Goal: Task Accomplishment & Management: Manage account settings

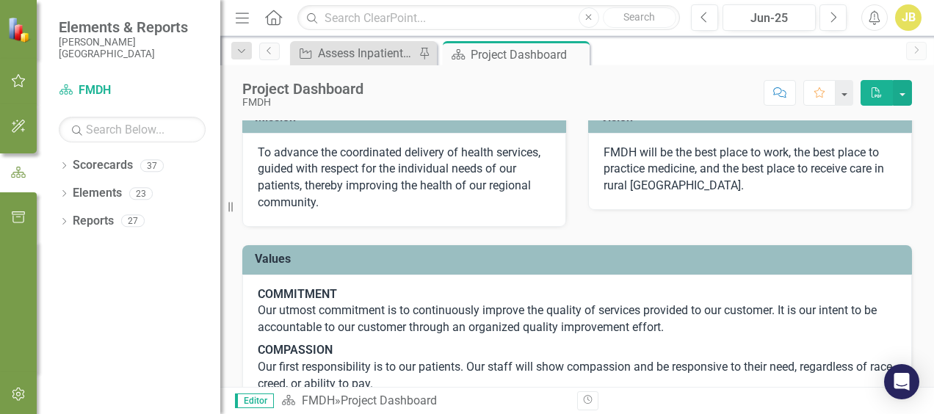
scroll to position [220, 0]
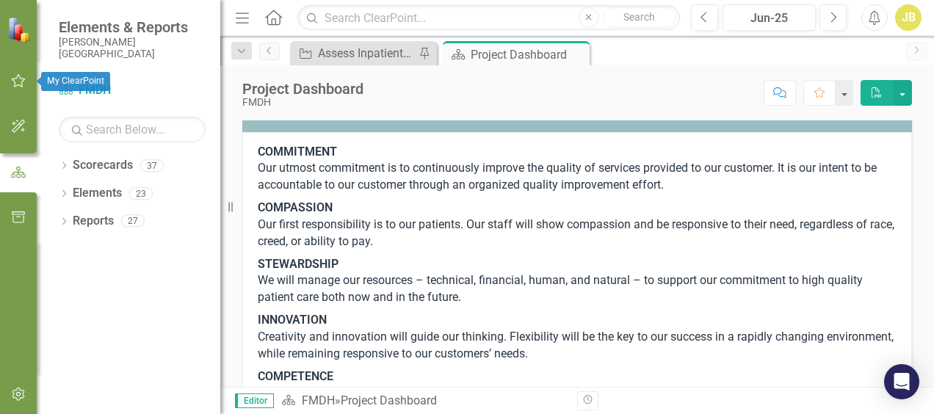
click at [18, 79] on icon "button" at bounding box center [18, 81] width 15 height 12
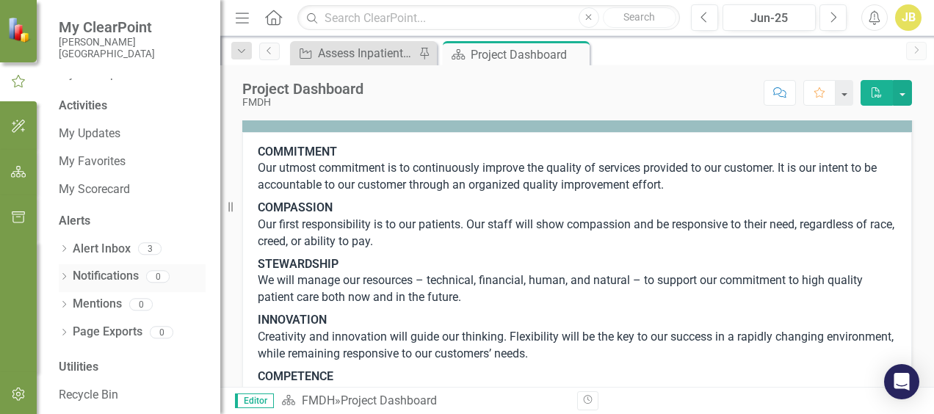
scroll to position [51, 0]
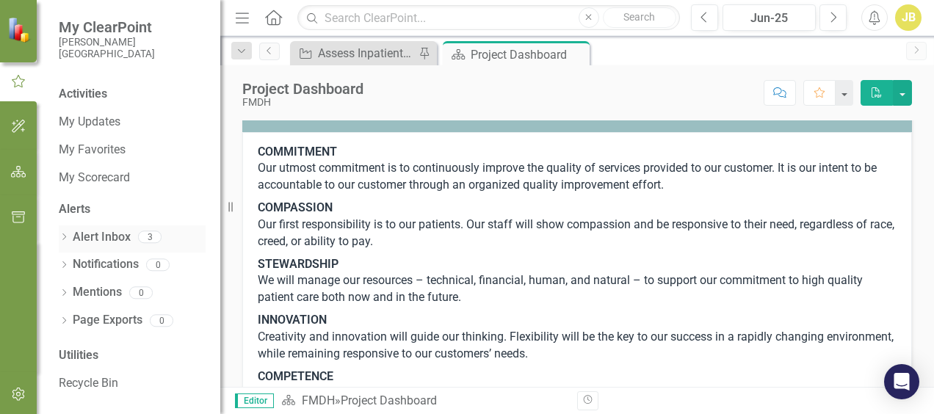
click at [111, 239] on link "Alert Inbox" at bounding box center [102, 237] width 58 height 17
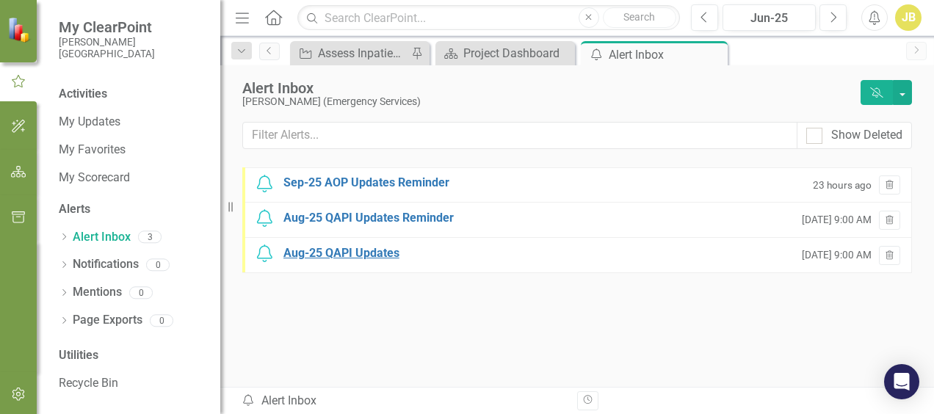
click at [373, 250] on div "Aug-25 QAPI Updates" at bounding box center [341, 253] width 116 height 17
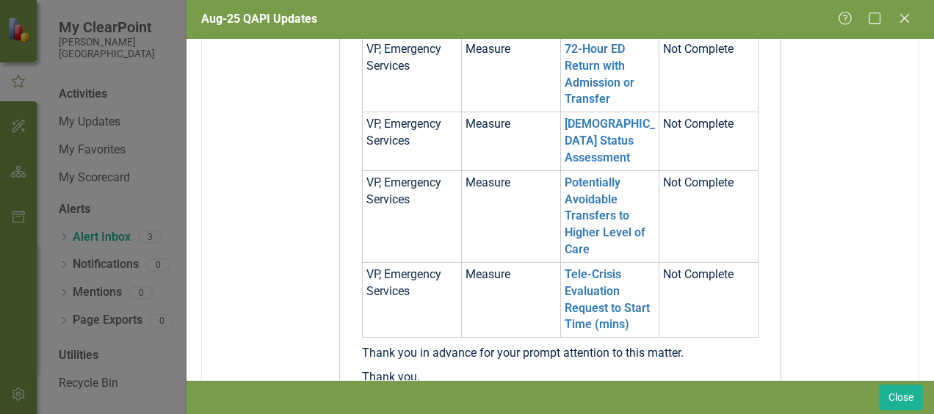
scroll to position [367, 0]
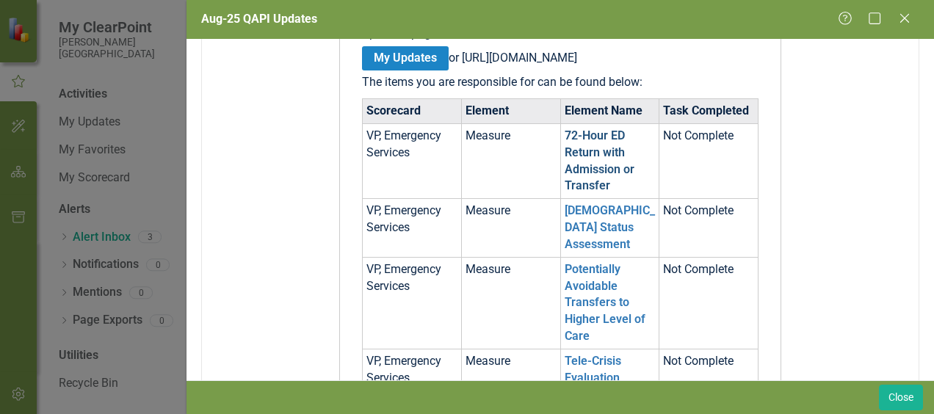
click at [591, 182] on link "72-Hour ED Return with Admission or Transfer" at bounding box center [599, 160] width 70 height 65
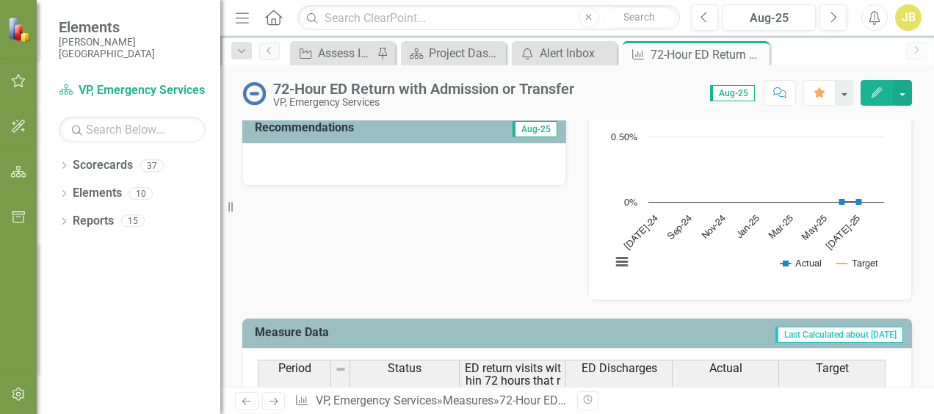
scroll to position [430, 0]
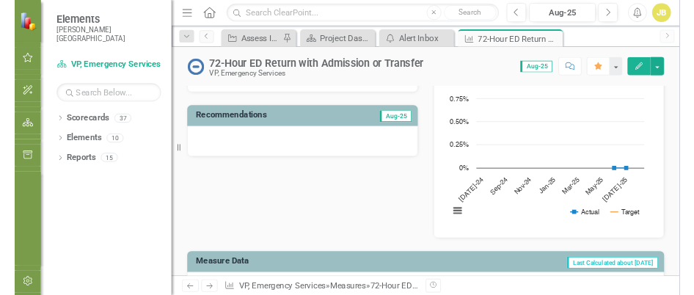
scroll to position [440, 0]
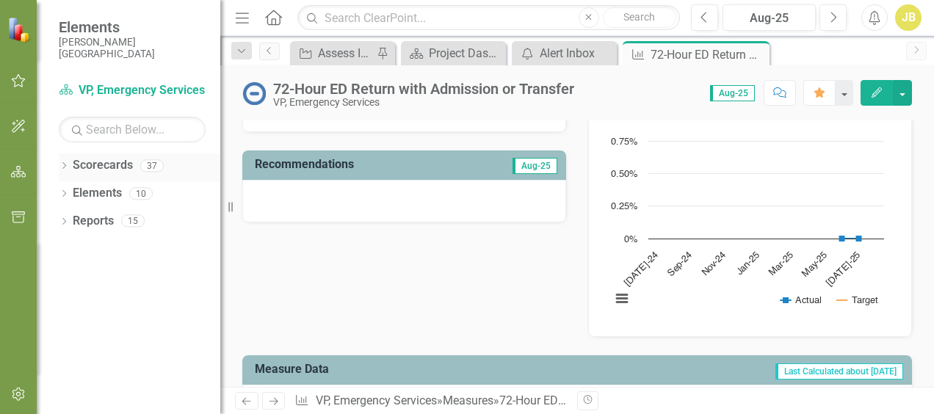
click at [120, 170] on link "Scorecards" at bounding box center [103, 165] width 60 height 17
click at [94, 222] on link "Reports" at bounding box center [93, 221] width 41 height 17
click at [96, 228] on link "Reports" at bounding box center [93, 221] width 41 height 17
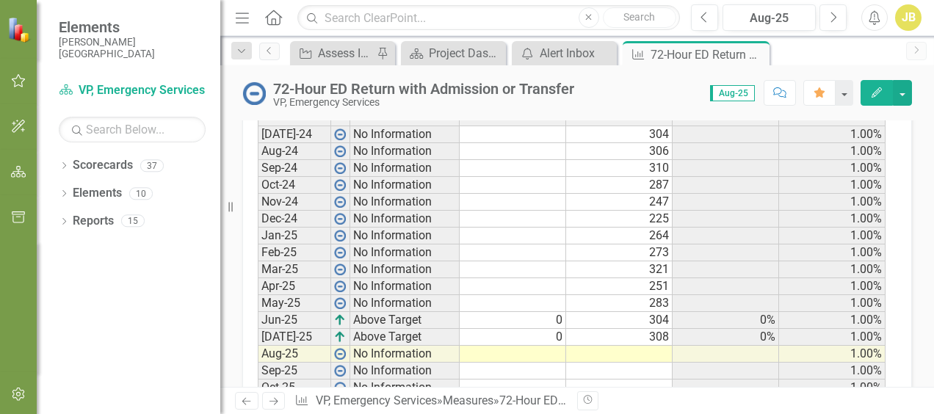
scroll to position [807, 0]
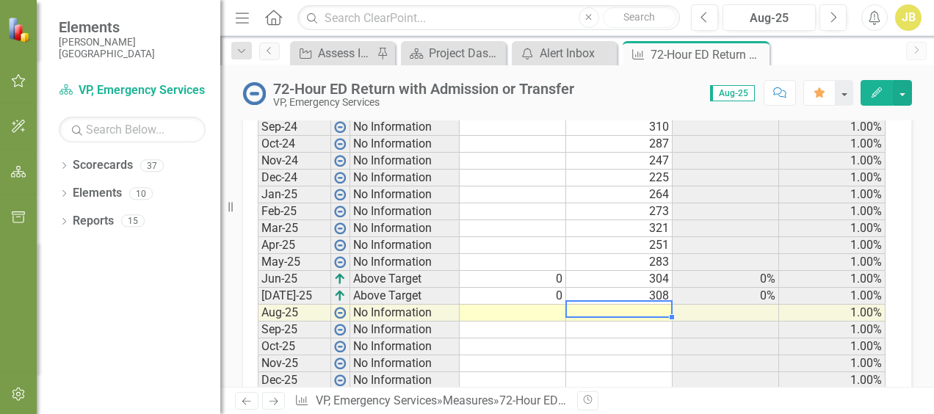
click at [632, 305] on td at bounding box center [619, 313] width 106 height 17
click at [647, 305] on td at bounding box center [619, 313] width 106 height 17
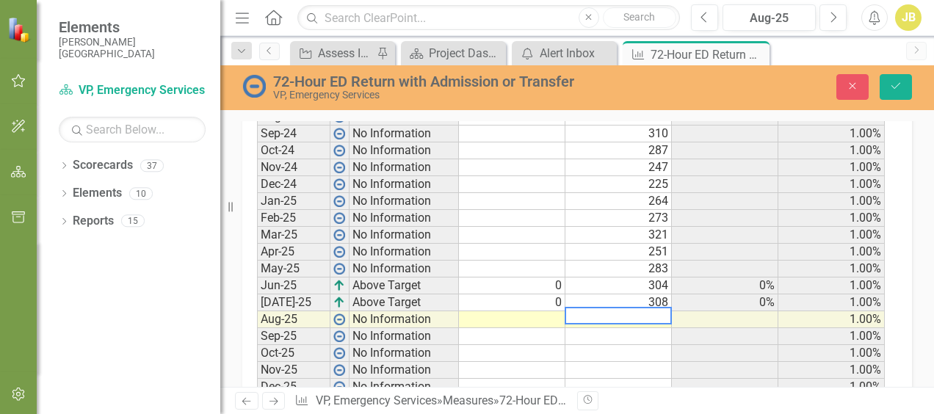
scroll to position [813, 0]
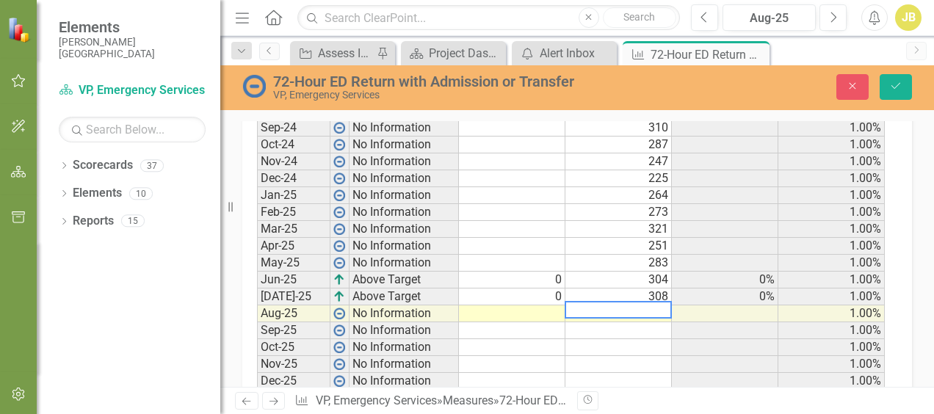
click at [649, 304] on textarea at bounding box center [617, 310] width 107 height 18
type textarea "349"
click at [733, 339] on td at bounding box center [725, 347] width 106 height 17
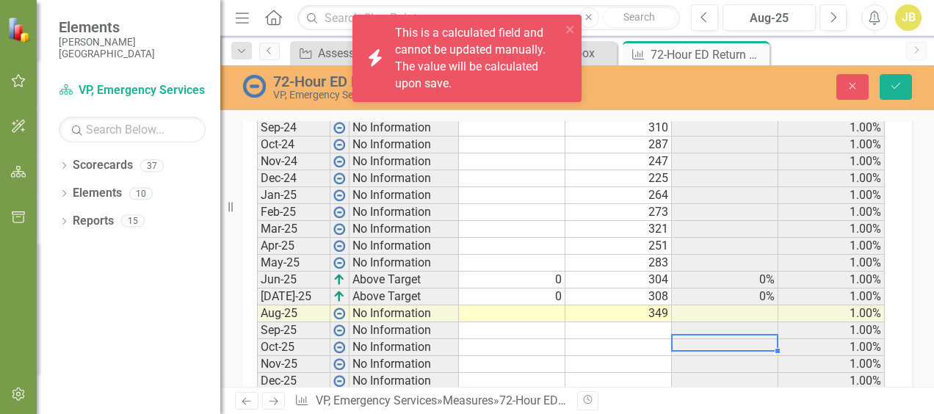
click at [542, 305] on td at bounding box center [512, 313] width 106 height 17
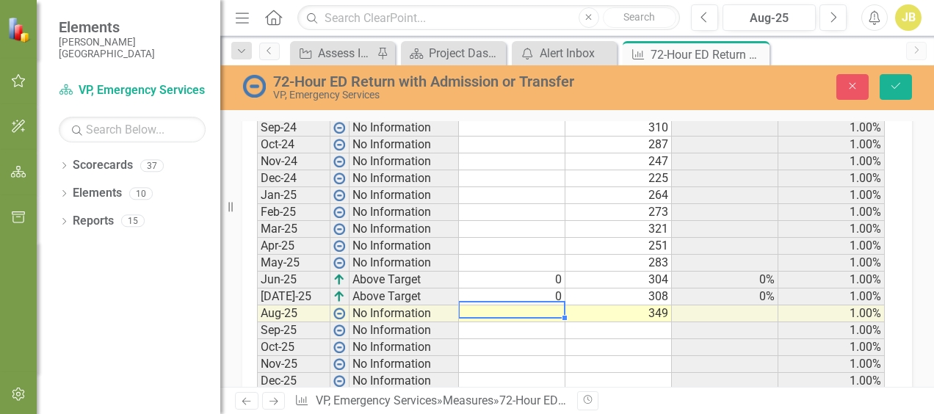
click at [543, 308] on td at bounding box center [512, 313] width 106 height 17
type textarea "0"
click at [888, 85] on button "Save" at bounding box center [895, 87] width 32 height 26
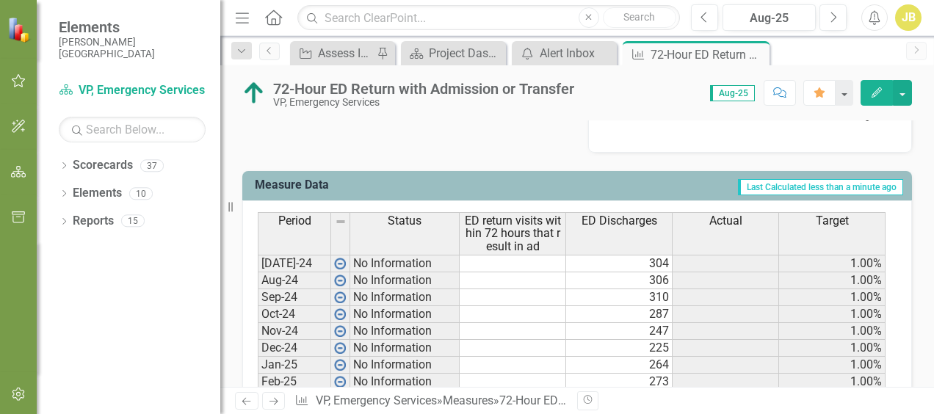
scroll to position [344, 0]
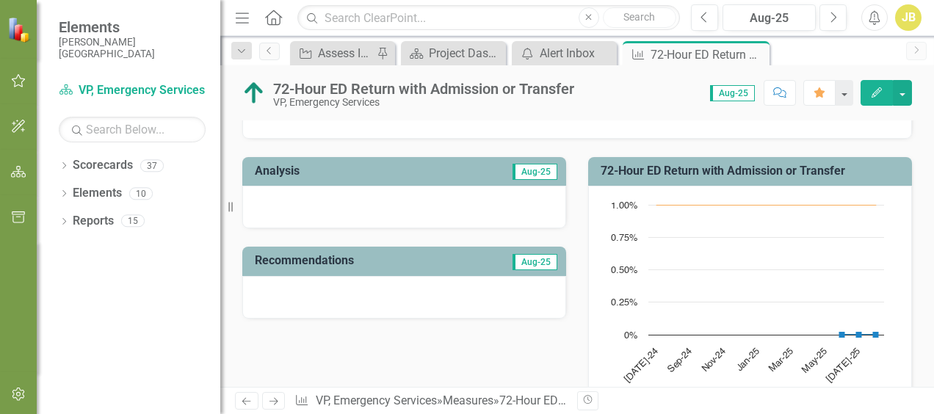
click at [885, 87] on button "Edit" at bounding box center [876, 93] width 32 height 26
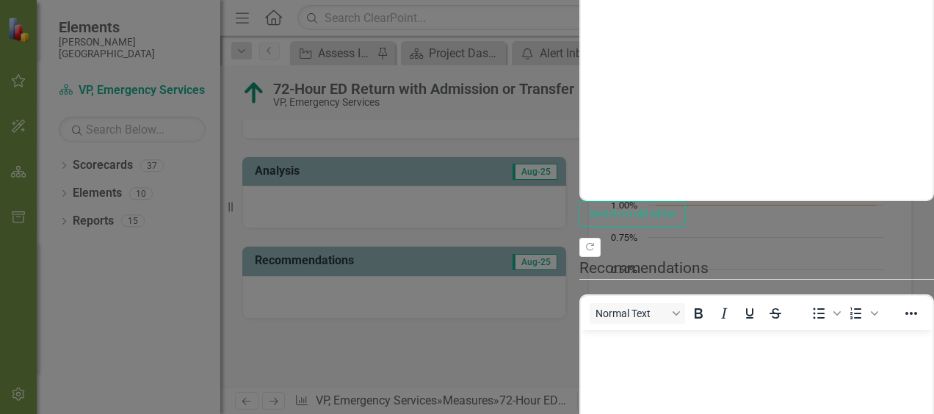
scroll to position [0, 0]
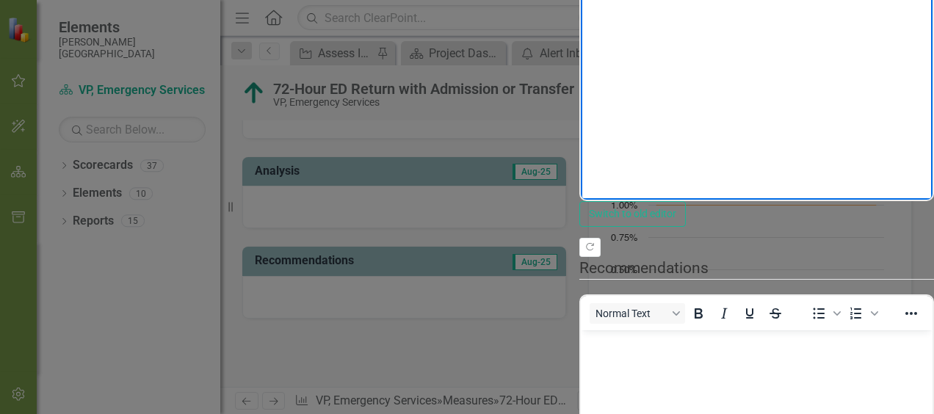
click at [750, 0] on body "Rich Text Area. Press ALT-0 for help." at bounding box center [757, 54] width 352 height 220
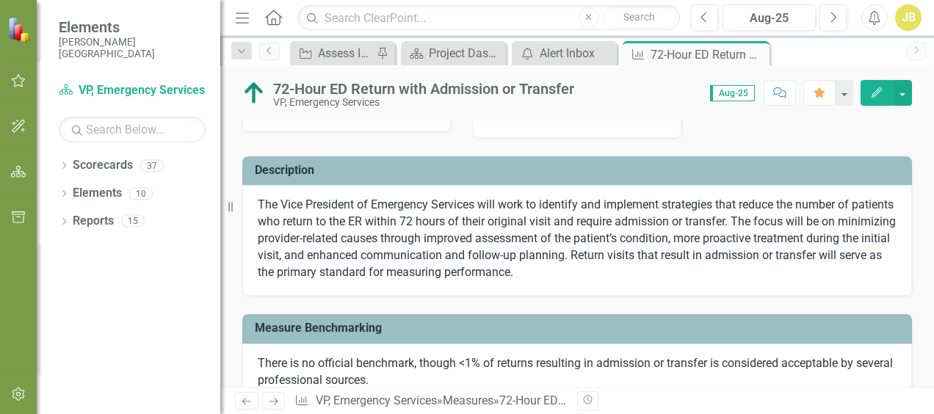
scroll to position [0, 0]
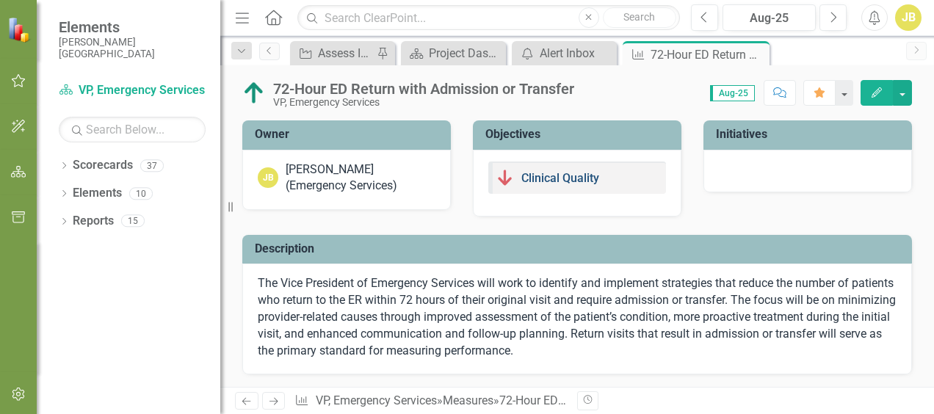
click at [551, 176] on link "Clinical Quality" at bounding box center [560, 178] width 78 height 14
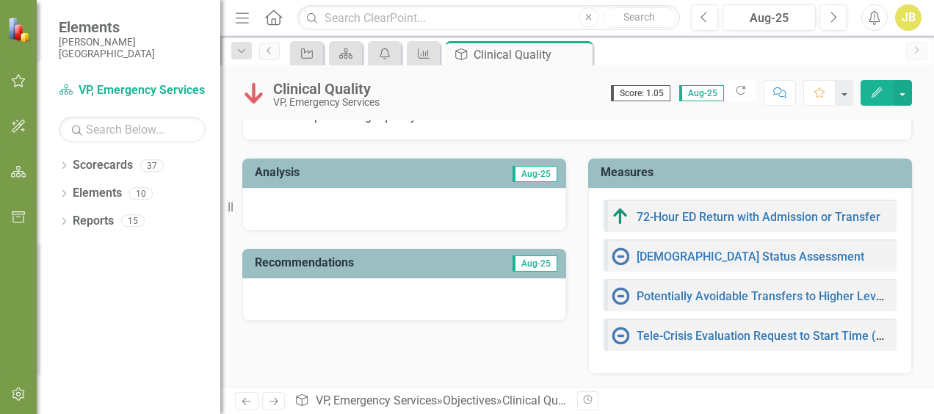
scroll to position [142, 0]
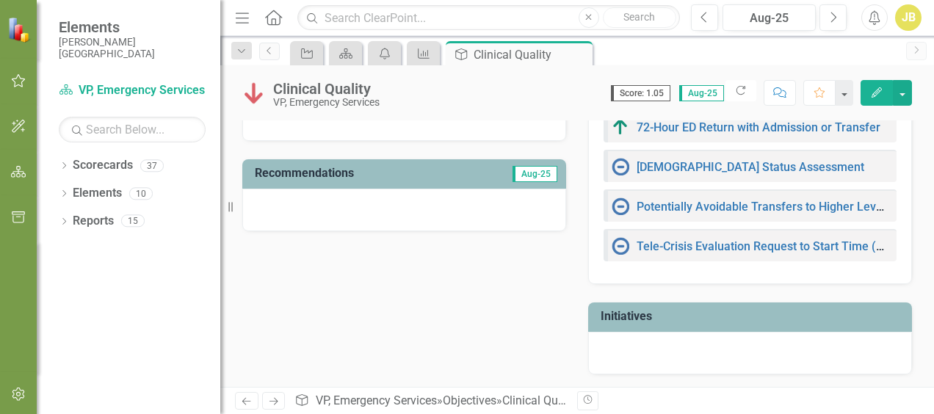
click at [611, 166] on img at bounding box center [620, 167] width 18 height 18
click at [681, 161] on link "[DEMOGRAPHIC_DATA] Status Assessment" at bounding box center [750, 167] width 228 height 14
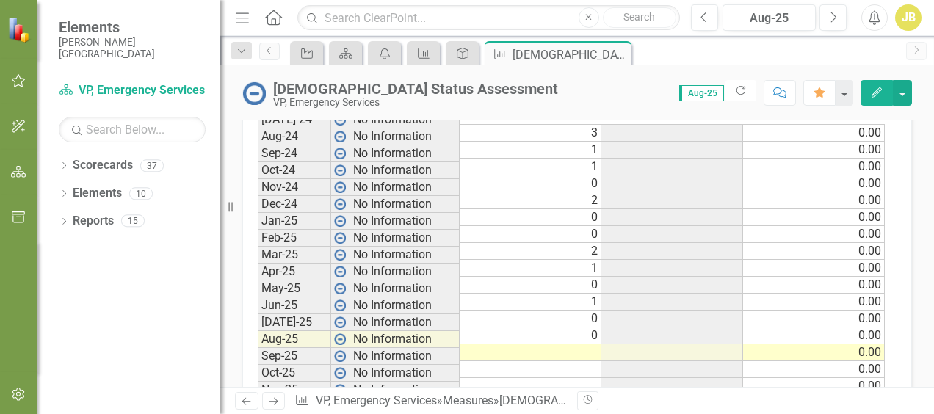
scroll to position [734, 0]
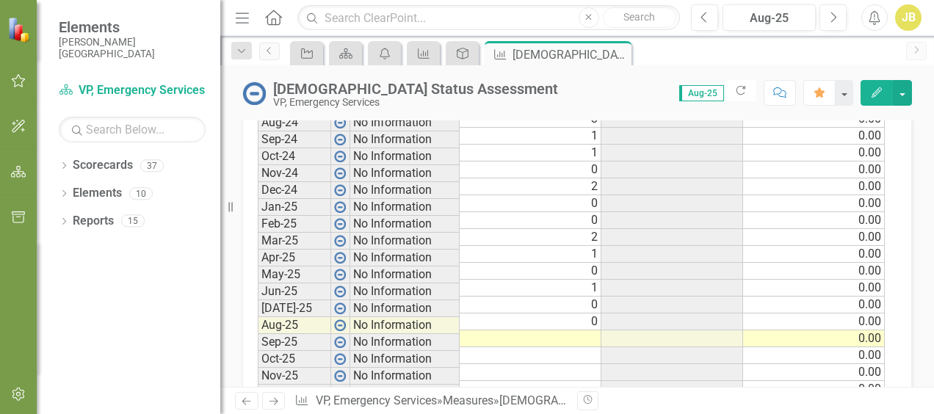
click at [545, 330] on td at bounding box center [530, 338] width 142 height 17
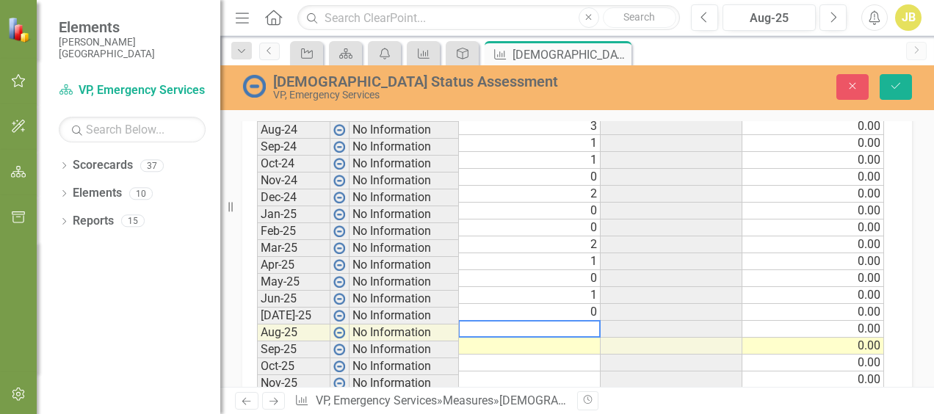
scroll to position [740, 0]
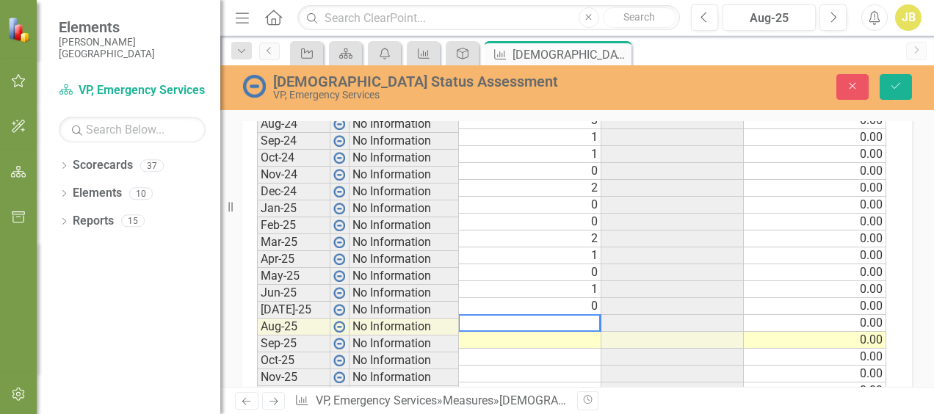
click at [593, 321] on textarea at bounding box center [529, 323] width 142 height 18
type textarea "0"
click at [545, 247] on td "1" at bounding box center [530, 255] width 142 height 17
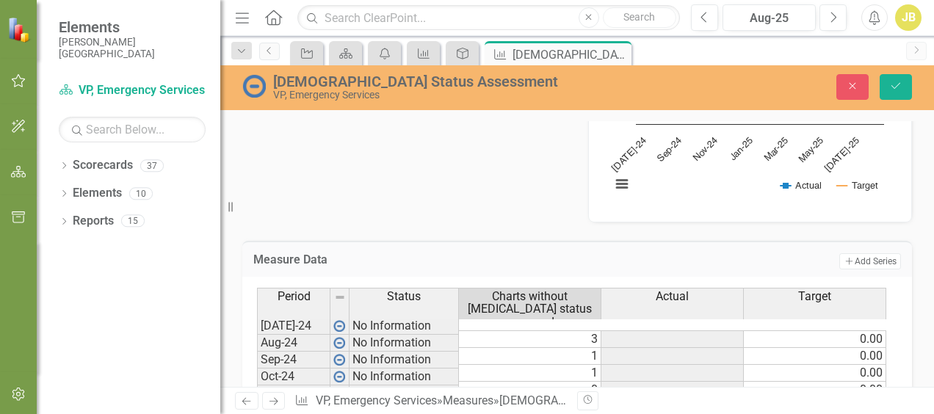
scroll to position [666, 0]
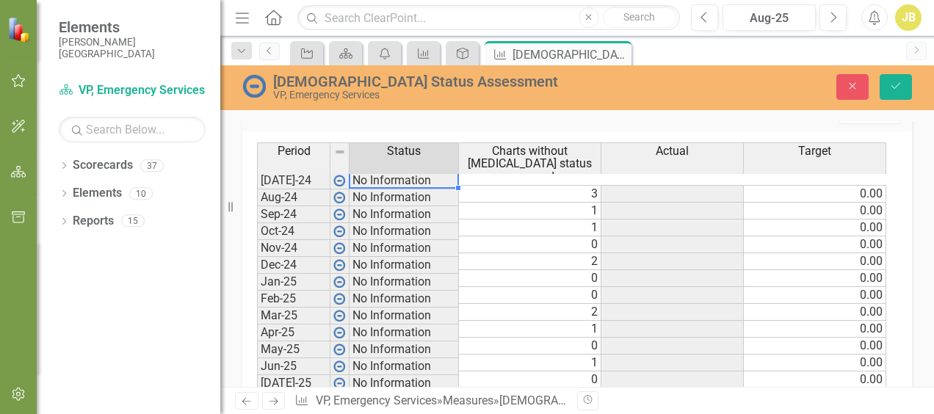
click at [366, 178] on td "No Information" at bounding box center [403, 181] width 109 height 18
click at [371, 181] on td "No Information" at bounding box center [403, 181] width 109 height 18
click at [372, 181] on td "No Information" at bounding box center [403, 181] width 109 height 18
click at [338, 178] on img at bounding box center [339, 181] width 12 height 12
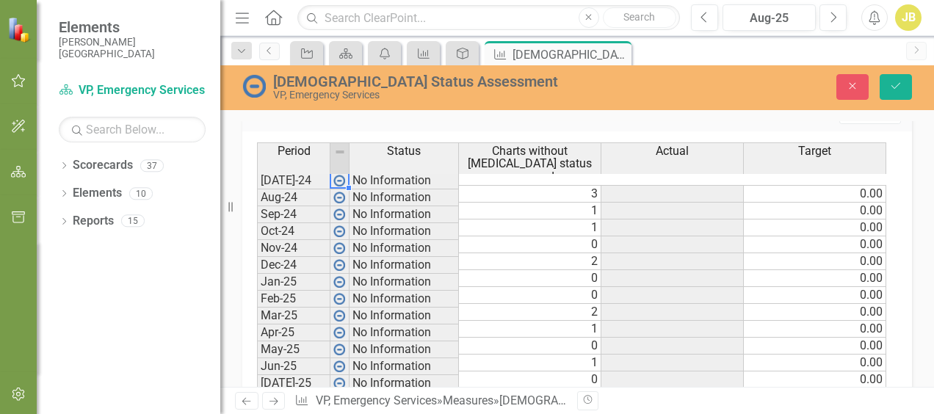
click at [338, 178] on img at bounding box center [339, 181] width 12 height 12
click at [894, 88] on icon "submit" at bounding box center [895, 86] width 9 height 6
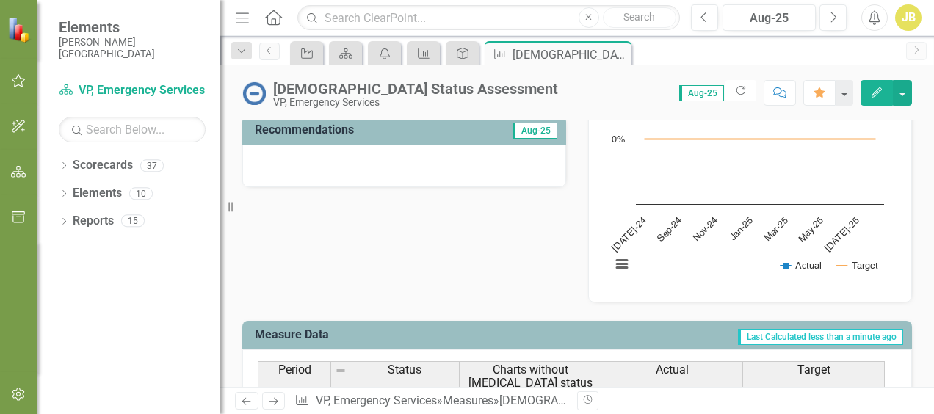
scroll to position [587, 0]
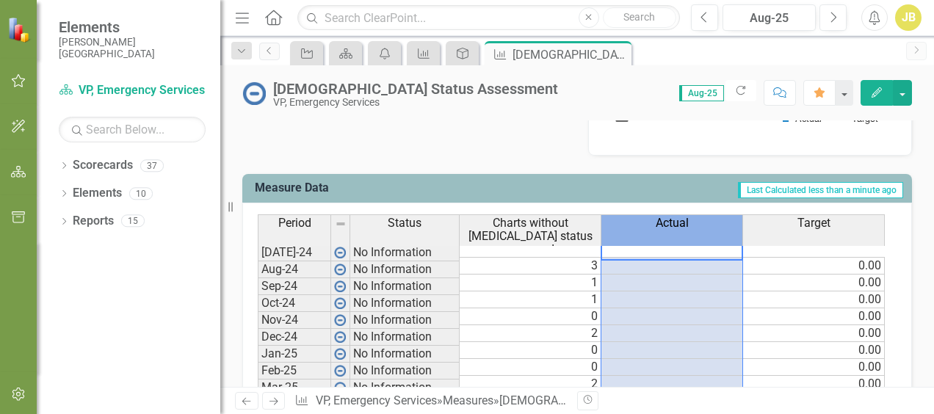
click at [674, 223] on span "Actual" at bounding box center [671, 223] width 33 height 13
click at [781, 192] on span "Last Calculated less than a minute ago" at bounding box center [820, 190] width 165 height 16
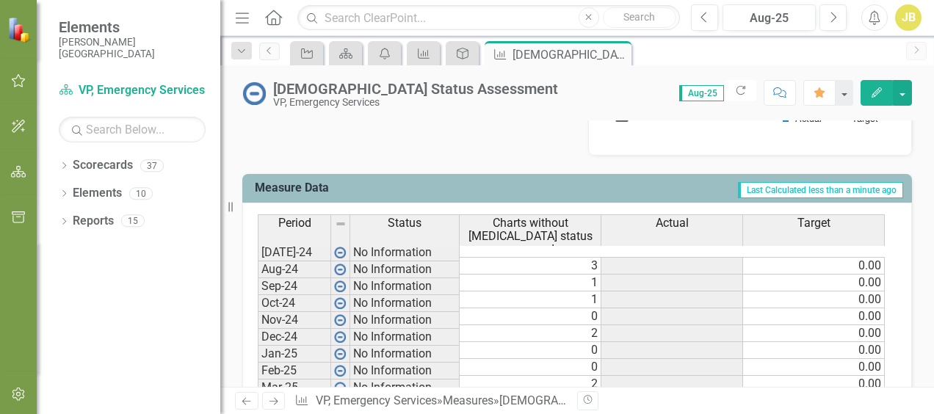
click at [671, 225] on span "Actual" at bounding box center [671, 223] width 33 height 13
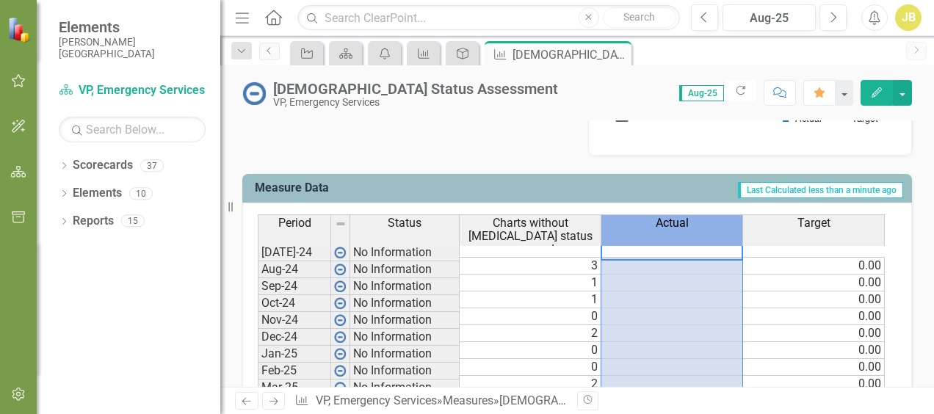
click at [671, 225] on span "Actual" at bounding box center [671, 223] width 33 height 13
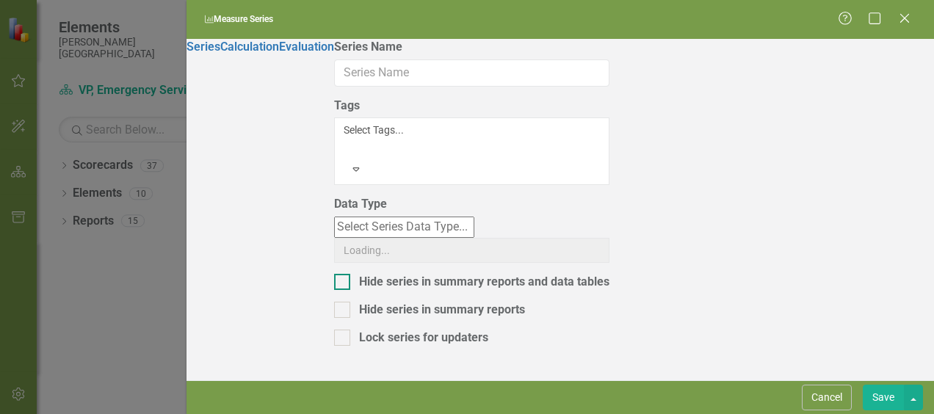
type input "Actual"
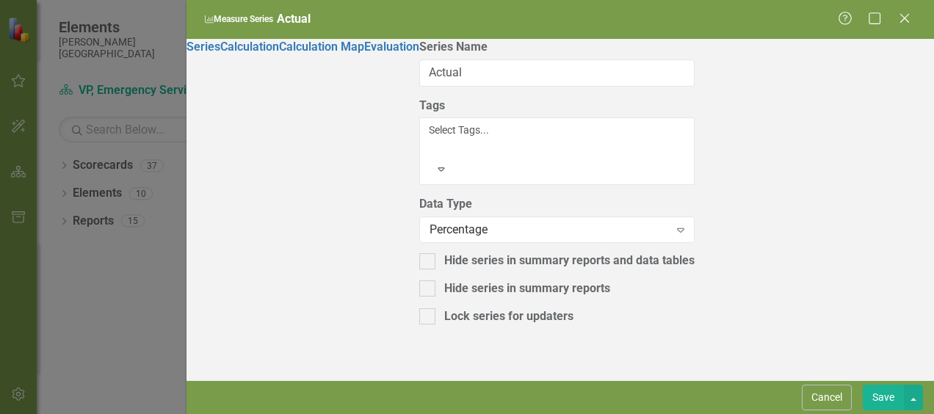
click at [829, 397] on button "Cancel" at bounding box center [827, 398] width 50 height 26
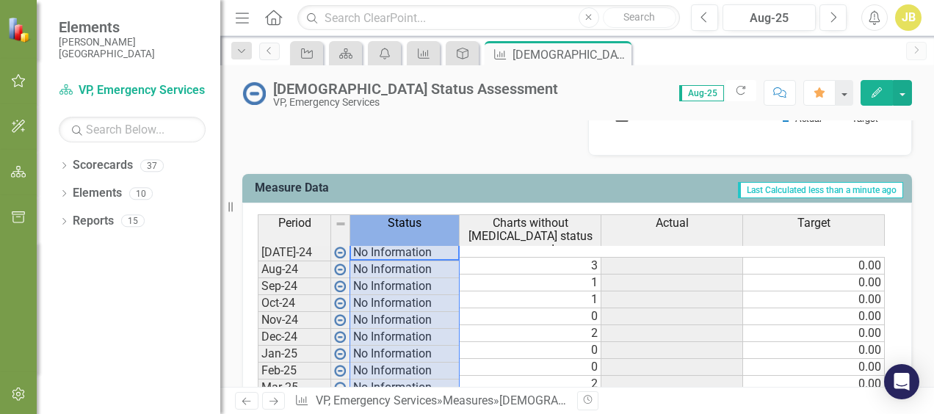
click at [404, 220] on span "Status" at bounding box center [405, 223] width 34 height 13
click at [418, 226] on span "Status" at bounding box center [405, 223] width 34 height 13
click at [879, 87] on icon "Edit" at bounding box center [876, 92] width 13 height 10
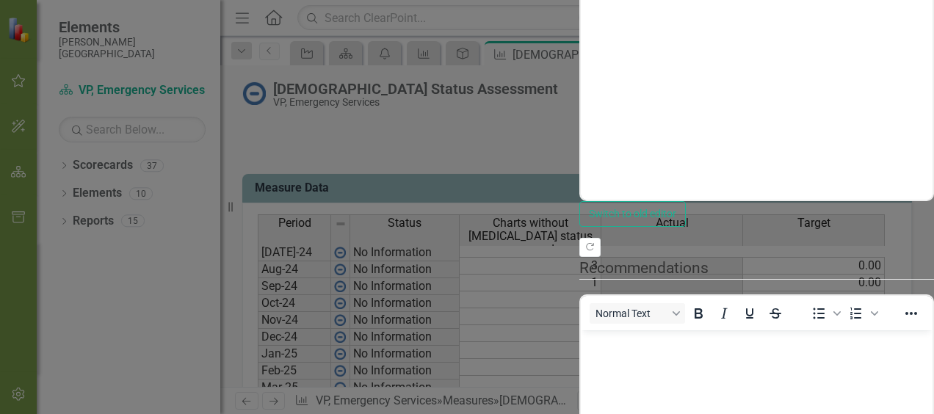
scroll to position [0, 0]
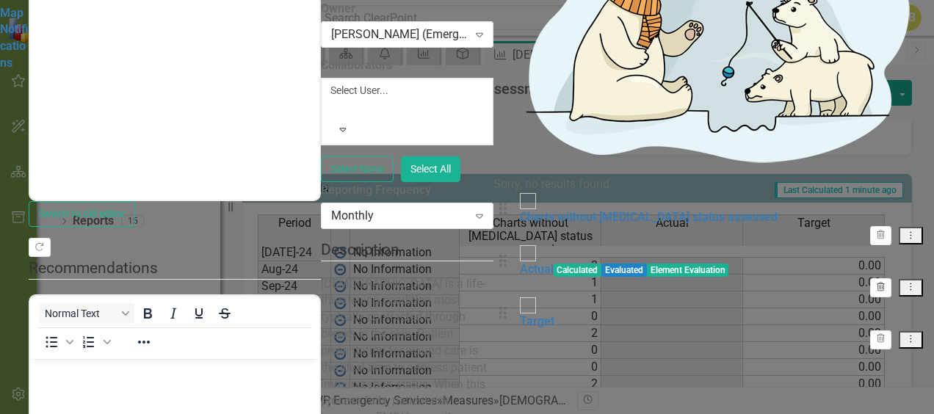
click at [875, 283] on icon "Trash" at bounding box center [880, 287] width 11 height 9
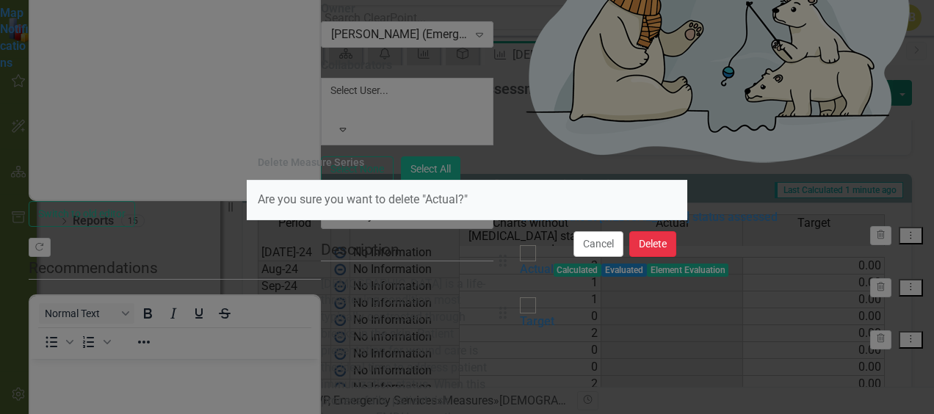
click at [642, 245] on button "Delete" at bounding box center [652, 244] width 47 height 26
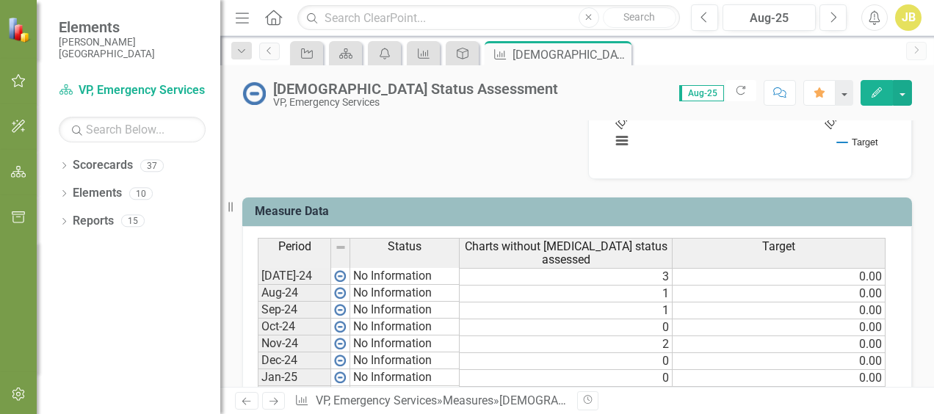
scroll to position [587, 0]
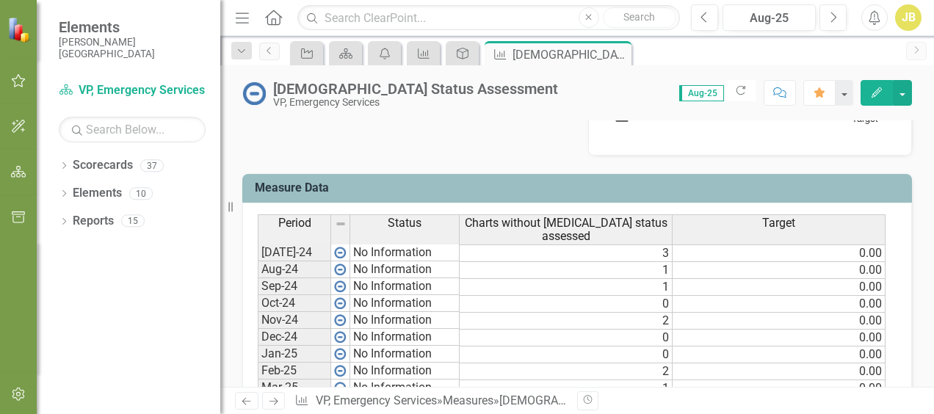
click at [873, 92] on icon "Edit" at bounding box center [876, 92] width 13 height 10
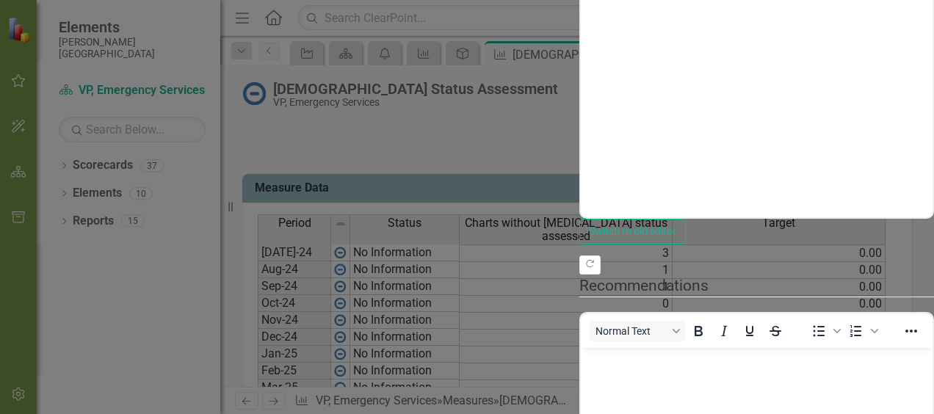
scroll to position [0, 0]
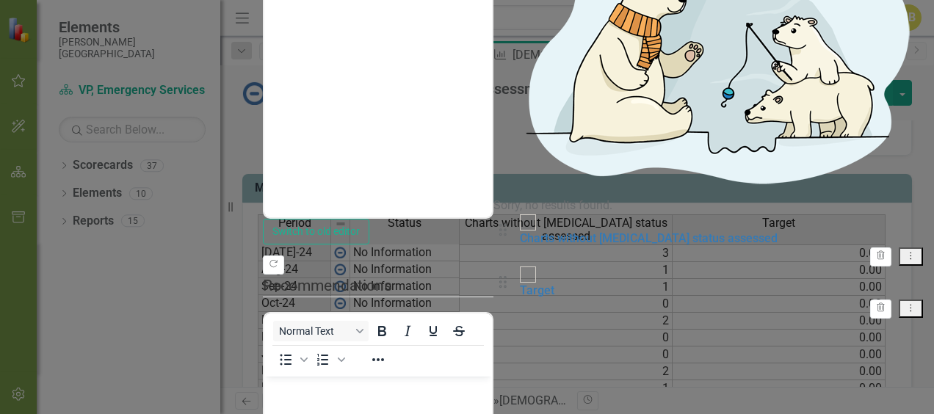
click at [493, 272] on div "From this page, you can add, edit, delete, or duplicate the measure series for …" at bounding box center [713, 206] width 440 height 873
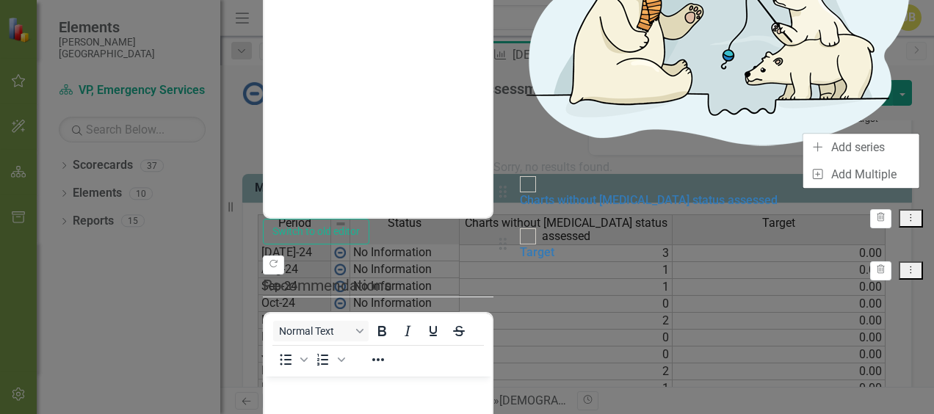
click at [744, 284] on div "From this page, you can add, edit, delete, or duplicate the measure series for …" at bounding box center [713, 206] width 440 height 873
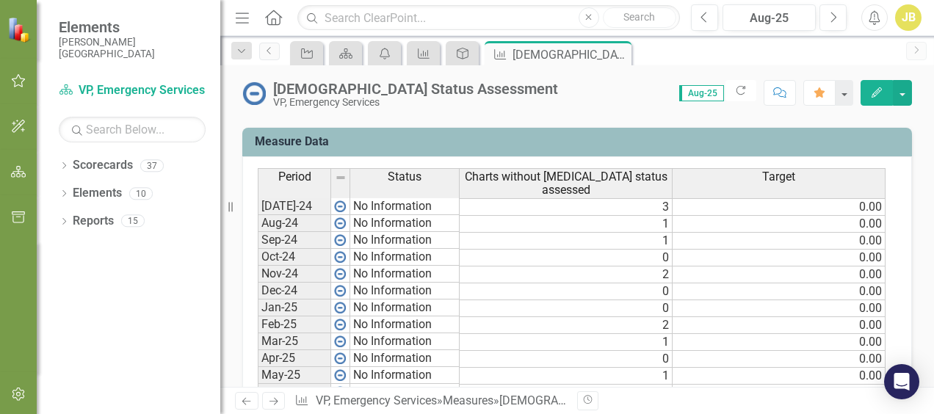
scroll to position [587, 0]
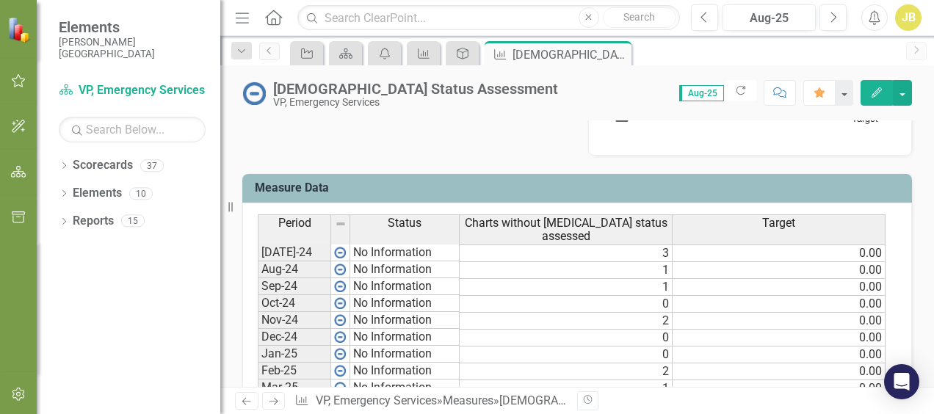
click at [339, 222] on img at bounding box center [341, 224] width 12 height 12
click at [338, 222] on img at bounding box center [341, 224] width 12 height 12
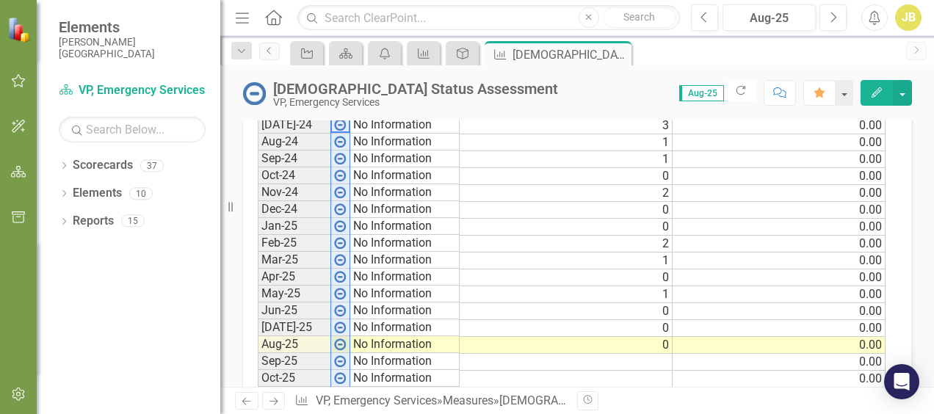
scroll to position [590, 0]
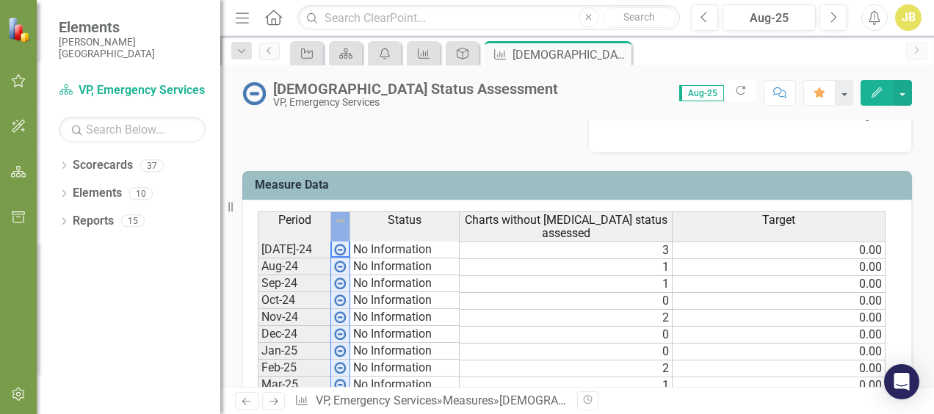
click at [394, 217] on span "Status" at bounding box center [405, 220] width 34 height 13
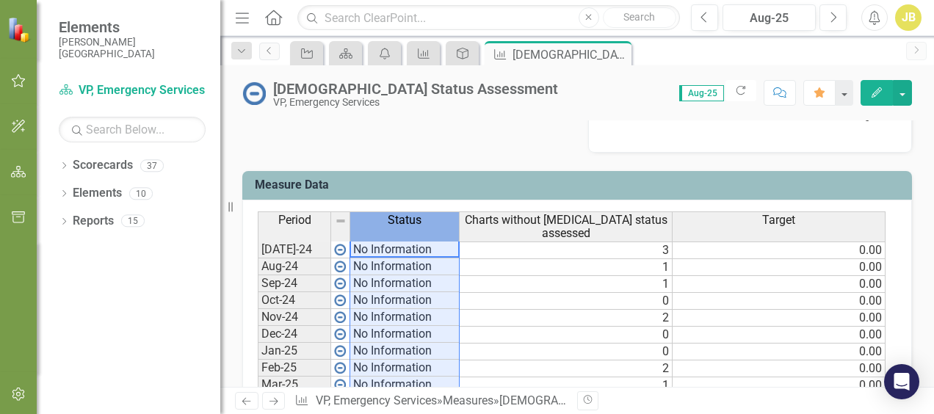
click at [395, 217] on span "Status" at bounding box center [405, 220] width 34 height 13
drag, startPoint x: 395, startPoint y: 217, endPoint x: 424, endPoint y: 216, distance: 28.7
click at [428, 217] on div "Status" at bounding box center [404, 220] width 109 height 16
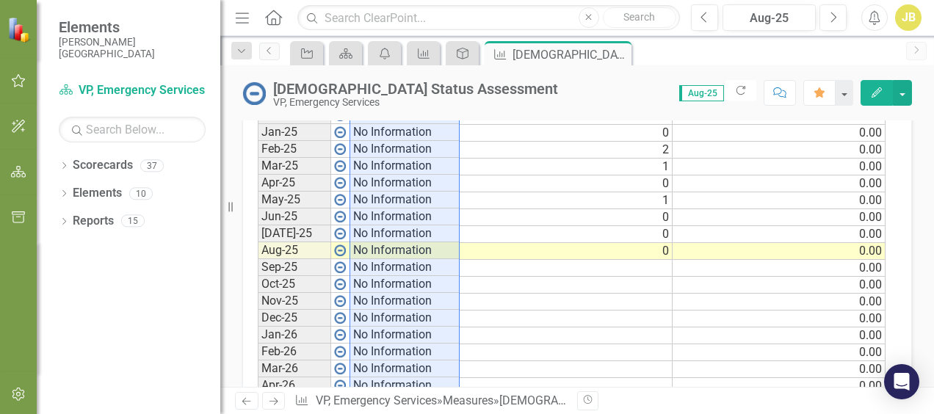
scroll to position [810, 0]
click at [871, 95] on icon "Edit" at bounding box center [876, 92] width 13 height 10
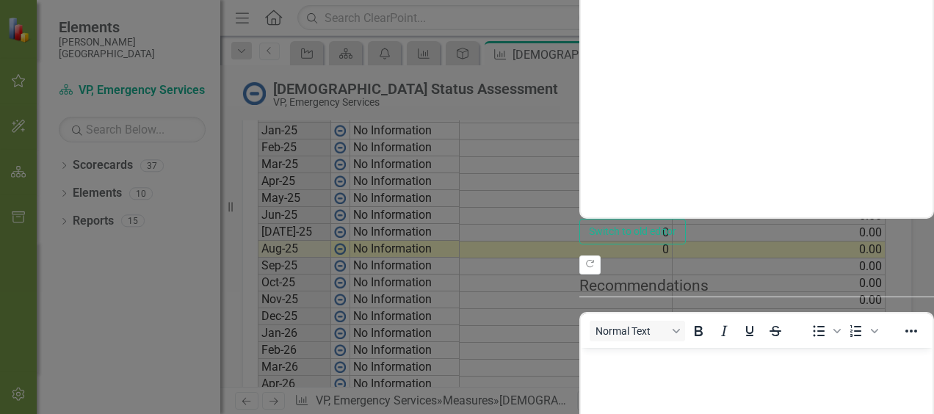
scroll to position [0, 0]
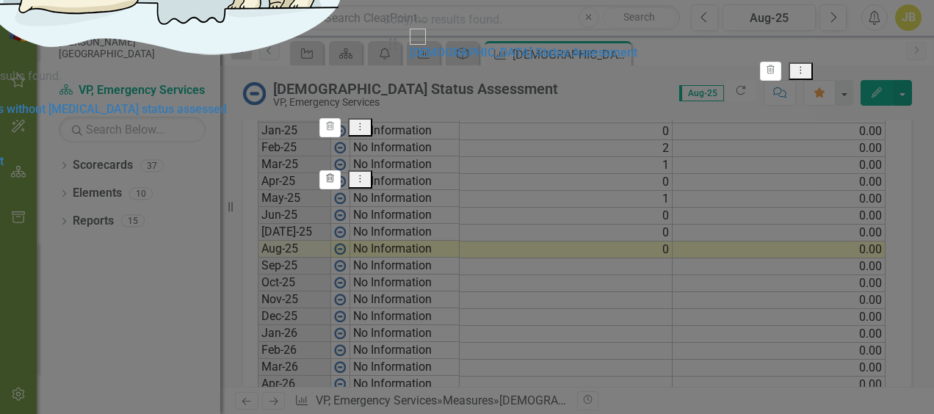
click at [335, 184] on icon "Trash" at bounding box center [329, 179] width 11 height 9
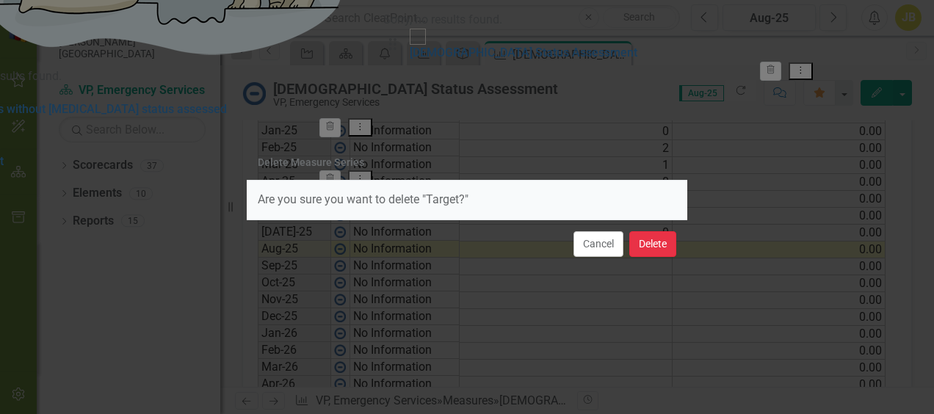
click at [647, 245] on button "Delete" at bounding box center [652, 244] width 47 height 26
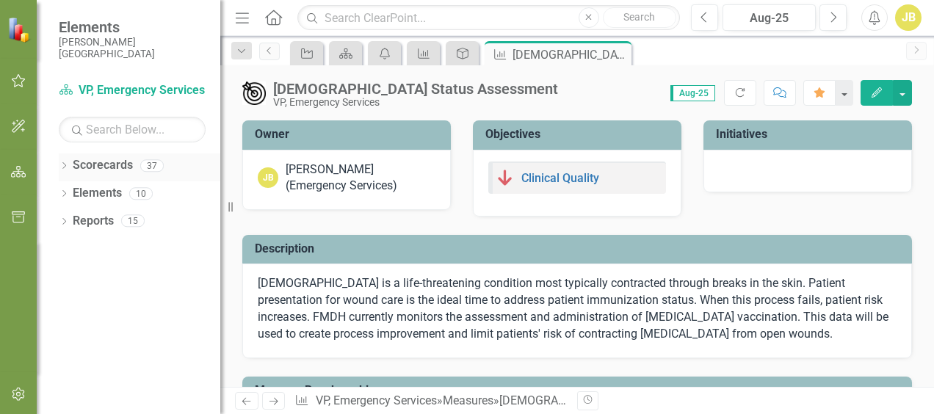
click at [122, 167] on link "Scorecards" at bounding box center [103, 165] width 60 height 17
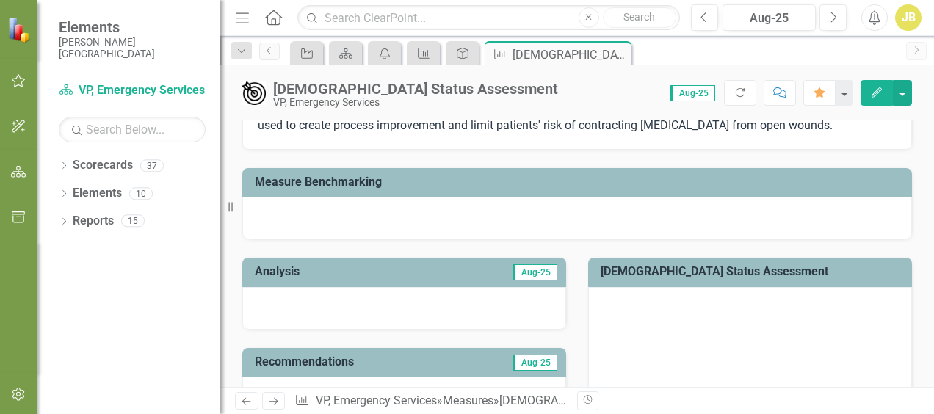
scroll to position [294, 0]
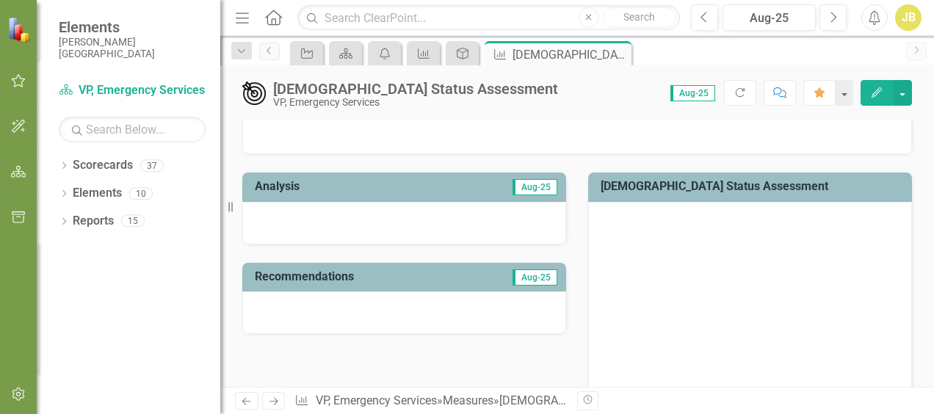
click at [462, 191] on td "Aug-25" at bounding box center [481, 188] width 154 height 24
click at [440, 214] on div at bounding box center [404, 223] width 324 height 43
click at [453, 204] on div at bounding box center [404, 223] width 324 height 43
click at [532, 186] on span "Aug-25" at bounding box center [534, 187] width 45 height 16
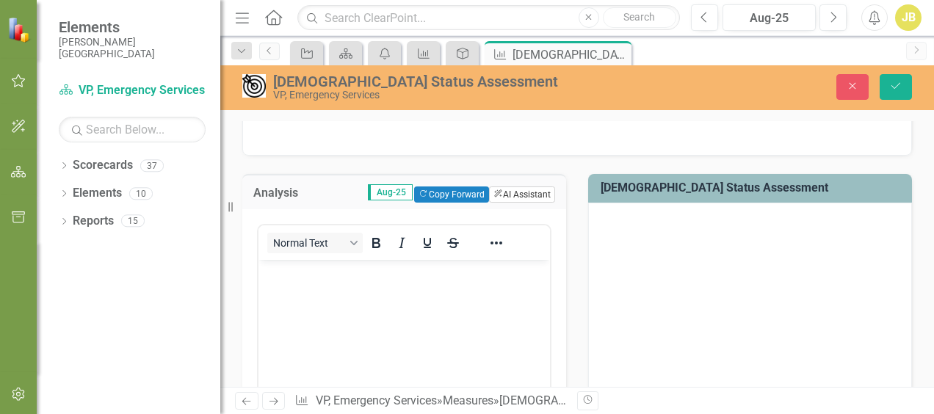
scroll to position [0, 0]
click at [407, 291] on body "Rich Text Area. Press ALT-0 for help." at bounding box center [403, 370] width 291 height 220
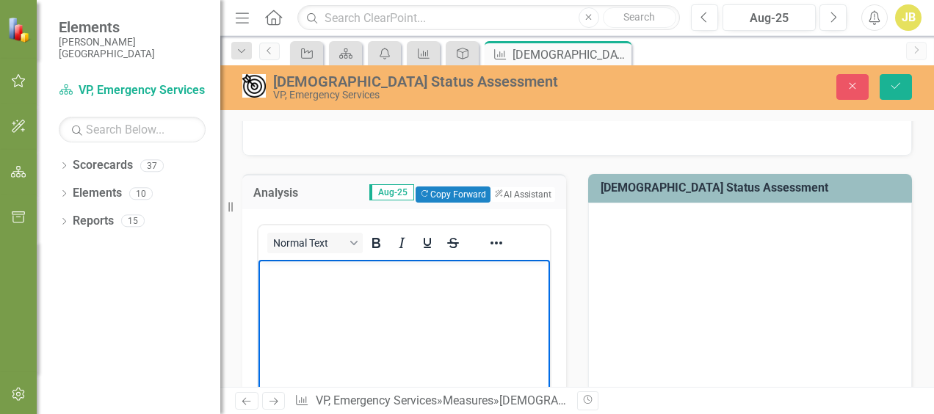
click at [369, 188] on span "Aug-25" at bounding box center [391, 192] width 45 height 16
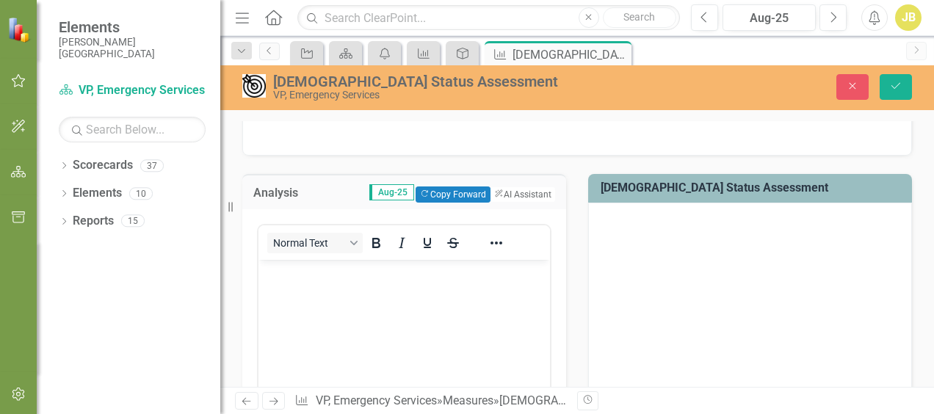
click at [369, 188] on span "Aug-25" at bounding box center [391, 192] width 45 height 16
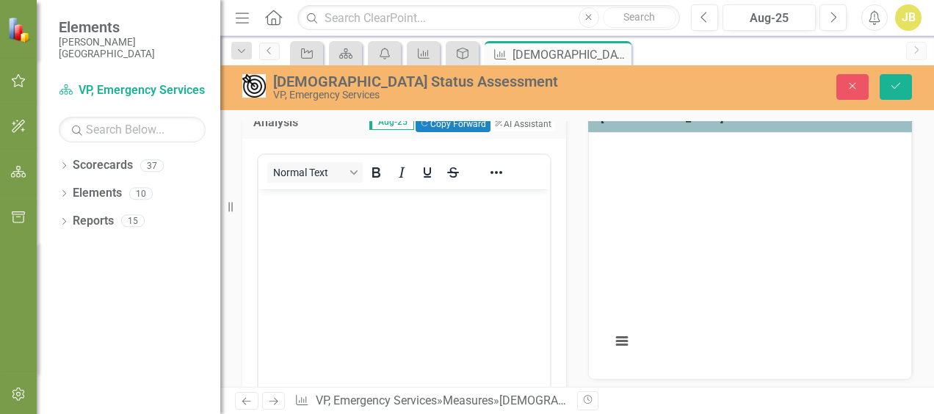
scroll to position [367, 0]
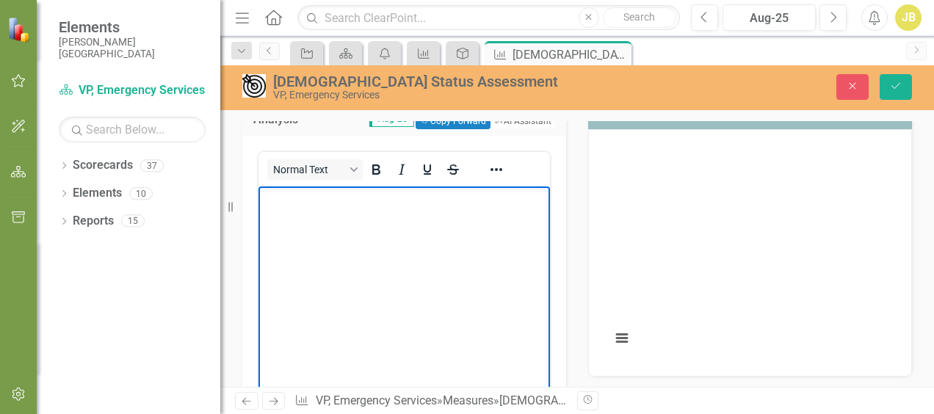
click at [371, 206] on p "Rich Text Area. Press ALT-0 for help." at bounding box center [404, 199] width 284 height 18
click at [379, 198] on p "Hard stops added to" at bounding box center [404, 199] width 284 height 18
click at [311, 219] on p "Hard stops added to the meditech documentation process are added in [DATE]." at bounding box center [404, 207] width 284 height 35
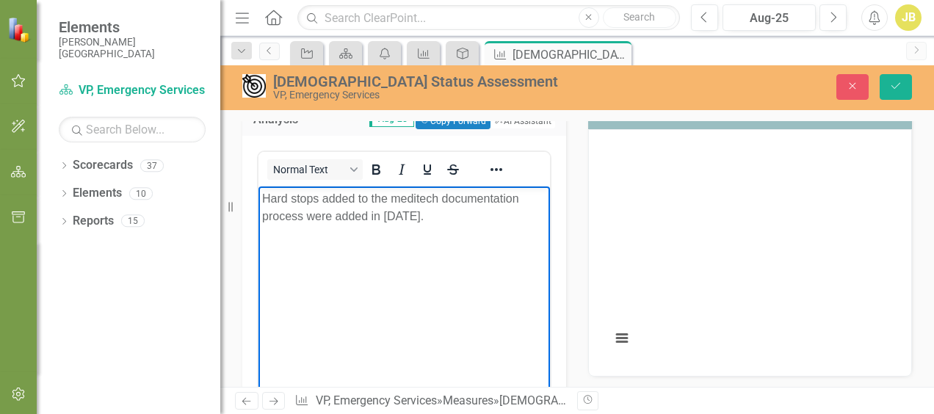
click at [467, 219] on p "Hard stops added to the meditech documentation process were added in [DATE]." at bounding box center [404, 207] width 284 height 35
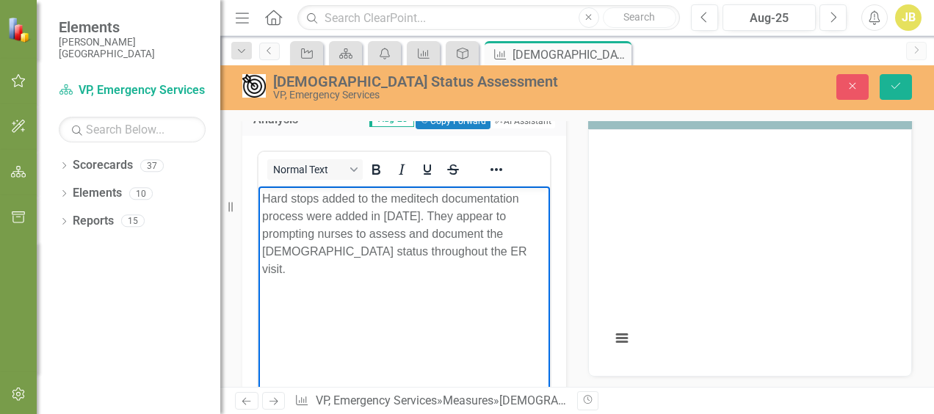
click at [288, 236] on p "Hard stops added to the meditech documentation process were added in [DATE]. Th…" at bounding box center [404, 234] width 284 height 88
click at [524, 216] on p "Hard stops added to the meditech documentation process were added in [DATE]. Th…" at bounding box center [404, 225] width 284 height 70
drag, startPoint x: 476, startPoint y: 217, endPoint x: 521, endPoint y: 215, distance: 44.8
click at [521, 215] on p "Hard stops added to the meditech documentation process were added in [DATE]. Th…" at bounding box center [404, 225] width 284 height 70
click at [533, 217] on p "Hard stops added to the meditech documentation process were added in [DATE]. Th…" at bounding box center [404, 225] width 284 height 70
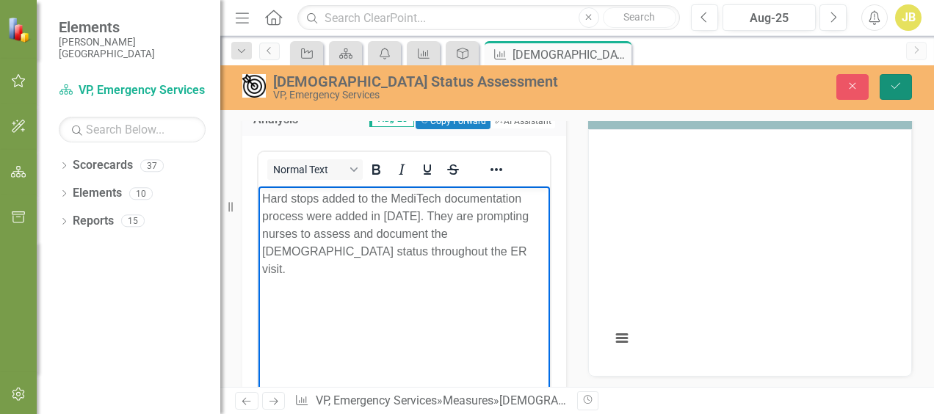
click at [895, 88] on icon "Save" at bounding box center [895, 86] width 13 height 10
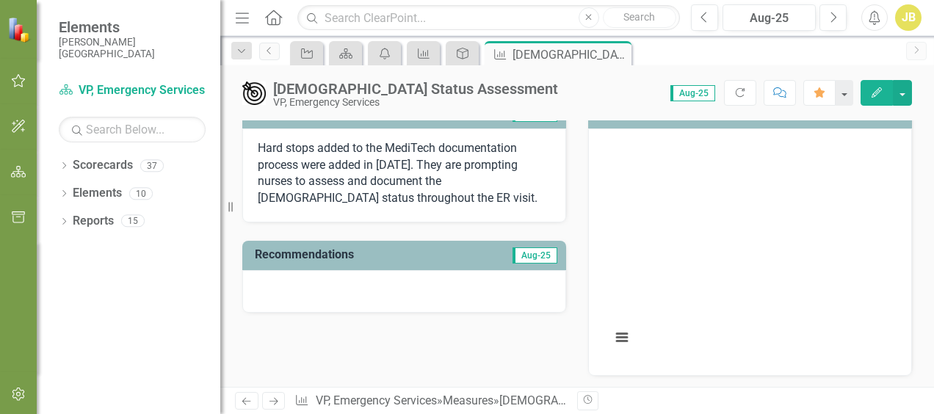
click at [398, 298] on div at bounding box center [404, 291] width 324 height 43
click at [399, 298] on div at bounding box center [404, 291] width 324 height 43
click at [400, 297] on div at bounding box center [404, 291] width 324 height 43
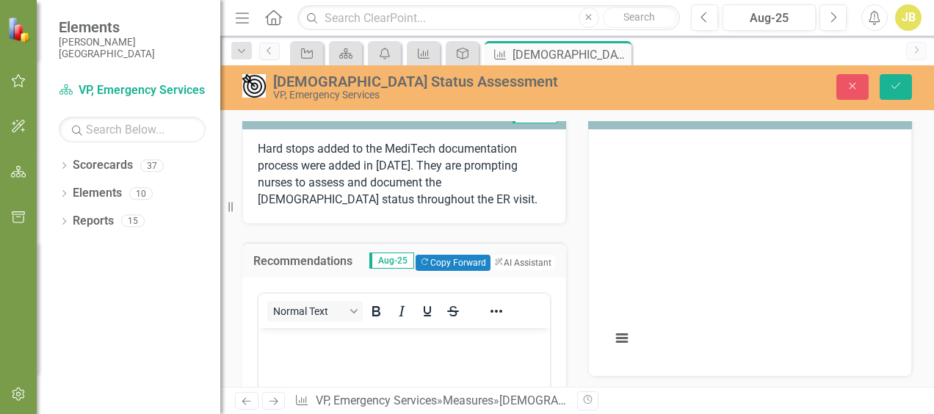
scroll to position [0, 0]
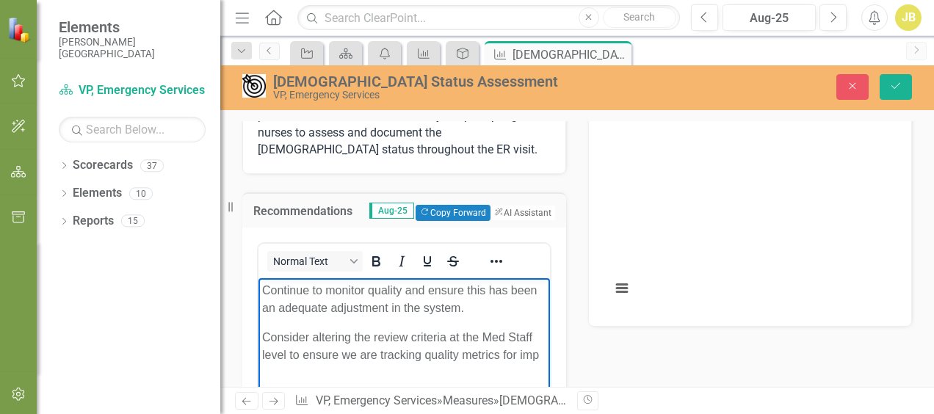
scroll to position [420, 0]
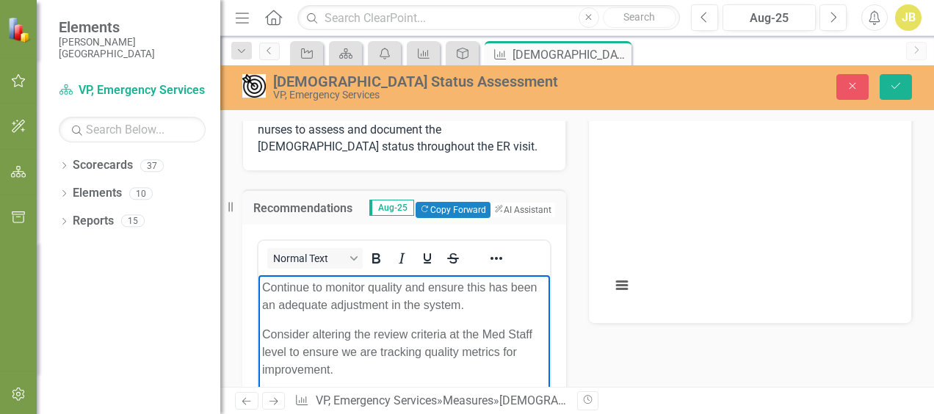
click at [426, 352] on p "Consider altering the review criteria at the Med Staff level to ensure we are t…" at bounding box center [404, 352] width 284 height 53
click at [890, 88] on icon "Save" at bounding box center [895, 86] width 13 height 10
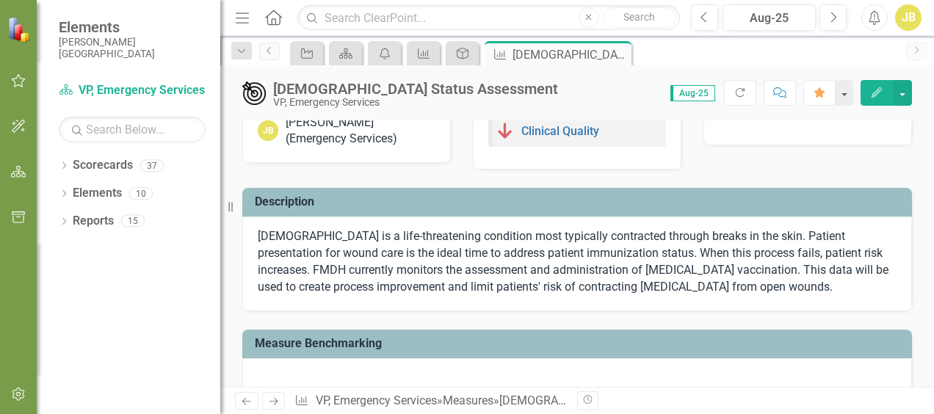
scroll to position [0, 0]
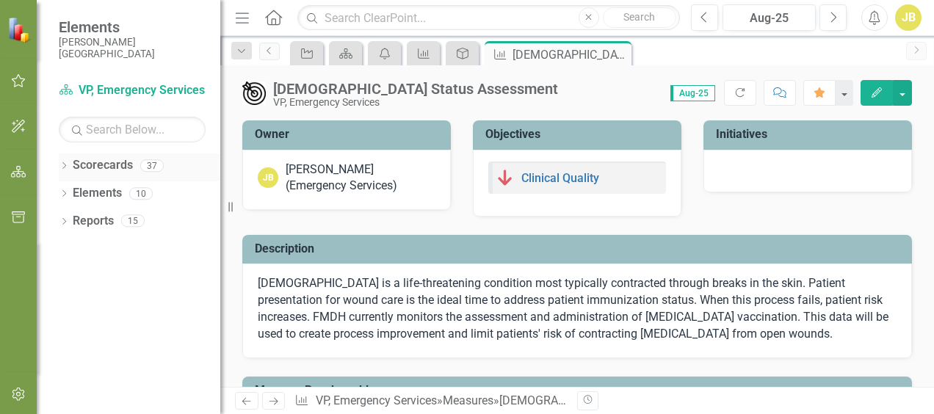
click at [112, 167] on link "Scorecards" at bounding box center [103, 165] width 60 height 17
click at [0, 0] on icon "Close" at bounding box center [0, 0] width 0 height 0
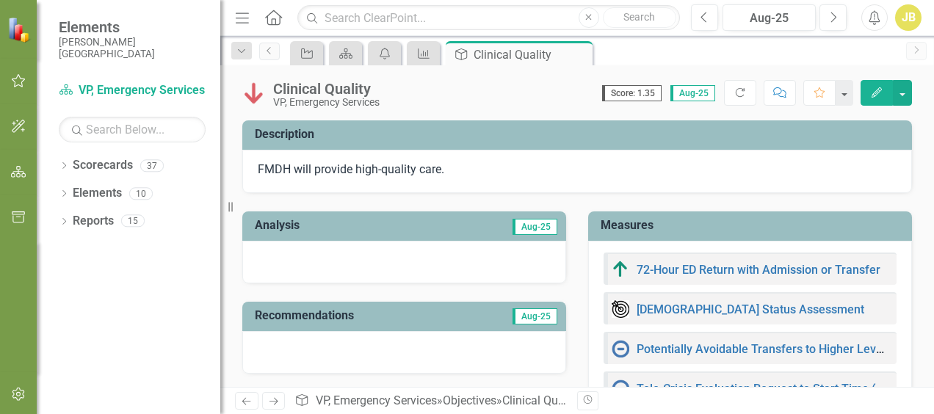
scroll to position [73, 0]
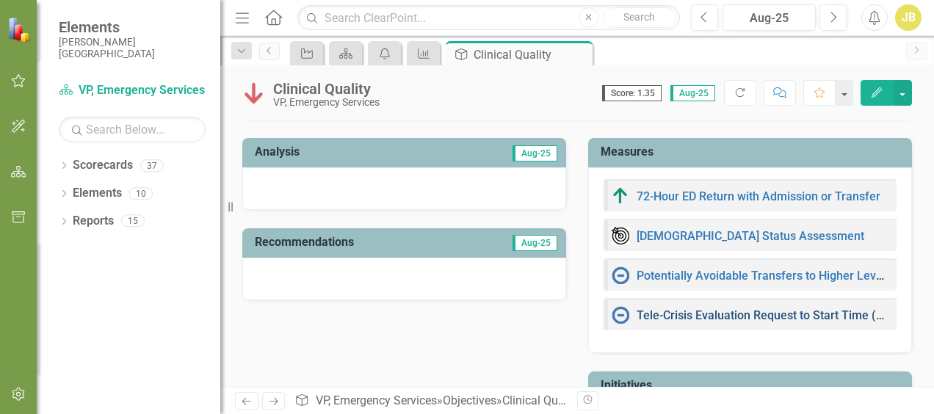
click at [687, 312] on link "Tele-Crisis Evaluation Request to Start Time (mins)" at bounding box center [770, 315] width 269 height 14
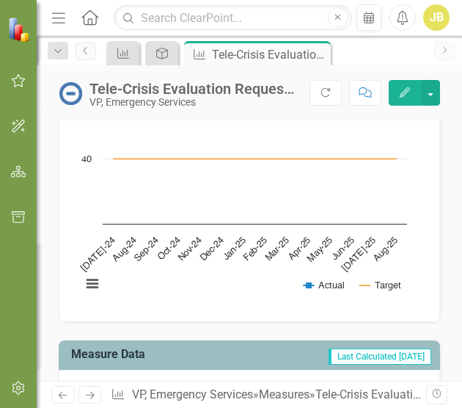
scroll to position [812, 0]
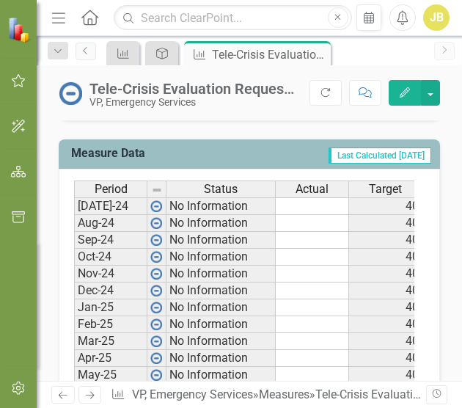
click at [327, 197] on td at bounding box center [312, 206] width 73 height 18
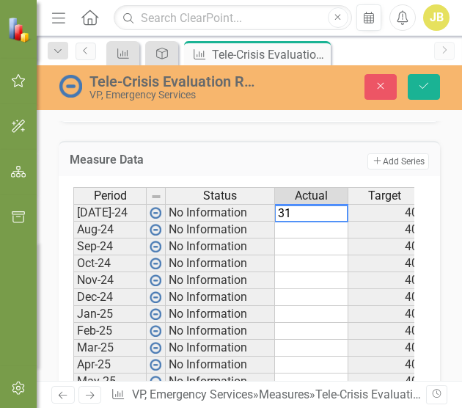
type textarea "31"
click at [326, 222] on td at bounding box center [311, 230] width 73 height 17
type textarea "30"
click at [334, 239] on td at bounding box center [311, 247] width 73 height 17
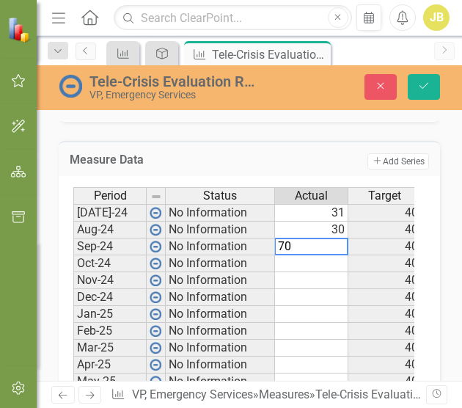
type textarea "70"
click at [329, 255] on td at bounding box center [311, 263] width 73 height 17
type textarea "29"
click at [333, 272] on td at bounding box center [311, 280] width 73 height 17
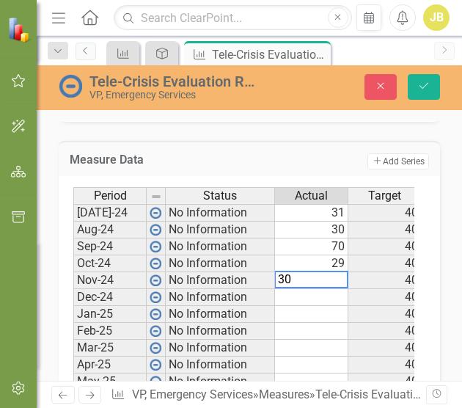
type textarea "30"
click at [322, 289] on td at bounding box center [311, 297] width 73 height 17
type textarea "26"
click at [335, 306] on td at bounding box center [311, 314] width 73 height 17
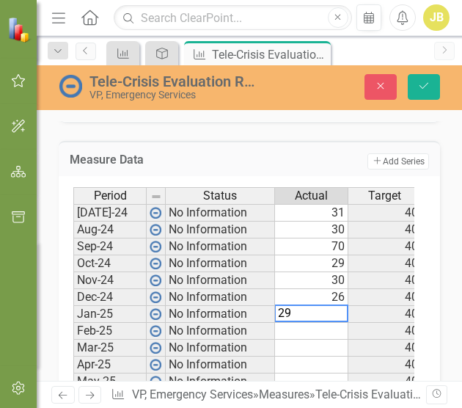
type textarea "29"
click at [332, 323] on td at bounding box center [311, 331] width 73 height 17
click at [333, 323] on td at bounding box center [311, 331] width 73 height 17
type textarea "20"
click at [324, 340] on td at bounding box center [311, 348] width 73 height 17
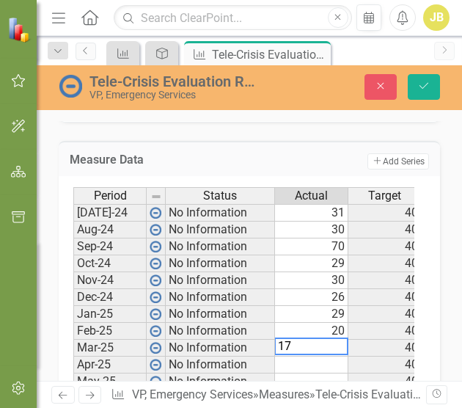
type textarea "17"
click at [327, 357] on td at bounding box center [311, 365] width 73 height 17
type textarea "30"
click at [327, 374] on td at bounding box center [311, 382] width 73 height 17
type textarea "35"
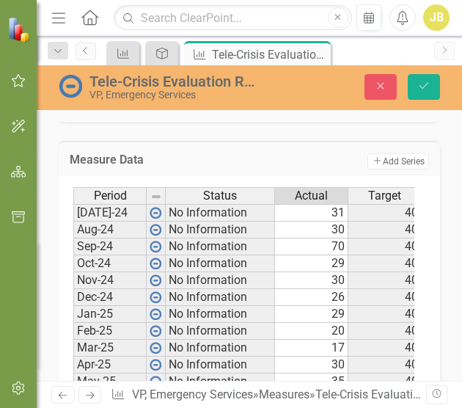
click at [335, 390] on td at bounding box center [311, 398] width 73 height 17
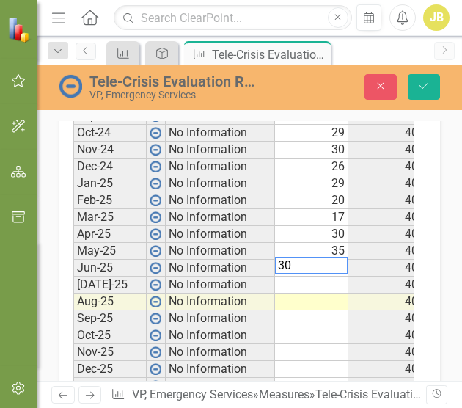
scroll to position [962, 0]
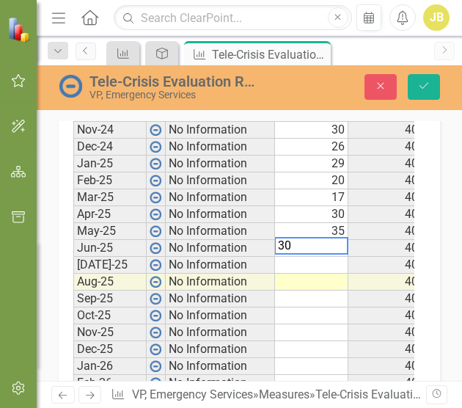
type textarea "30"
click at [323, 257] on td at bounding box center [311, 265] width 73 height 17
type textarea "3"
type textarea "23"
click at [314, 291] on td at bounding box center [311, 299] width 73 height 17
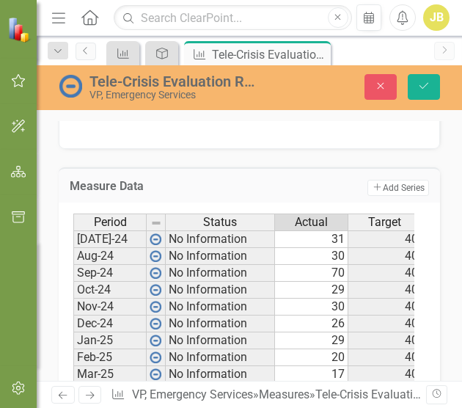
scroll to position [815, 0]
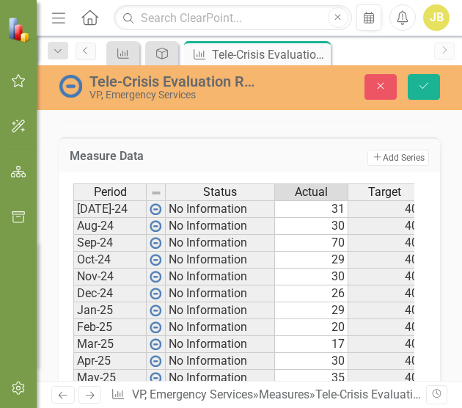
click at [73, 199] on div "Period Status Jul-24 No Information Aug-24 No Information Sep-24 No Information…" at bounding box center [73, 395] width 0 height 423
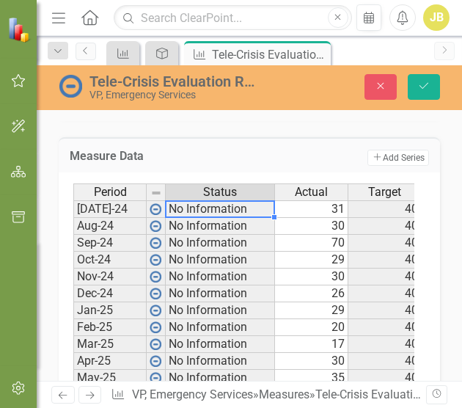
click at [203, 200] on td "No Information" at bounding box center [220, 209] width 109 height 18
click at [169, 200] on td "No Information" at bounding box center [220, 209] width 109 height 18
click at [154, 203] on img at bounding box center [156, 209] width 12 height 12
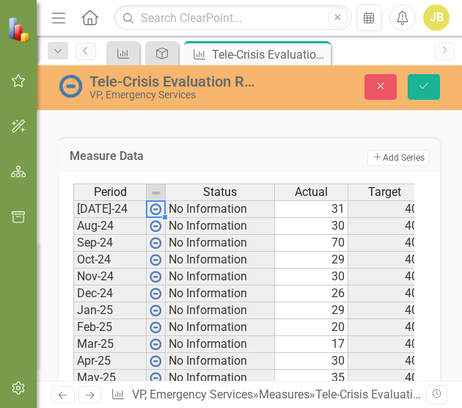
click at [154, 203] on img at bounding box center [156, 209] width 12 height 12
click at [157, 203] on img at bounding box center [156, 209] width 12 height 12
click at [432, 91] on button "Save" at bounding box center [424, 87] width 32 height 26
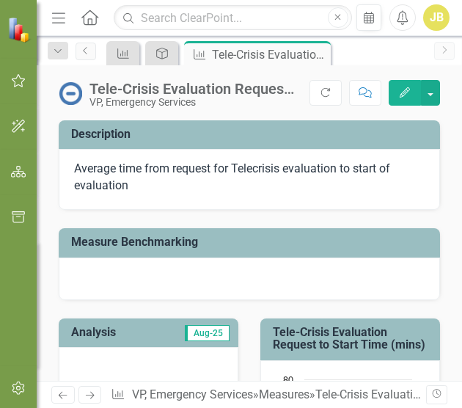
scroll to position [73, 0]
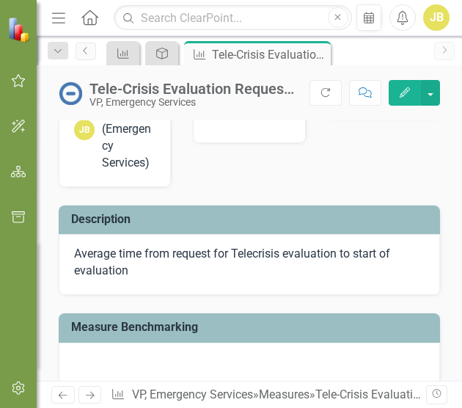
click at [175, 246] on p "Average time from request for Telecrisis evaluation to start of evaluation" at bounding box center [249, 263] width 351 height 34
click at [158, 343] on div at bounding box center [250, 364] width 382 height 43
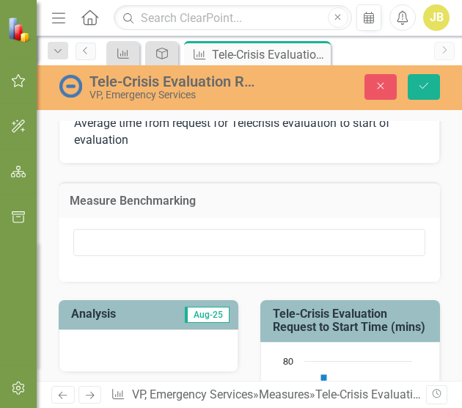
scroll to position [147, 0]
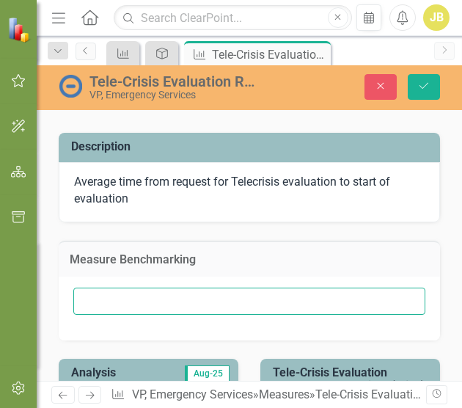
click at [197, 290] on input "text" at bounding box center [249, 301] width 352 height 27
type input "4"
type input "E"
click at [239, 288] on input "Contracted evaluation time is 40 minutes." at bounding box center [249, 301] width 352 height 27
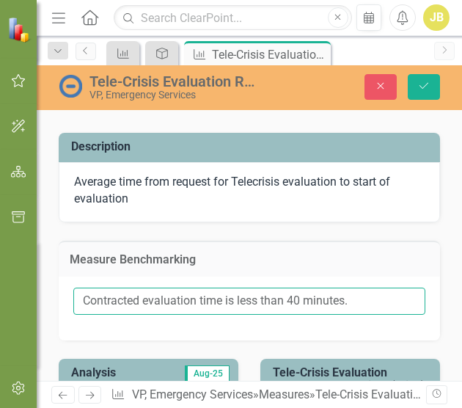
scroll to position [367, 0]
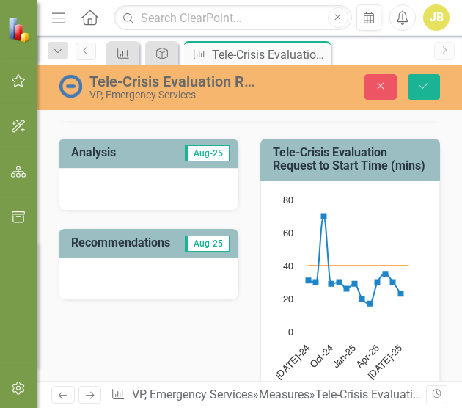
type input "Contracted evaluation time is less than 40 minutes."
click at [192, 168] on div at bounding box center [149, 189] width 180 height 43
click at [213, 168] on div at bounding box center [149, 189] width 180 height 43
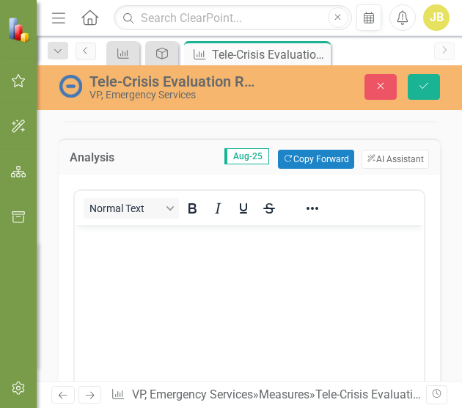
scroll to position [0, 0]
click at [224, 269] on body "Rich Text Area. Press ALT-0 for help." at bounding box center [249, 335] width 349 height 220
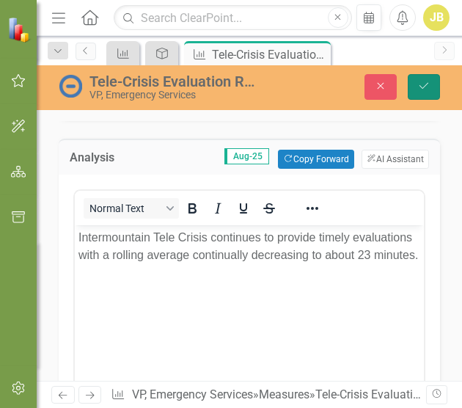
click at [426, 87] on icon "Save" at bounding box center [424, 86] width 13 height 10
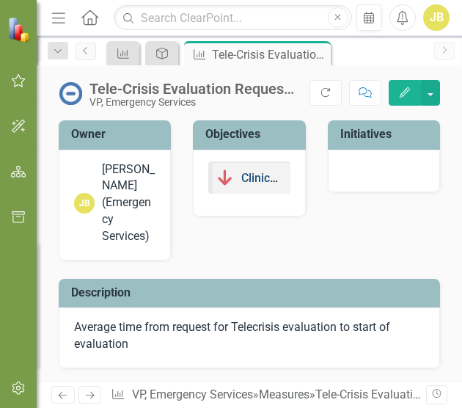
click at [241, 176] on link "Clinical Quality" at bounding box center [280, 178] width 78 height 14
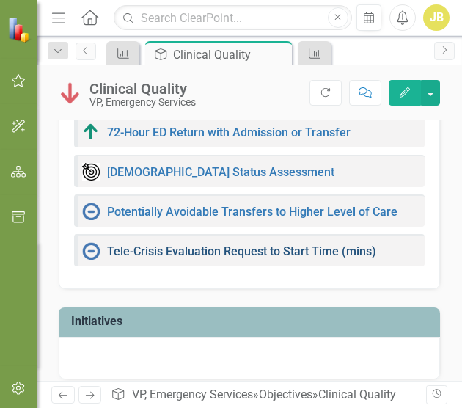
scroll to position [328, 0]
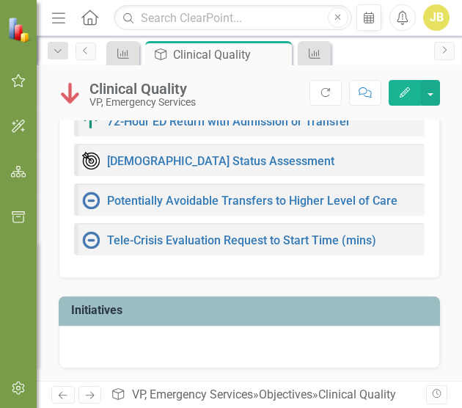
click at [91, 237] on img at bounding box center [91, 240] width 18 height 18
click at [187, 239] on link "Tele-Crisis Evaluation Request to Start Time (mins)" at bounding box center [241, 240] width 269 height 14
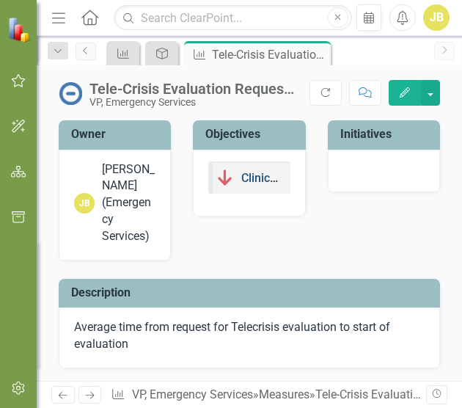
click at [244, 179] on link "Clinical Quality" at bounding box center [280, 178] width 78 height 14
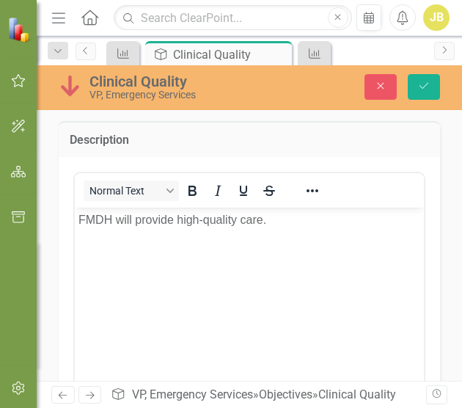
click at [68, 84] on img at bounding box center [70, 85] width 23 height 23
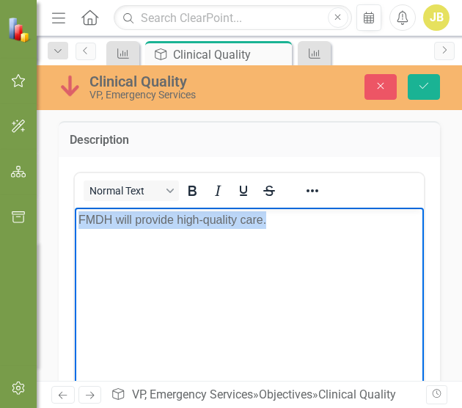
drag, startPoint x: 291, startPoint y: 218, endPoint x: 76, endPoint y: 237, distance: 215.9
click at [76, 237] on body "FMDH will provide high-quality care." at bounding box center [249, 317] width 349 height 220
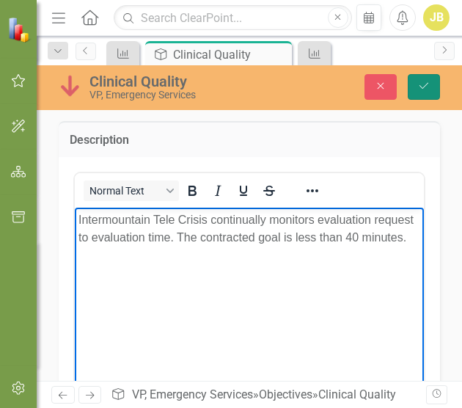
click at [438, 94] on button "Save" at bounding box center [424, 87] width 32 height 26
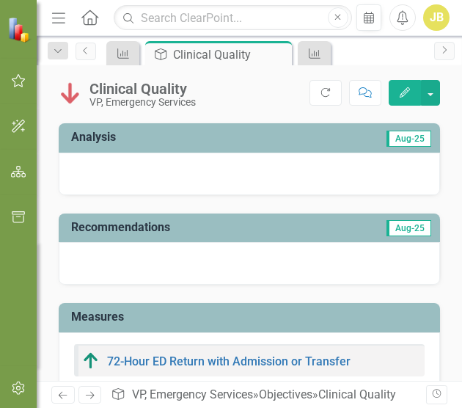
scroll to position [51, 0]
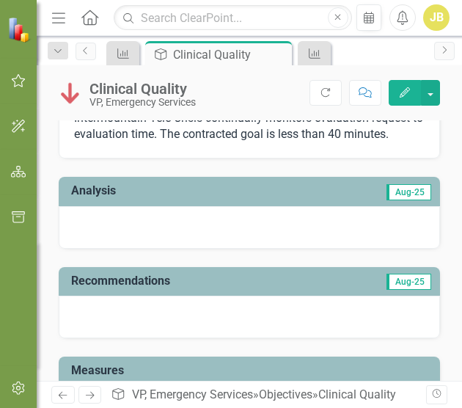
click at [283, 229] on div at bounding box center [250, 227] width 382 height 43
click at [341, 227] on div at bounding box center [250, 227] width 382 height 43
click at [314, 219] on div at bounding box center [250, 227] width 382 height 43
click at [314, 217] on div at bounding box center [250, 227] width 382 height 43
click at [311, 220] on div at bounding box center [250, 227] width 382 height 43
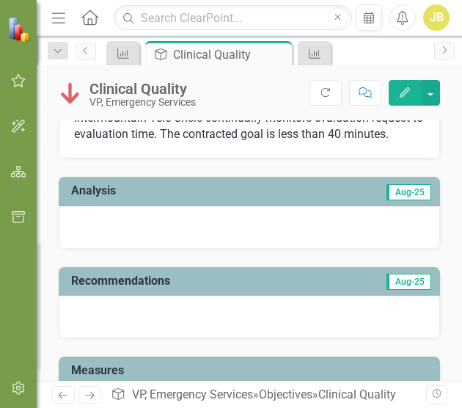
click at [311, 220] on div at bounding box center [250, 227] width 382 height 43
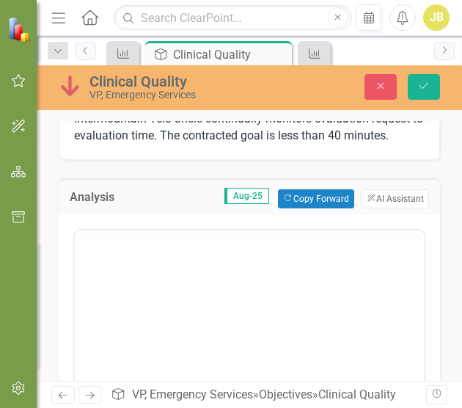
scroll to position [0, 0]
click at [329, 297] on body "Rich Text Area. Press ALT-0 for help." at bounding box center [249, 374] width 349 height 220
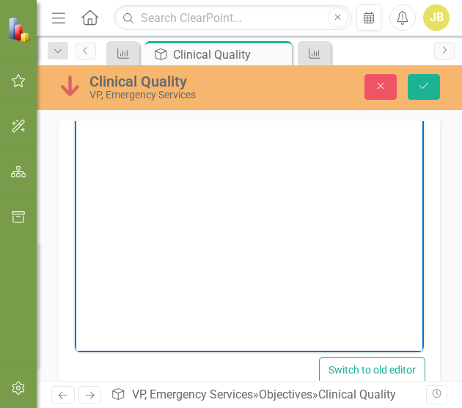
scroll to position [147, 0]
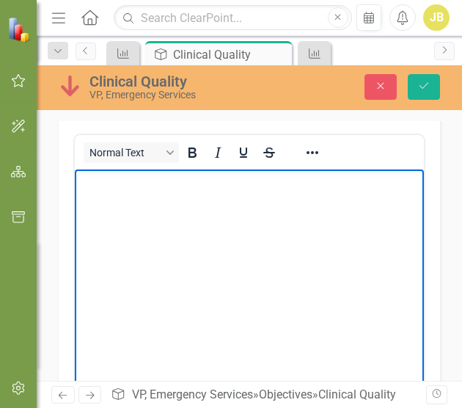
click at [324, 224] on body "Rich Text Area. Press ALT-0 for help." at bounding box center [249, 279] width 349 height 220
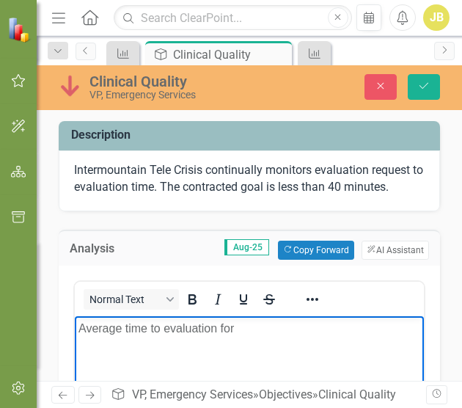
scroll to position [147, 0]
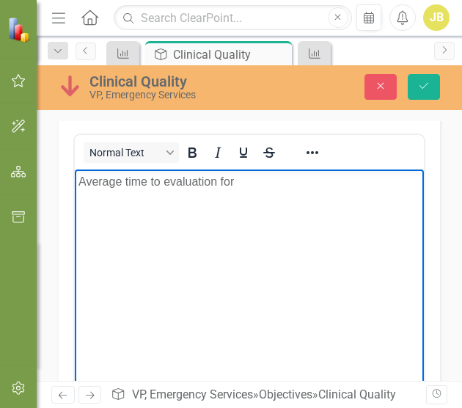
click at [290, 180] on p "Average time to evaluation for" at bounding box center [250, 181] width 342 height 18
click at [85, 181] on p "Average time to evaluation for" at bounding box center [250, 181] width 342 height 18
click at [244, 184] on p "Average time to evaluation for" at bounding box center [250, 181] width 342 height 18
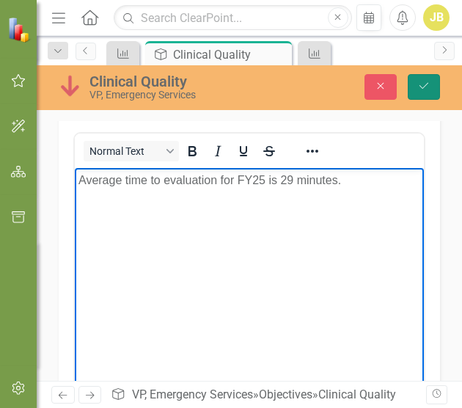
click at [417, 84] on button "Save" at bounding box center [424, 87] width 32 height 26
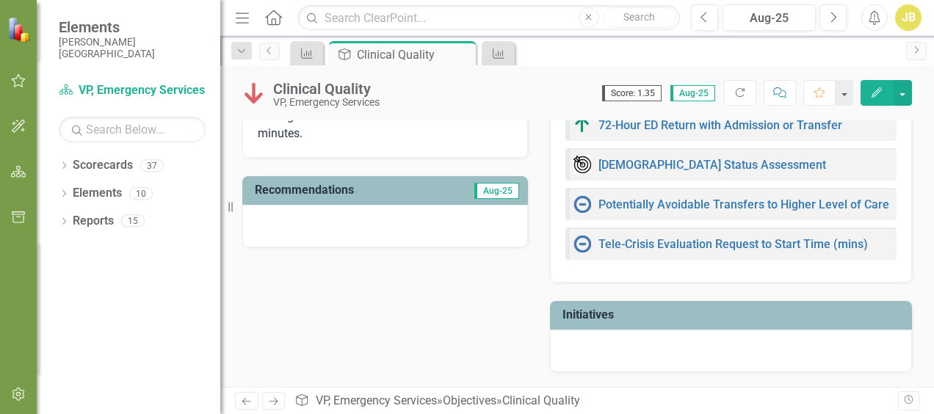
scroll to position [159, 0]
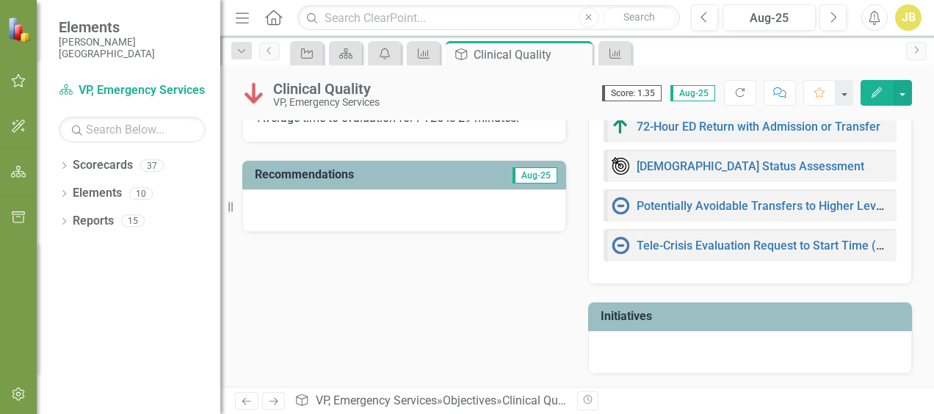
click at [462, 236] on div "Tele-Crisis Evaluation Request to Start Time (mins)" at bounding box center [749, 245] width 277 height 18
click at [462, 251] on div "Tele-Crisis Evaluation Request to Start Time (mins)" at bounding box center [749, 245] width 277 height 18
click at [462, 243] on link "Tele-Crisis Evaluation Request to Start Time (mins)" at bounding box center [770, 246] width 269 height 14
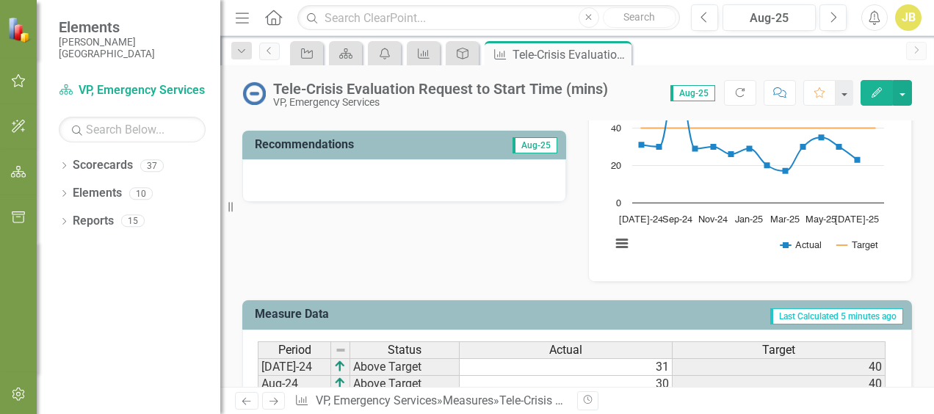
scroll to position [367, 0]
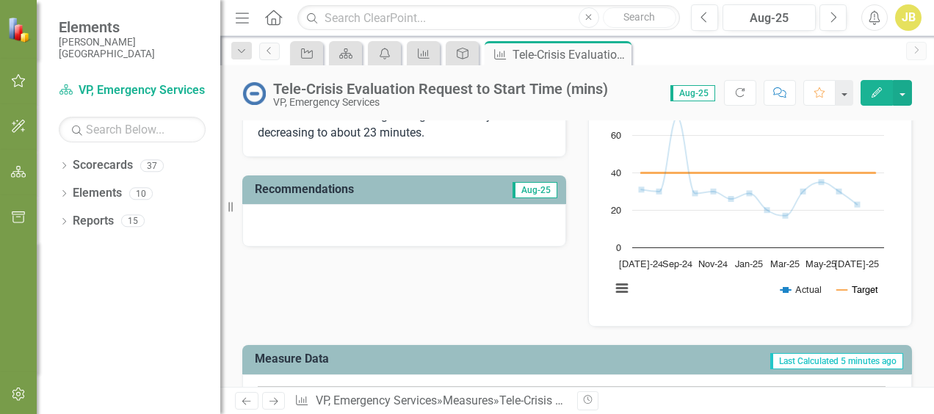
click at [462, 288] on button "Show Target" at bounding box center [857, 289] width 41 height 11
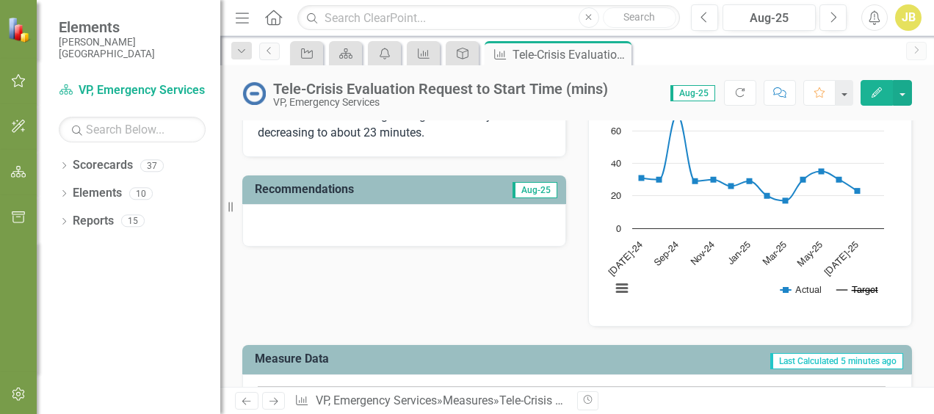
click at [462, 289] on button "Show Target" at bounding box center [857, 289] width 41 height 11
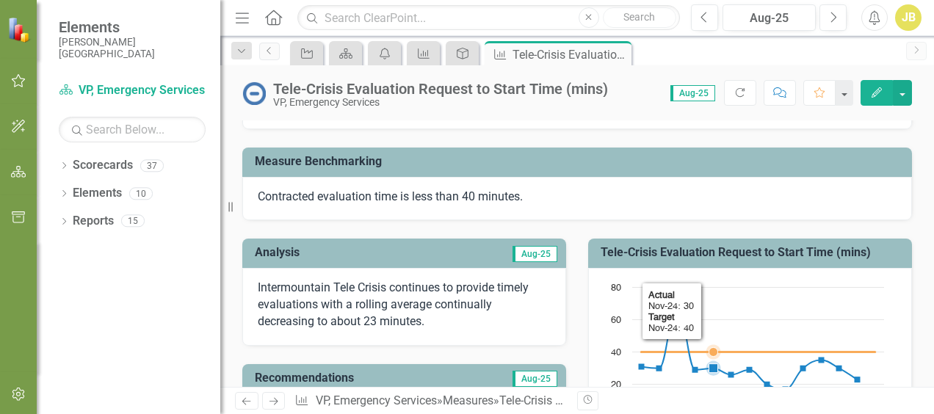
scroll to position [147, 0]
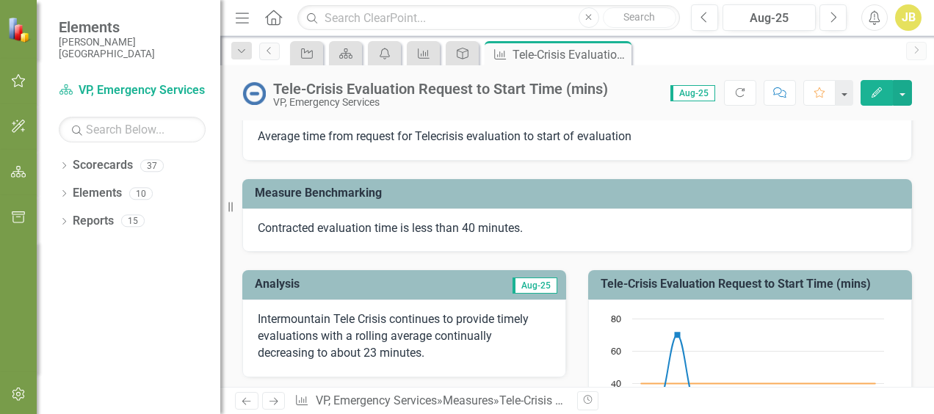
click at [462, 92] on button "Edit" at bounding box center [876, 93] width 32 height 26
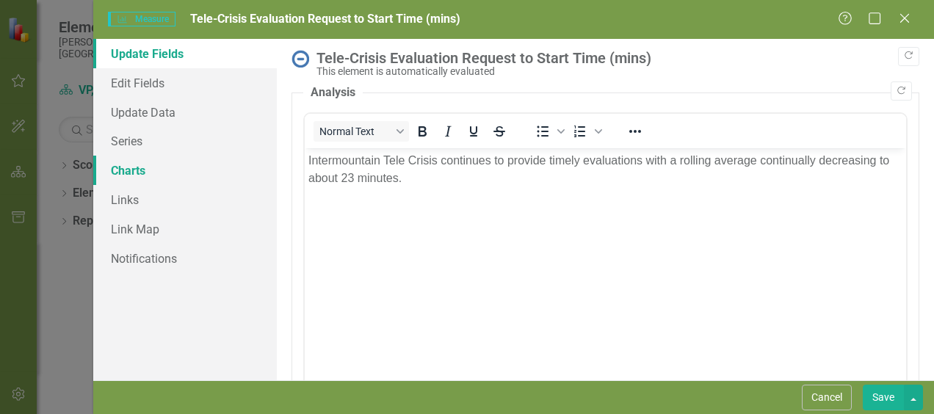
scroll to position [0, 0]
click at [141, 142] on link "Series" at bounding box center [185, 140] width 184 height 29
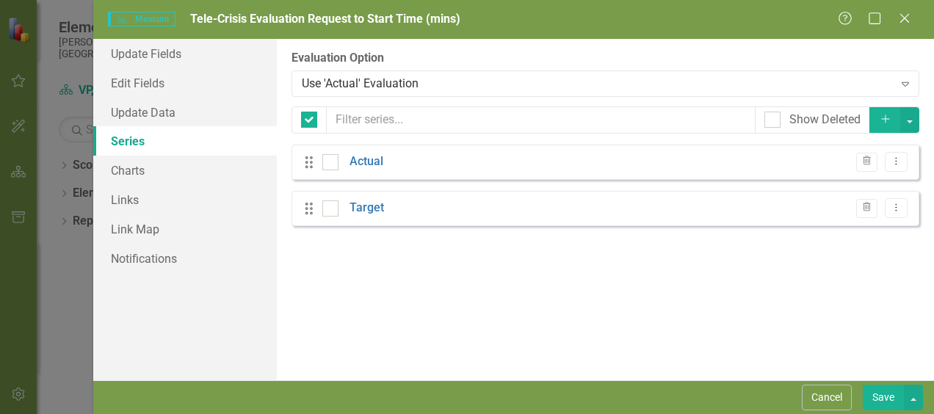
checkbox input "false"
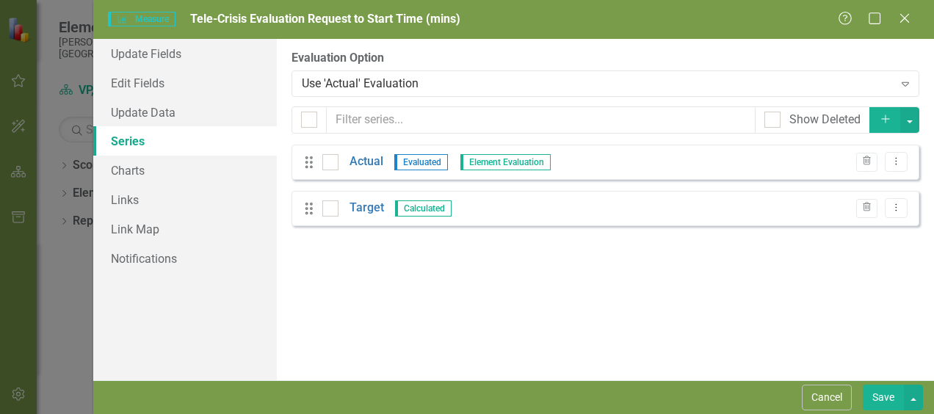
click at [414, 204] on span "Calculated" at bounding box center [423, 208] width 57 height 16
click at [371, 208] on link "Target" at bounding box center [366, 208] width 34 height 17
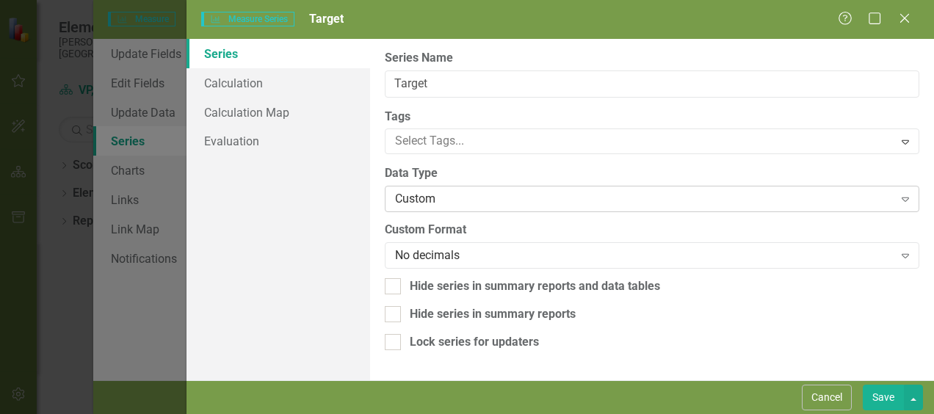
click at [462, 197] on icon "Expand" at bounding box center [905, 199] width 15 height 12
click at [462, 234] on label "Custom Format" at bounding box center [652, 230] width 534 height 17
click at [462, 137] on icon "Expand" at bounding box center [905, 142] width 15 height 12
click at [462, 307] on div "Hide series in summary reports" at bounding box center [652, 314] width 534 height 17
click at [394, 307] on input "Hide series in summary reports" at bounding box center [390, 311] width 10 height 10
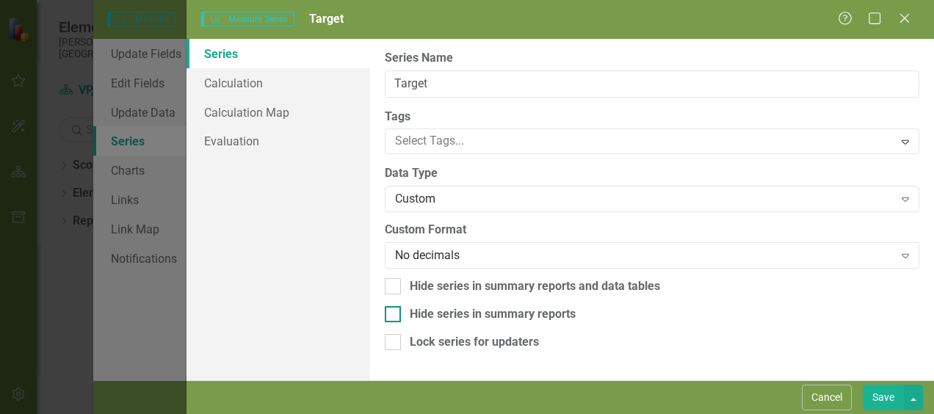
checkbox input "true"
click at [254, 85] on link "Calculation" at bounding box center [278, 82] width 184 height 29
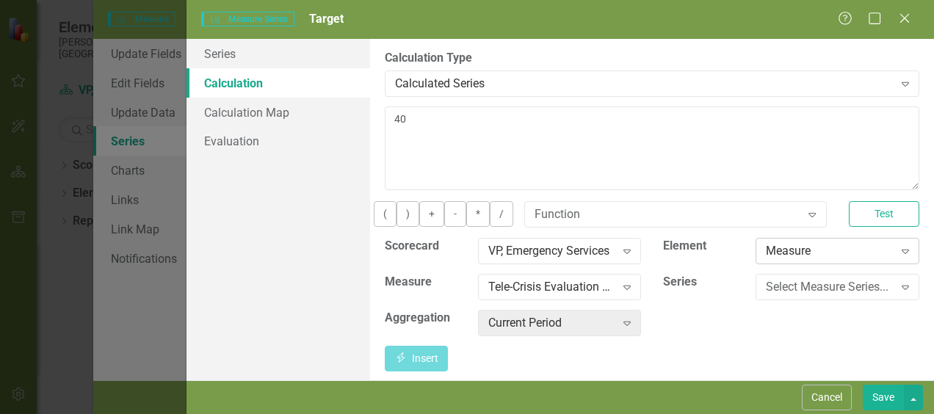
click at [462, 259] on div "Measure" at bounding box center [829, 250] width 127 height 17
click at [462, 78] on icon "Expand" at bounding box center [905, 84] width 15 height 12
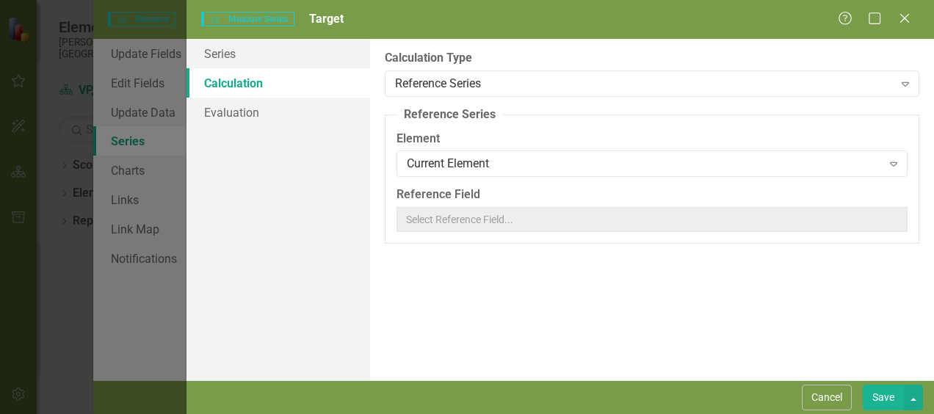
click at [462, 401] on button "Save" at bounding box center [882, 398] width 41 height 26
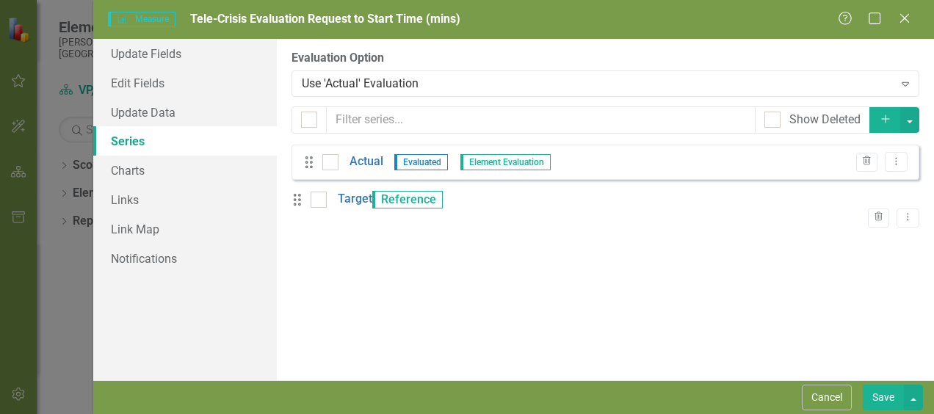
click at [462, 393] on button "Save" at bounding box center [882, 398] width 41 height 26
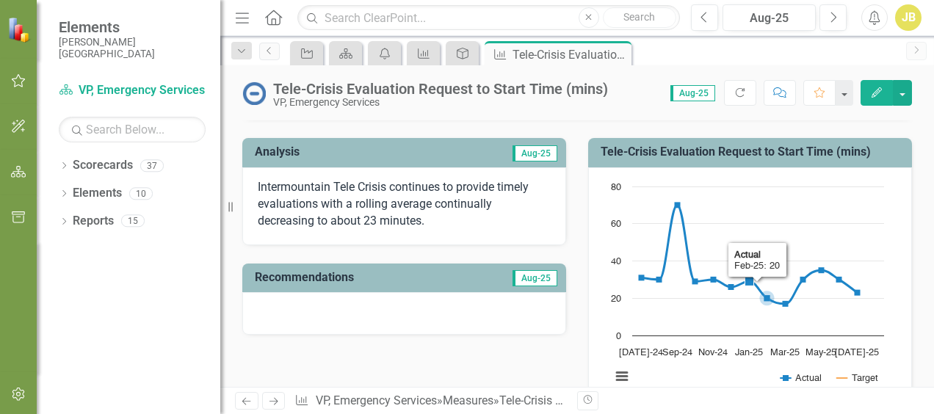
scroll to position [367, 0]
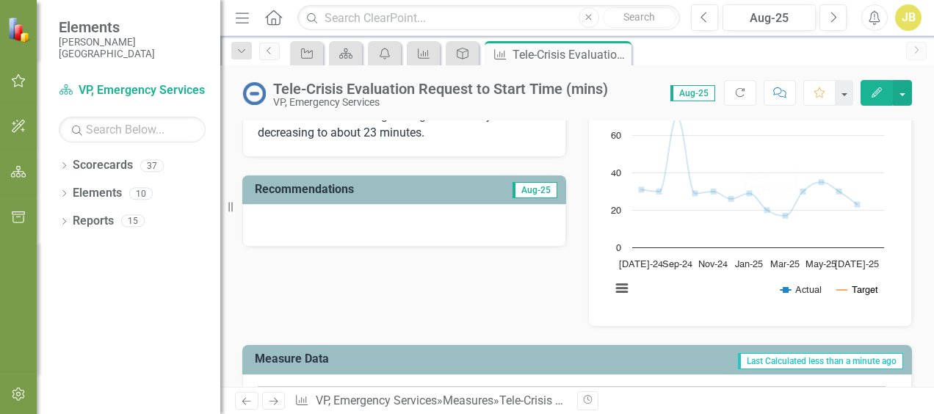
click at [462, 287] on button "Show Target" at bounding box center [857, 289] width 41 height 11
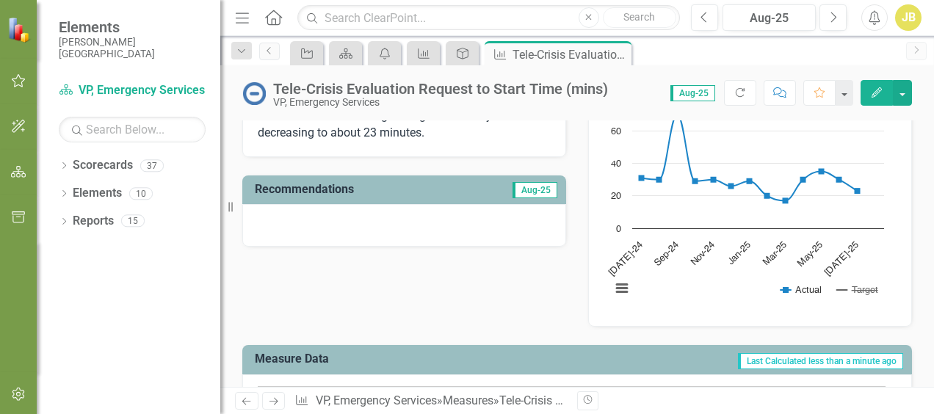
click at [462, 288] on button "Show Target" at bounding box center [857, 289] width 41 height 11
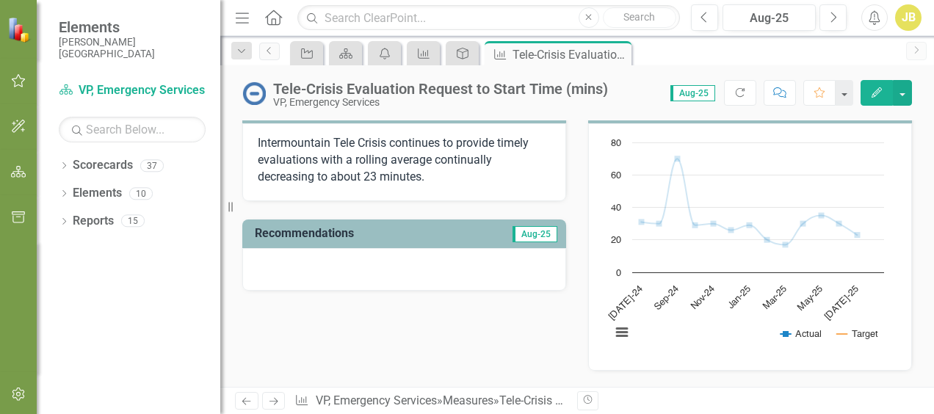
scroll to position [294, 0]
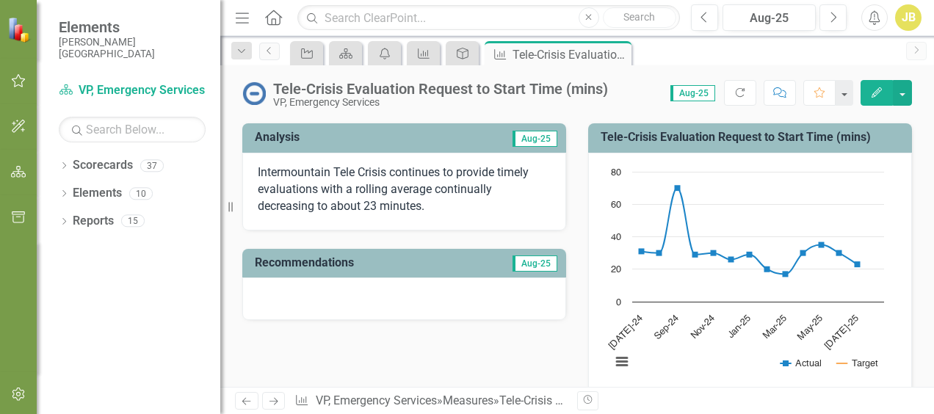
click at [462, 90] on icon "Edit" at bounding box center [876, 92] width 13 height 10
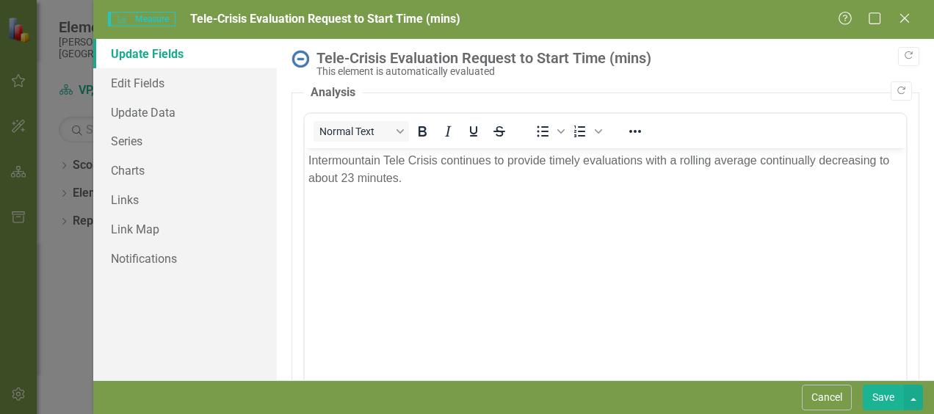
scroll to position [0, 0]
click at [141, 138] on link "Series" at bounding box center [185, 140] width 184 height 29
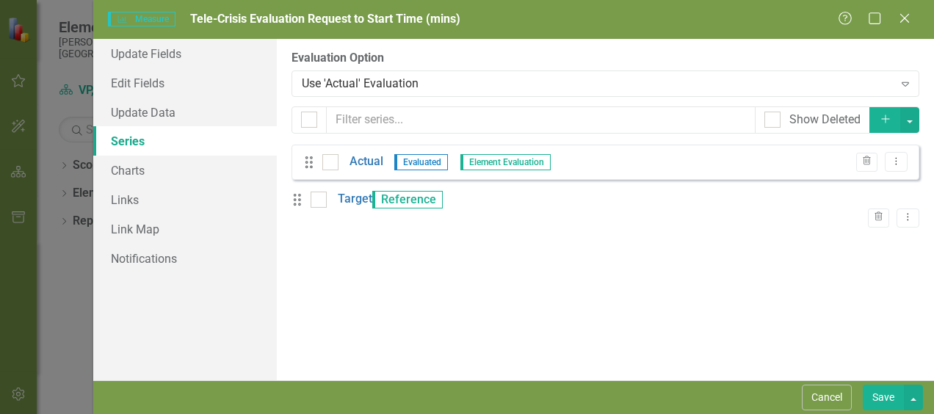
click at [413, 206] on span "Reference" at bounding box center [407, 200] width 70 height 18
click at [372, 207] on link "Target" at bounding box center [355, 199] width 34 height 17
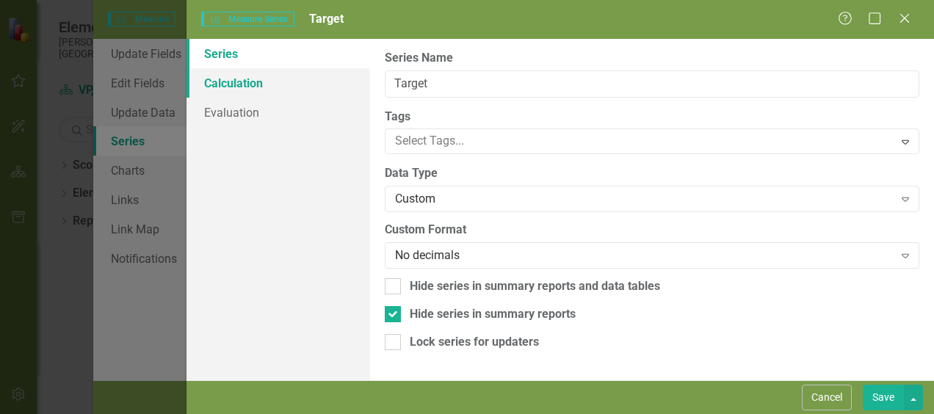
click at [220, 87] on link "Calculation" at bounding box center [278, 82] width 184 height 29
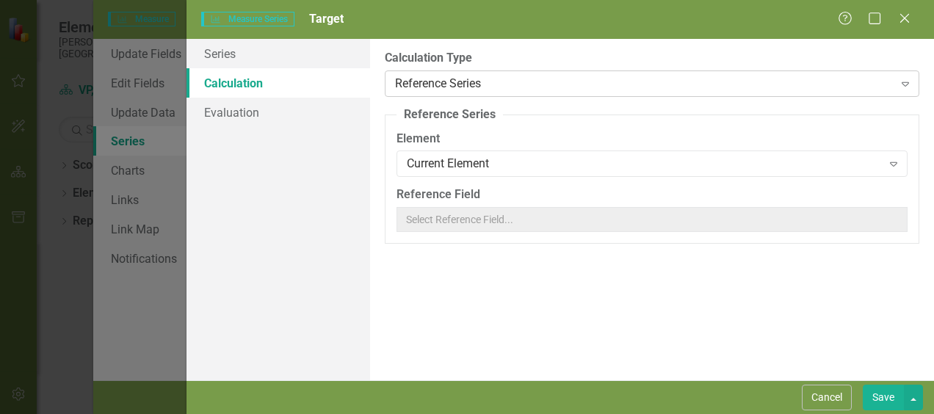
click at [462, 81] on icon "Expand" at bounding box center [905, 84] width 15 height 12
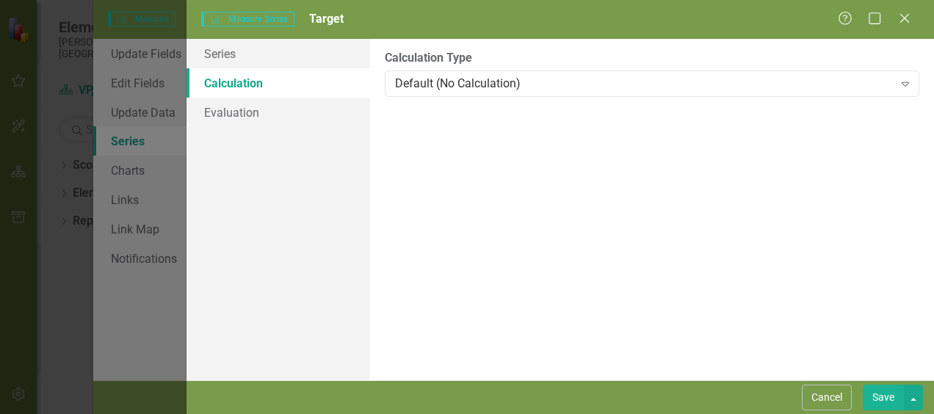
click at [462, 390] on button "Save" at bounding box center [882, 398] width 41 height 26
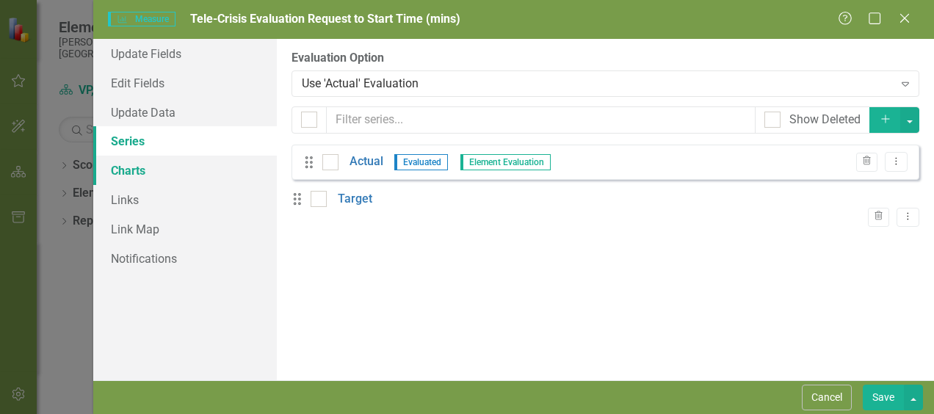
click at [145, 169] on link "Charts" at bounding box center [185, 170] width 184 height 29
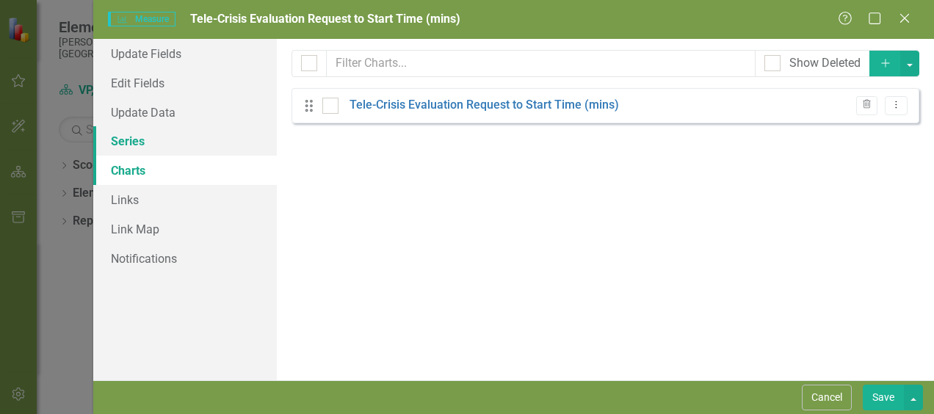
click at [142, 142] on link "Series" at bounding box center [185, 140] width 184 height 29
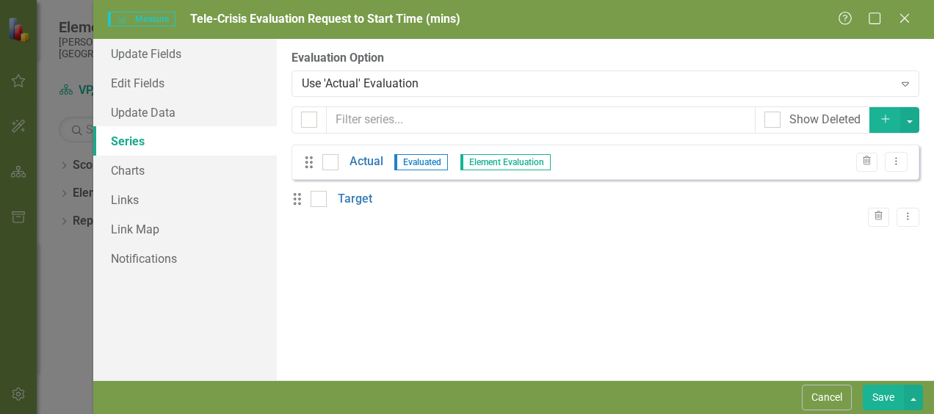
click at [462, 390] on button "Save" at bounding box center [882, 398] width 41 height 26
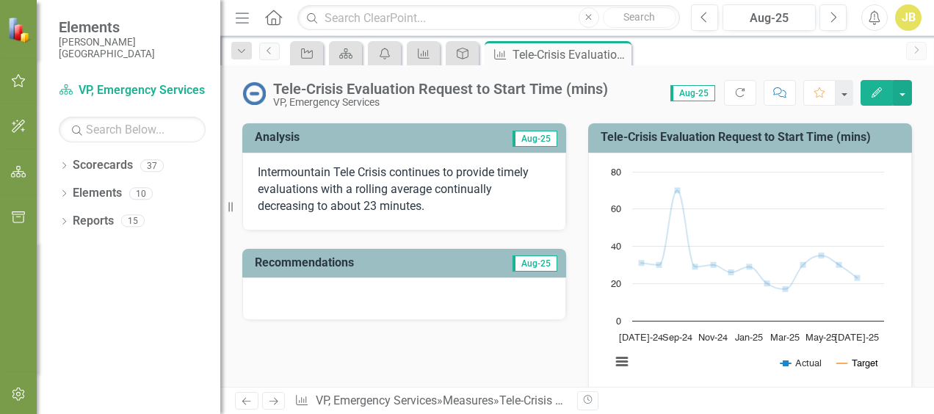
click at [462, 358] on button "Show Target" at bounding box center [857, 362] width 41 height 11
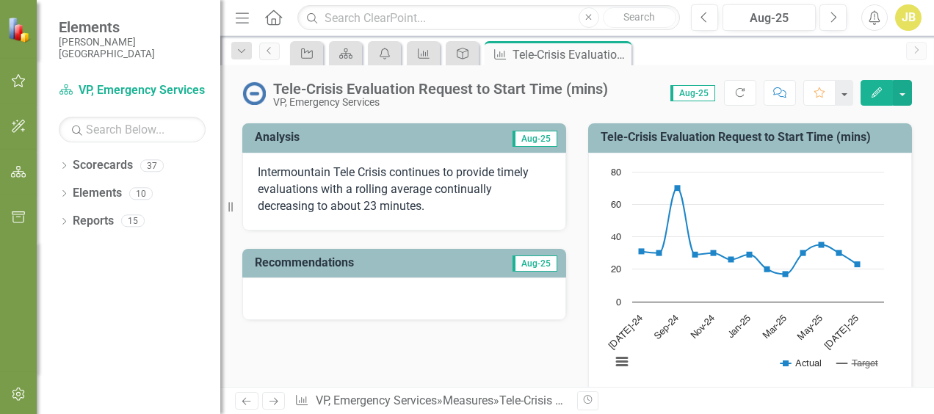
click at [462, 359] on button "Show Target" at bounding box center [857, 362] width 41 height 11
click at [462, 360] on button "Show Target" at bounding box center [857, 362] width 41 height 11
click at [462, 90] on icon "Edit" at bounding box center [876, 92] width 13 height 10
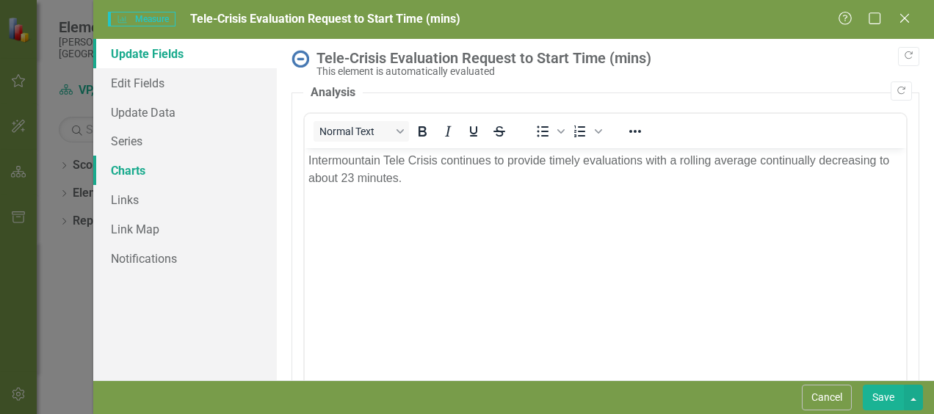
click at [140, 167] on link "Charts" at bounding box center [185, 170] width 184 height 29
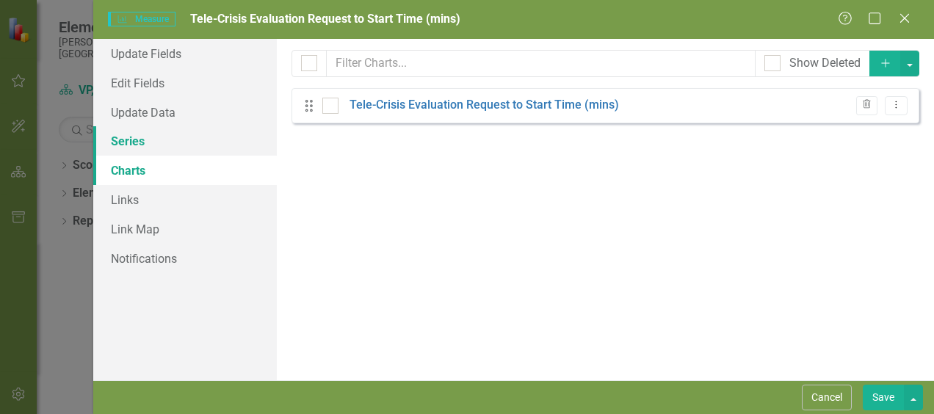
click at [134, 150] on link "Series" at bounding box center [185, 140] width 184 height 29
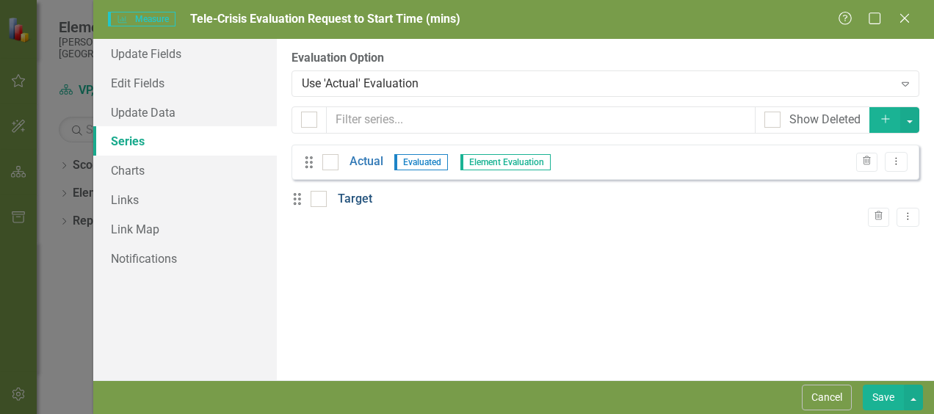
click at [362, 206] on link "Target" at bounding box center [355, 199] width 34 height 17
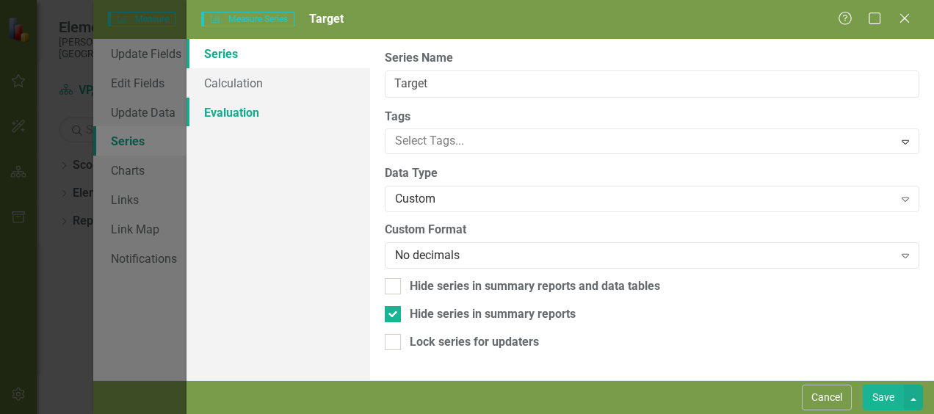
click at [238, 110] on link "Evaluation" at bounding box center [278, 112] width 184 height 29
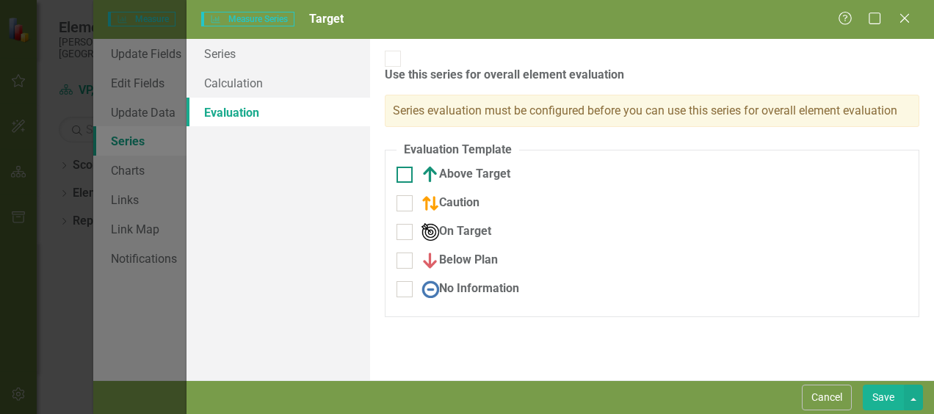
click at [451, 166] on div "Above Target" at bounding box center [465, 175] width 89 height 18
click at [406, 167] on input "Above Target" at bounding box center [401, 172] width 10 height 10
checkbox input "true"
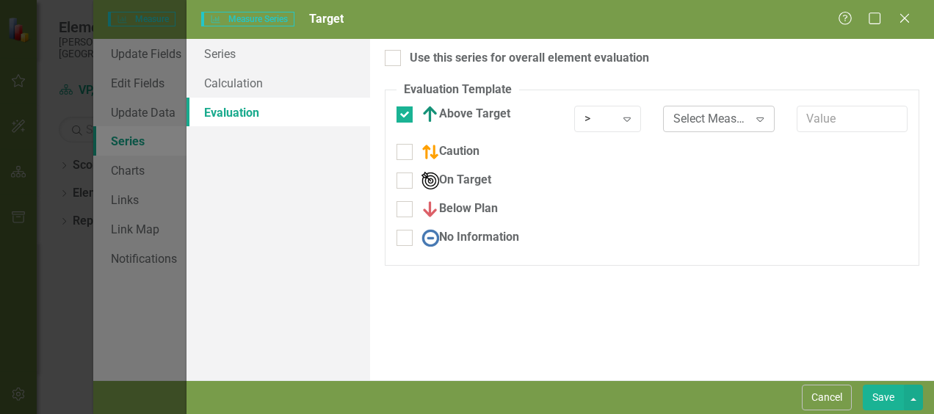
click at [462, 119] on icon "Expand" at bounding box center [759, 119] width 15 height 12
click at [462, 120] on input "text" at bounding box center [851, 119] width 111 height 27
click at [462, 116] on icon "Expand" at bounding box center [759, 119] width 15 height 12
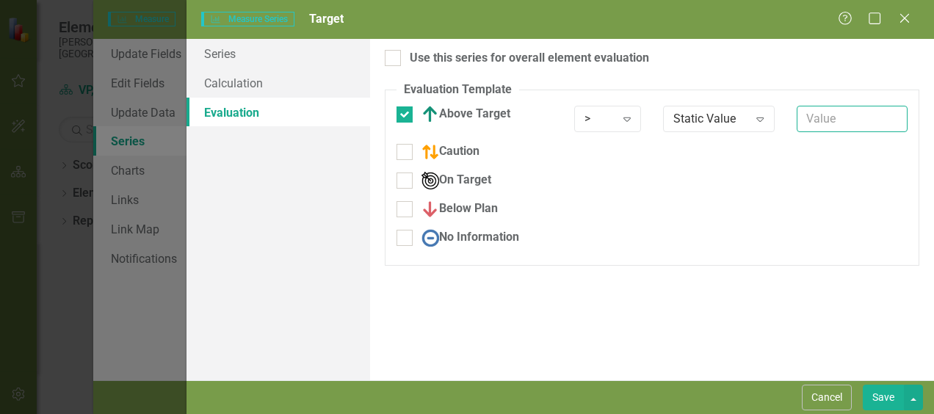
click at [462, 120] on input "text" at bounding box center [851, 119] width 111 height 27
click at [407, 205] on div at bounding box center [404, 209] width 16 height 16
click at [406, 205] on input "Below Plan" at bounding box center [401, 206] width 10 height 10
checkbox input "true"
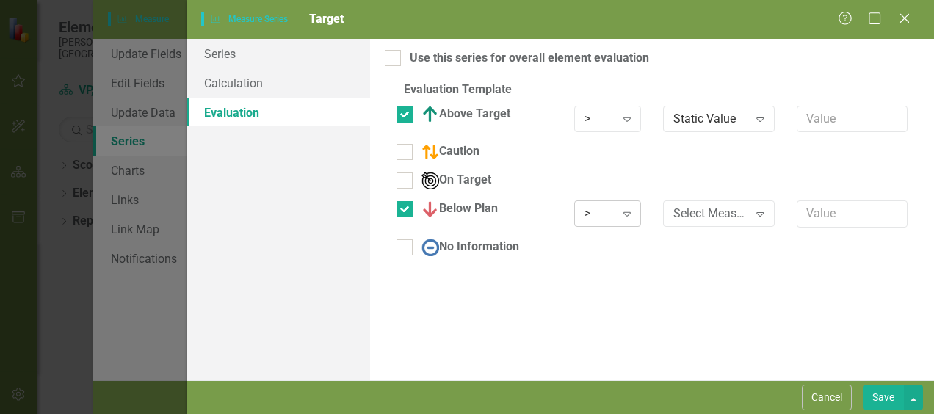
click at [462, 211] on icon "Expand" at bounding box center [626, 214] width 15 height 12
click at [462, 214] on div "Select Measure Series" at bounding box center [710, 214] width 75 height 17
drag, startPoint x: 693, startPoint y: 188, endPoint x: 719, endPoint y: 189, distance: 26.5
click at [462, 213] on input "text" at bounding box center [851, 213] width 111 height 27
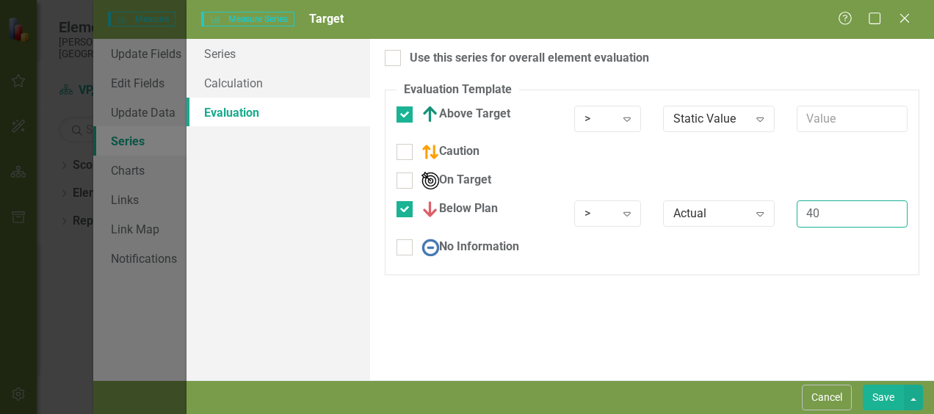
type input "40"
click at [462, 300] on div "Use this series for overall element evaluation Evaluation Template You can defi…" at bounding box center [652, 209] width 564 height 341
click at [462, 118] on icon "Expand" at bounding box center [626, 119] width 15 height 12
click at [462, 120] on icon "Expand" at bounding box center [759, 119] width 15 height 12
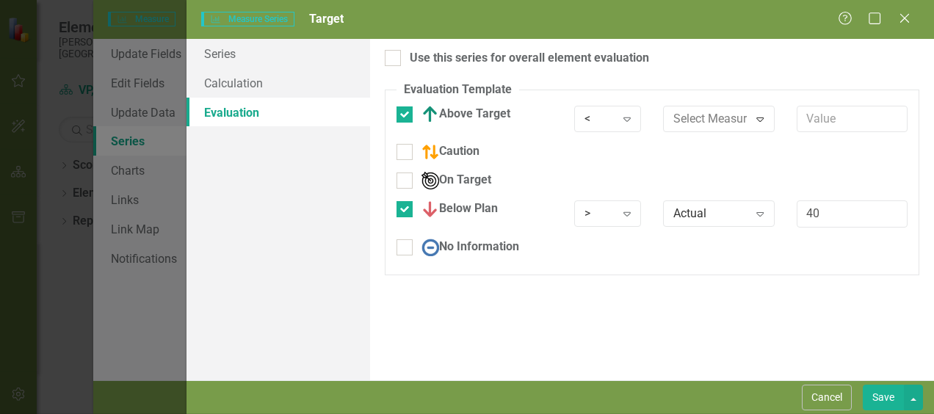
click at [462, 121] on input "text" at bounding box center [851, 119] width 111 height 27
type input "40"
click at [462, 400] on button "Save" at bounding box center [882, 398] width 41 height 26
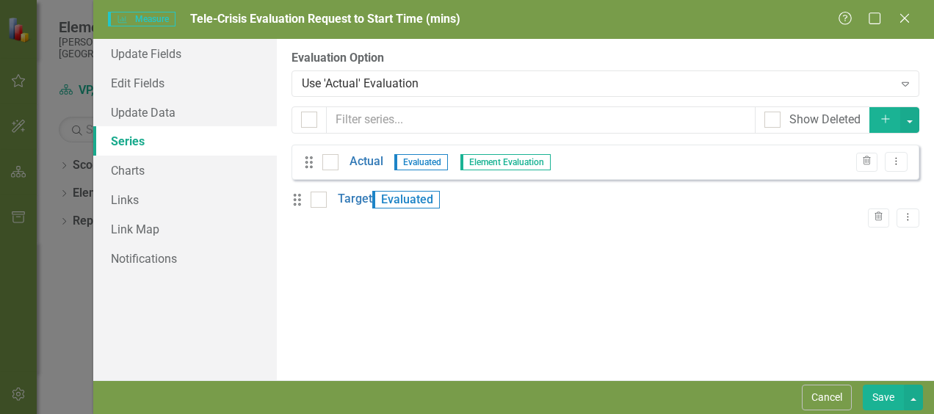
click at [462, 395] on button "Save" at bounding box center [882, 398] width 41 height 26
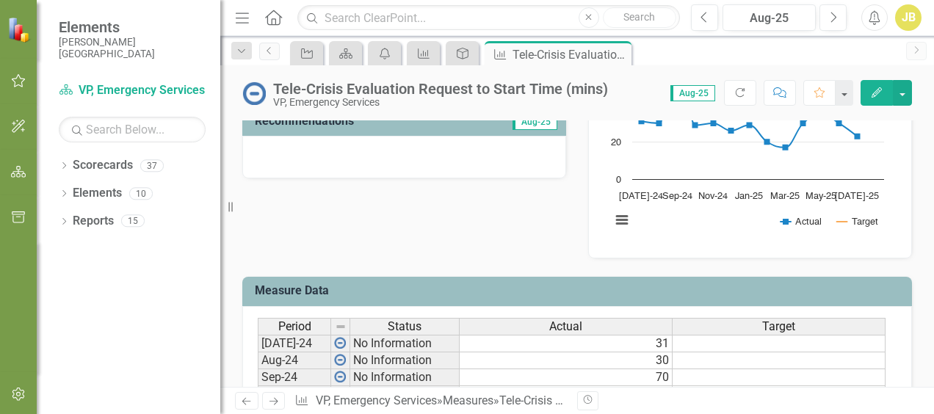
scroll to position [456, 0]
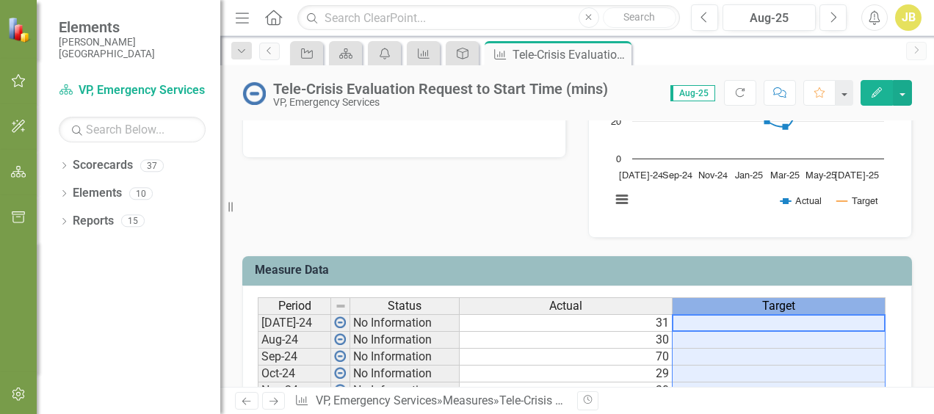
click at [462, 301] on span "Target" at bounding box center [778, 305] width 33 height 13
click at [462, 299] on span "Target" at bounding box center [778, 305] width 33 height 13
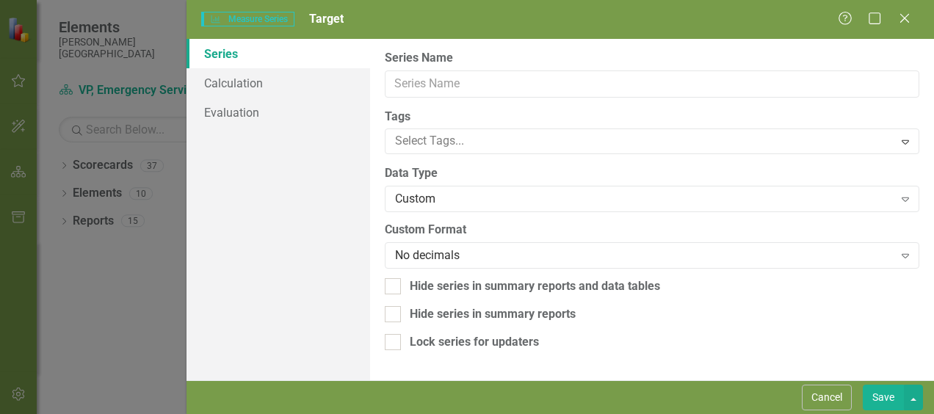
type input "Target"
checkbox input "true"
click at [231, 84] on link "Calculation" at bounding box center [278, 82] width 184 height 29
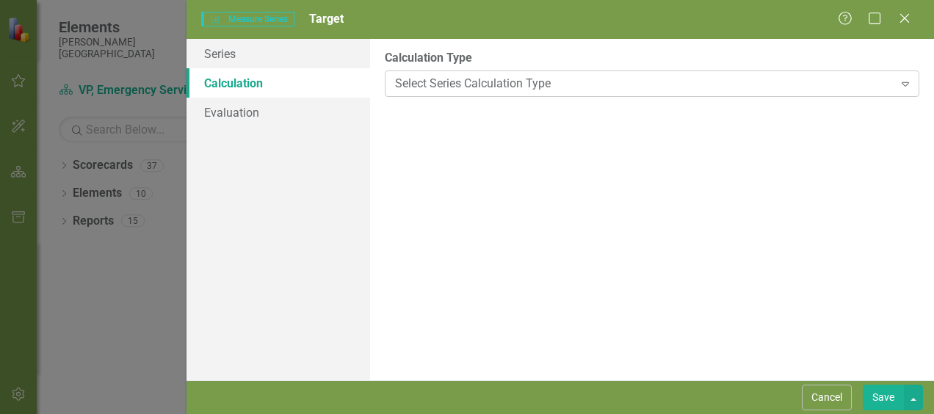
click at [462, 84] on icon "Expand" at bounding box center [905, 84] width 15 height 12
click at [262, 112] on link "Evaluation" at bounding box center [278, 112] width 184 height 29
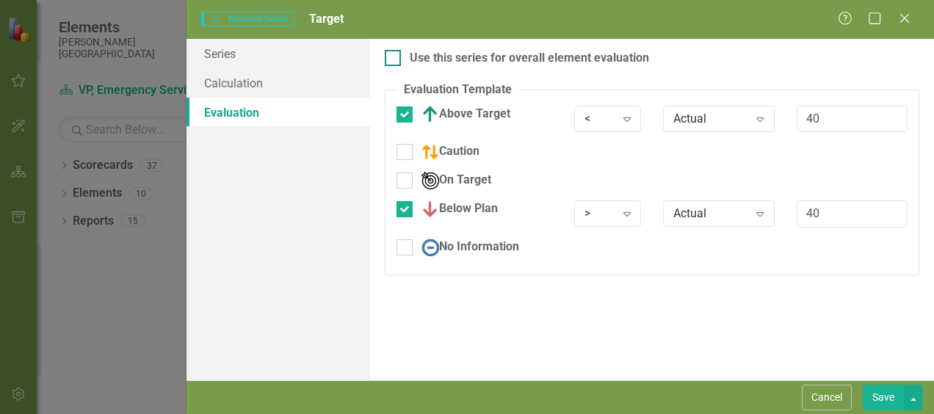
click at [401, 54] on div "Use this series for overall element evaluation" at bounding box center [652, 58] width 534 height 17
click at [394, 54] on input "Use this series for overall element evaluation" at bounding box center [390, 55] width 10 height 10
checkbox input "true"
click at [462, 399] on button "Save" at bounding box center [882, 398] width 41 height 26
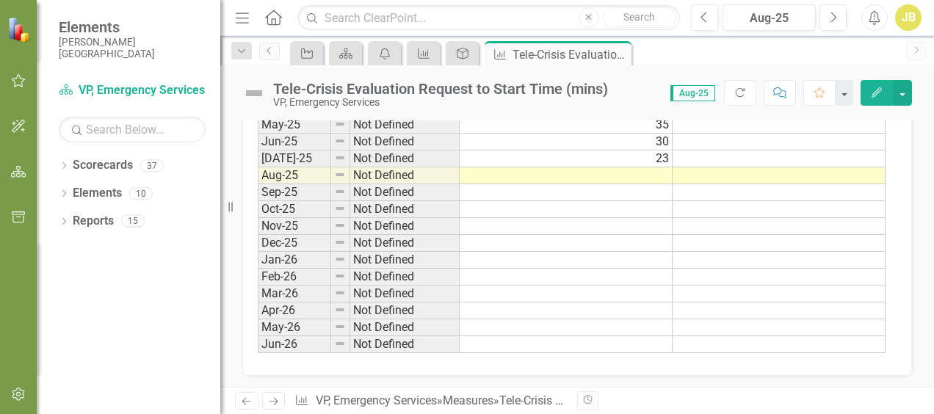
scroll to position [529, 0]
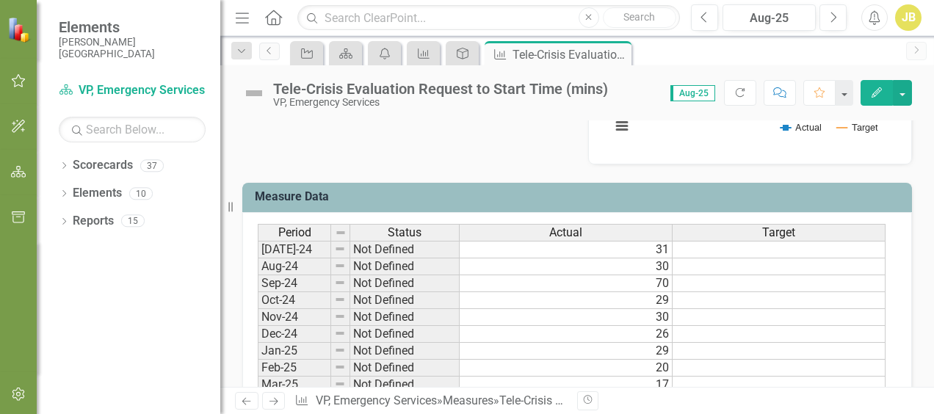
click at [462, 253] on td at bounding box center [778, 250] width 213 height 18
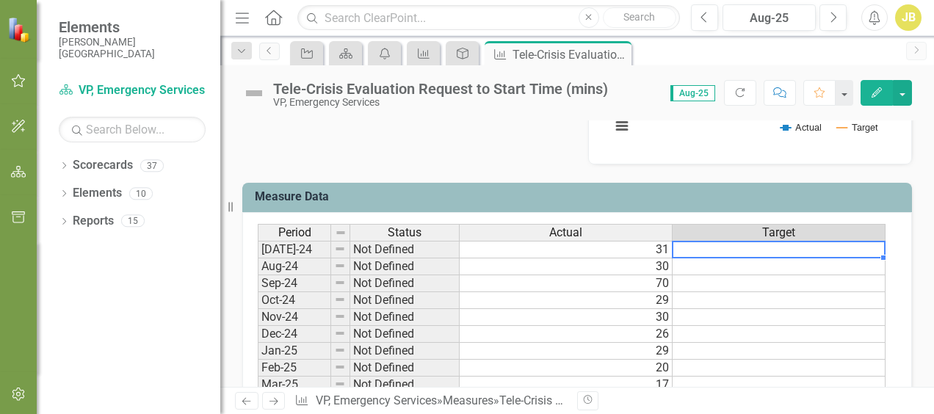
click at [462, 249] on td at bounding box center [778, 250] width 213 height 18
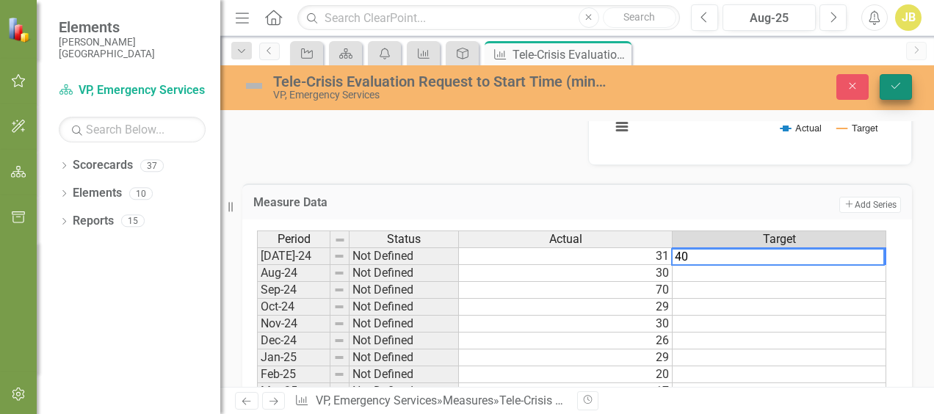
type textarea "40"
click at [462, 85] on icon "submit" at bounding box center [895, 86] width 9 height 6
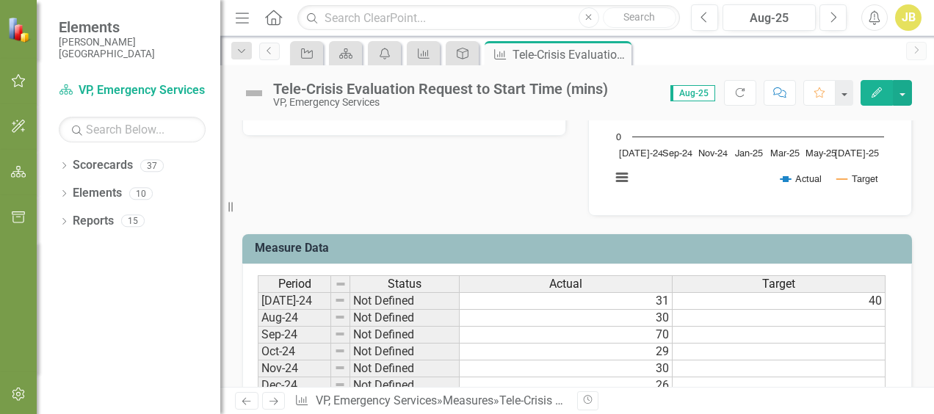
scroll to position [514, 0]
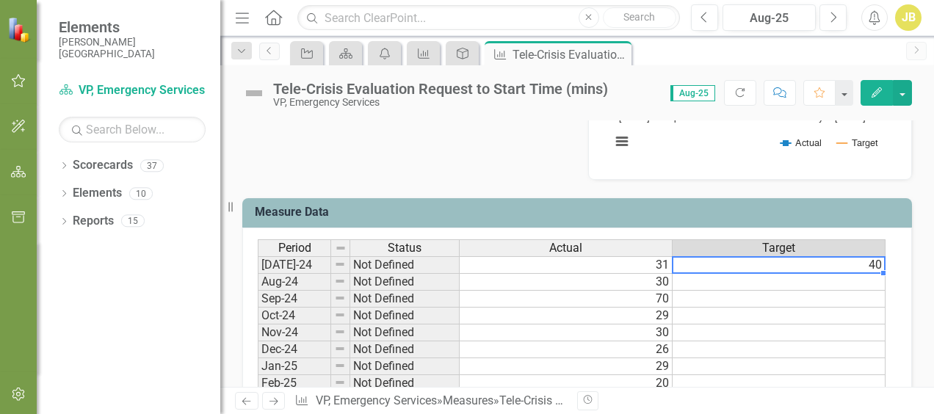
click at [462, 267] on td "40" at bounding box center [778, 265] width 213 height 18
click at [462, 266] on td "40" at bounding box center [778, 265] width 213 height 18
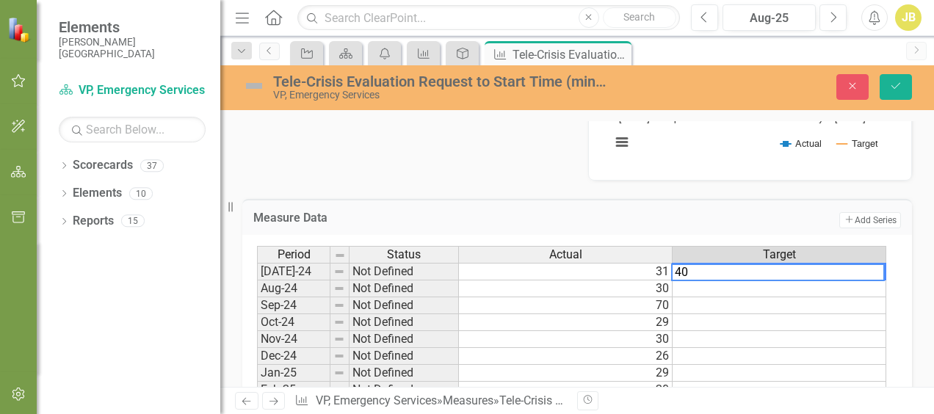
type textarea "4"
click at [462, 79] on button "Save" at bounding box center [895, 87] width 32 height 26
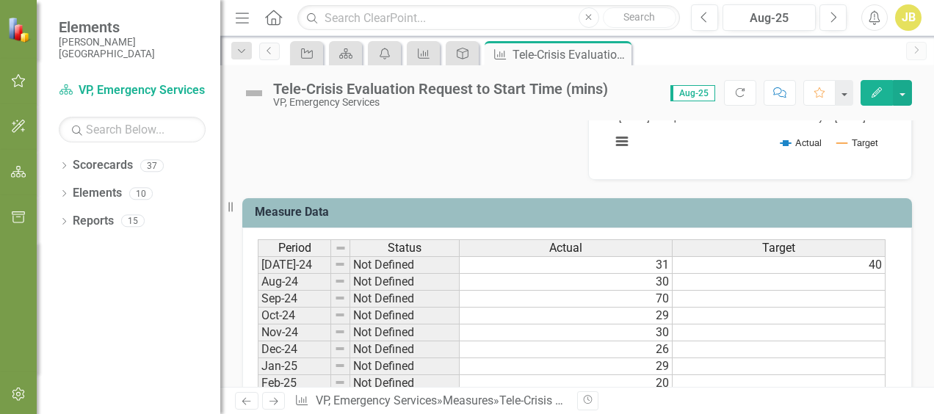
click at [462, 264] on td "40" at bounding box center [778, 265] width 213 height 18
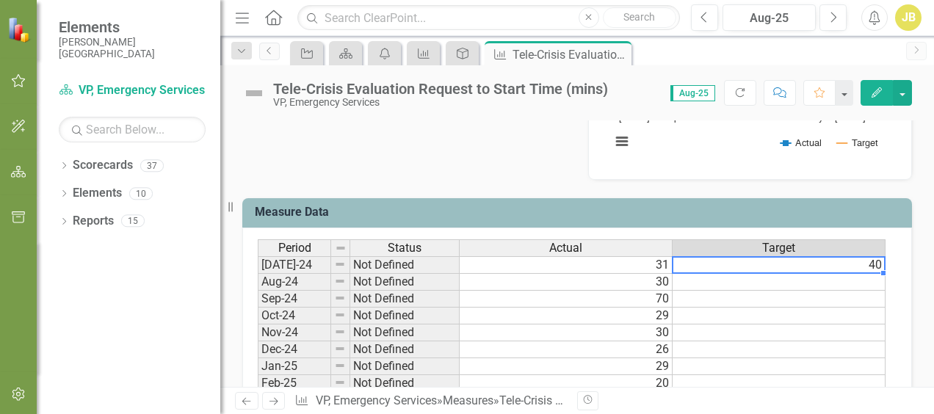
click at [462, 264] on td "40" at bounding box center [778, 265] width 213 height 18
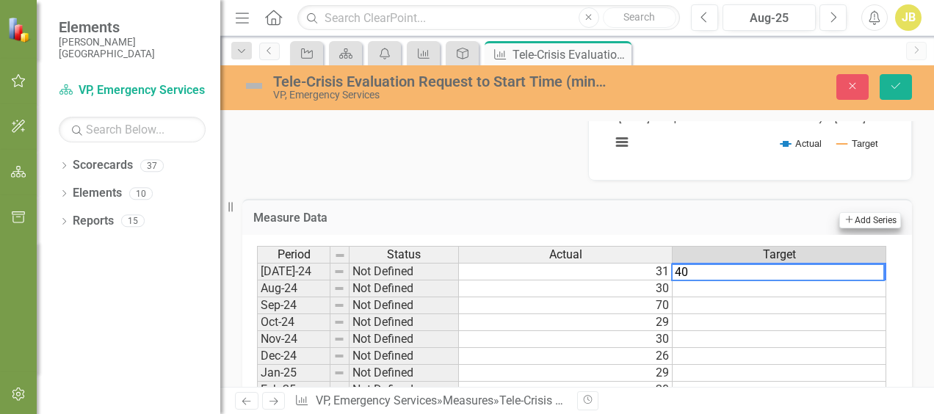
type textarea "4"
type textarea "0"
click at [462, 85] on icon "Save" at bounding box center [895, 86] width 13 height 10
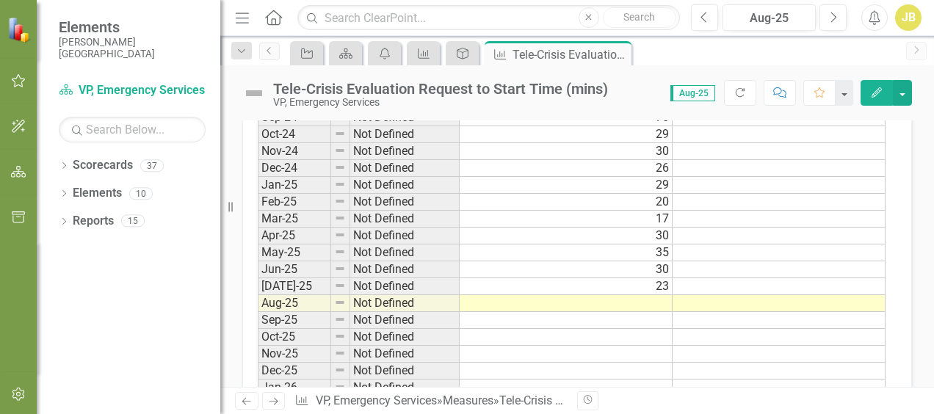
scroll to position [529, 0]
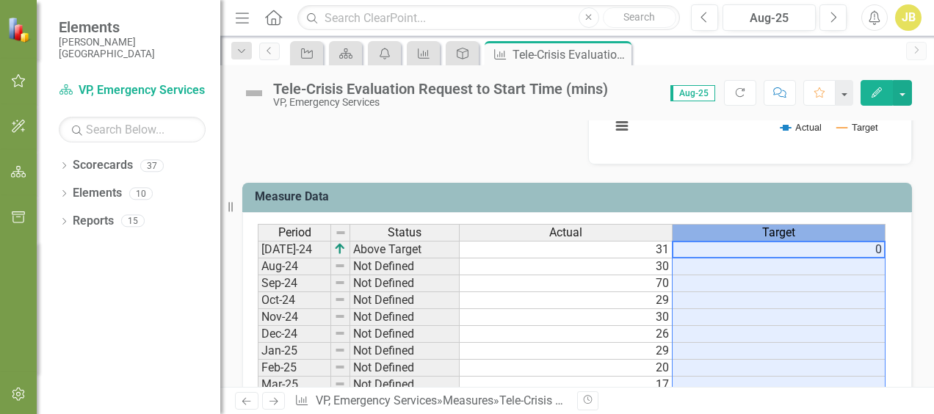
click at [462, 227] on span "Target" at bounding box center [778, 232] width 33 height 13
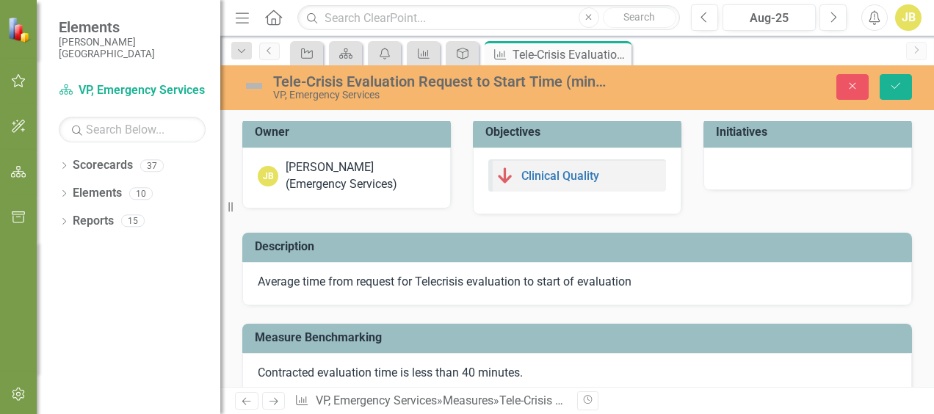
scroll to position [0, 0]
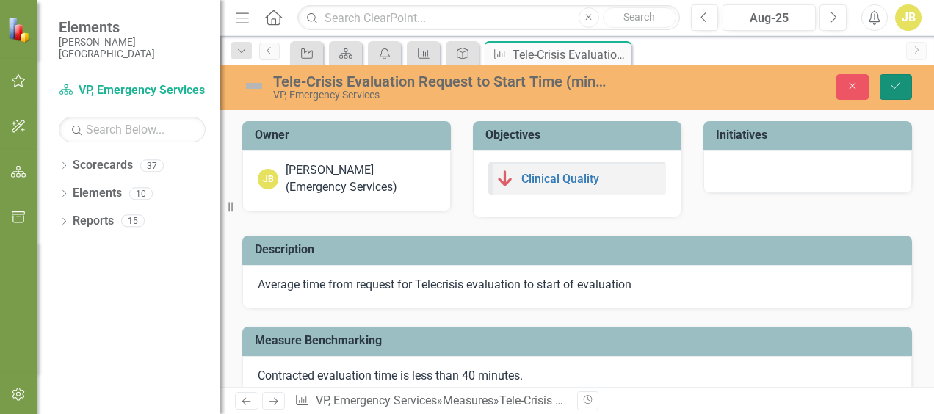
click at [462, 91] on icon "Save" at bounding box center [895, 86] width 13 height 10
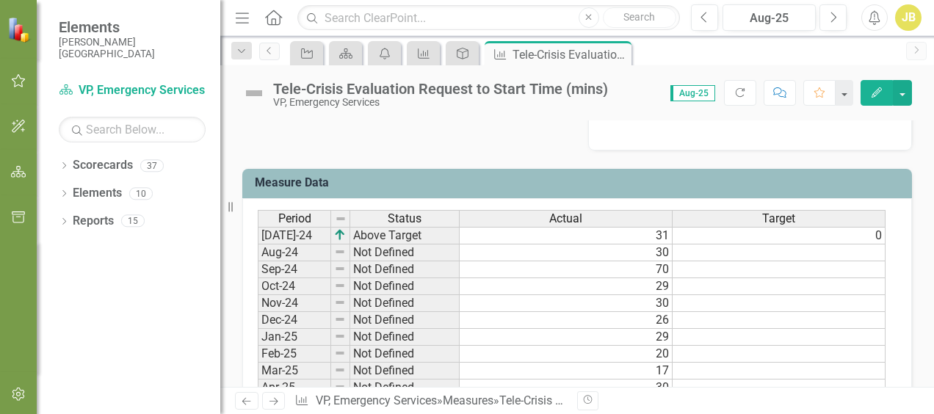
scroll to position [587, 0]
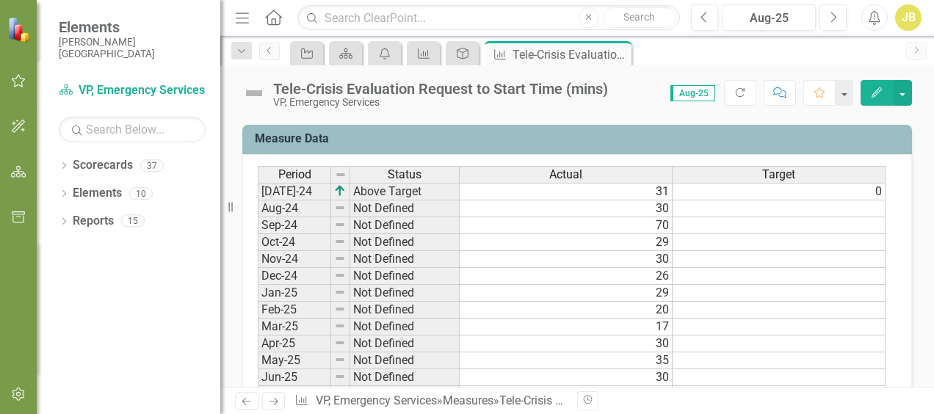
click at [462, 170] on span "Target" at bounding box center [778, 174] width 33 height 13
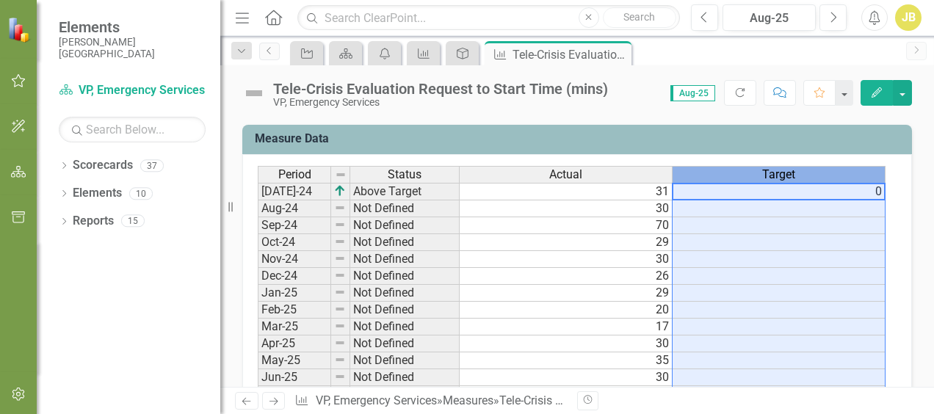
click at [462, 171] on span "Target" at bounding box center [778, 174] width 33 height 13
click at [462, 172] on span "Target" at bounding box center [778, 174] width 33 height 13
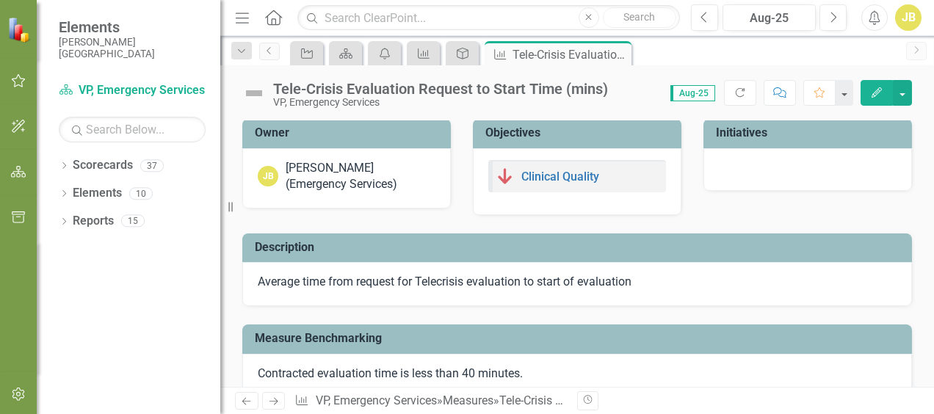
scroll to position [0, 0]
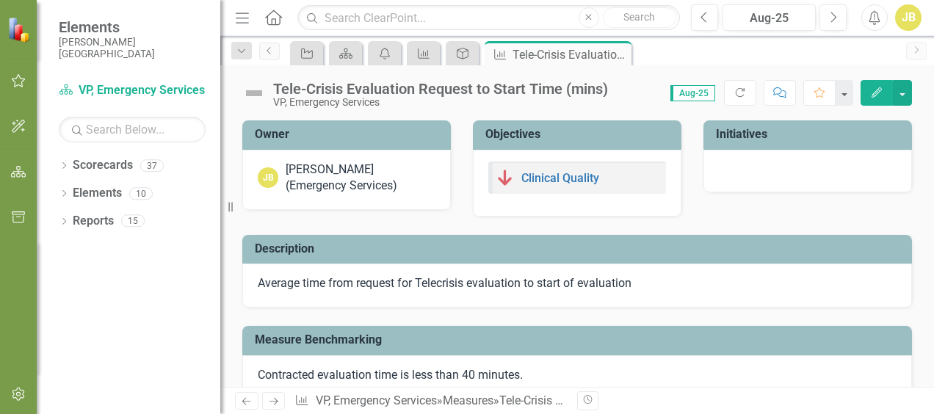
click at [462, 91] on button "Edit" at bounding box center [876, 93] width 32 height 26
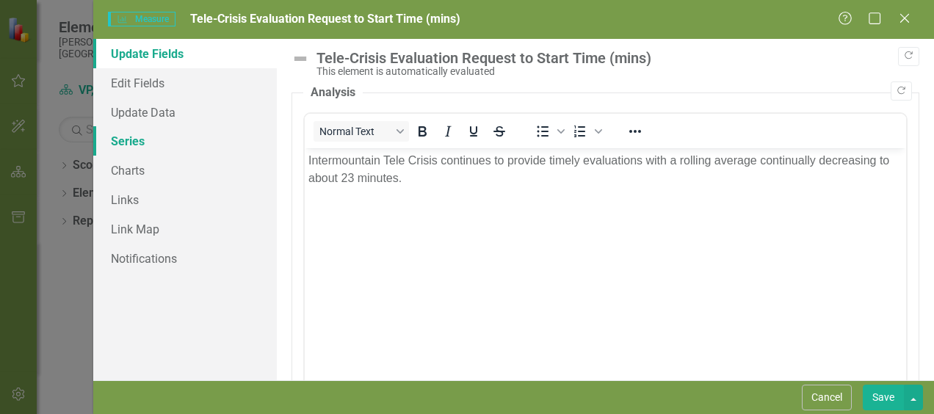
click at [125, 144] on link "Series" at bounding box center [185, 140] width 184 height 29
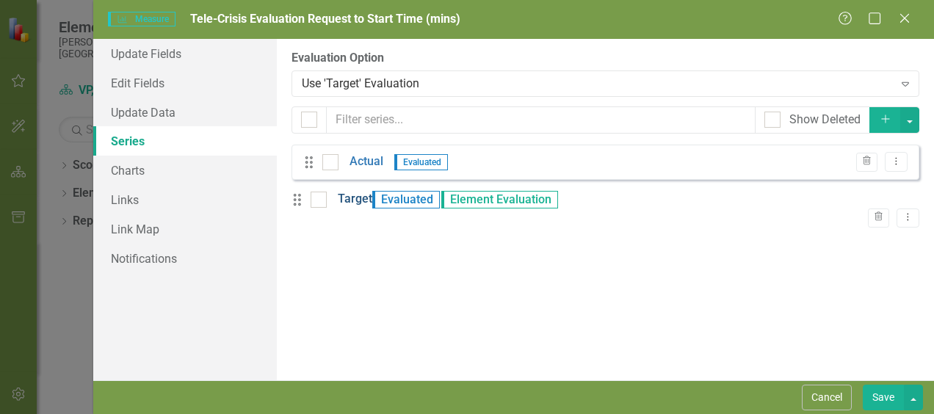
click at [371, 203] on link "Target" at bounding box center [355, 199] width 34 height 17
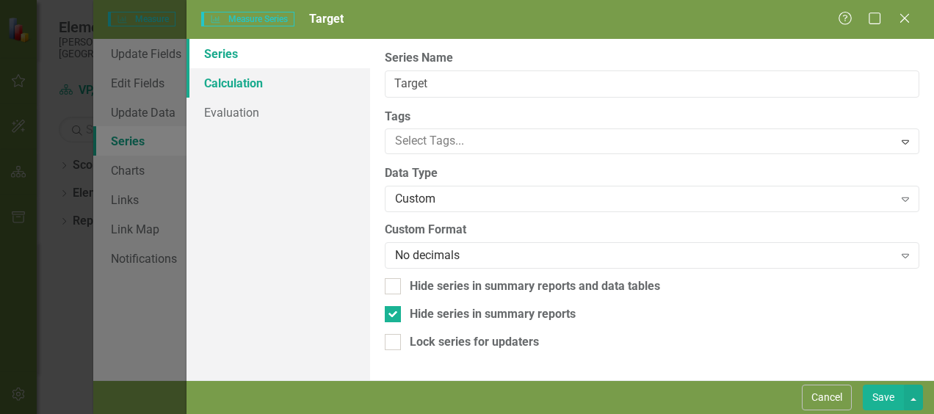
click at [255, 86] on link "Calculation" at bounding box center [278, 82] width 184 height 29
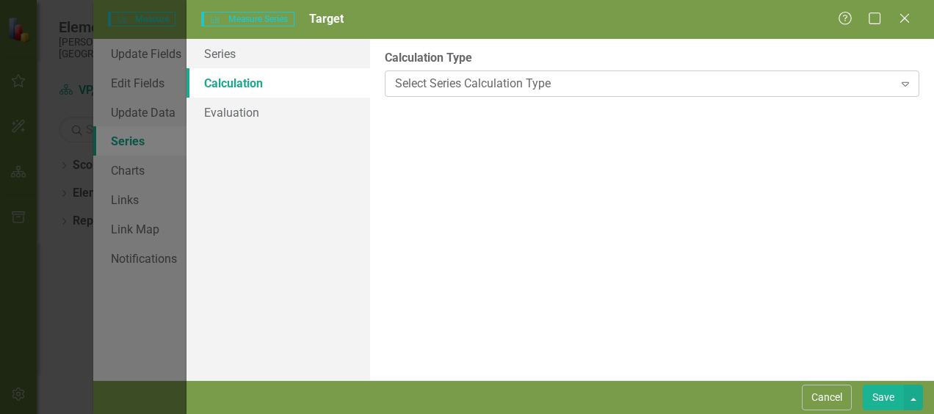
click at [462, 90] on div "Select Series Calculation Type" at bounding box center [644, 83] width 498 height 17
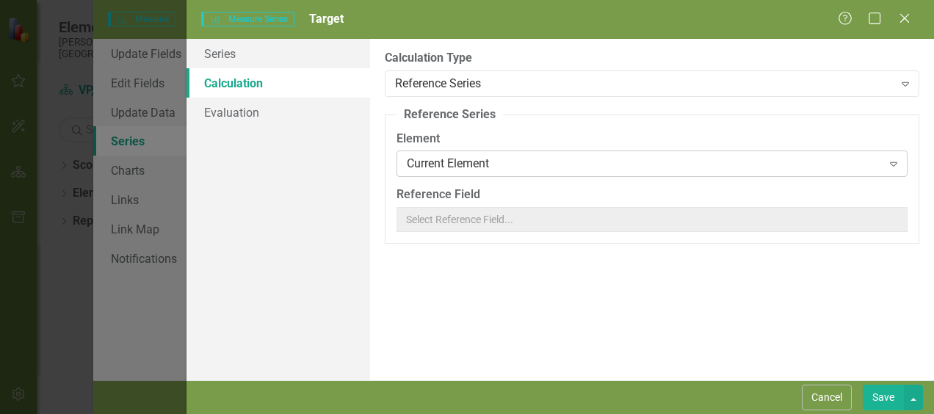
click at [462, 164] on div "Expand" at bounding box center [893, 163] width 26 height 23
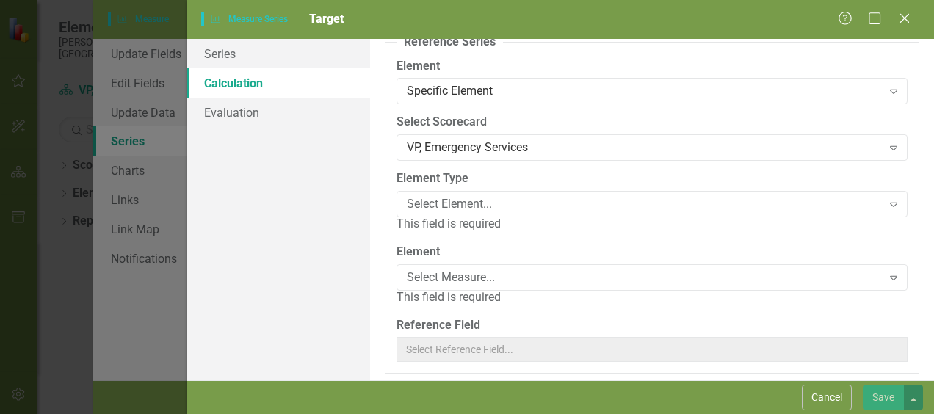
scroll to position [76, 0]
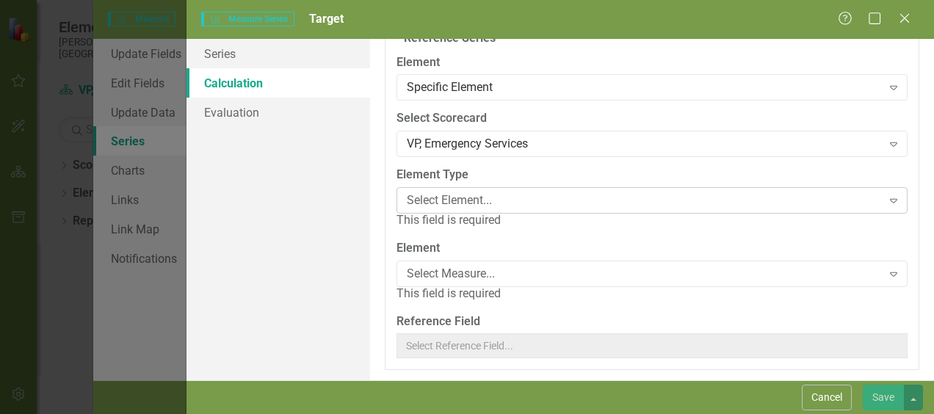
click at [462, 200] on icon "Expand" at bounding box center [893, 201] width 15 height 12
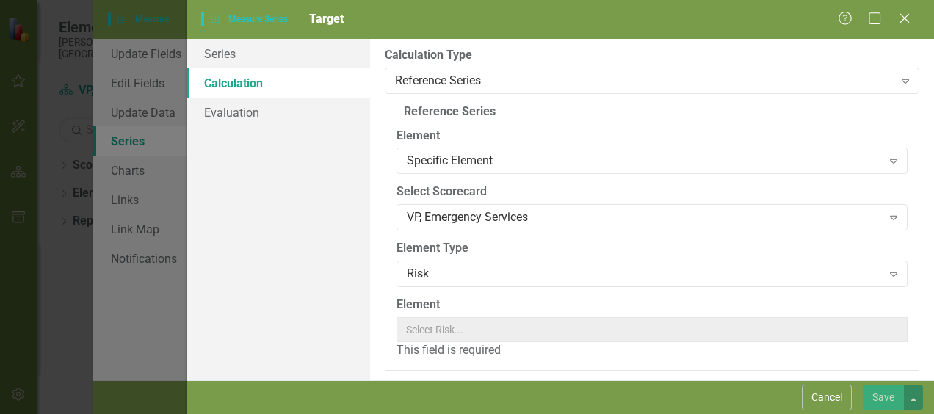
click at [440, 305] on label "Element" at bounding box center [417, 305] width 43 height 17
click at [428, 351] on div "This field is required" at bounding box center [651, 350] width 511 height 17
click at [445, 352] on div "This field is required" at bounding box center [651, 350] width 511 height 17
click at [445, 351] on div "This field is required" at bounding box center [651, 350] width 511 height 17
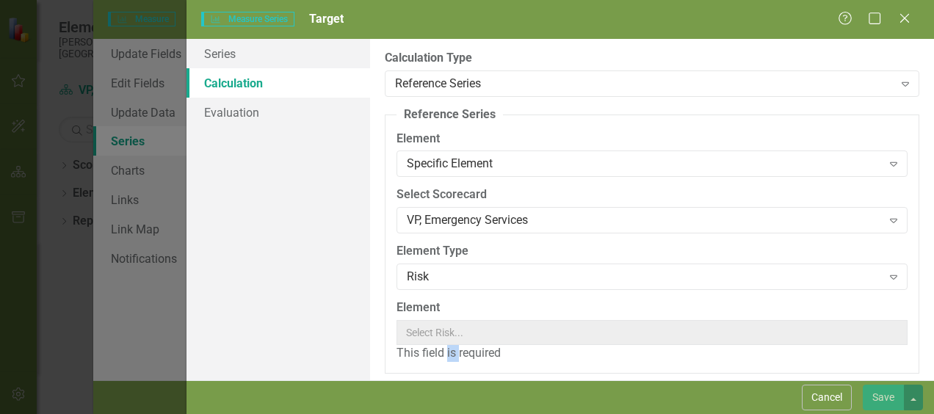
scroll to position [0, 0]
click at [462, 277] on icon "Expand" at bounding box center [893, 277] width 15 height 12
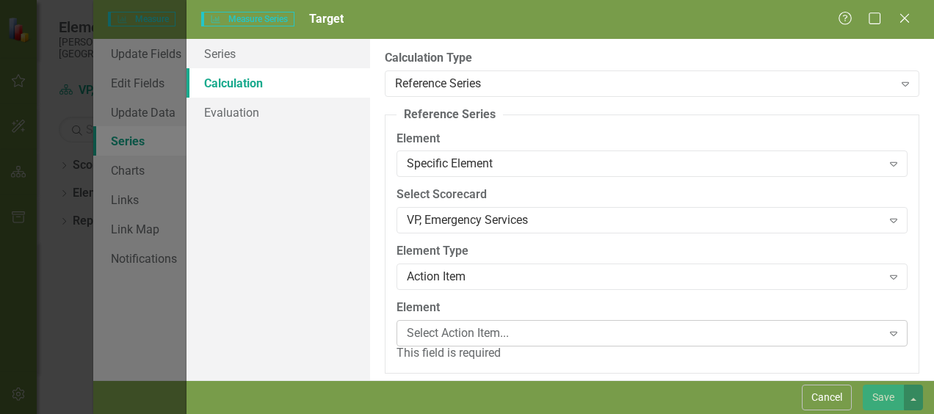
click at [462, 330] on div "Select Action Item..." at bounding box center [644, 333] width 474 height 17
click at [462, 179] on fieldset "Reference Series Reference series are used to "refer" to data that is stored el…" at bounding box center [652, 239] width 534 height 267
drag, startPoint x: 589, startPoint y: 179, endPoint x: 522, endPoint y: 280, distance: 121.3
click at [462, 280] on div "Action Item" at bounding box center [644, 277] width 474 height 17
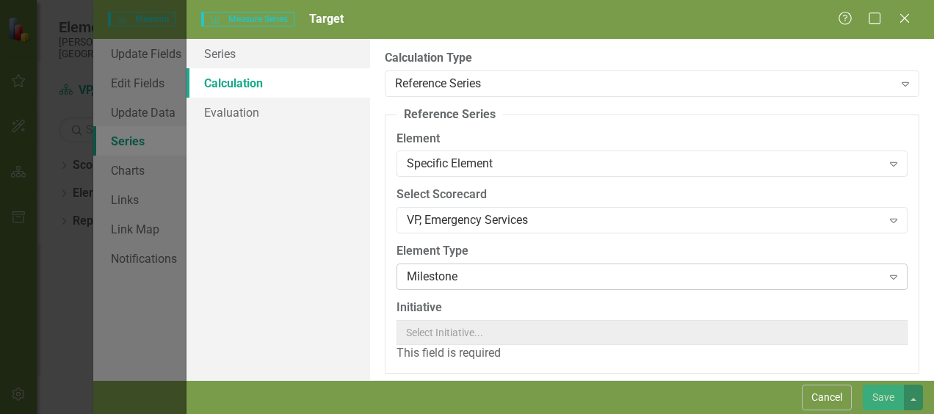
click at [457, 274] on div "Milestone" at bounding box center [644, 277] width 474 height 17
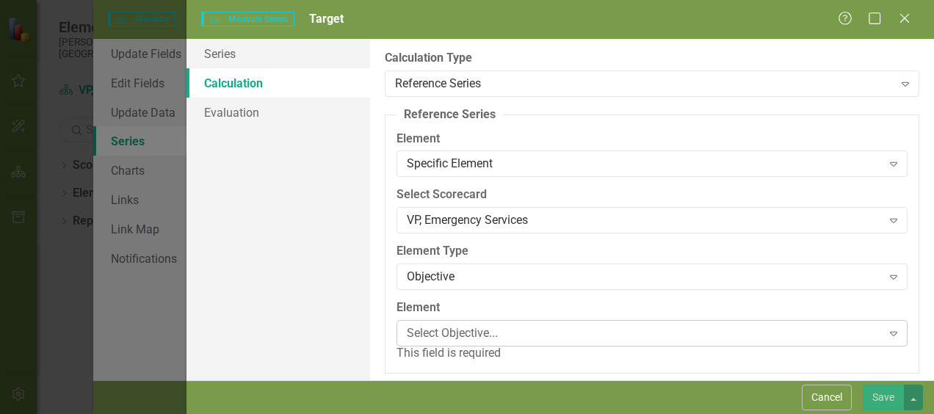
click at [462, 335] on div "Select Objective..." at bounding box center [644, 333] width 474 height 17
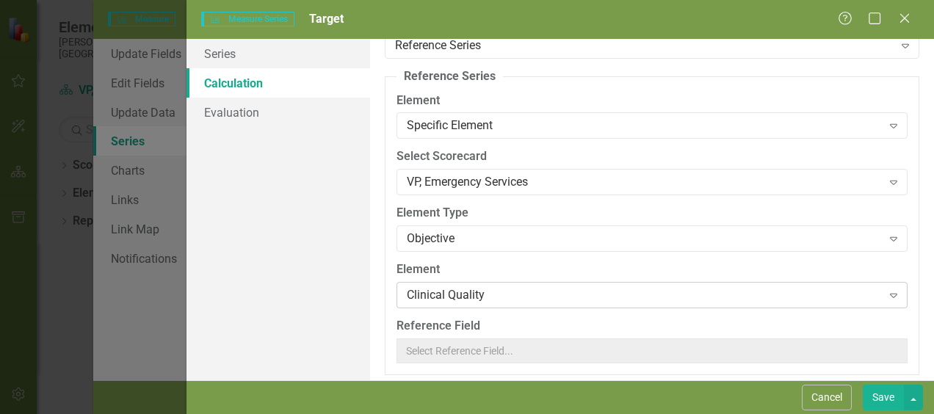
scroll to position [43, 0]
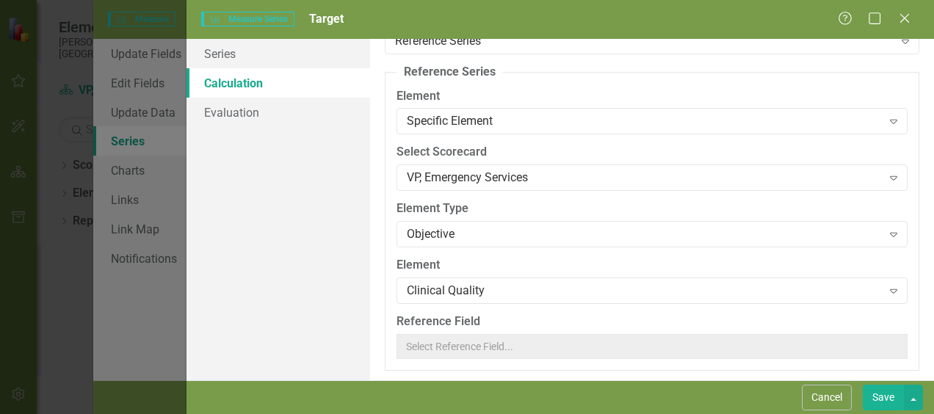
click at [462, 393] on button "Save" at bounding box center [882, 398] width 41 height 26
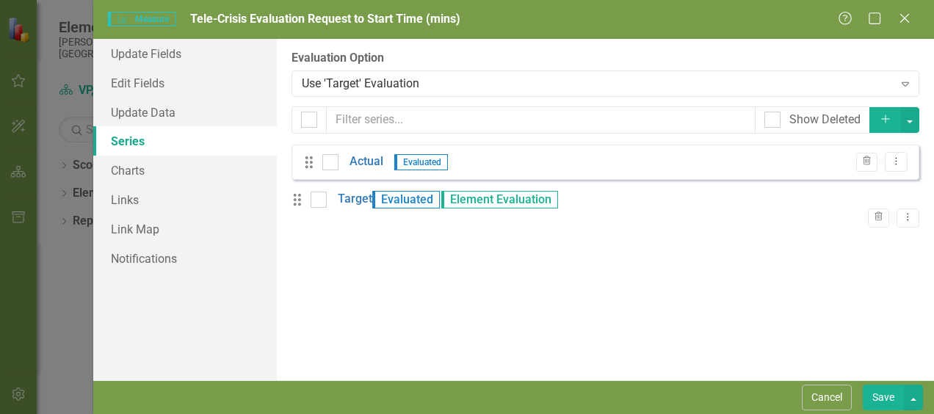
click at [462, 395] on button "Save" at bounding box center [882, 398] width 41 height 26
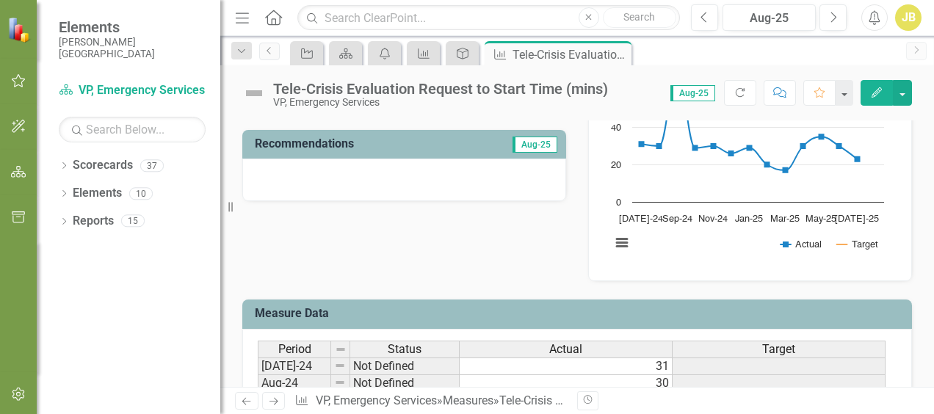
scroll to position [382, 0]
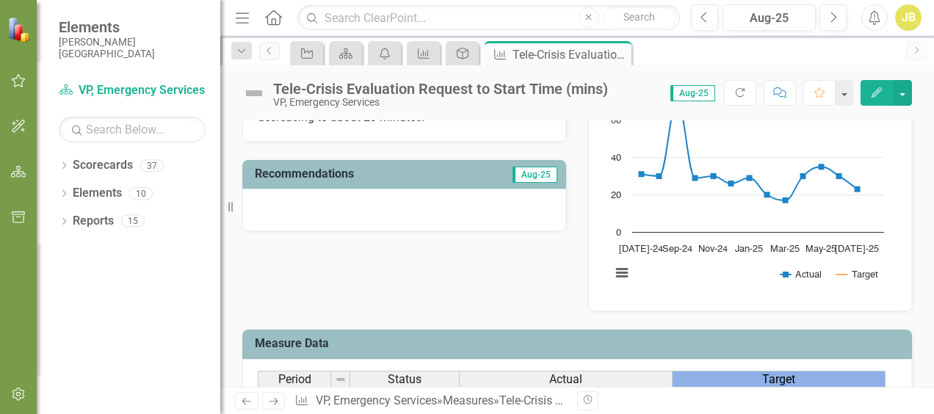
click at [462, 375] on span "Target" at bounding box center [778, 379] width 33 height 13
click at [462, 373] on span "Target" at bounding box center [778, 379] width 33 height 13
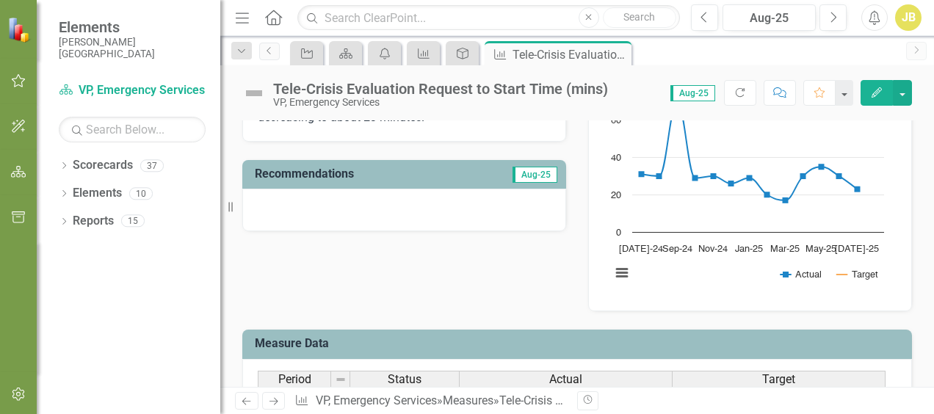
click at [462, 95] on icon "Edit" at bounding box center [876, 92] width 13 height 10
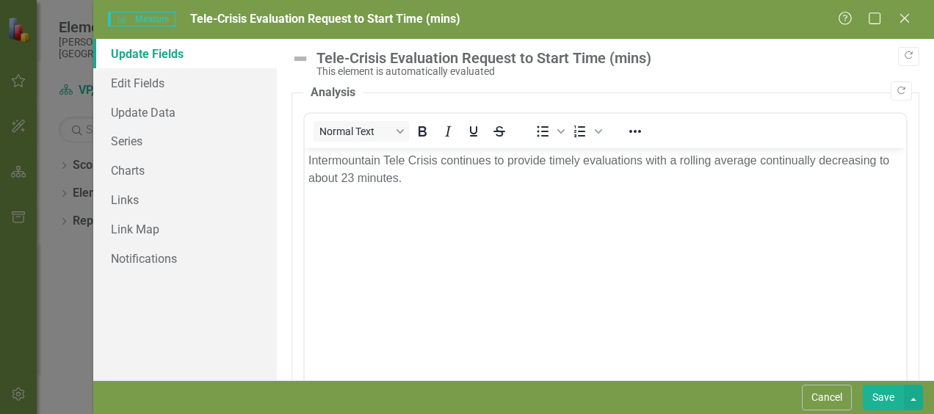
scroll to position [0, 0]
click at [134, 145] on link "Series" at bounding box center [185, 140] width 184 height 29
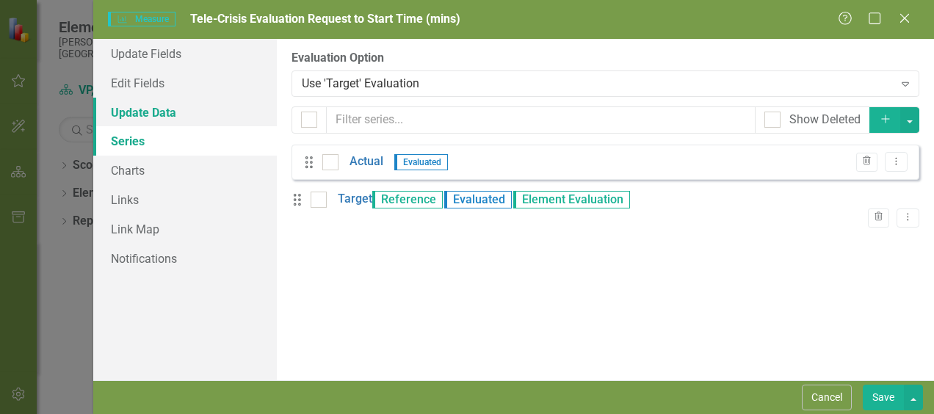
click at [161, 115] on link "Update Data" at bounding box center [185, 112] width 184 height 29
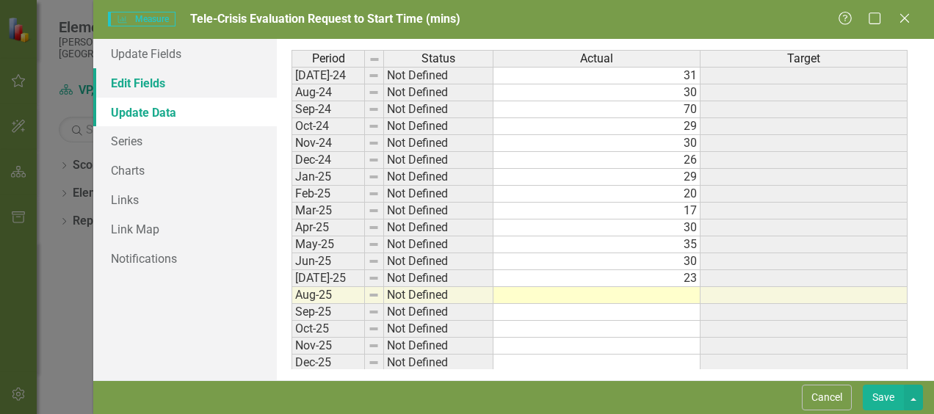
click at [166, 82] on link "Edit Fields" at bounding box center [185, 82] width 184 height 29
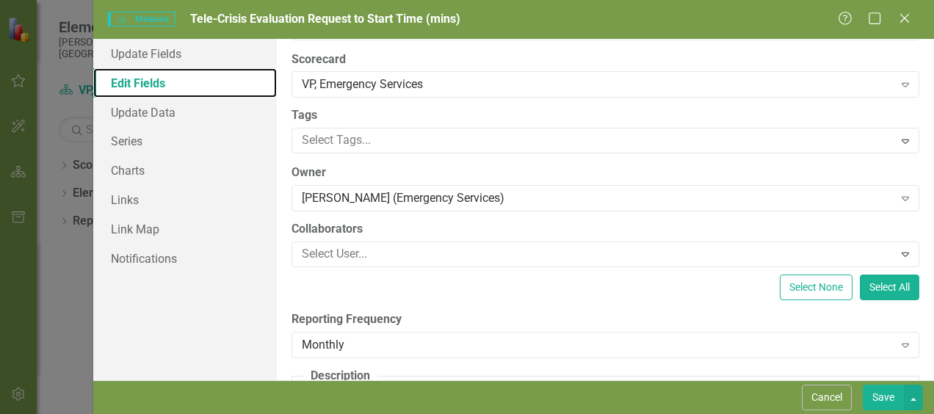
scroll to position [57, 0]
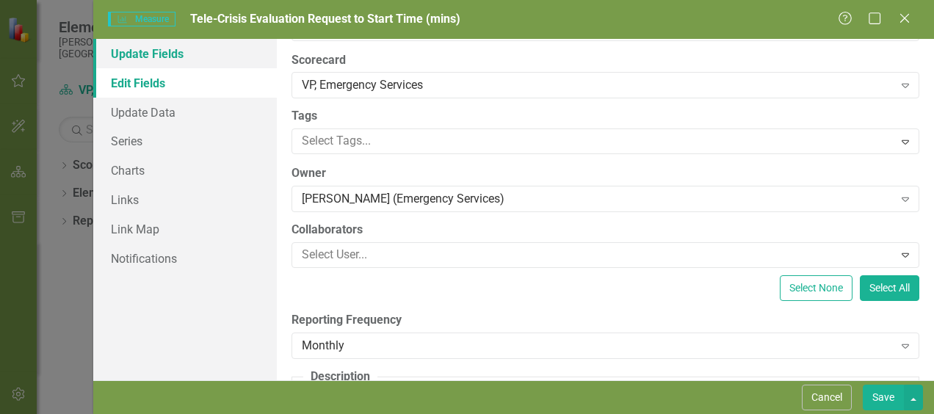
click at [167, 53] on link "Update Fields" at bounding box center [185, 53] width 184 height 29
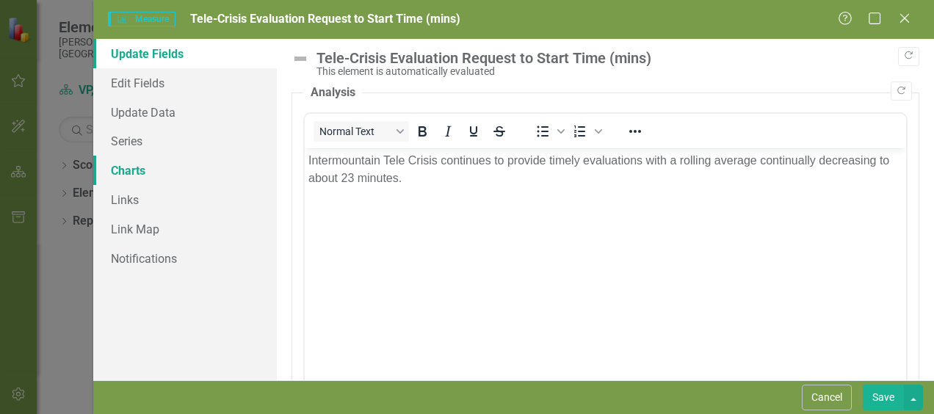
click at [134, 172] on link "Charts" at bounding box center [185, 170] width 184 height 29
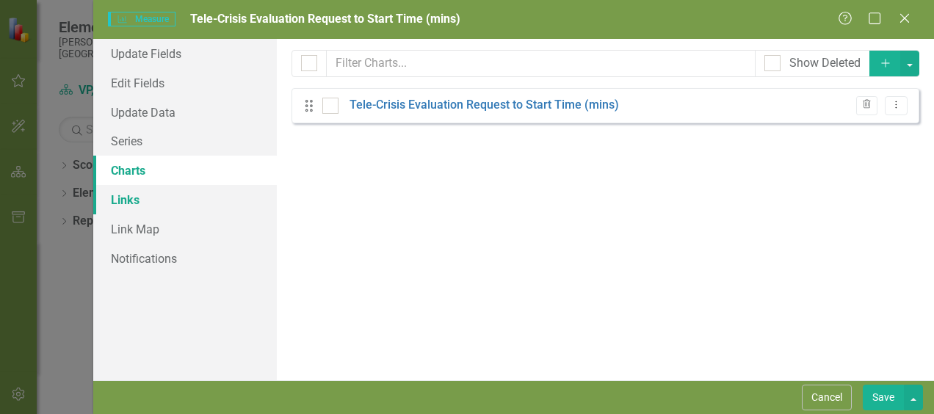
click at [127, 197] on link "Links" at bounding box center [185, 199] width 184 height 29
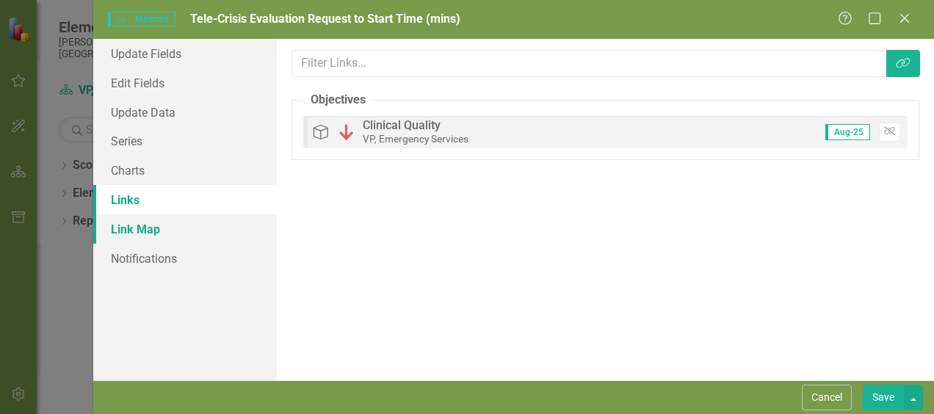
click at [125, 228] on link "Link Map" at bounding box center [185, 228] width 184 height 29
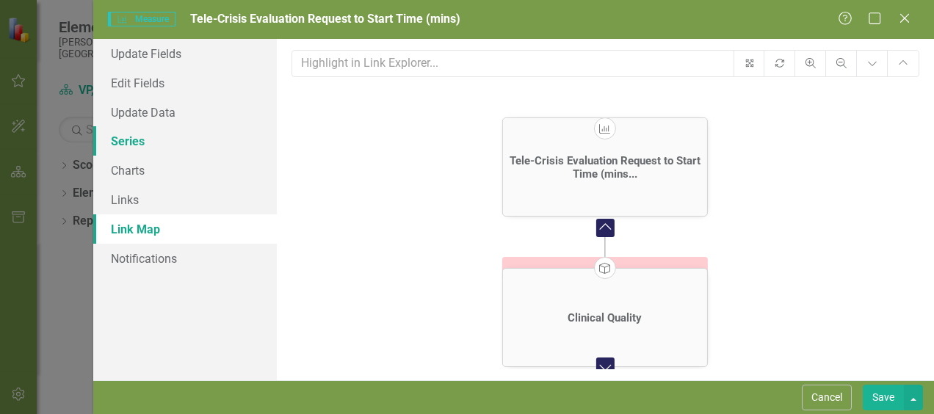
click at [131, 144] on link "Series" at bounding box center [185, 140] width 184 height 29
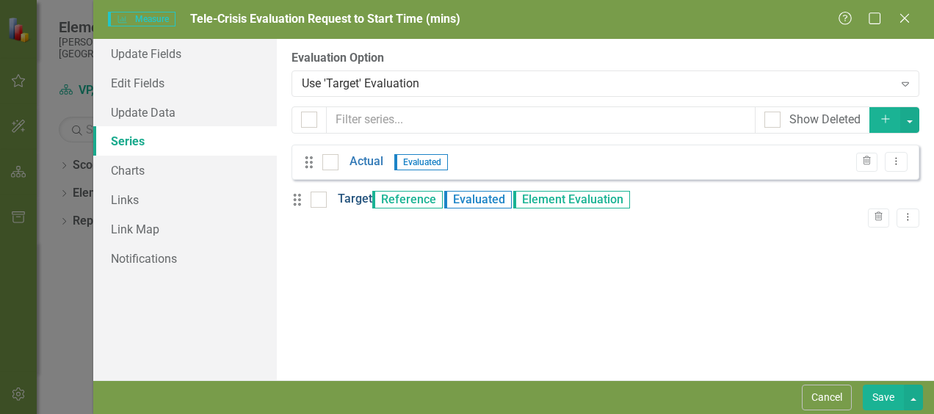
click at [359, 206] on link "Target" at bounding box center [355, 199] width 34 height 17
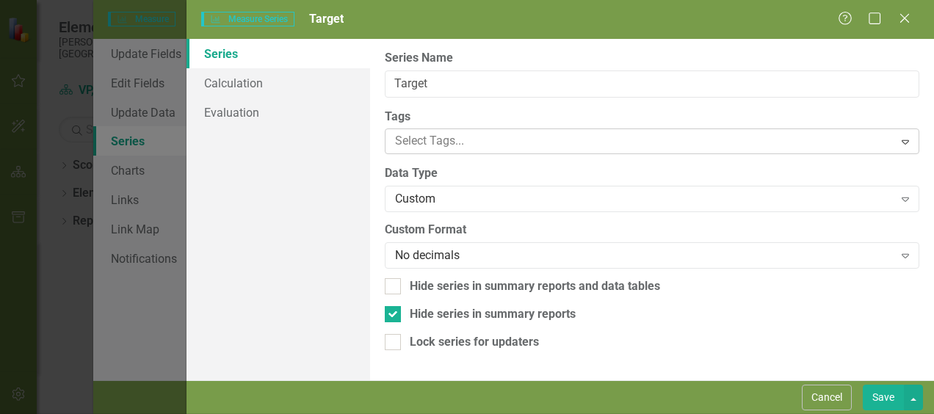
click at [462, 139] on icon "Expand" at bounding box center [905, 142] width 15 height 12
click at [462, 121] on label "Tags" at bounding box center [652, 117] width 534 height 17
click at [247, 78] on link "Calculation" at bounding box center [278, 82] width 184 height 29
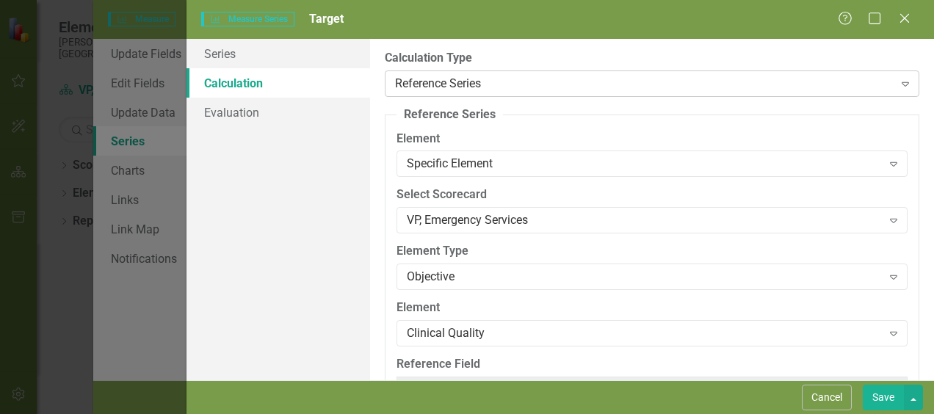
click at [462, 73] on div "Reference Series Expand" at bounding box center [652, 83] width 534 height 26
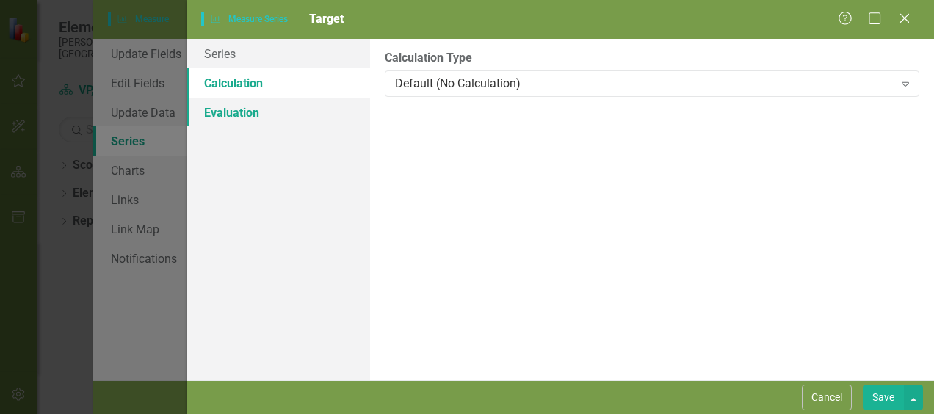
click at [247, 107] on link "Evaluation" at bounding box center [278, 112] width 184 height 29
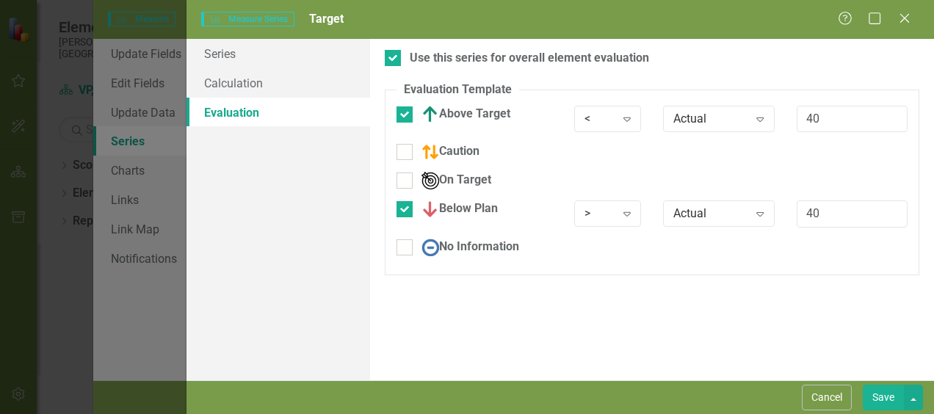
click at [462, 399] on button "Save" at bounding box center [882, 398] width 41 height 26
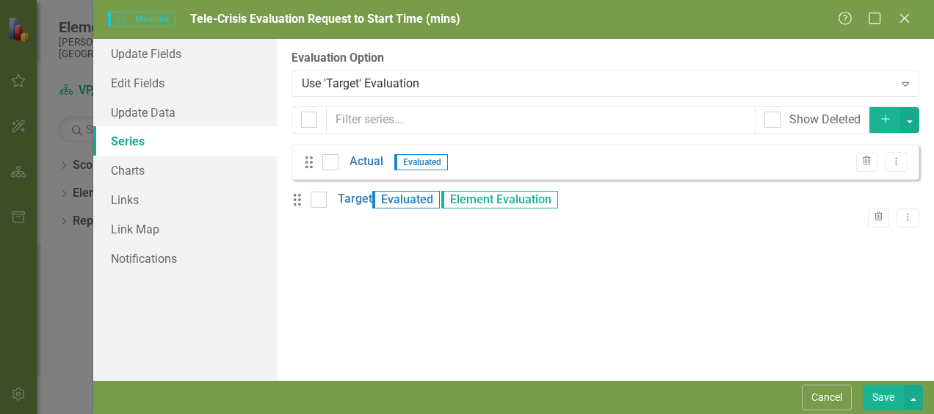
click at [462, 399] on button "Save" at bounding box center [882, 398] width 41 height 26
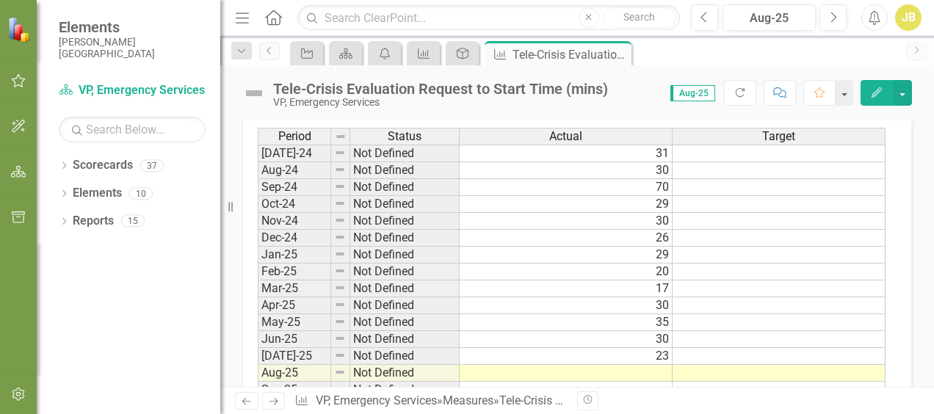
scroll to position [456, 0]
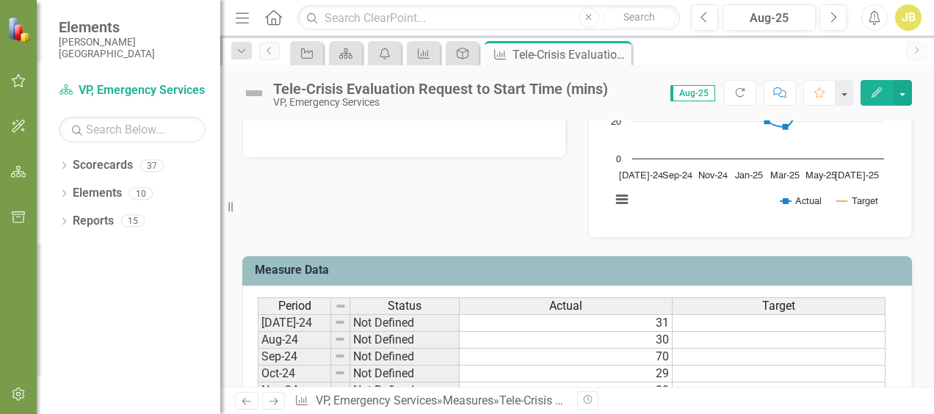
click at [462, 101] on button "Edit" at bounding box center [876, 93] width 32 height 26
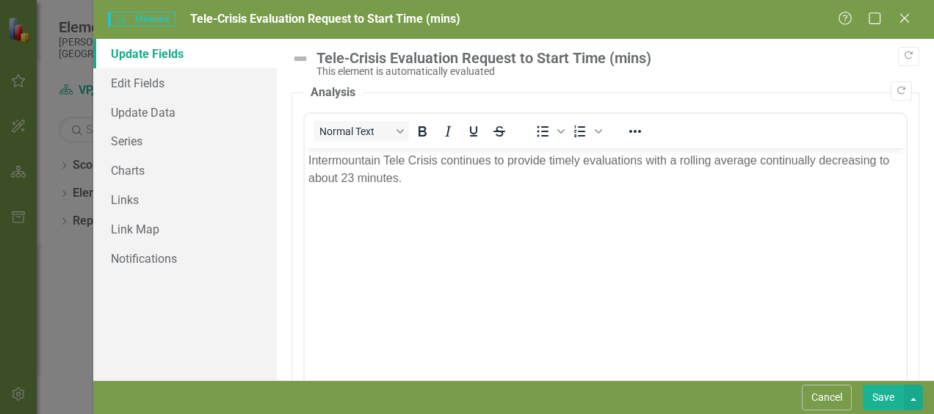
scroll to position [0, 0]
click at [143, 145] on link "Series" at bounding box center [185, 140] width 184 height 29
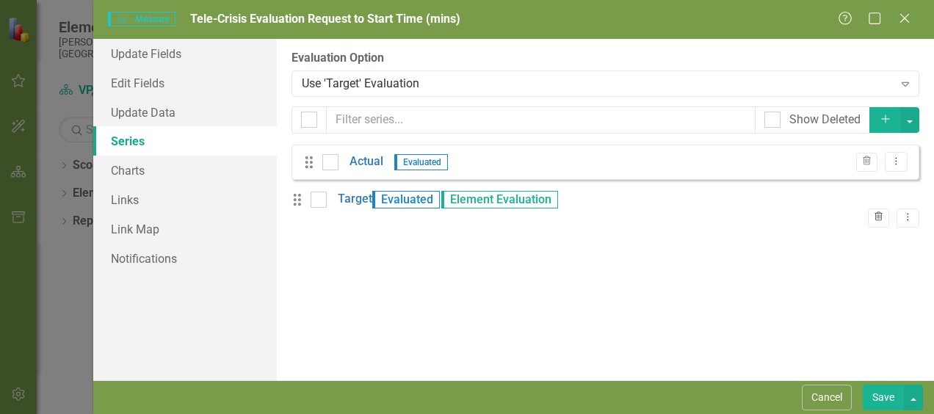
click at [462, 213] on icon "Trash" at bounding box center [878, 217] width 11 height 9
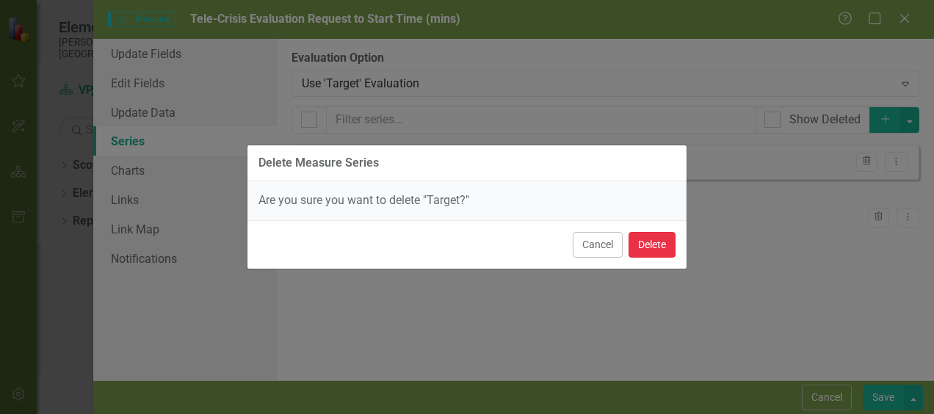
click at [462, 241] on button "Delete" at bounding box center [651, 245] width 47 height 26
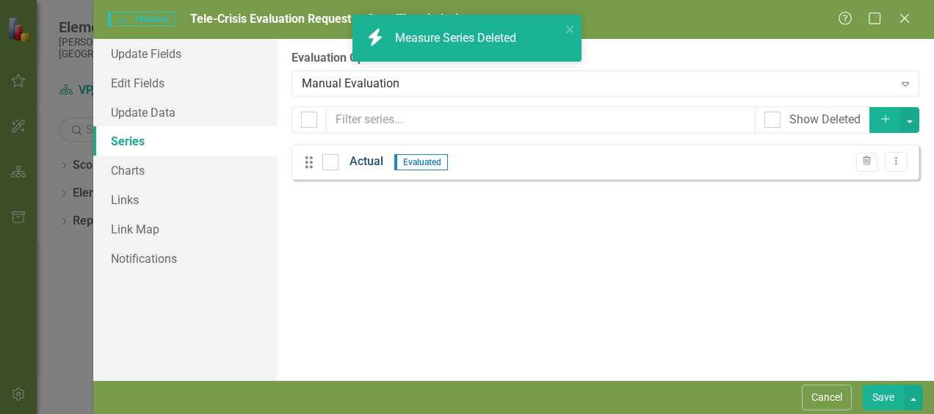
click at [363, 161] on link "Actual" at bounding box center [366, 161] width 34 height 17
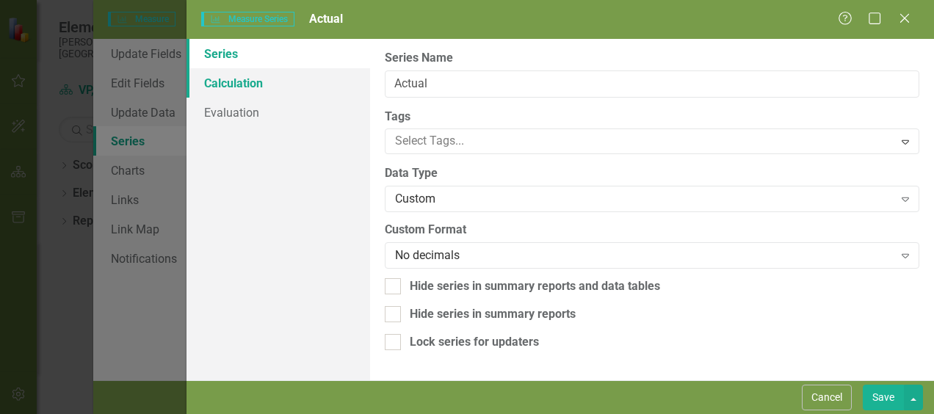
click at [241, 90] on link "Calculation" at bounding box center [278, 82] width 184 height 29
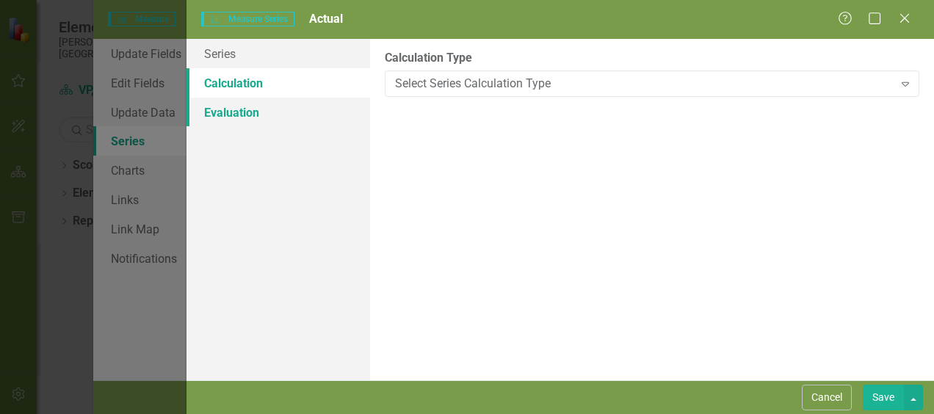
click at [244, 112] on link "Evaluation" at bounding box center [278, 112] width 184 height 29
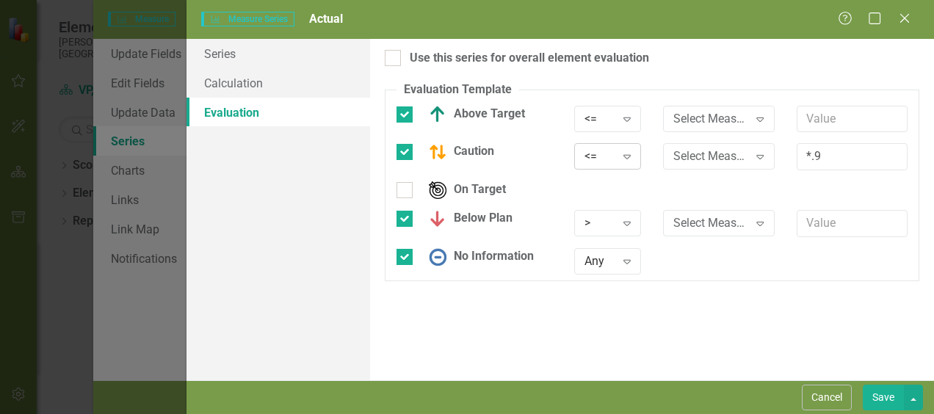
scroll to position [456, 0]
click at [832, 222] on input "text" at bounding box center [851, 223] width 111 height 27
type input "40"
click at [407, 257] on div at bounding box center [404, 257] width 16 height 16
click at [406, 257] on input "No Information" at bounding box center [401, 254] width 10 height 10
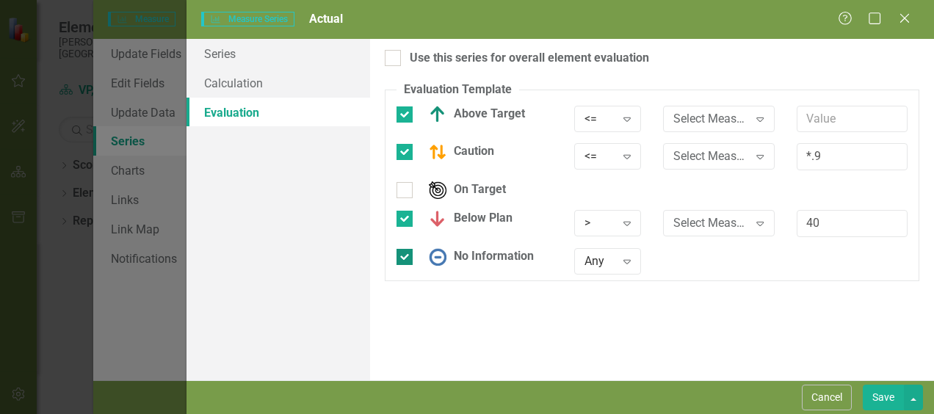
checkbox input "false"
click at [406, 189] on div at bounding box center [404, 190] width 16 height 16
click at [406, 189] on input "On Target" at bounding box center [401, 187] width 10 height 10
checkbox input "true"
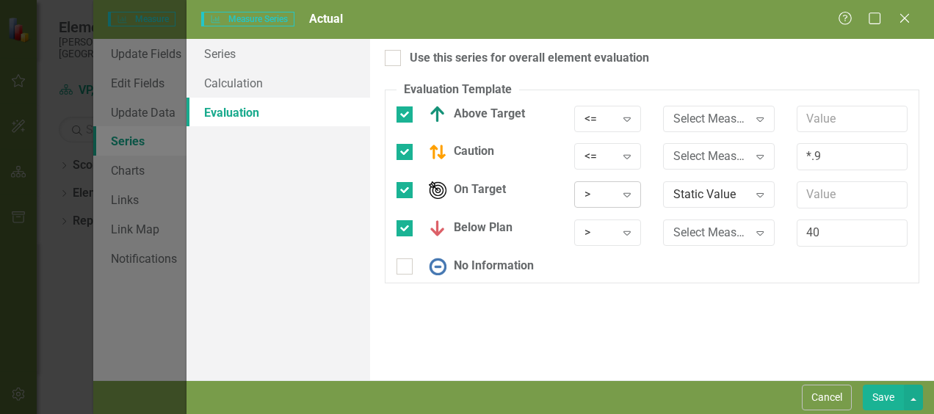
click at [631, 197] on icon "Expand" at bounding box center [626, 195] width 15 height 12
click at [814, 193] on input "text" at bounding box center [851, 194] width 111 height 27
type input "40"
click at [837, 159] on input "*.9" at bounding box center [851, 156] width 111 height 27
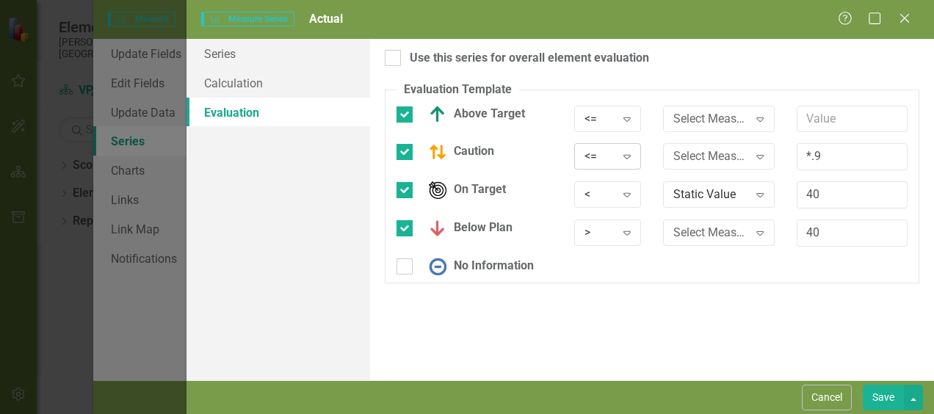
click at [593, 156] on div "<=" at bounding box center [599, 156] width 30 height 17
drag, startPoint x: 831, startPoint y: 156, endPoint x: 743, endPoint y: 169, distance: 89.1
click at [737, 154] on div "Caution >= Expand Select Measure Series Expand *.9" at bounding box center [651, 162] width 533 height 38
type input "35"
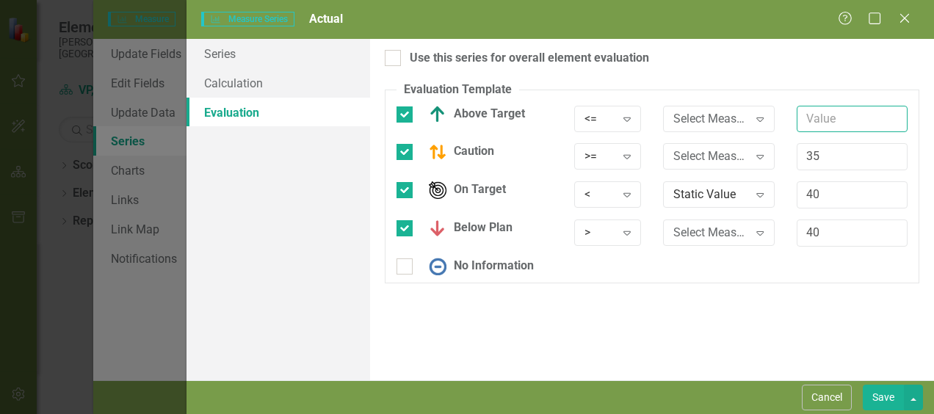
click at [829, 122] on input "text" at bounding box center [851, 119] width 111 height 27
type input "34"
click at [891, 404] on button "Save" at bounding box center [882, 398] width 41 height 26
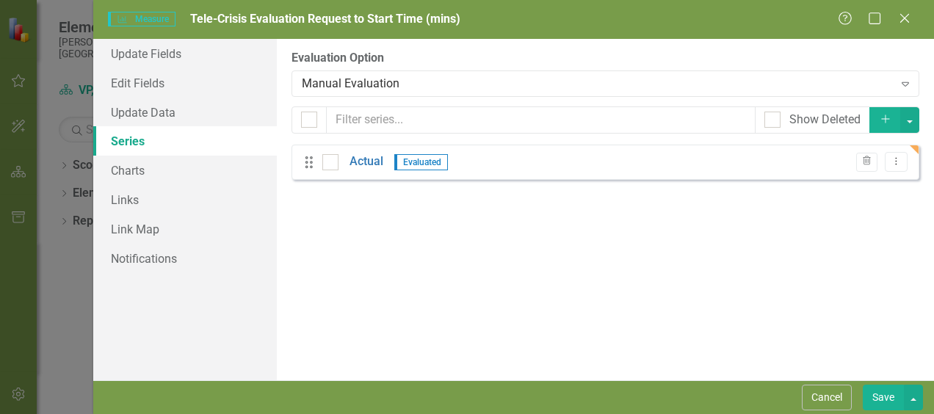
click at [881, 393] on button "Save" at bounding box center [882, 398] width 41 height 26
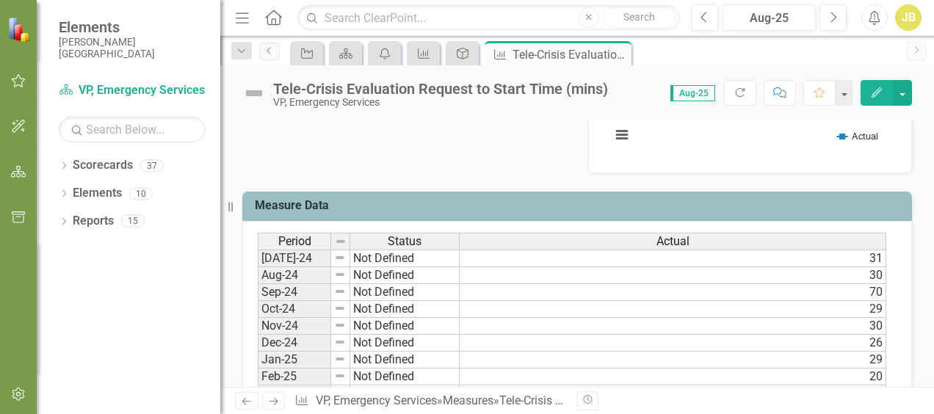
scroll to position [514, 0]
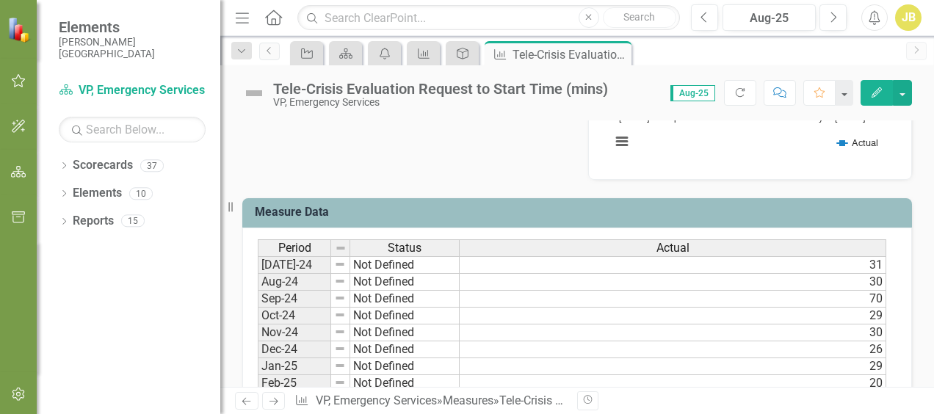
click at [873, 88] on icon "Edit" at bounding box center [876, 92] width 13 height 10
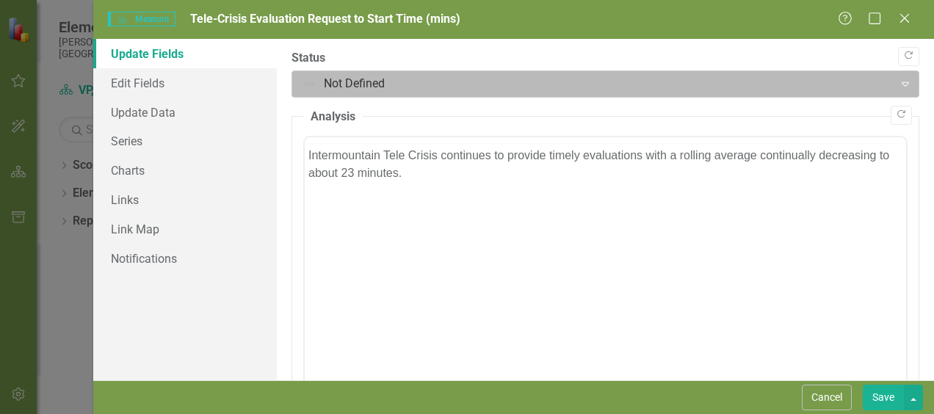
scroll to position [0, 0]
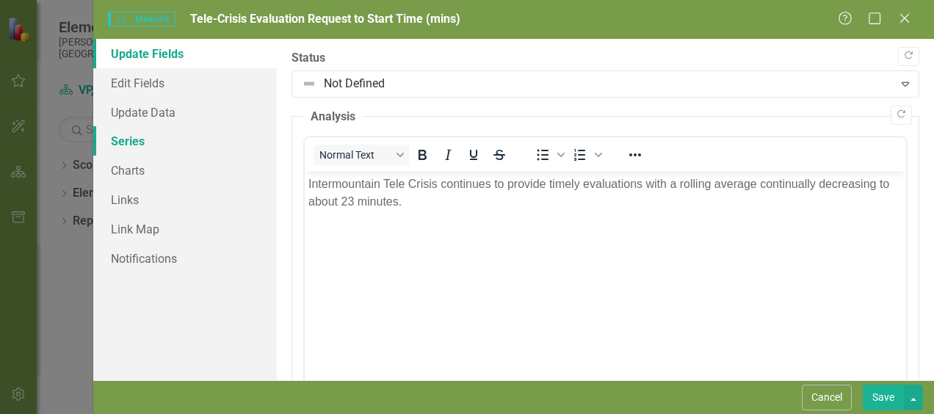
click at [133, 142] on link "Series" at bounding box center [185, 140] width 184 height 29
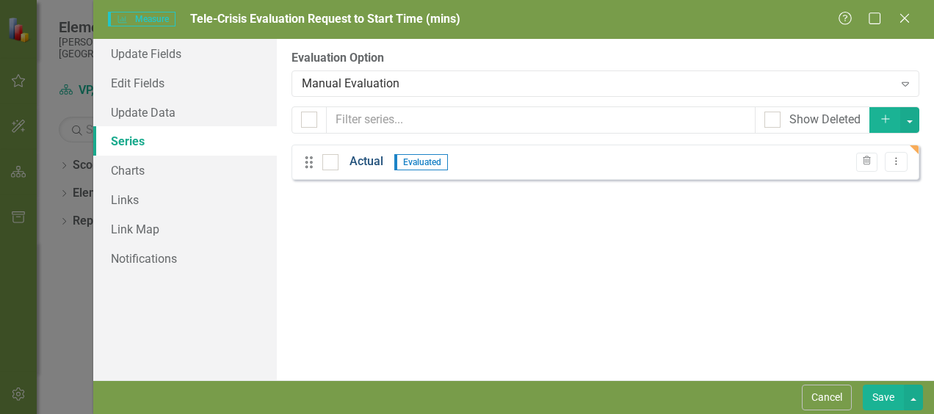
click at [368, 161] on link "Actual" at bounding box center [366, 161] width 34 height 17
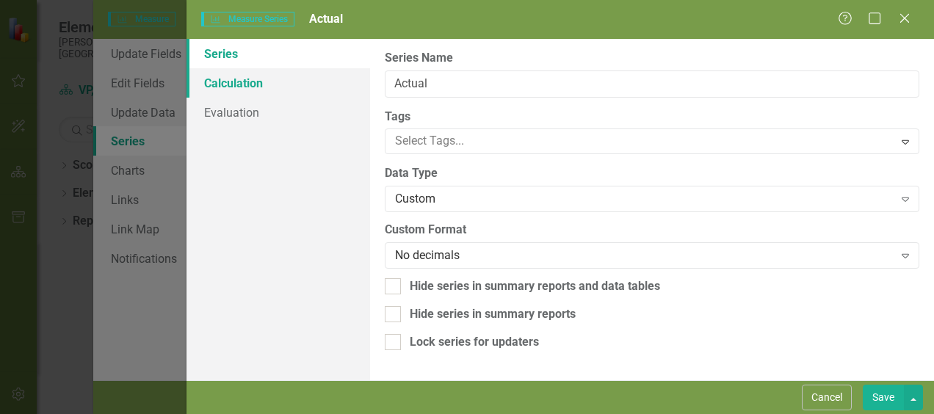
click at [261, 93] on link "Calculation" at bounding box center [278, 82] width 184 height 29
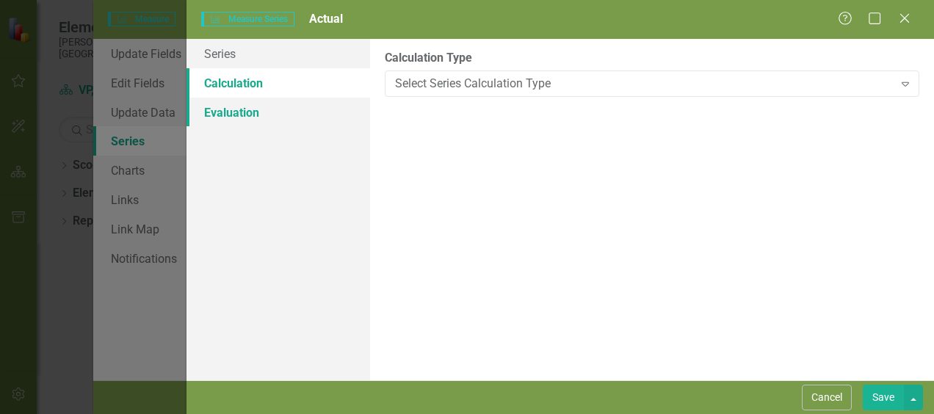
click at [275, 111] on link "Evaluation" at bounding box center [278, 112] width 184 height 29
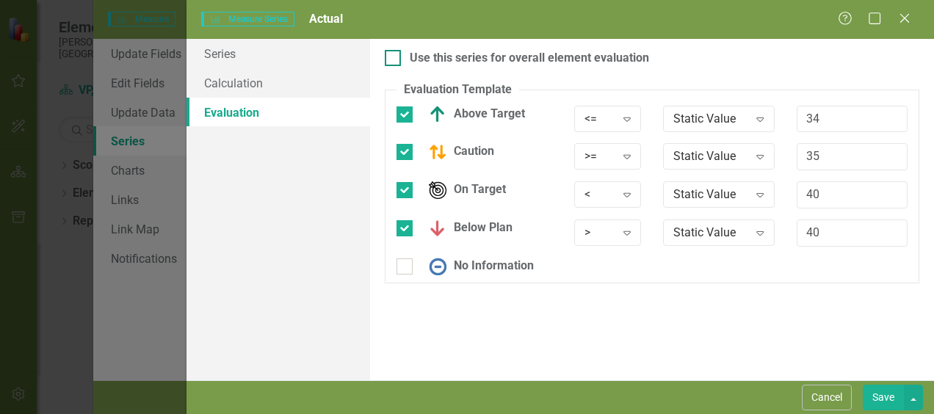
click at [399, 59] on div at bounding box center [393, 58] width 16 height 16
click at [394, 59] on input "Use this series for overall element evaluation" at bounding box center [390, 55] width 10 height 10
checkbox input "true"
click at [881, 399] on button "Save" at bounding box center [882, 398] width 41 height 26
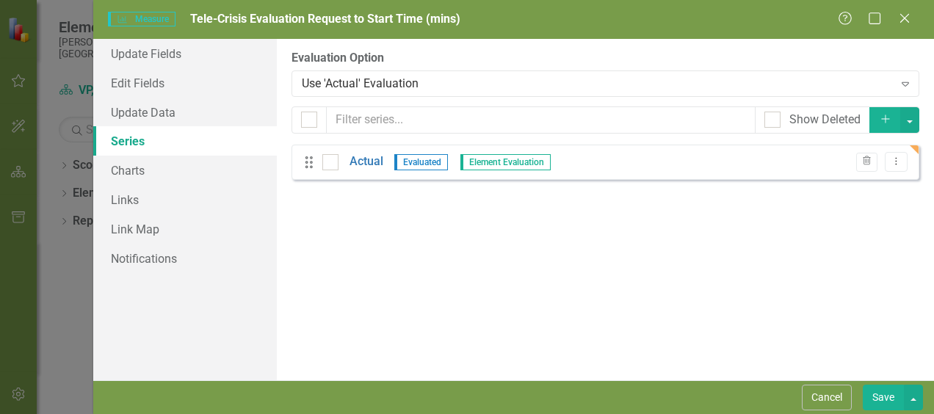
click at [878, 392] on button "Save" at bounding box center [882, 398] width 41 height 26
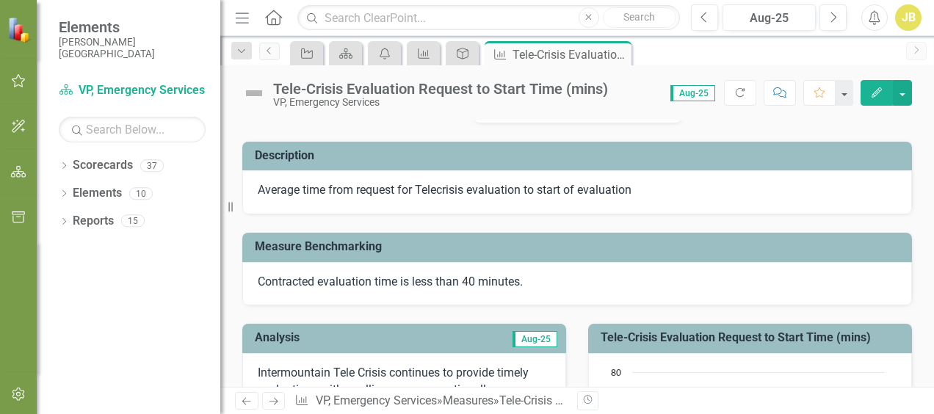
scroll to position [73, 0]
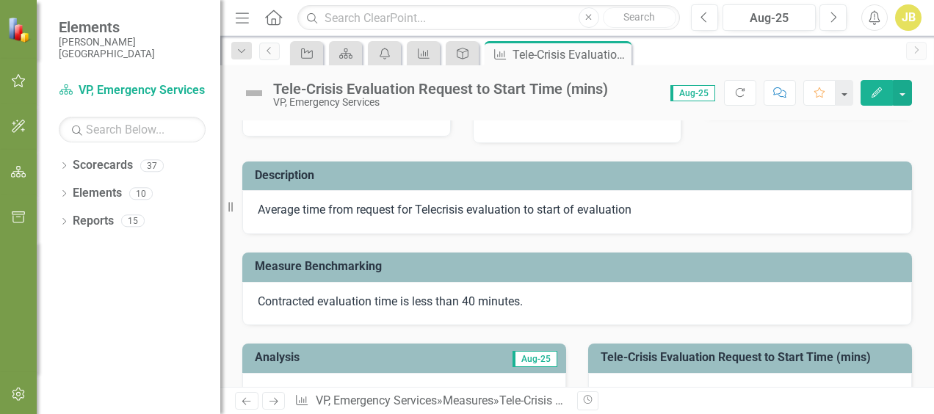
click at [875, 90] on icon "Edit" at bounding box center [876, 92] width 13 height 10
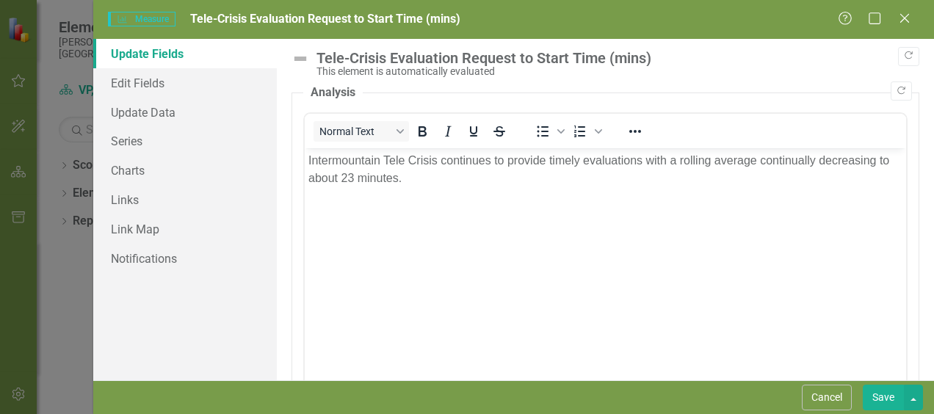
scroll to position [0, 0]
click at [883, 397] on button "Save" at bounding box center [882, 398] width 41 height 26
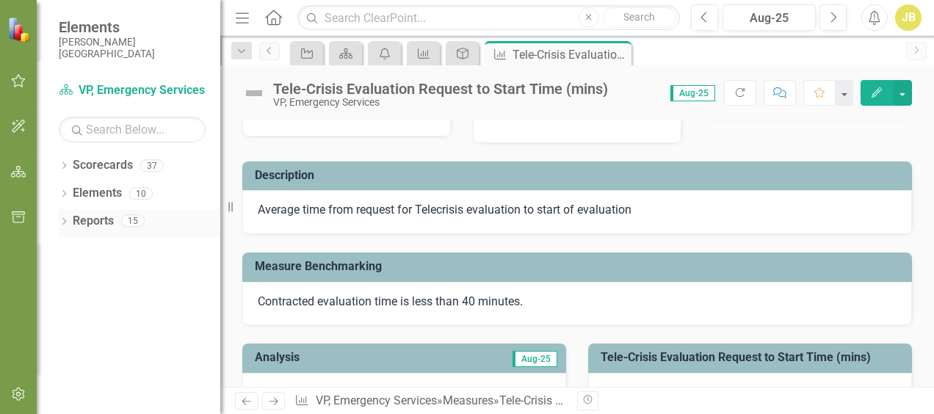
click at [94, 228] on link "Reports" at bounding box center [93, 221] width 41 height 17
click at [0, 0] on icon "Close" at bounding box center [0, 0] width 0 height 0
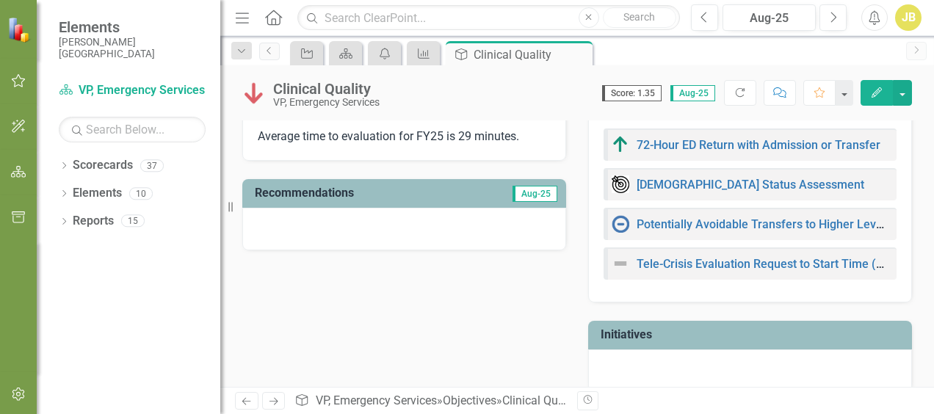
scroll to position [147, 0]
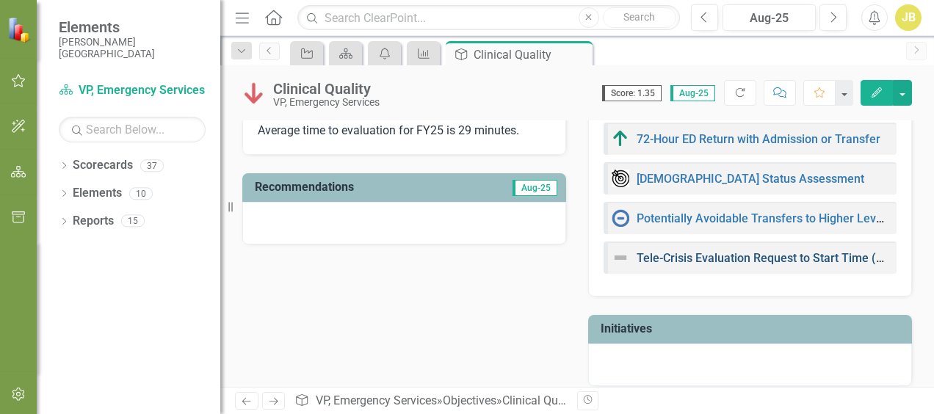
click at [683, 263] on link "Tele-Crisis Evaluation Request to Start Time (mins)" at bounding box center [770, 258] width 269 height 14
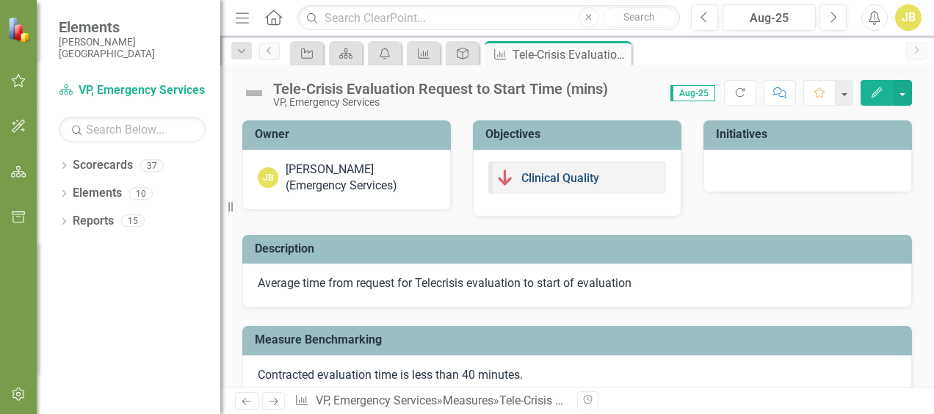
click at [537, 176] on link "Clinical Quality" at bounding box center [560, 178] width 78 height 14
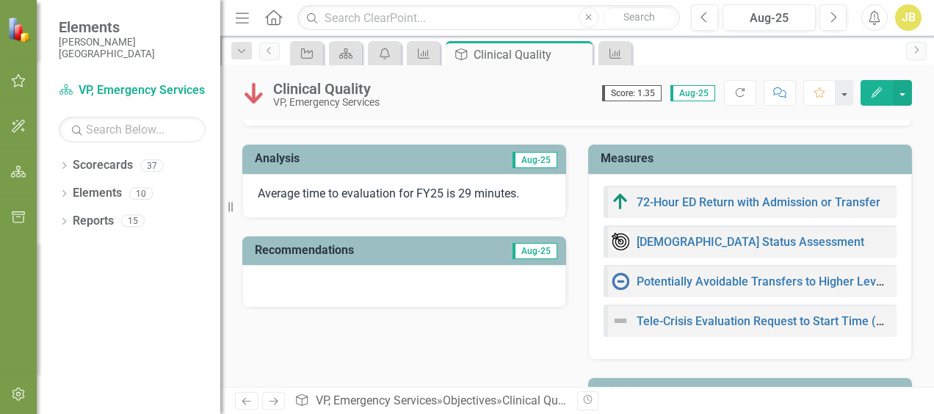
scroll to position [159, 0]
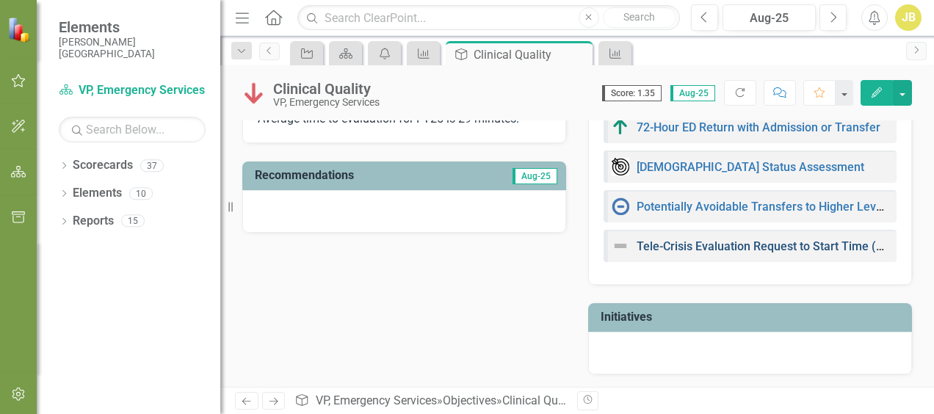
click at [655, 244] on link "Tele-Crisis Evaluation Request to Start Time (mins)" at bounding box center [770, 246] width 269 height 14
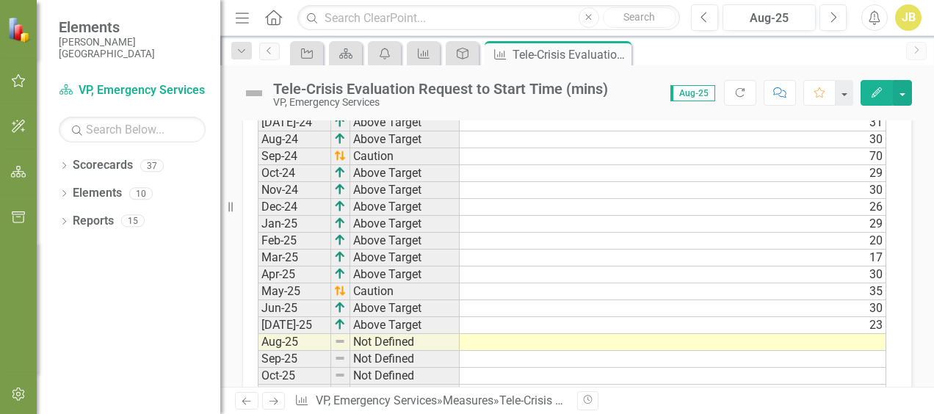
scroll to position [734, 0]
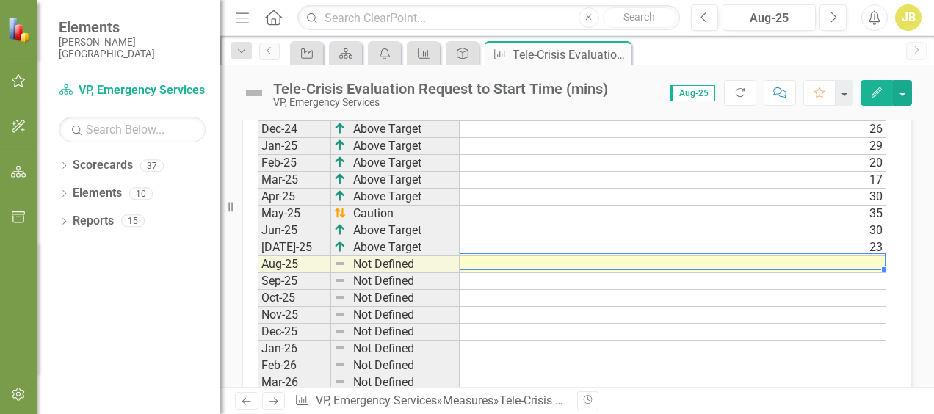
click at [750, 261] on td at bounding box center [672, 264] width 426 height 17
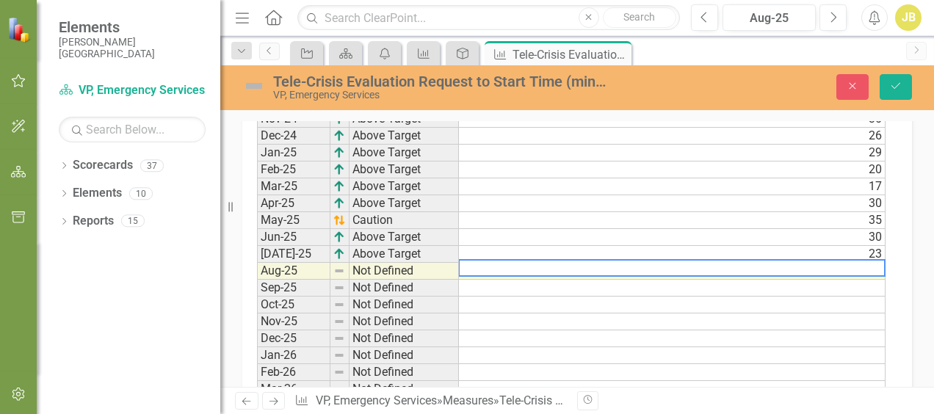
scroll to position [740, 0]
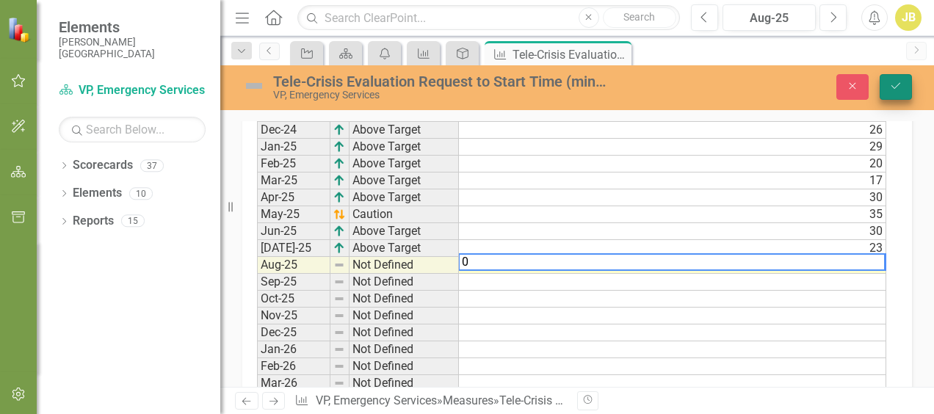
type textarea "0"
click at [894, 88] on icon "submit" at bounding box center [895, 86] width 9 height 6
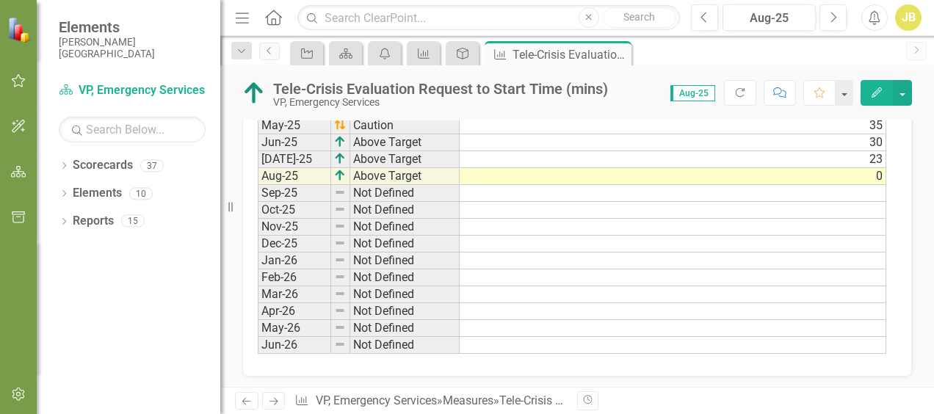
scroll to position [823, 0]
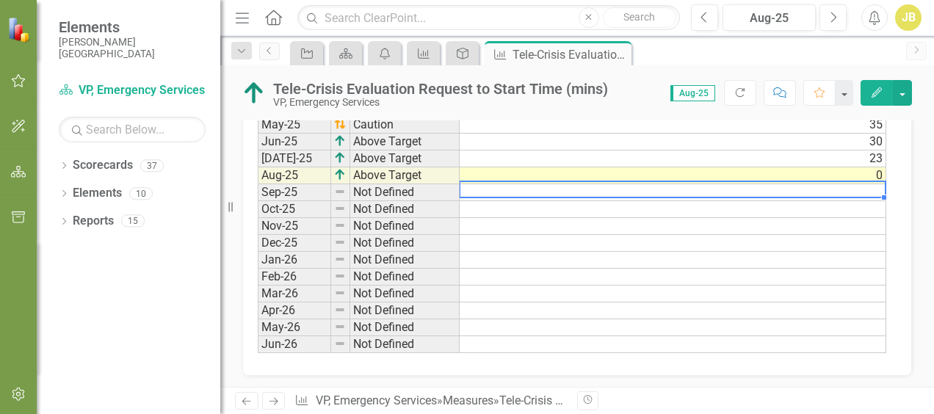
click at [832, 187] on td at bounding box center [672, 192] width 426 height 17
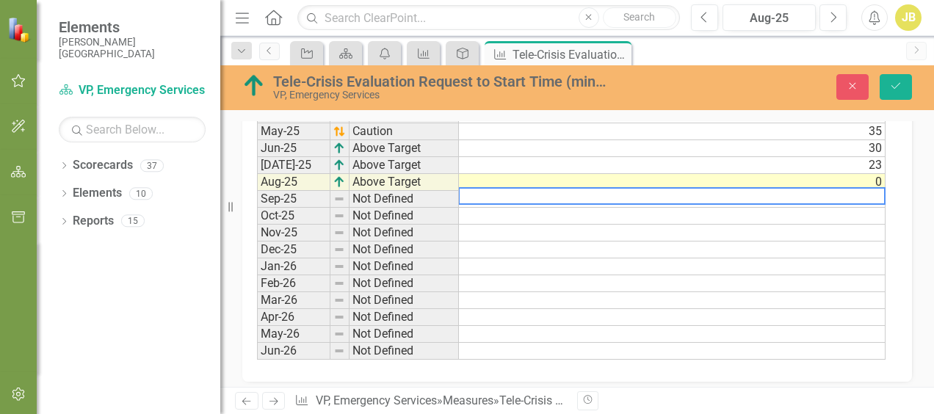
scroll to position [829, 0]
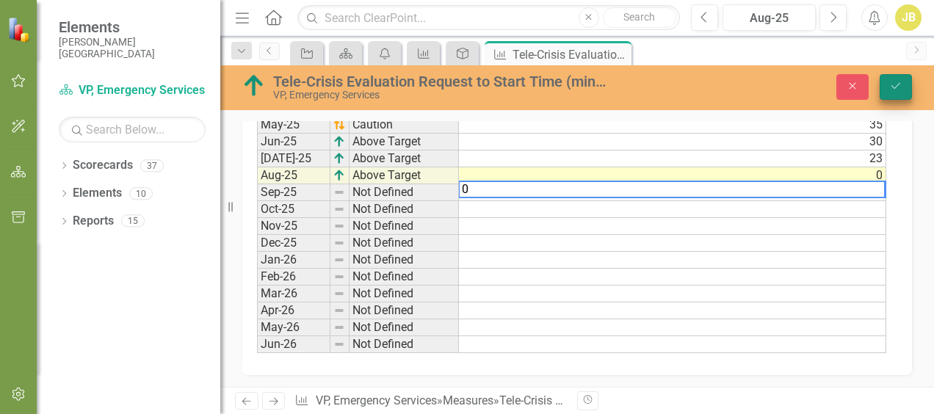
type textarea "0"
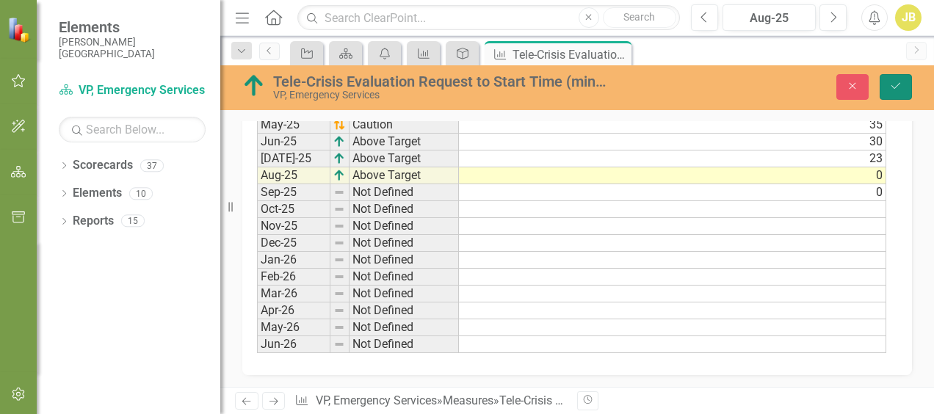
click at [894, 87] on icon "Save" at bounding box center [895, 86] width 13 height 10
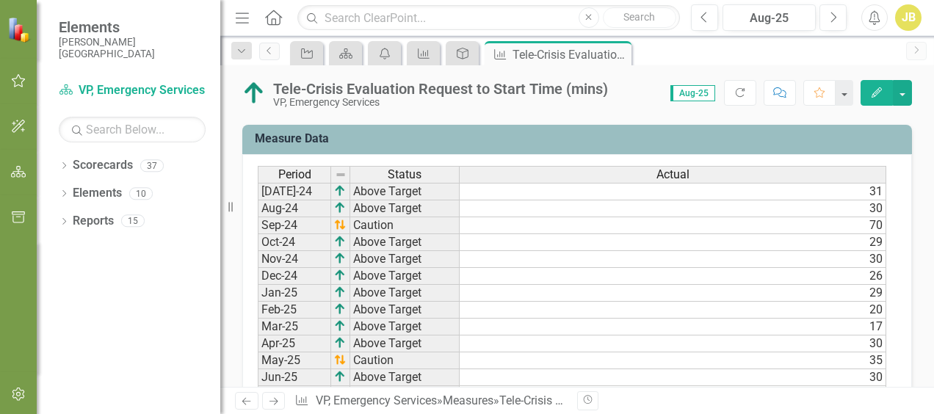
scroll to position [807, 0]
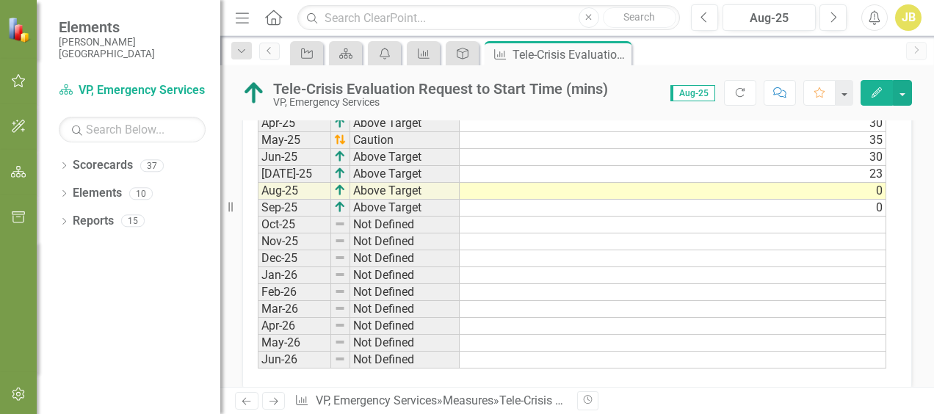
click at [258, 192] on div "Period Status Actual Jul-24 Above Target 31 Aug-24 Above Target 30 Sep-24 Cauti…" at bounding box center [258, 157] width 0 height 423
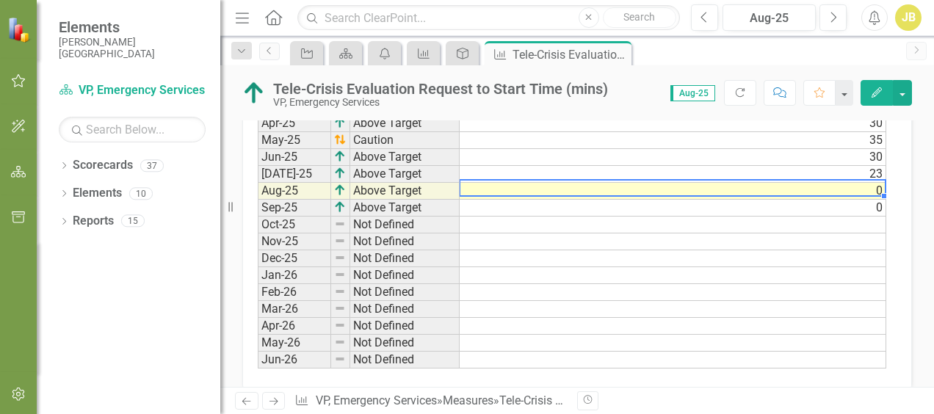
click at [790, 195] on div at bounding box center [672, 195] width 426 height 1
type textarea "0"
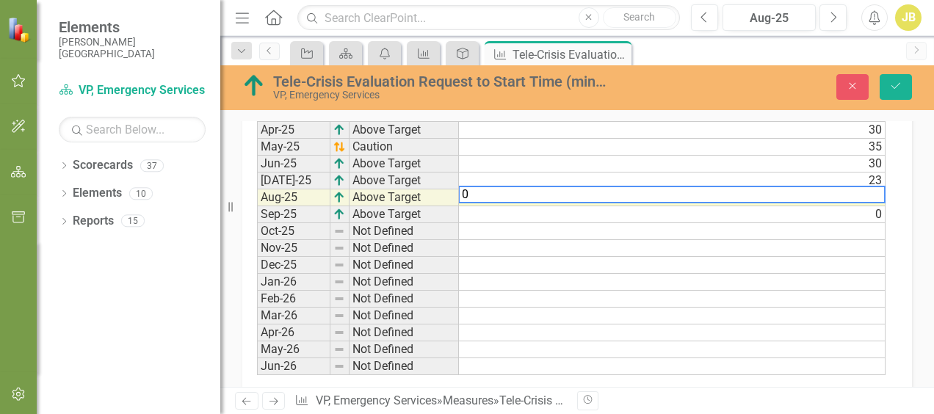
scroll to position [813, 0]
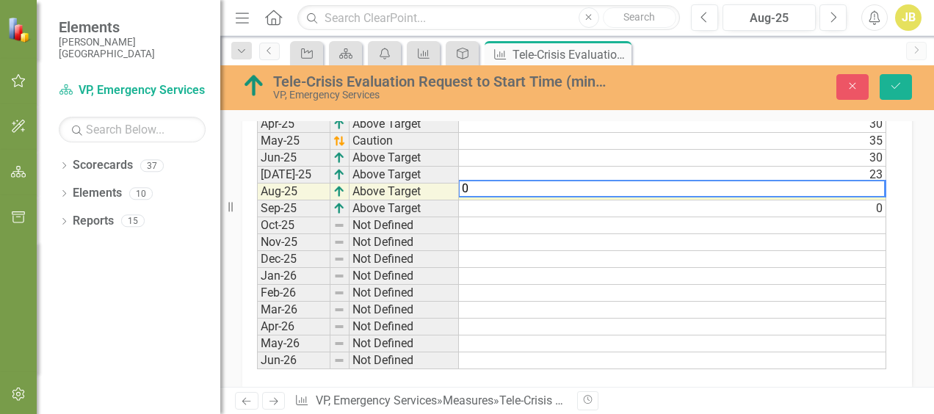
click at [821, 200] on td "0" at bounding box center [672, 208] width 427 height 17
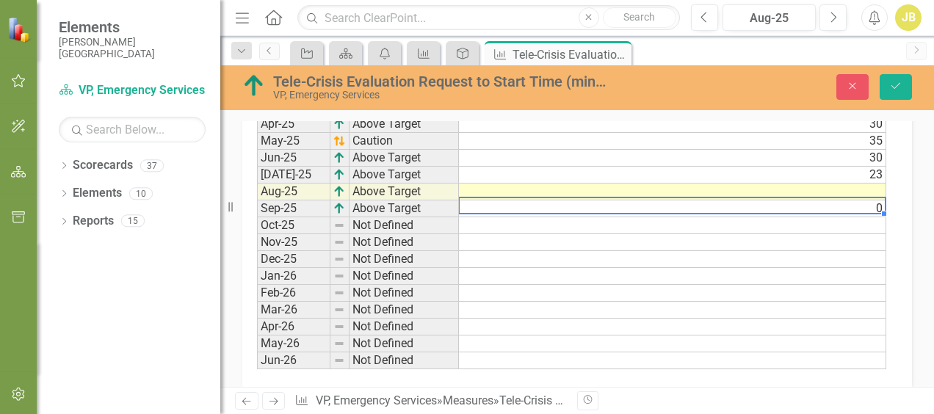
click at [821, 200] on td "0" at bounding box center [672, 208] width 427 height 17
type textarea "0"
click at [898, 94] on button "Save" at bounding box center [895, 87] width 32 height 26
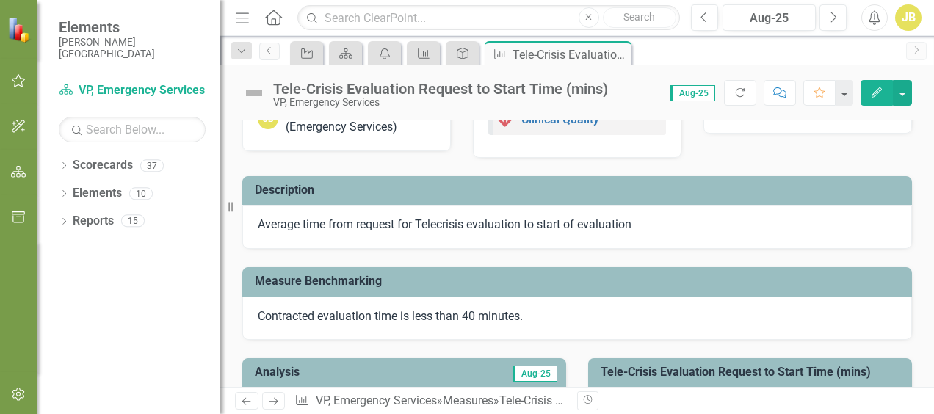
scroll to position [0, 0]
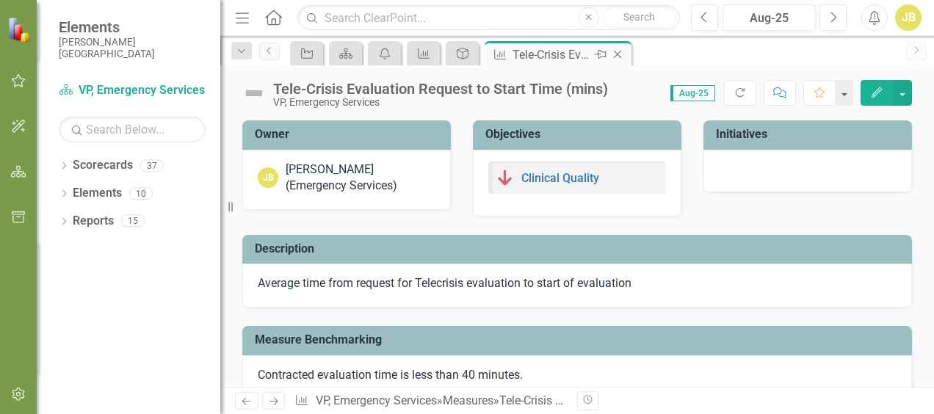
click at [622, 53] on icon "Close" at bounding box center [617, 54] width 15 height 12
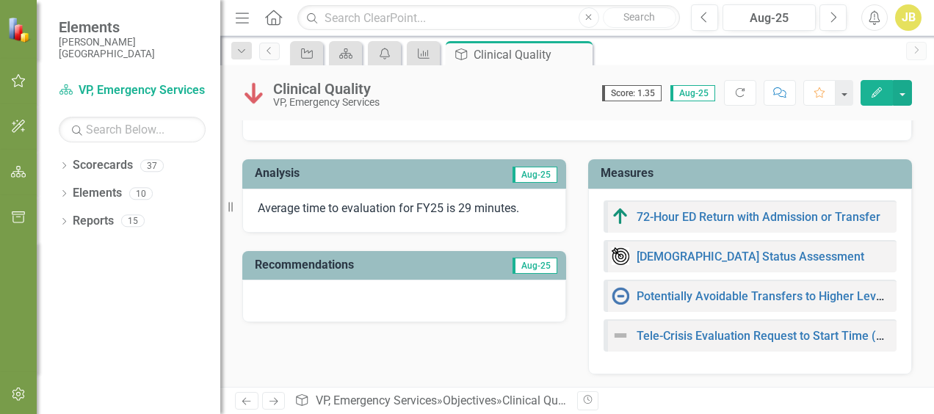
scroll to position [159, 0]
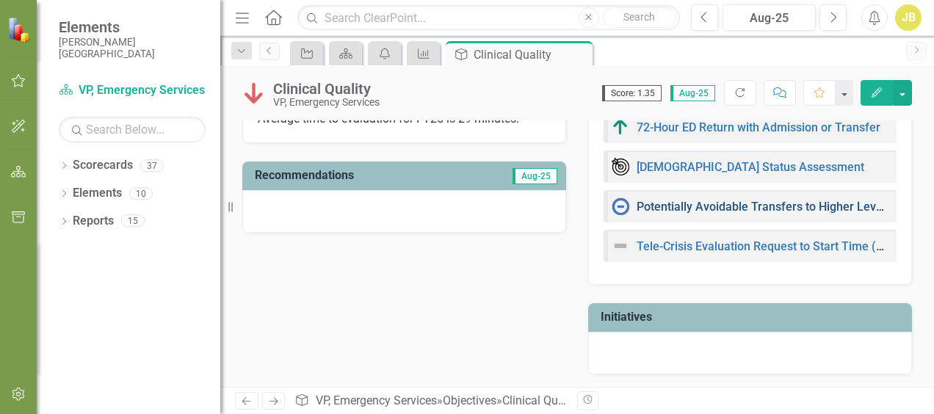
click at [747, 208] on link "Potentially Avoidable Transfers to Higher Level of Care" at bounding box center [781, 207] width 291 height 14
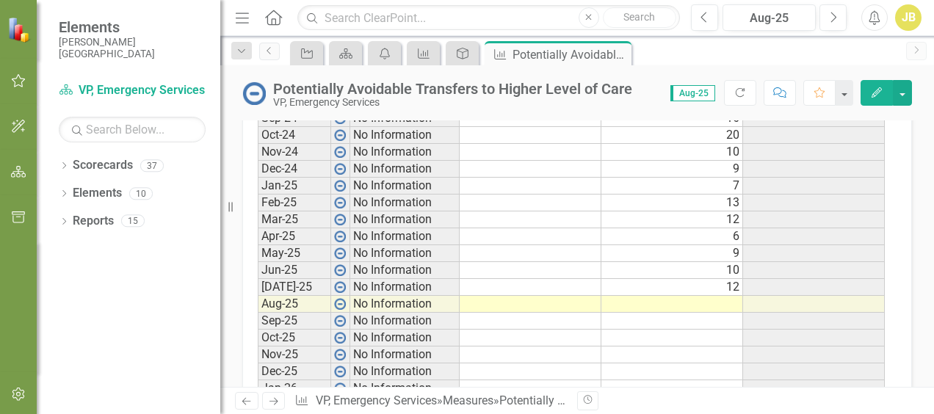
scroll to position [734, 0]
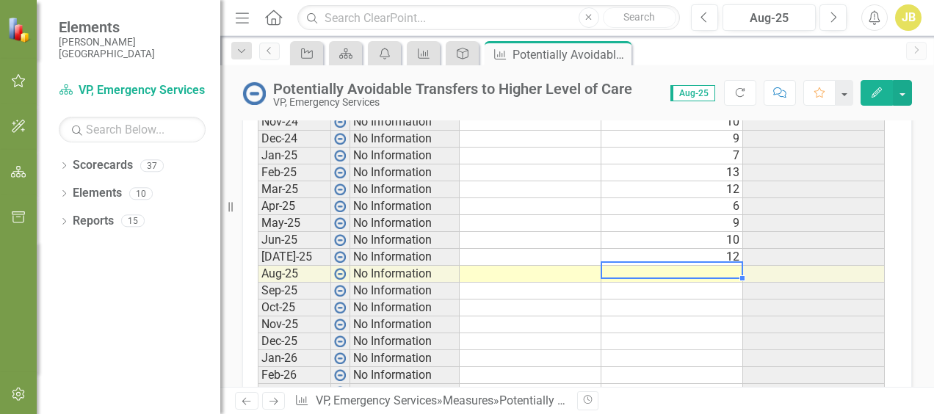
click at [713, 269] on td at bounding box center [672, 274] width 142 height 17
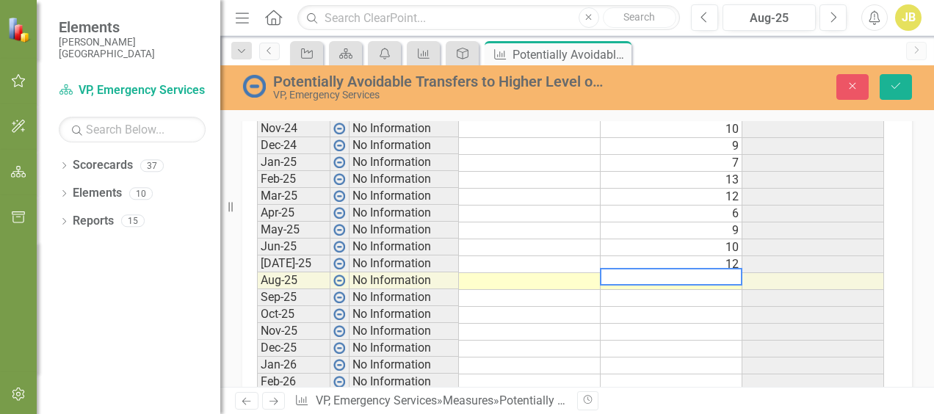
scroll to position [740, 0]
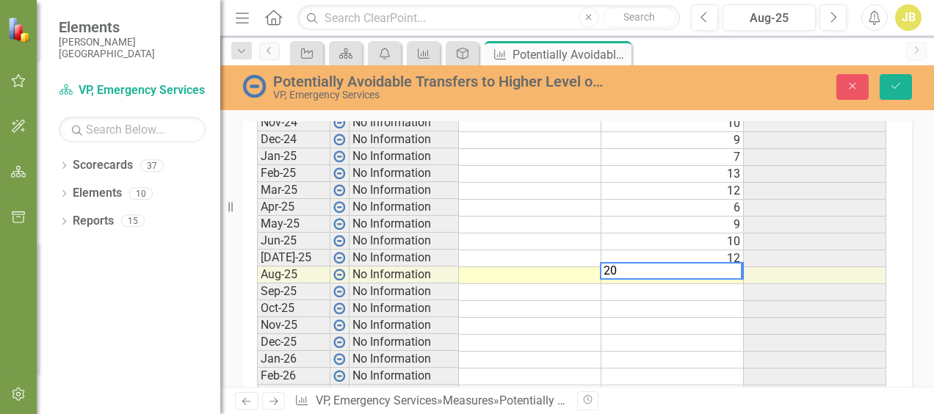
type textarea "9"
click at [649, 226] on td "9" at bounding box center [672, 225] width 142 height 17
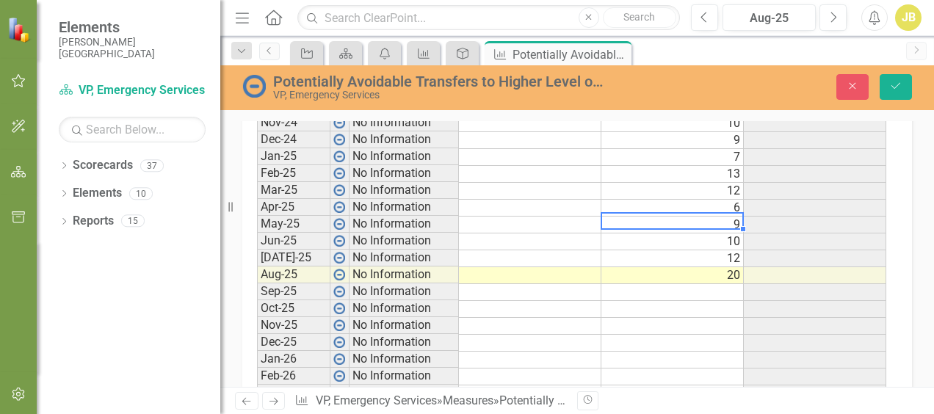
scroll to position [520, 0]
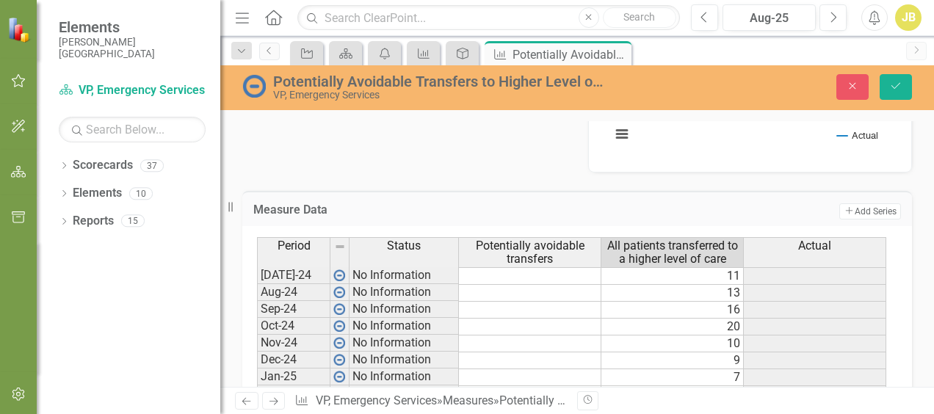
click at [832, 239] on div "Actual" at bounding box center [815, 246] width 142 height 16
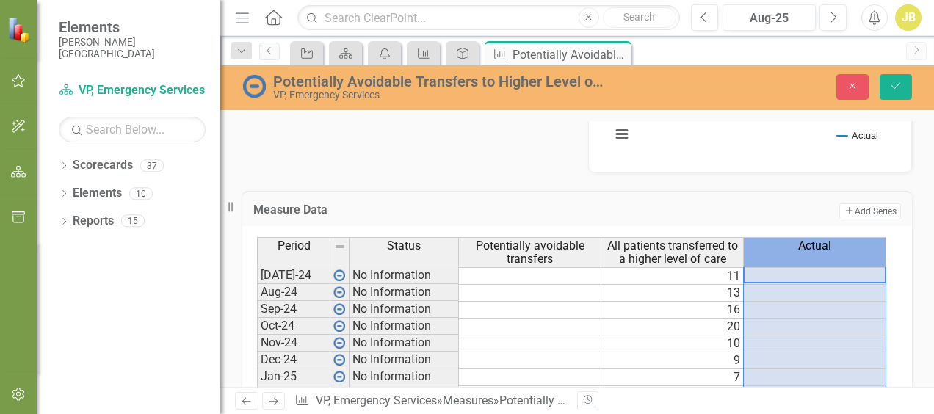
click at [832, 239] on div "Actual" at bounding box center [815, 246] width 142 height 16
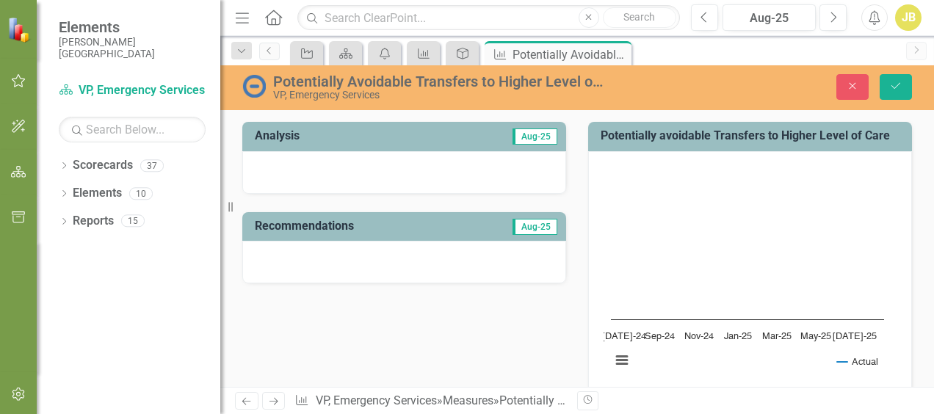
scroll to position [587, 0]
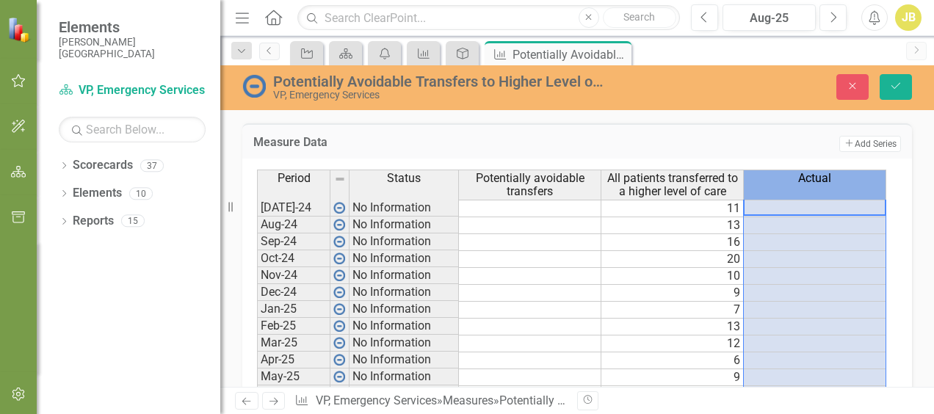
click at [824, 179] on span "Actual" at bounding box center [814, 178] width 33 height 13
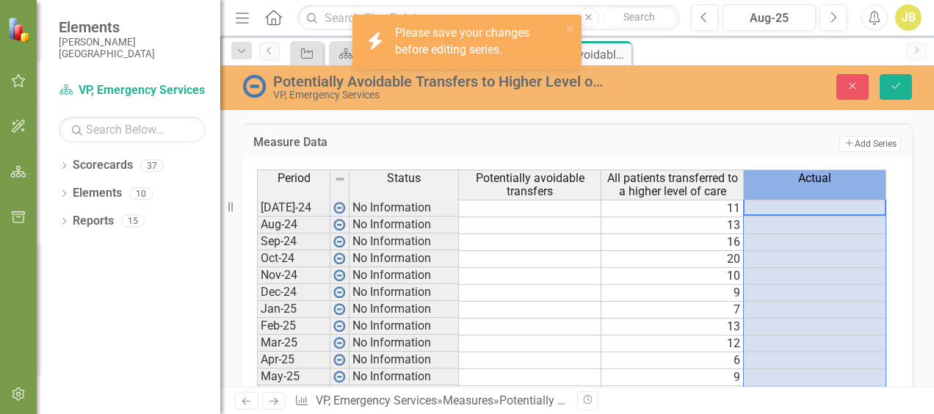
click at [824, 179] on span "Actual" at bounding box center [814, 178] width 33 height 13
click at [895, 87] on icon "Save" at bounding box center [895, 86] width 13 height 10
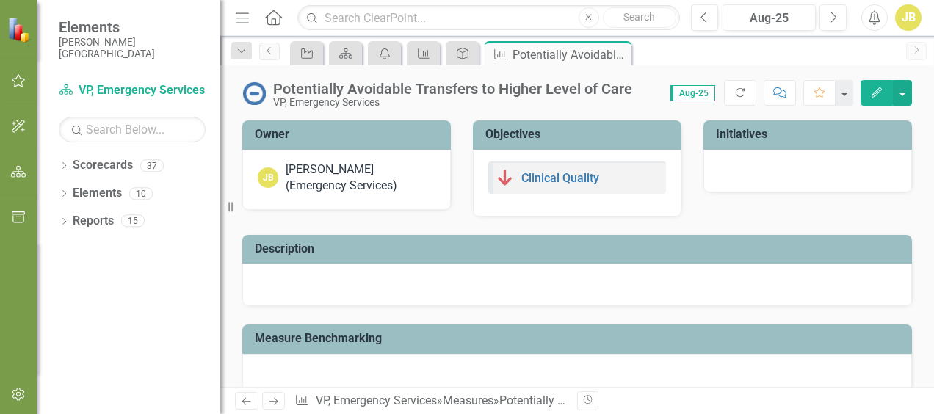
click at [865, 92] on button "Edit" at bounding box center [876, 93] width 32 height 26
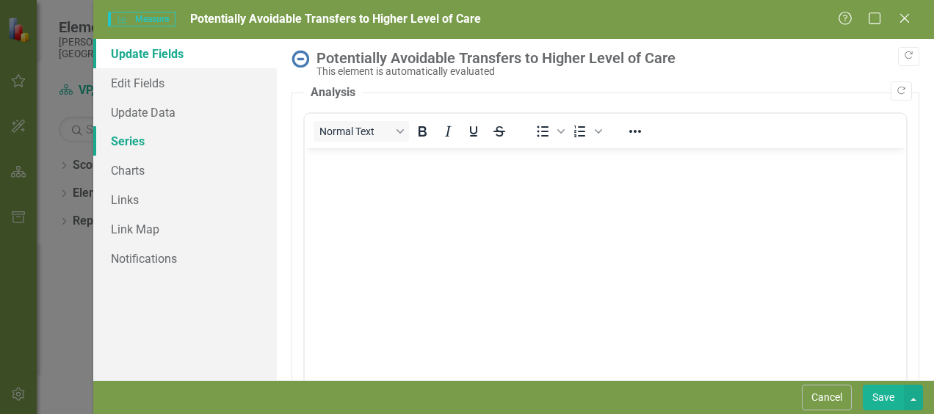
scroll to position [0, 0]
click at [136, 147] on link "Series" at bounding box center [185, 140] width 184 height 29
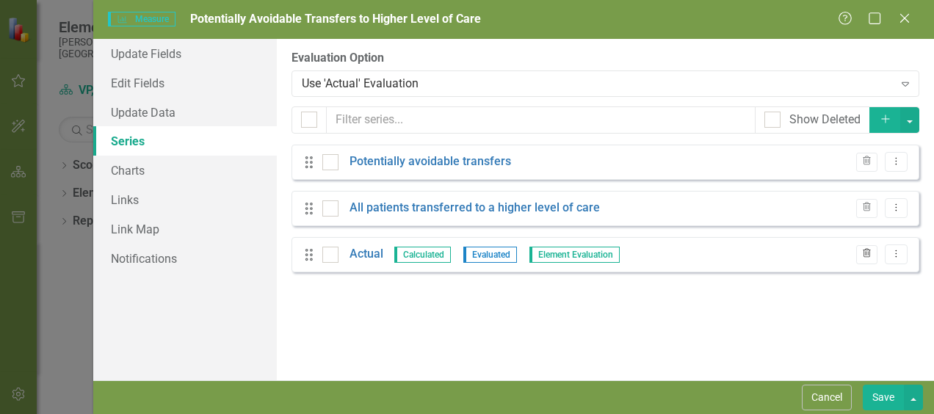
click at [866, 252] on icon "button" at bounding box center [866, 253] width 8 height 9
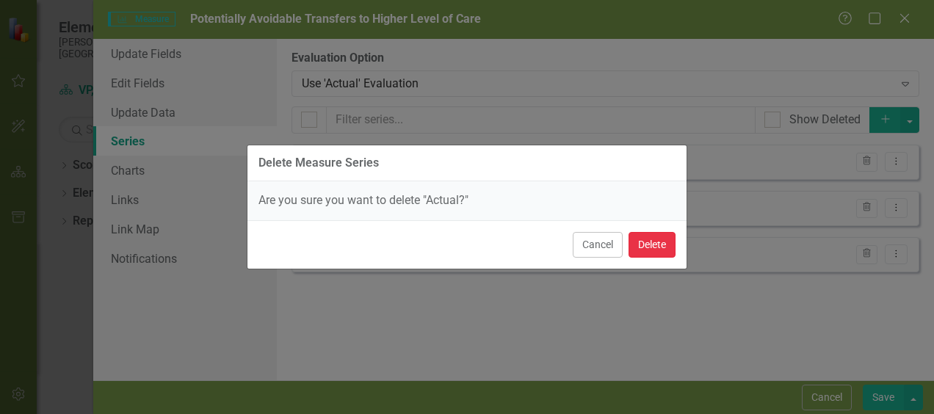
click at [664, 247] on button "Delete" at bounding box center [651, 245] width 47 height 26
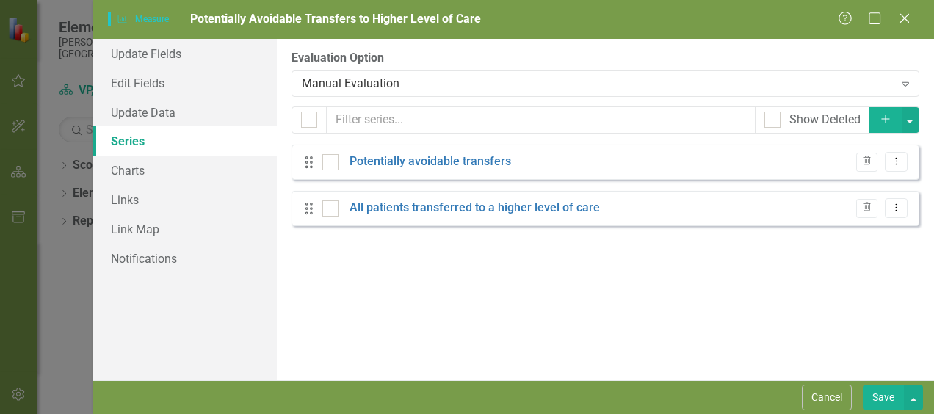
click at [886, 119] on icon "button" at bounding box center [885, 119] width 8 height 8
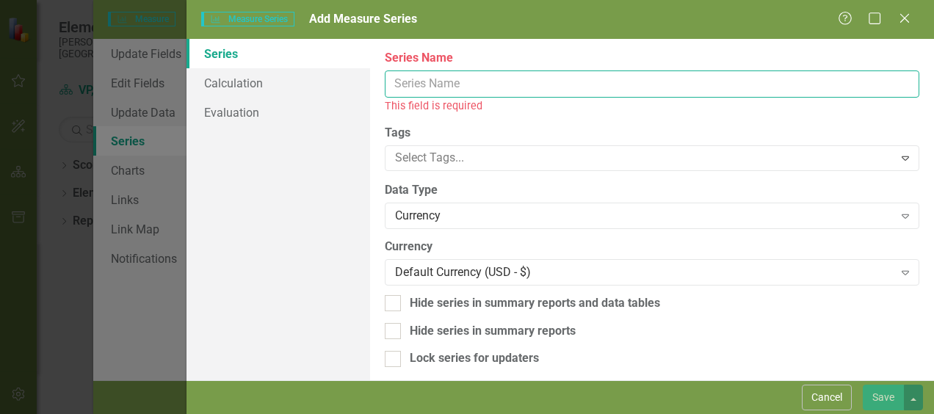
click at [502, 85] on input "Series Name" at bounding box center [652, 83] width 534 height 27
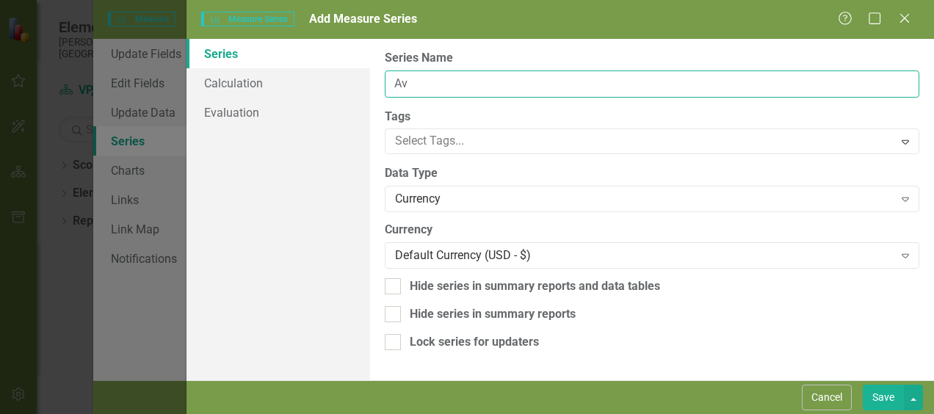
type input "A"
type input "% of Avoidable Transfers"
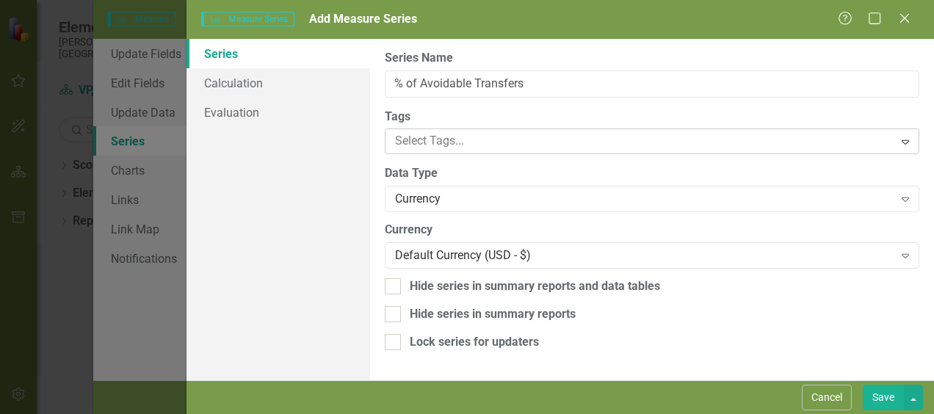
click at [691, 142] on div at bounding box center [641, 141] width 504 height 20
click at [482, 105] on div "From this page, you can edit the name, type, and visibility options of your ser…" at bounding box center [652, 209] width 564 height 341
click at [903, 202] on icon "Expand" at bounding box center [905, 199] width 15 height 12
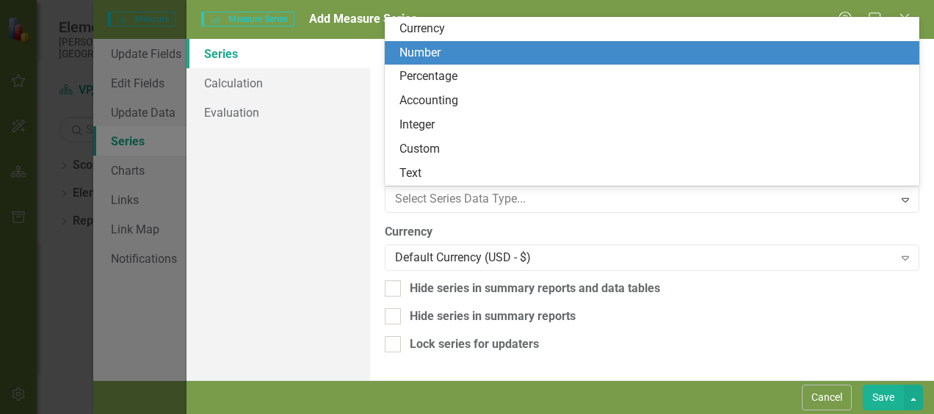
click at [454, 56] on div "Number" at bounding box center [654, 53] width 511 height 17
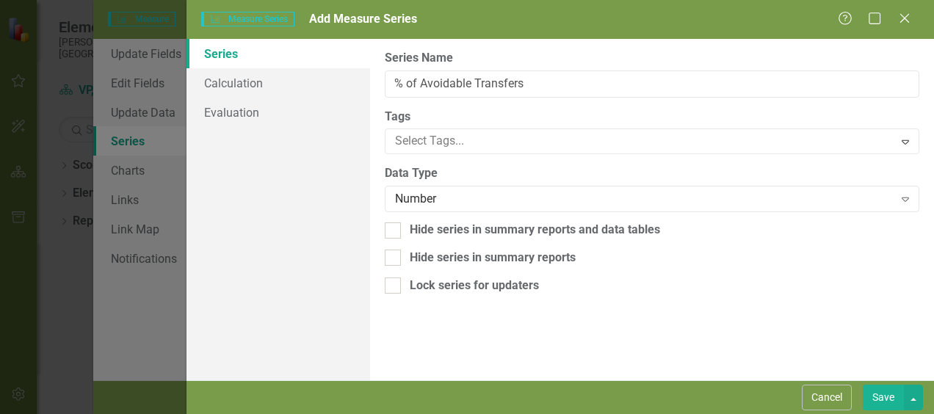
click at [873, 401] on button "Save" at bounding box center [882, 398] width 41 height 26
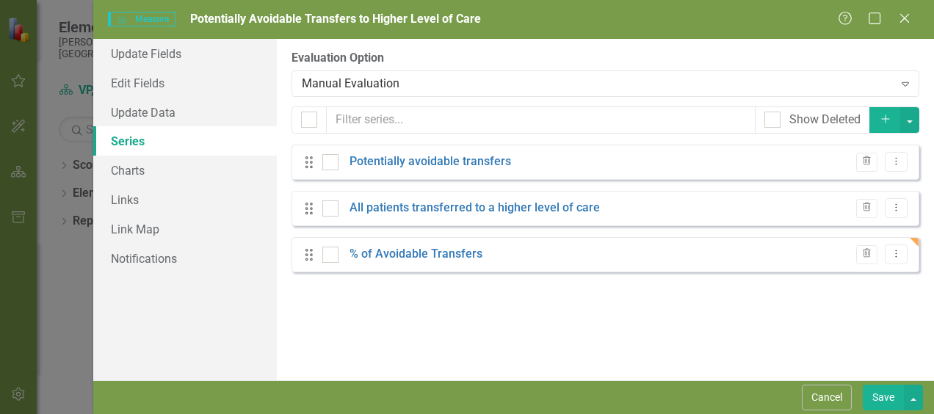
click at [882, 396] on button "Save" at bounding box center [882, 398] width 41 height 26
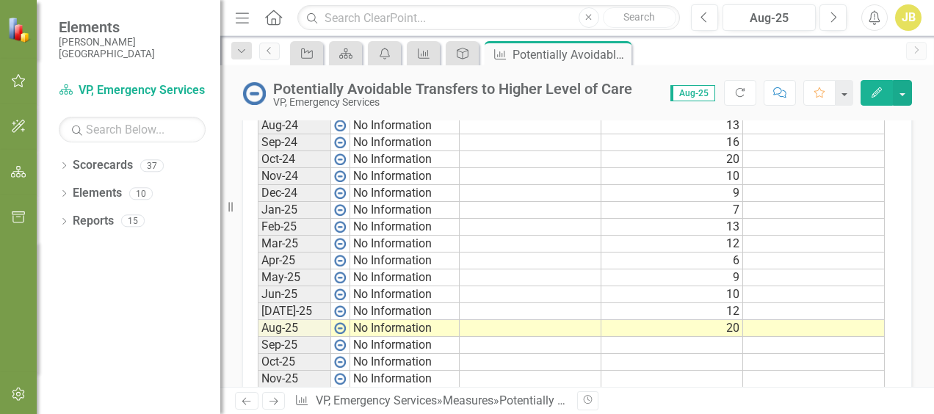
scroll to position [587, 0]
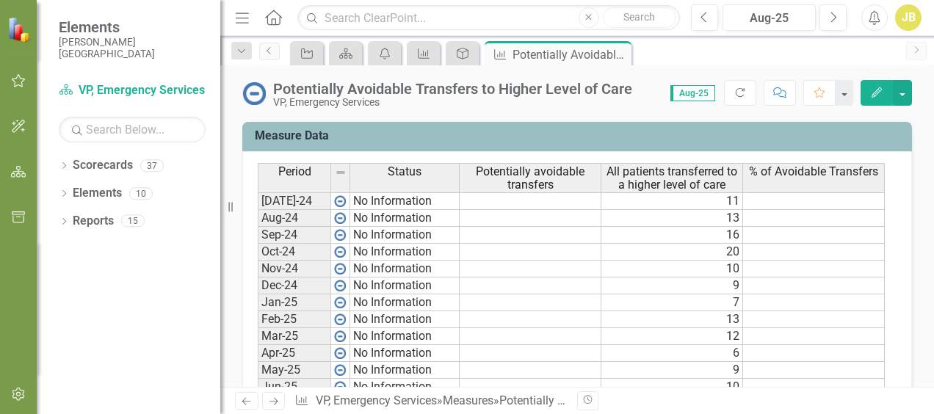
click at [410, 172] on span "Status" at bounding box center [405, 171] width 34 height 13
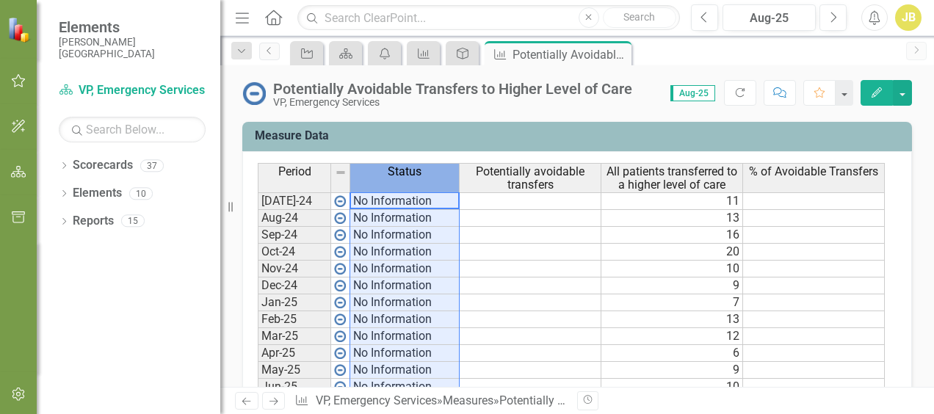
click at [410, 172] on span "Status" at bounding box center [405, 171] width 34 height 13
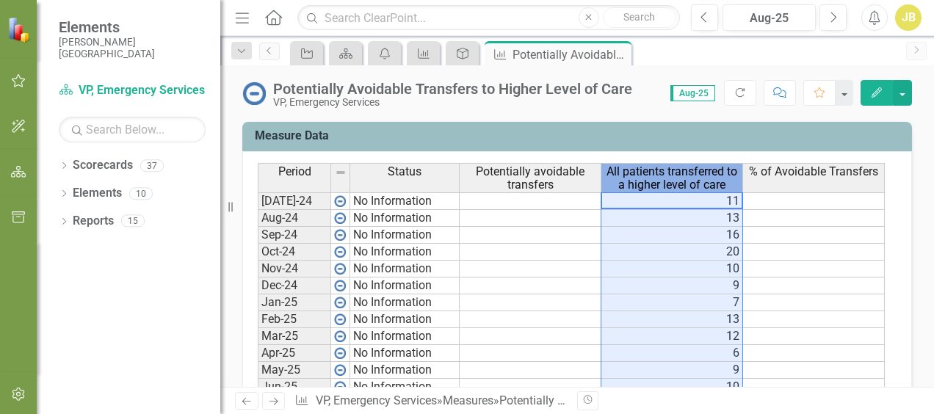
click at [649, 182] on span "All patients transferred to a higher level of care" at bounding box center [671, 178] width 135 height 26
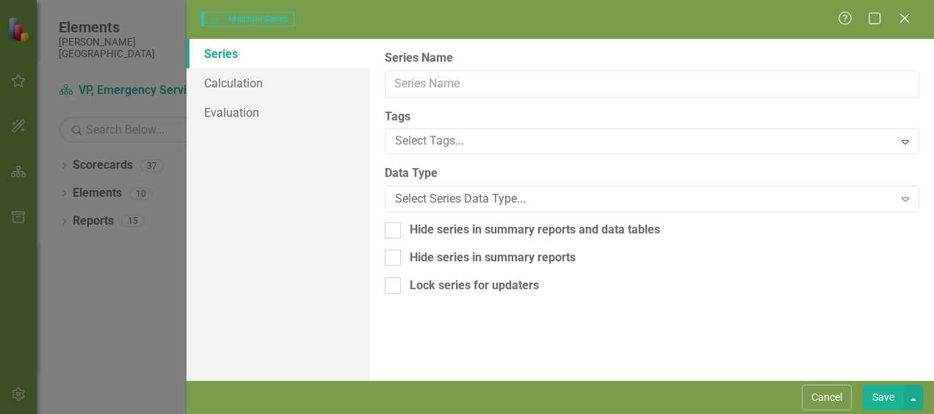
type input "All patients transferred to a higher level of care"
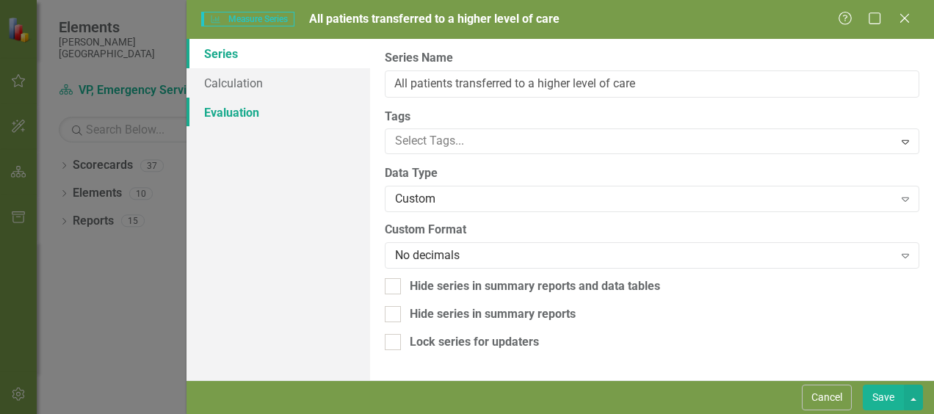
click at [241, 107] on link "Evaluation" at bounding box center [278, 112] width 184 height 29
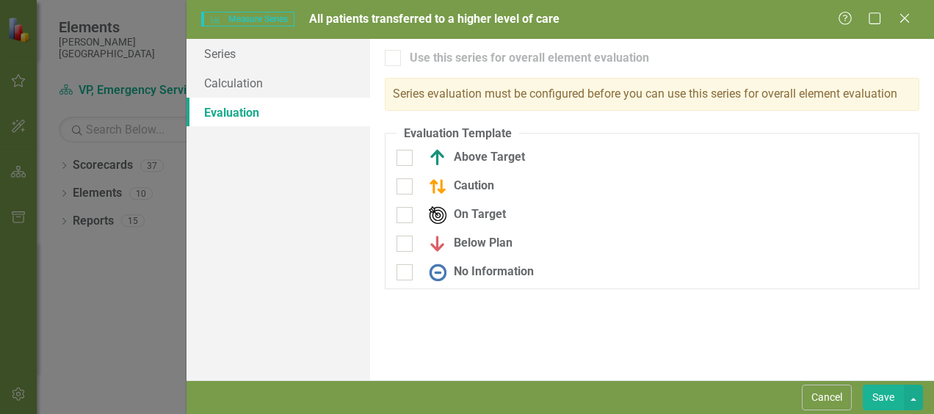
click at [887, 395] on button "Save" at bounding box center [882, 398] width 41 height 26
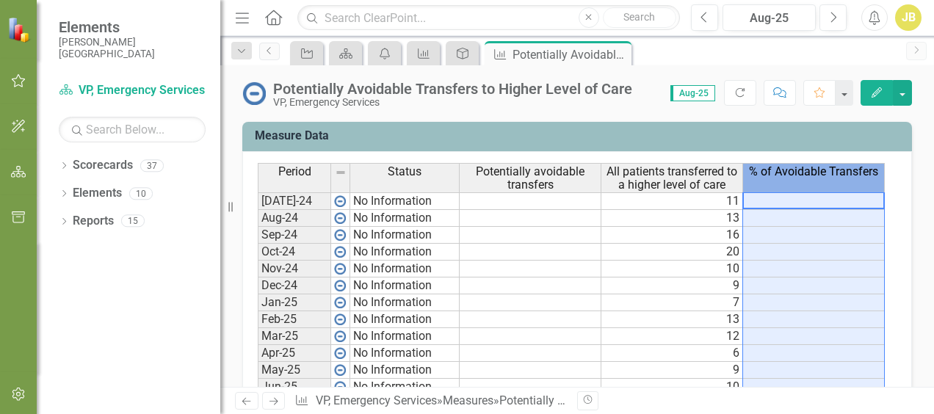
click at [818, 169] on span "% of Avoidable Transfers" at bounding box center [813, 171] width 129 height 13
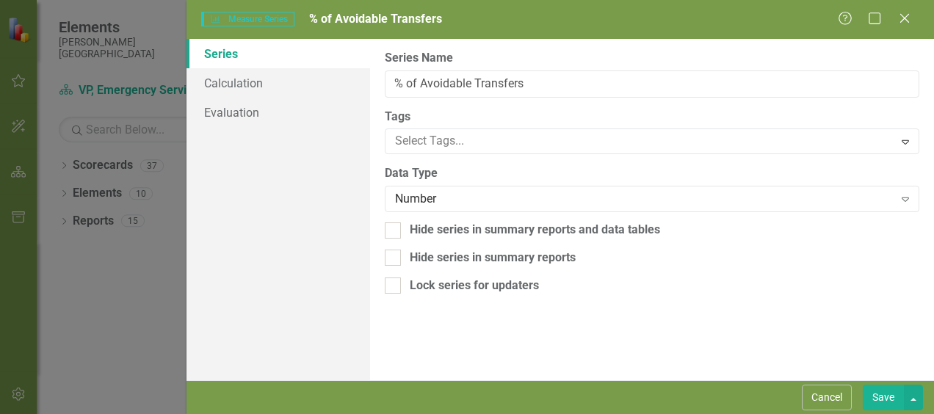
type input "% of Avoidable Transfers"
click at [227, 107] on link "Evaluation" at bounding box center [278, 112] width 184 height 29
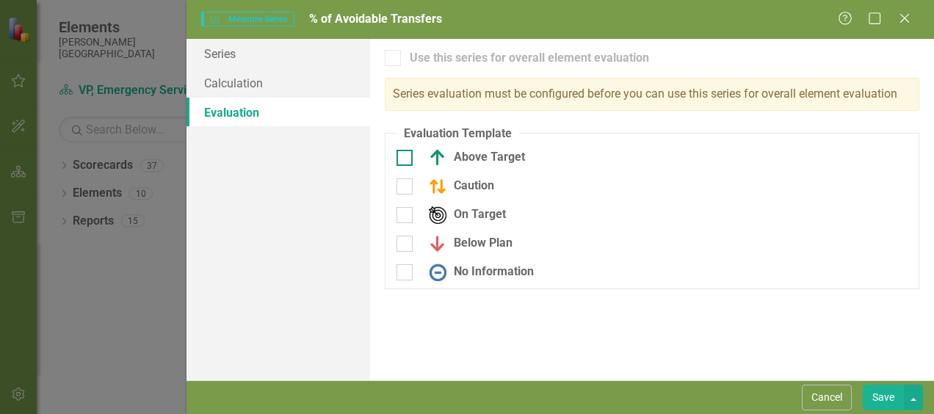
click at [461, 159] on div "Above Target" at bounding box center [472, 158] width 103 height 18
click at [406, 159] on input "Above Target" at bounding box center [401, 155] width 10 height 10
checkbox input "true"
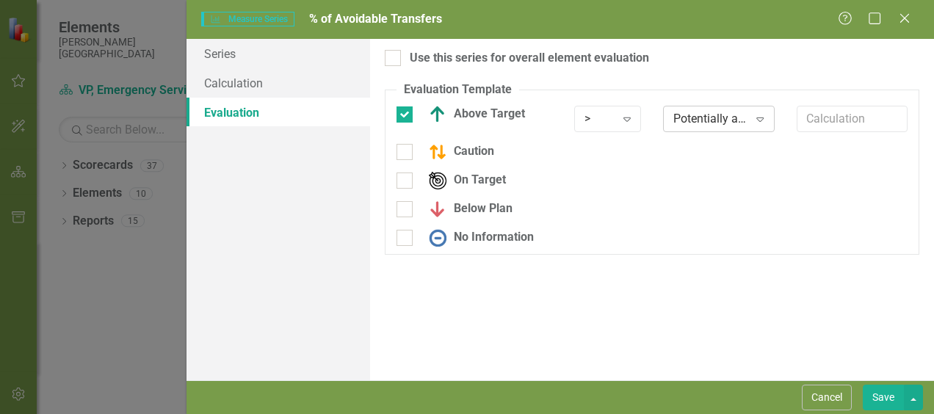
click at [762, 116] on icon "Expand" at bounding box center [759, 119] width 15 height 12
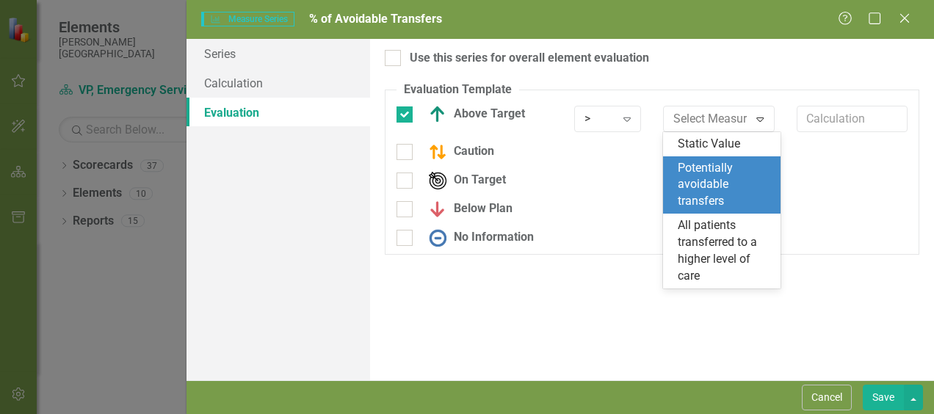
click at [746, 179] on div "Potentially avoidable transfers" at bounding box center [724, 185] width 94 height 51
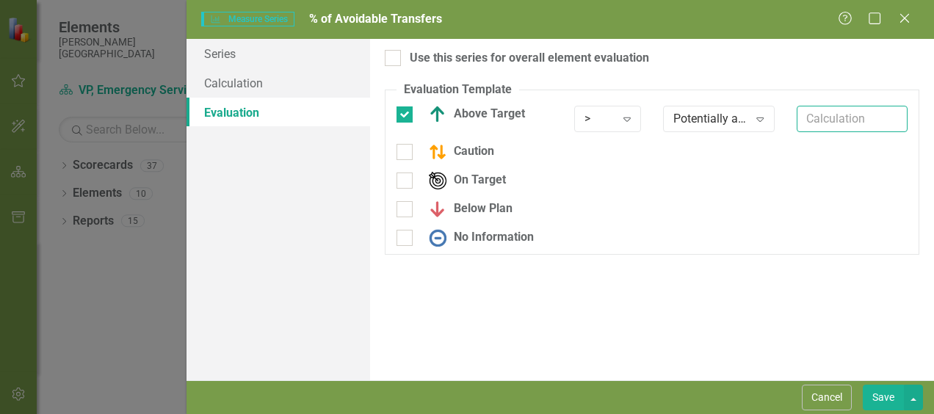
click at [828, 114] on input "text" at bounding box center [851, 119] width 111 height 27
click at [631, 117] on icon "Expand" at bounding box center [626, 119] width 15 height 12
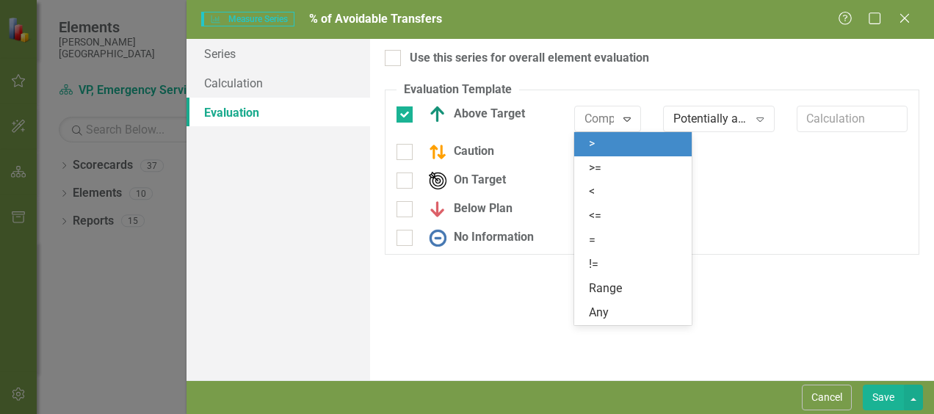
click at [612, 144] on div ">" at bounding box center [636, 144] width 94 height 17
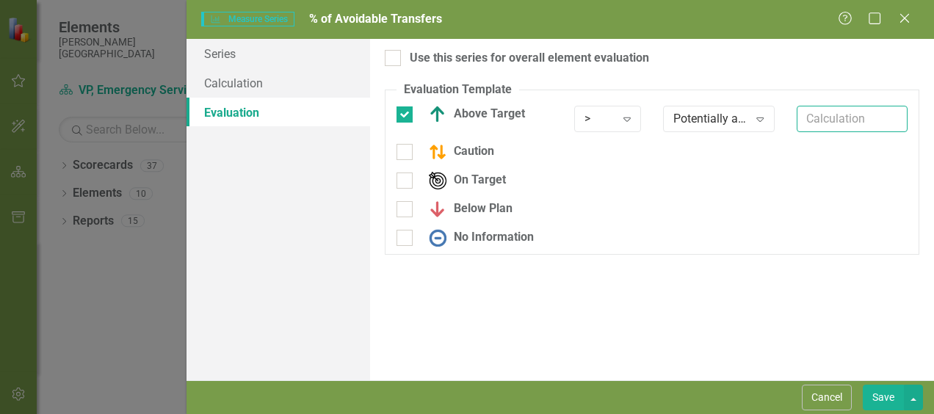
click at [843, 123] on input "text" at bounding box center [851, 119] width 111 height 27
type input "10"
click at [818, 178] on div "On Target" at bounding box center [651, 186] width 533 height 29
click at [407, 151] on div at bounding box center [404, 152] width 16 height 16
click at [406, 151] on input "Caution" at bounding box center [401, 149] width 10 height 10
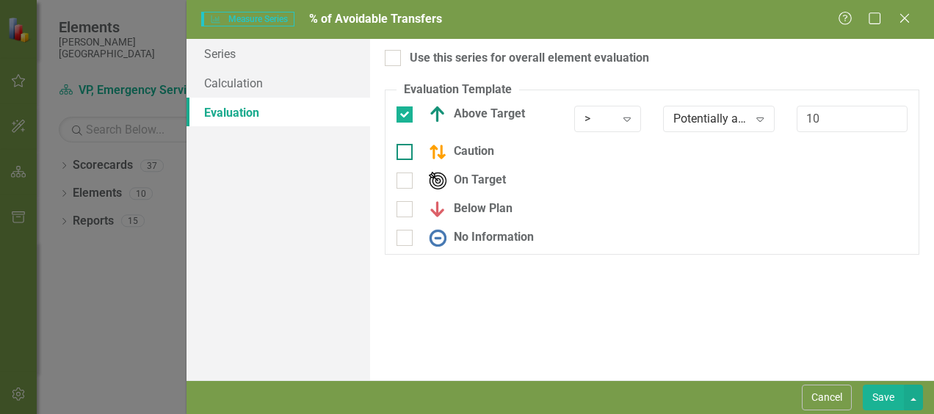
checkbox input "true"
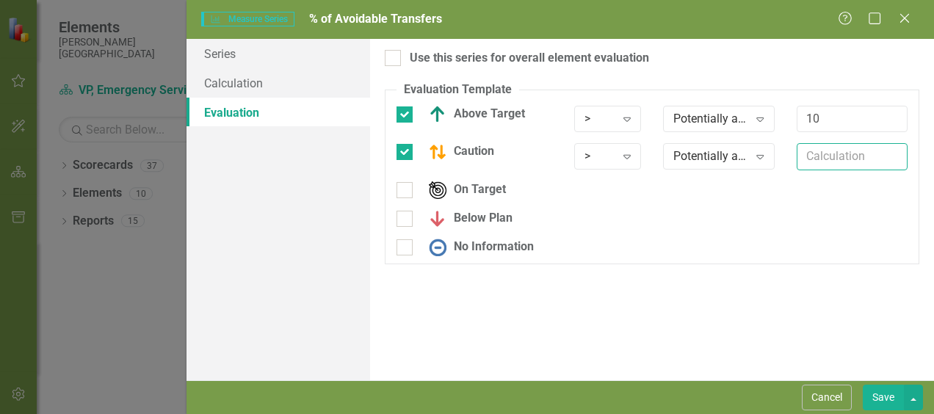
click at [821, 159] on input "text" at bounding box center [851, 156] width 111 height 27
type input "10"
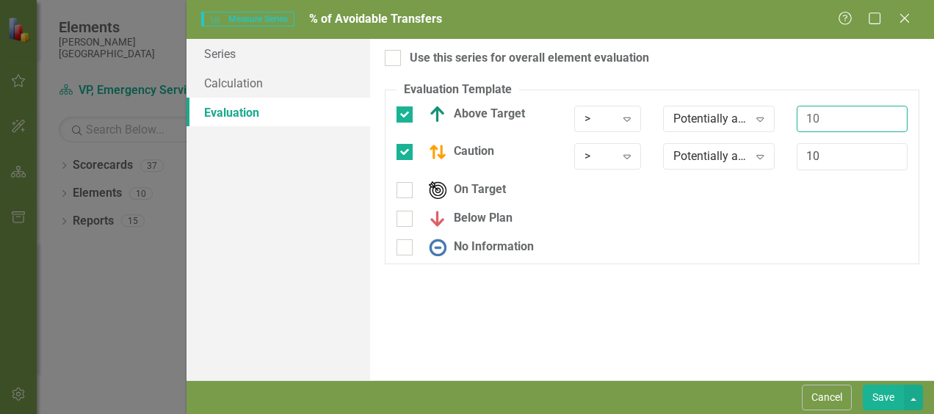
click at [836, 125] on input "10" at bounding box center [851, 119] width 111 height 27
type input "1"
type input "20"
click at [399, 189] on input "On Target" at bounding box center [401, 187] width 10 height 10
checkbox input "true"
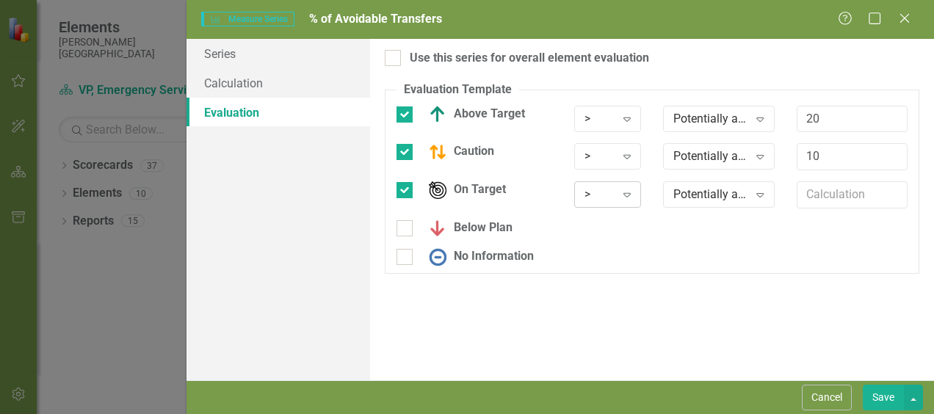
click at [628, 190] on icon "Expand" at bounding box center [626, 195] width 15 height 12
click at [854, 193] on input "text" at bounding box center [851, 194] width 111 height 27
type input "10"
click at [628, 116] on icon "Expand" at bounding box center [626, 119] width 15 height 12
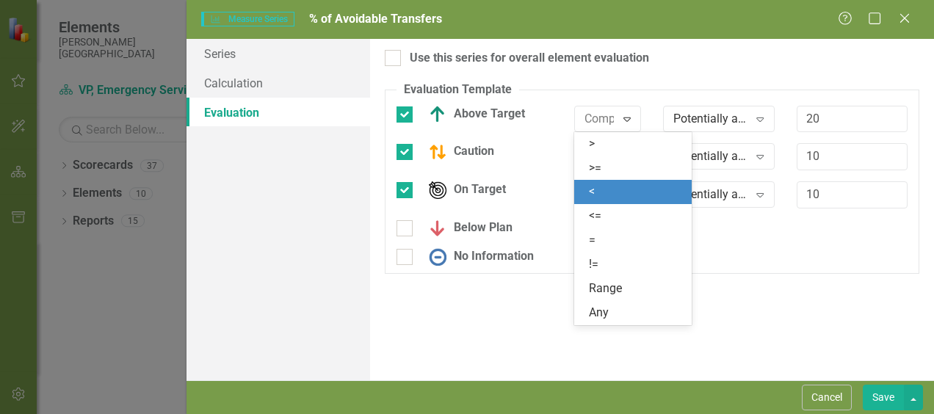
click at [600, 186] on div "<" at bounding box center [636, 192] width 94 height 17
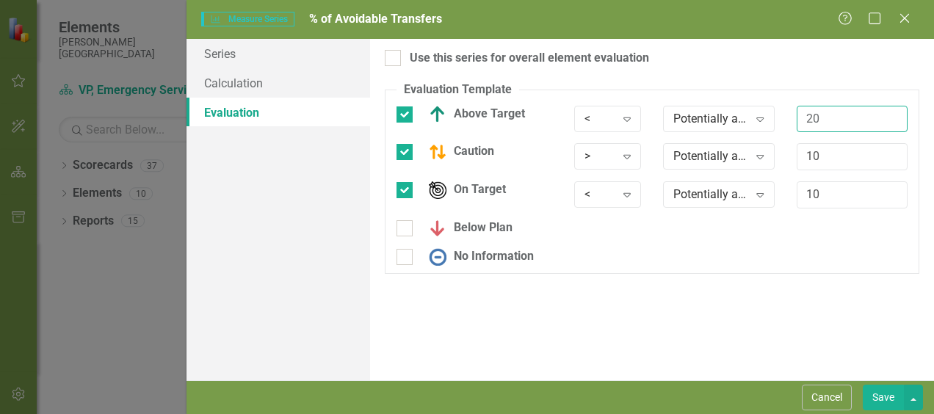
click at [829, 117] on input "20" at bounding box center [851, 119] width 111 height 27
type input "2"
type input "10"
click at [628, 156] on icon "Expand" at bounding box center [626, 156] width 15 height 12
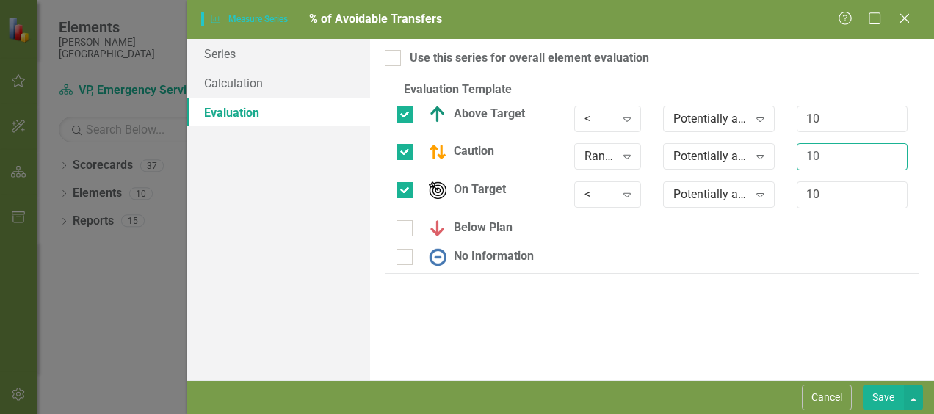
click at [827, 157] on input "10" at bounding box center [851, 156] width 111 height 27
type input "10-20"
click at [407, 189] on div at bounding box center [404, 190] width 16 height 16
click at [406, 189] on input "On Target" at bounding box center [401, 187] width 10 height 10
checkbox input "false"
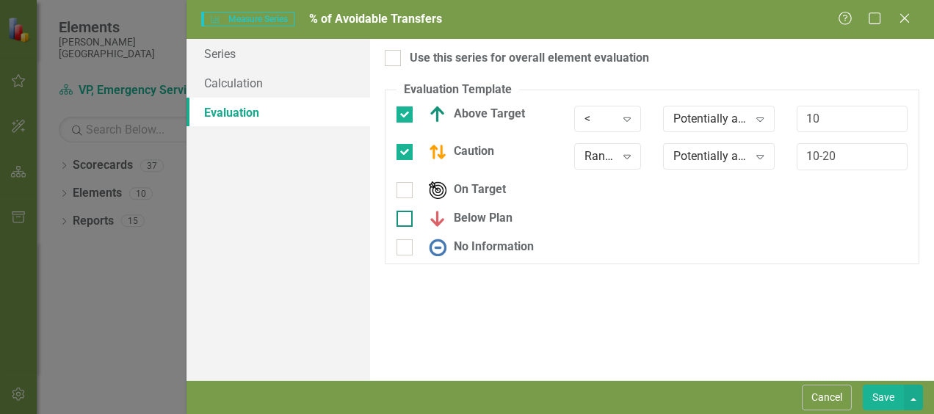
click at [408, 220] on div at bounding box center [404, 219] width 16 height 16
click at [406, 220] on input "Below Plan" at bounding box center [401, 216] width 10 height 10
checkbox input "true"
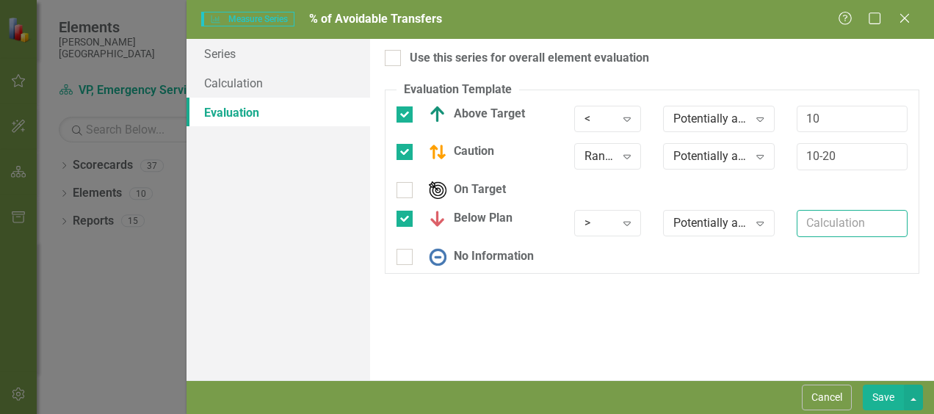
click at [815, 224] on input "text" at bounding box center [851, 223] width 111 height 27
type input "20"
click at [750, 252] on div "No Information" at bounding box center [651, 262] width 533 height 29
click at [876, 393] on button "Save" at bounding box center [882, 398] width 41 height 26
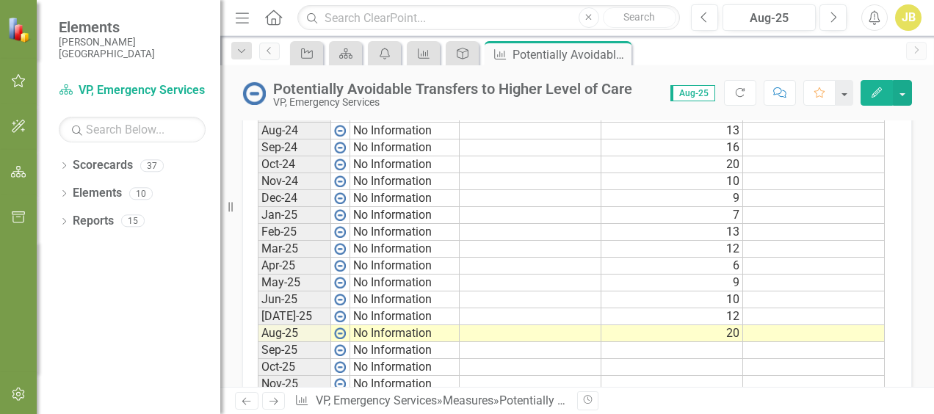
scroll to position [807, 0]
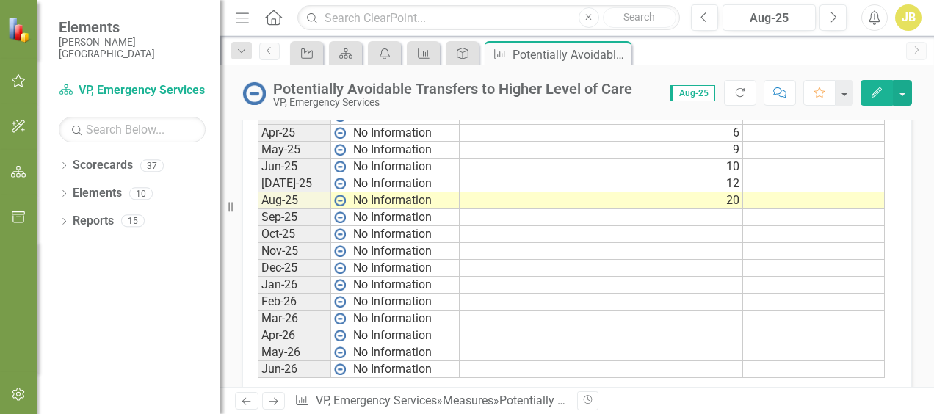
click at [505, 179] on td at bounding box center [530, 183] width 142 height 17
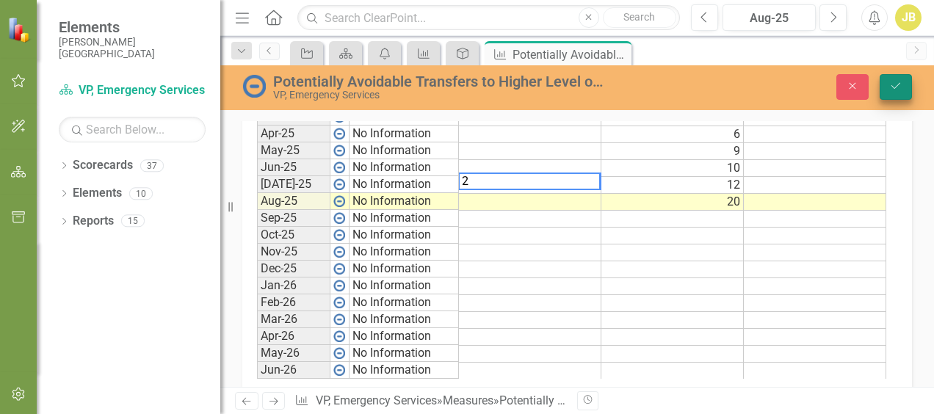
type textarea "2"
click at [901, 91] on button "Save" at bounding box center [895, 87] width 32 height 26
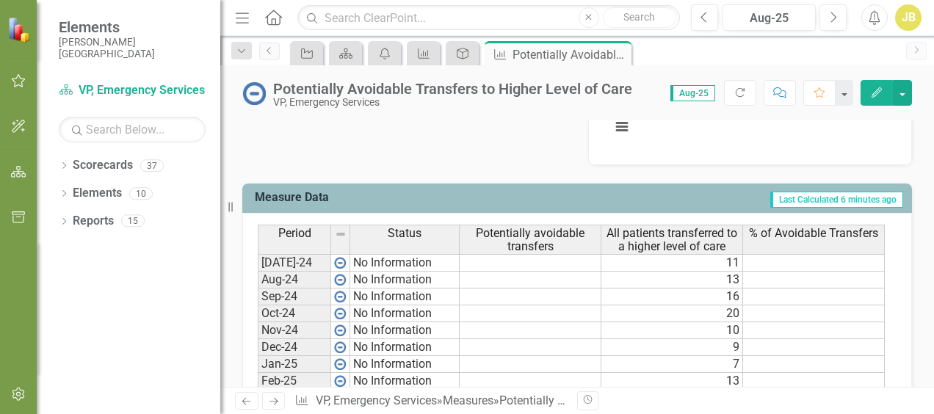
scroll to position [514, 0]
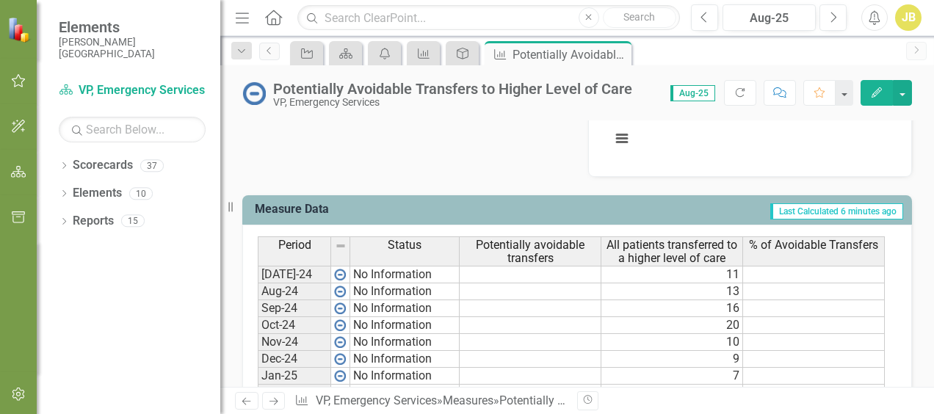
click at [797, 244] on span "% of Avoidable Transfers" at bounding box center [813, 245] width 129 height 13
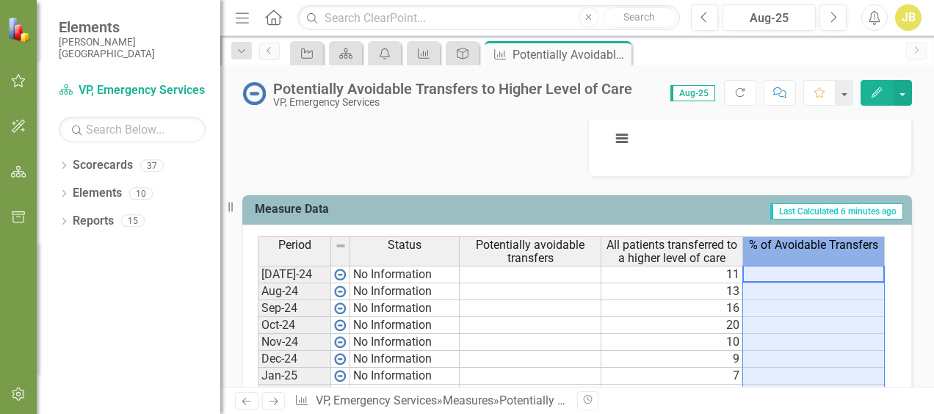
click at [797, 244] on span "% of Avoidable Transfers" at bounding box center [813, 245] width 129 height 13
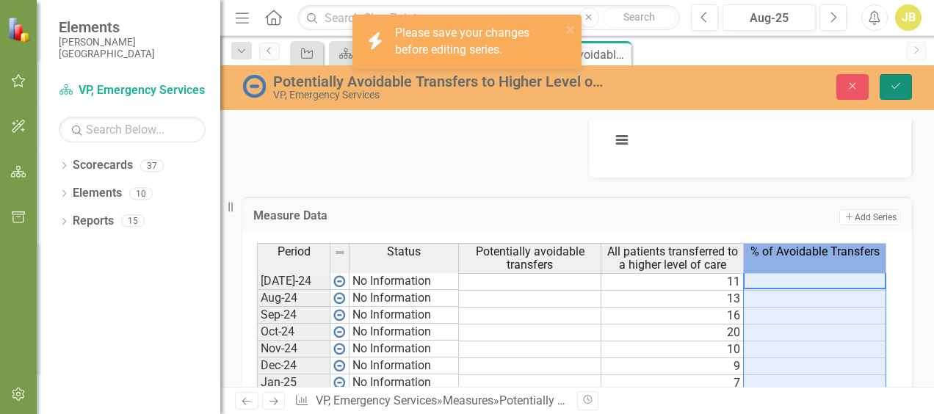
click at [895, 88] on icon "Save" at bounding box center [895, 86] width 13 height 10
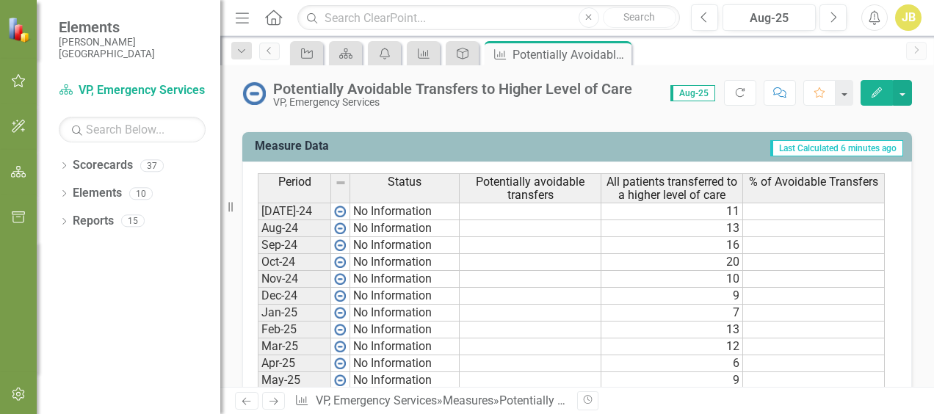
scroll to position [587, 0]
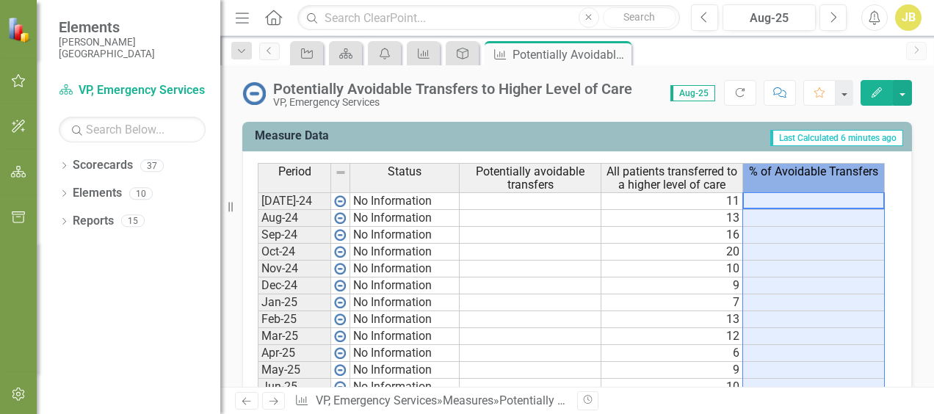
click at [822, 173] on span "% of Avoidable Transfers" at bounding box center [813, 171] width 129 height 13
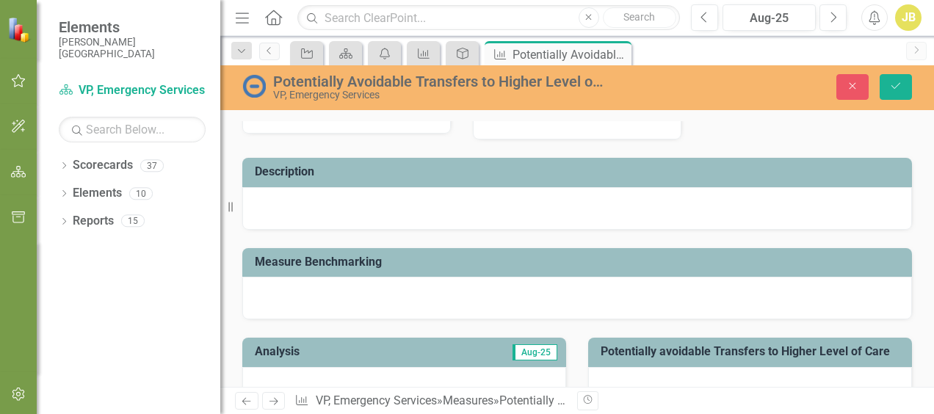
scroll to position [0, 0]
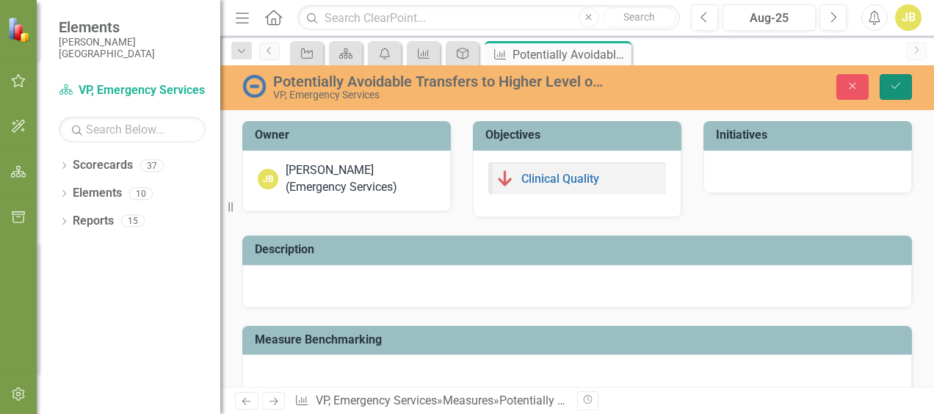
click at [902, 79] on button "Save" at bounding box center [895, 87] width 32 height 26
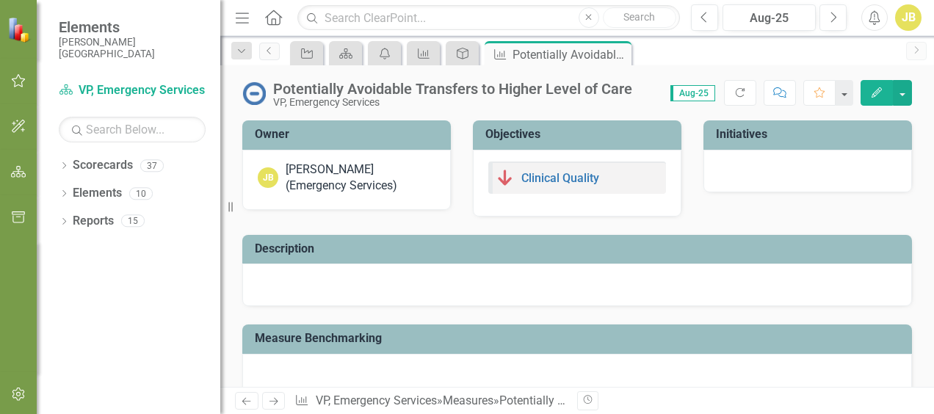
click at [875, 95] on icon "button" at bounding box center [876, 92] width 10 height 10
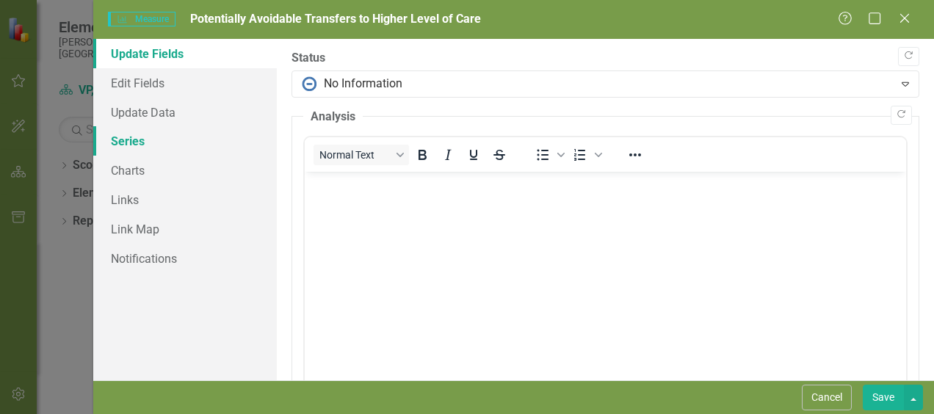
click at [138, 141] on link "Series" at bounding box center [185, 140] width 184 height 29
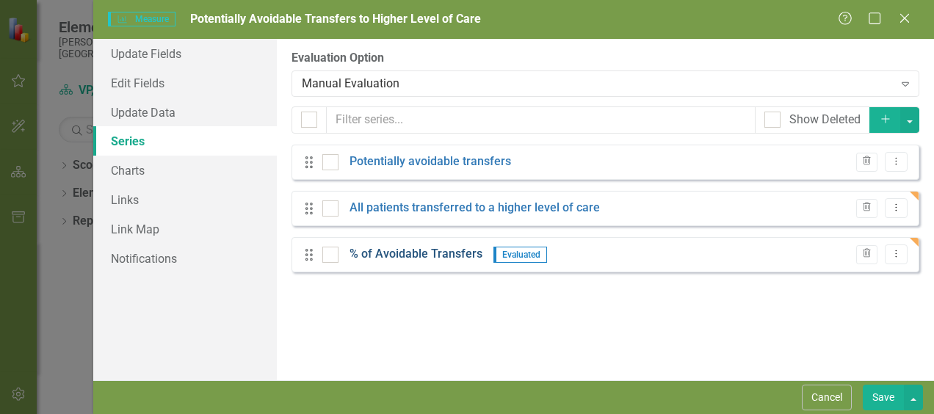
click at [440, 257] on link "% of Avoidable Transfers" at bounding box center [415, 254] width 133 height 17
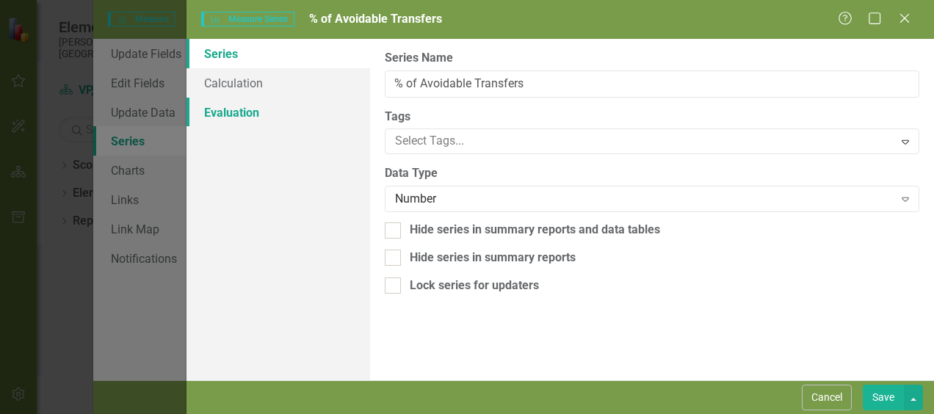
click at [226, 112] on link "Evaluation" at bounding box center [278, 112] width 184 height 29
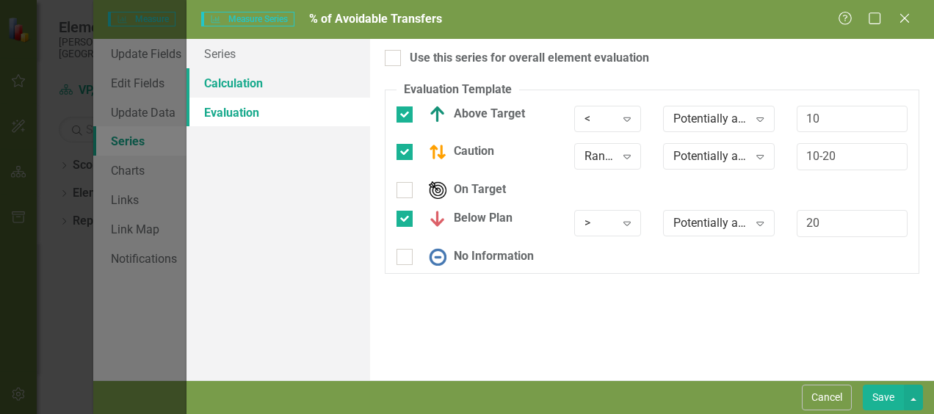
click at [252, 81] on link "Calculation" at bounding box center [278, 82] width 184 height 29
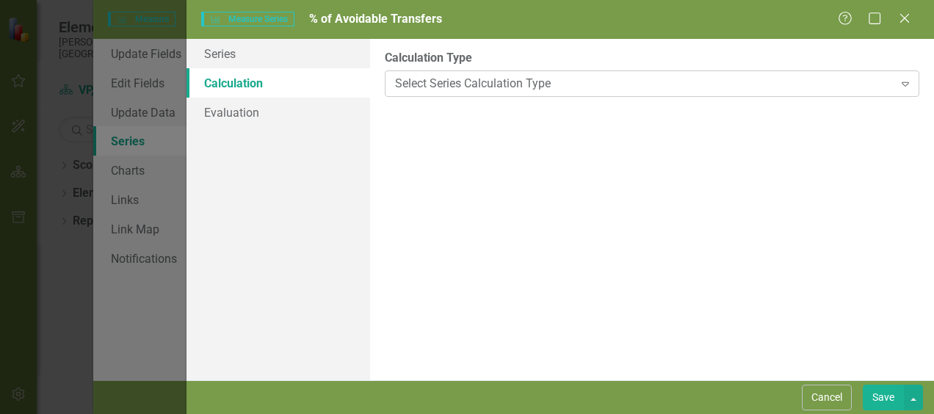
click at [599, 84] on div "Select Series Calculation Type" at bounding box center [644, 83] width 498 height 17
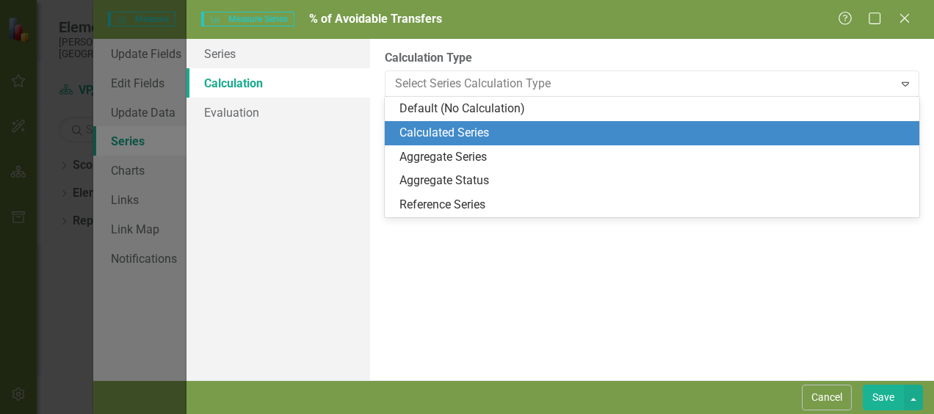
click at [475, 129] on div "Calculated Series" at bounding box center [654, 133] width 511 height 17
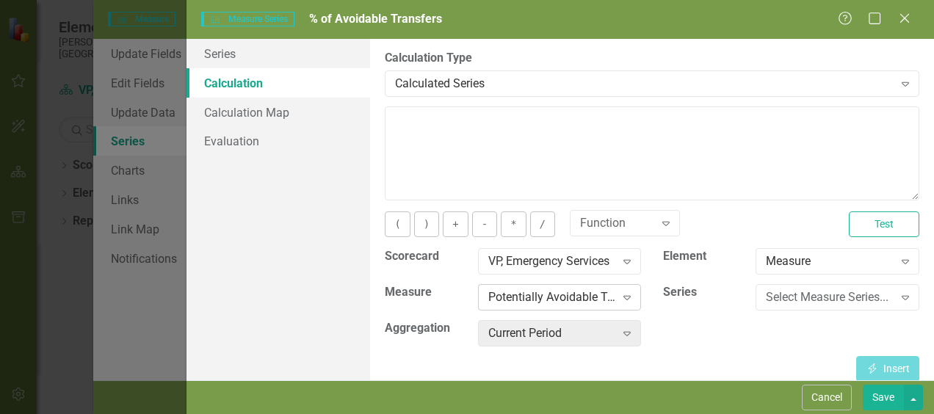
click at [619, 292] on icon "Expand" at bounding box center [626, 297] width 15 height 12
click at [862, 294] on div "Select Measure Series..." at bounding box center [829, 297] width 127 height 17
click at [266, 109] on link "Calculation Map" at bounding box center [278, 112] width 184 height 29
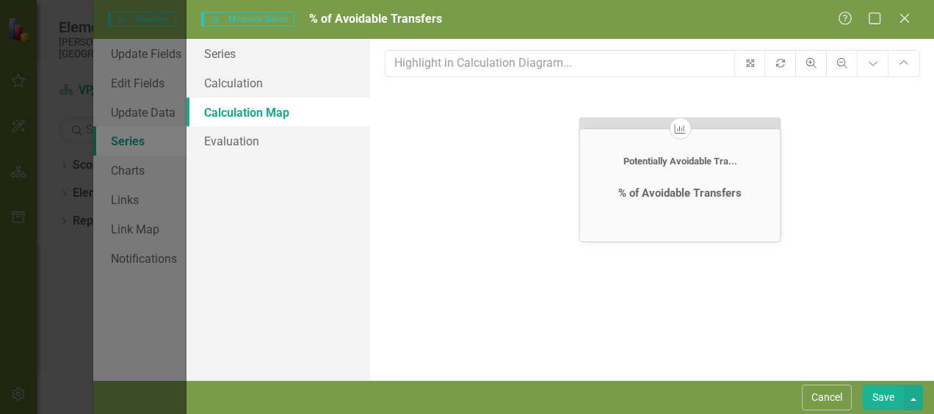
click at [688, 158] on div "Potentially Avoidable Tra..." at bounding box center [680, 161] width 200 height 11
click at [672, 190] on div "% of Avoidable Transfers" at bounding box center [679, 192] width 123 height 13
click at [672, 189] on div "% of Avoidable Transfers" at bounding box center [679, 193] width 123 height 13
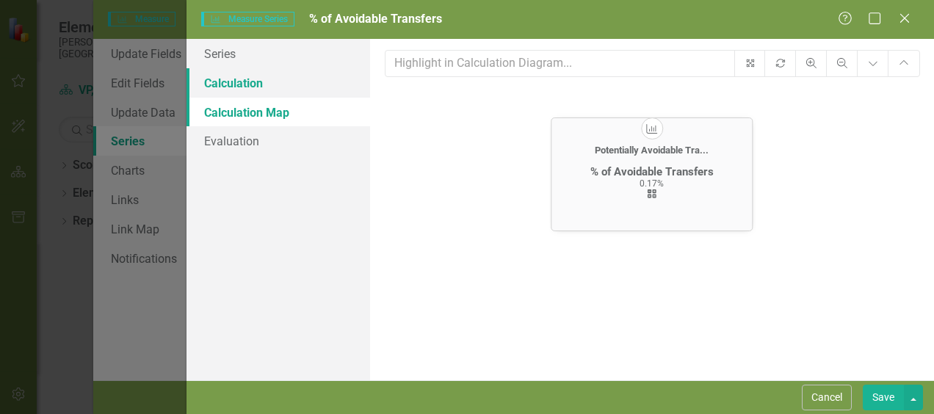
click at [242, 86] on link "Calculation" at bounding box center [278, 82] width 184 height 29
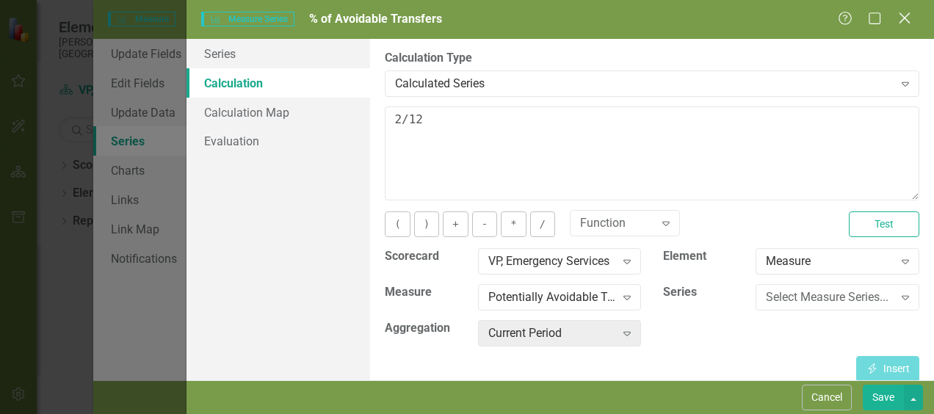
click at [908, 18] on icon "Close" at bounding box center [904, 18] width 18 height 14
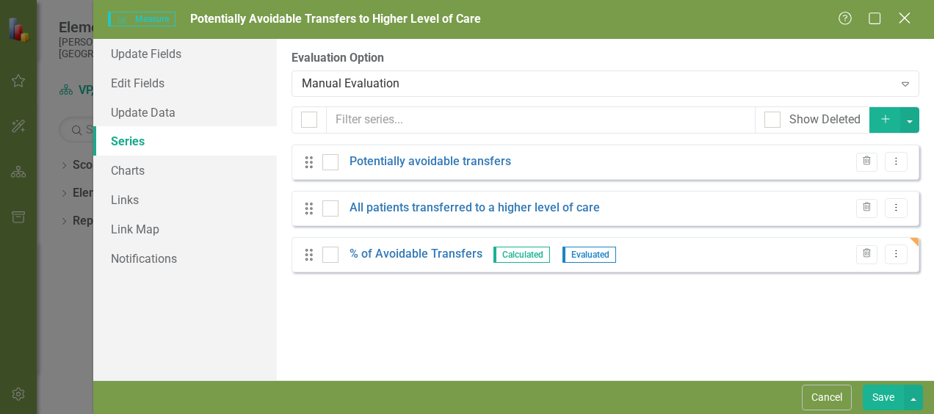
click at [901, 16] on icon at bounding box center [903, 17] width 11 height 11
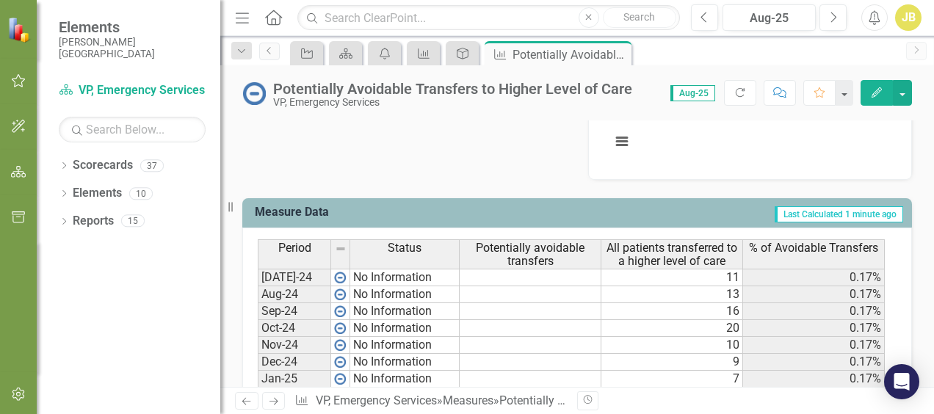
scroll to position [612, 0]
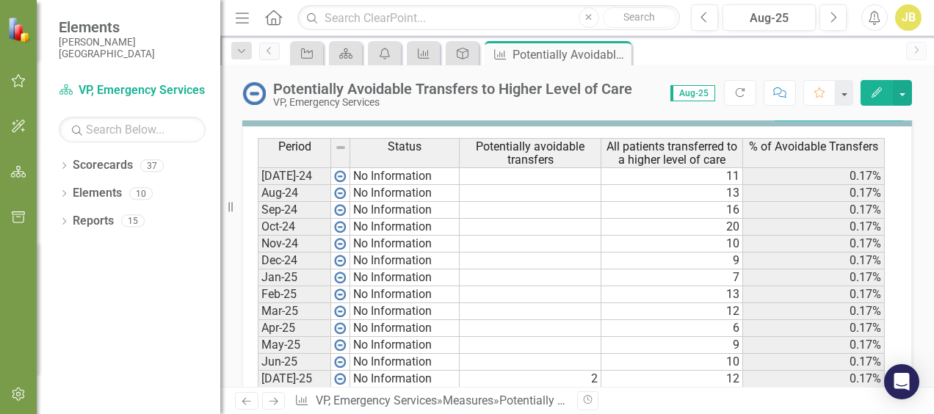
click at [831, 150] on span "% of Avoidable Transfers" at bounding box center [813, 146] width 129 height 13
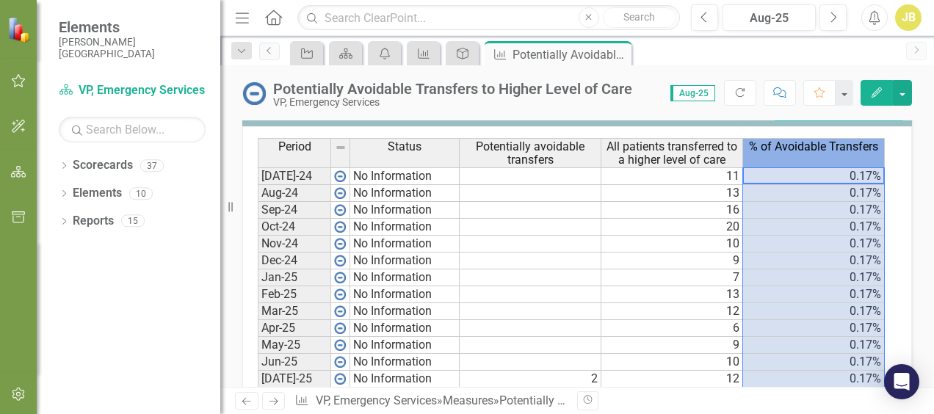
click at [831, 150] on span "% of Avoidable Transfers" at bounding box center [813, 146] width 129 height 13
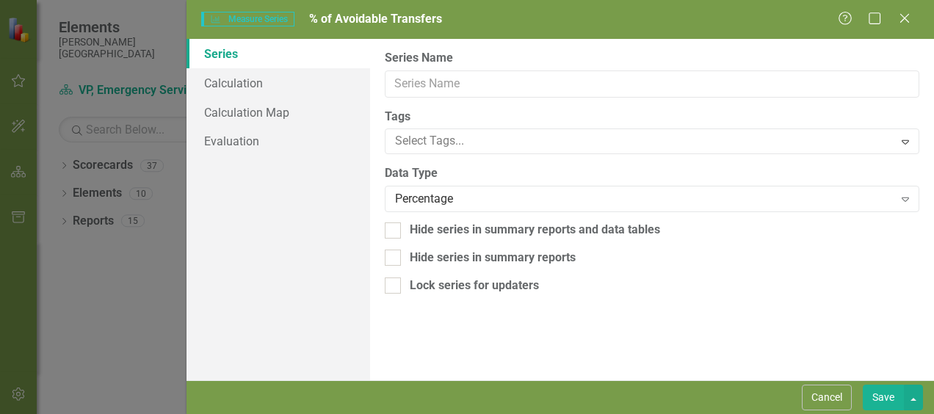
type input "% of Avoidable Transfers"
click at [255, 72] on link "Calculation" at bounding box center [278, 82] width 184 height 29
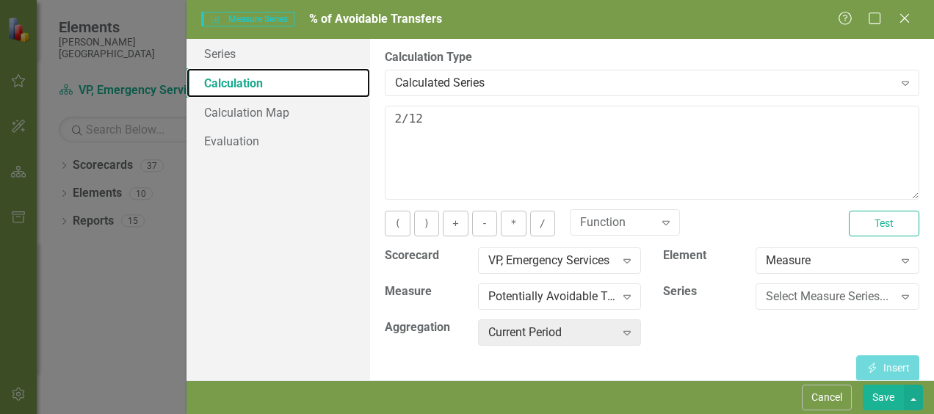
scroll to position [0, 0]
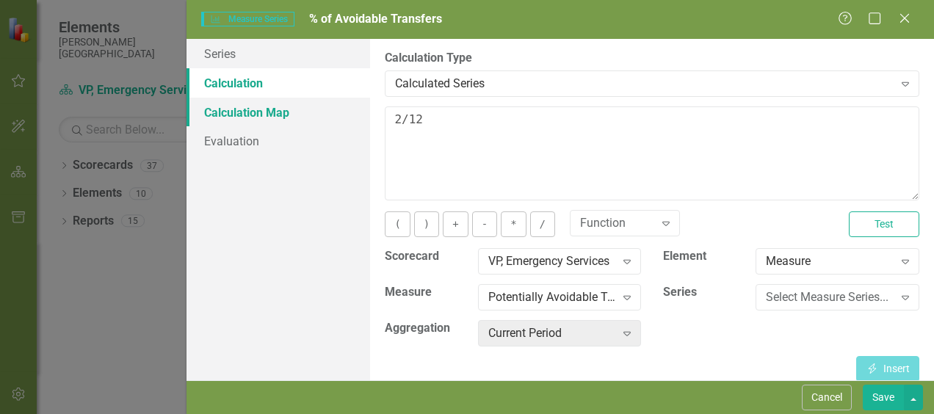
click at [271, 112] on link "Calculation Map" at bounding box center [278, 112] width 184 height 29
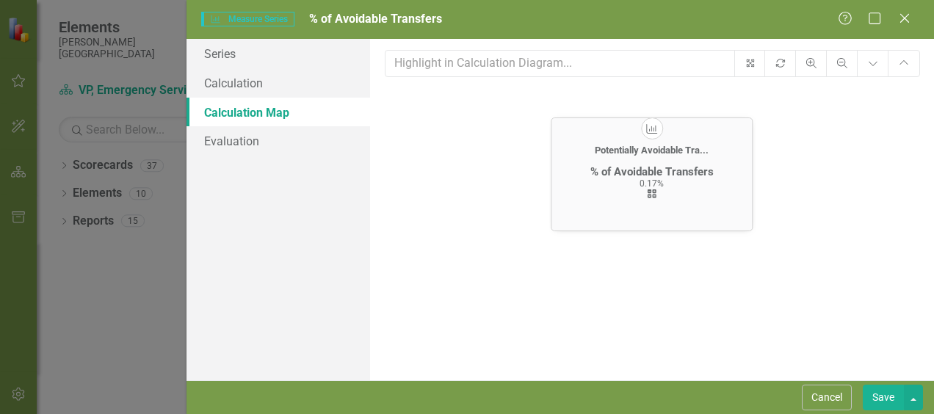
click at [658, 199] on div "View Calculation icon.calculatedSimple" at bounding box center [652, 194] width 11 height 10
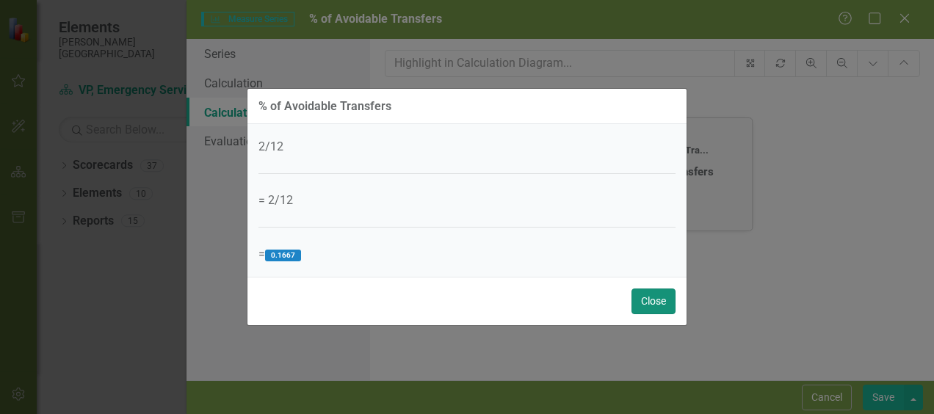
click at [649, 299] on button "Close" at bounding box center [653, 301] width 44 height 26
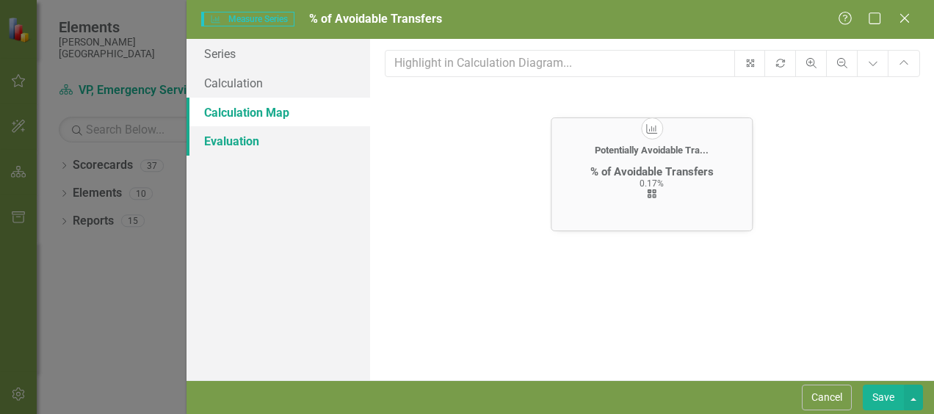
click at [230, 132] on link "Evaluation" at bounding box center [278, 140] width 184 height 29
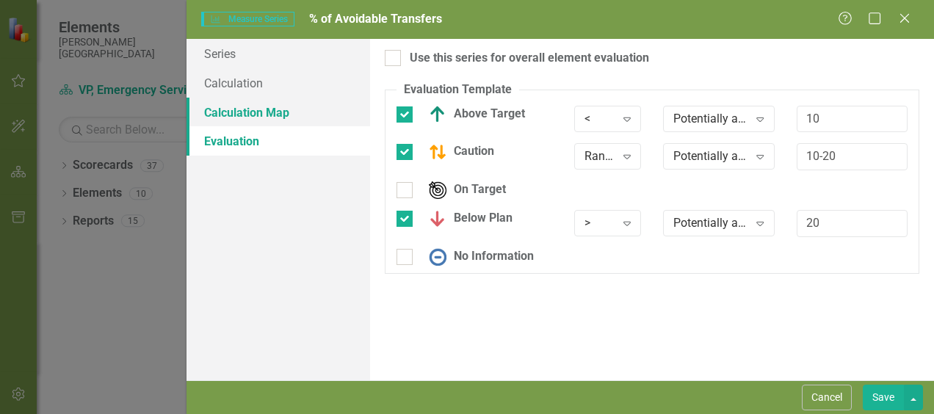
click at [267, 117] on link "Calculation Map" at bounding box center [278, 112] width 184 height 29
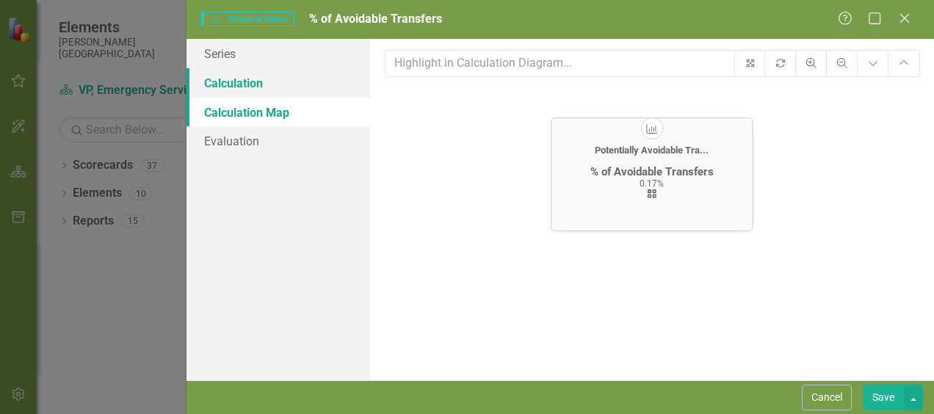
click at [268, 83] on link "Calculation" at bounding box center [278, 82] width 184 height 29
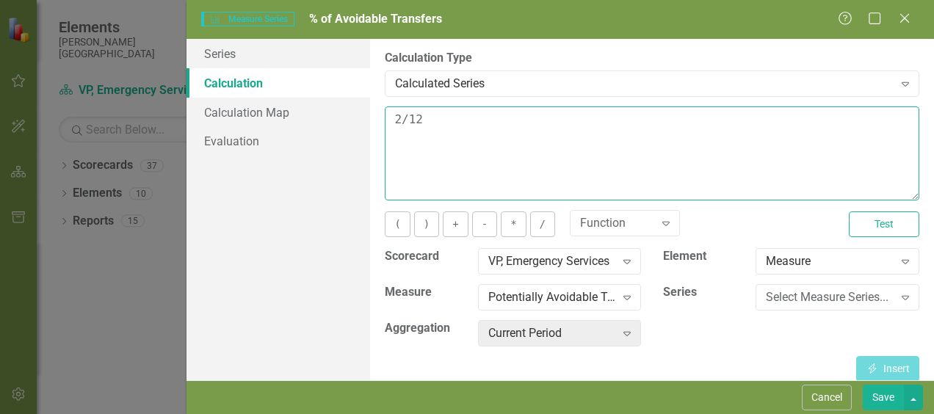
click at [584, 125] on textarea "2/12" at bounding box center [652, 153] width 534 height 94
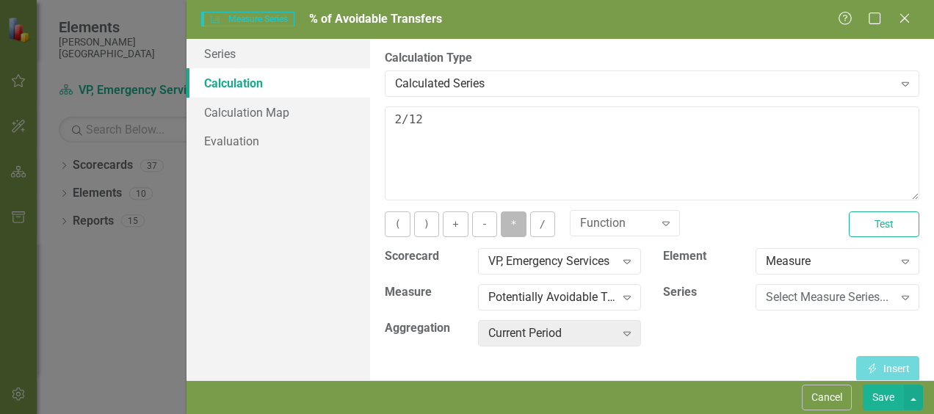
click at [510, 225] on button "*" at bounding box center [513, 224] width 25 height 26
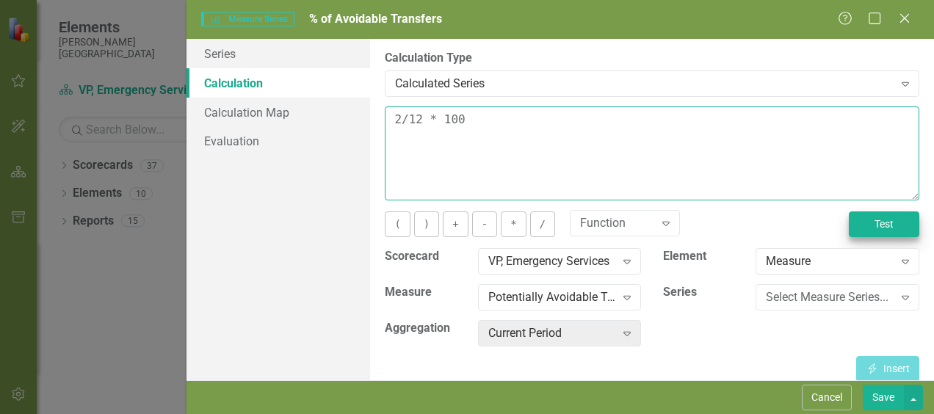
type textarea "2/12 * 100"
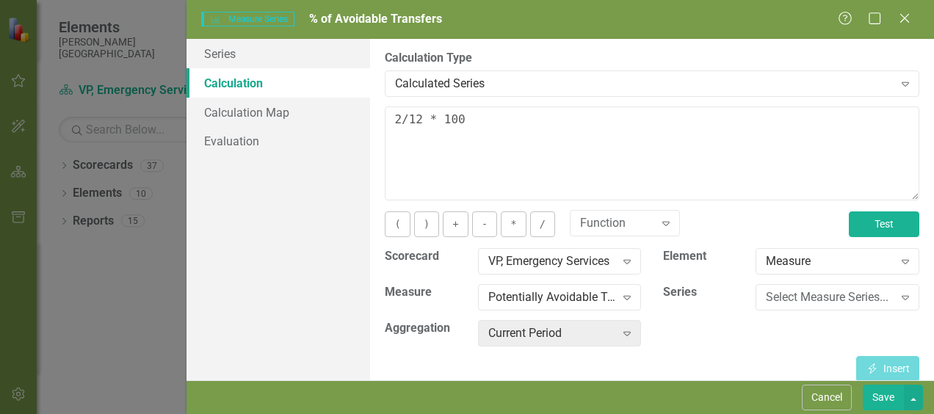
click at [869, 229] on button "Test" at bounding box center [884, 224] width 70 height 26
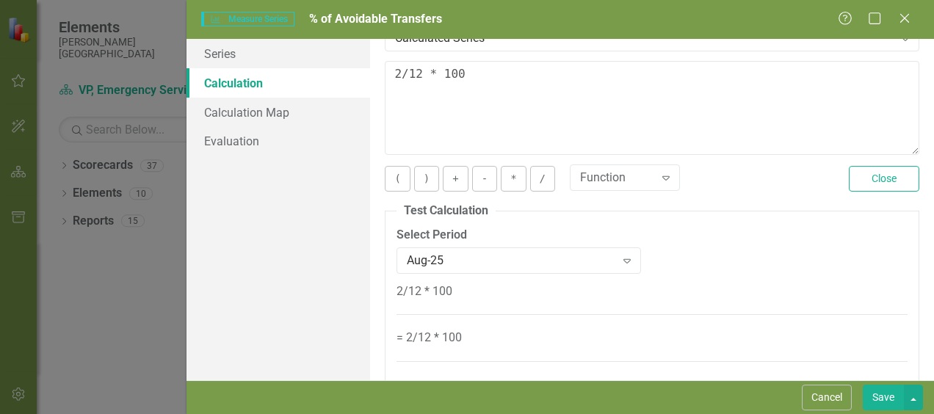
scroll to position [79, 0]
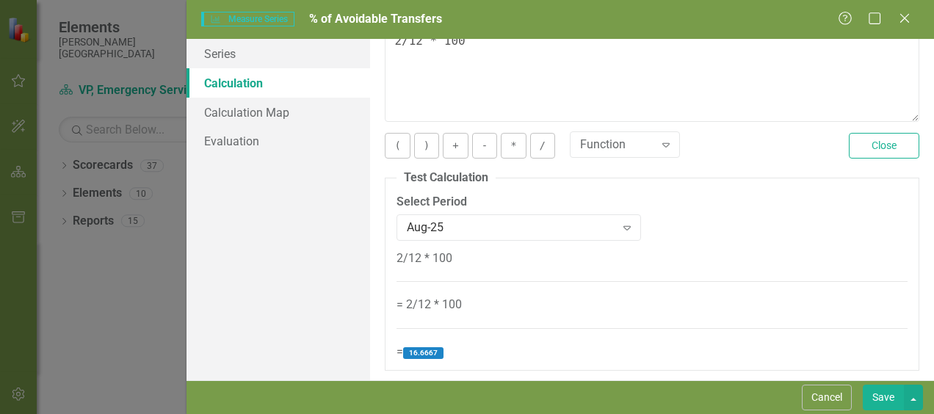
click at [884, 401] on button "Save" at bounding box center [882, 398] width 41 height 26
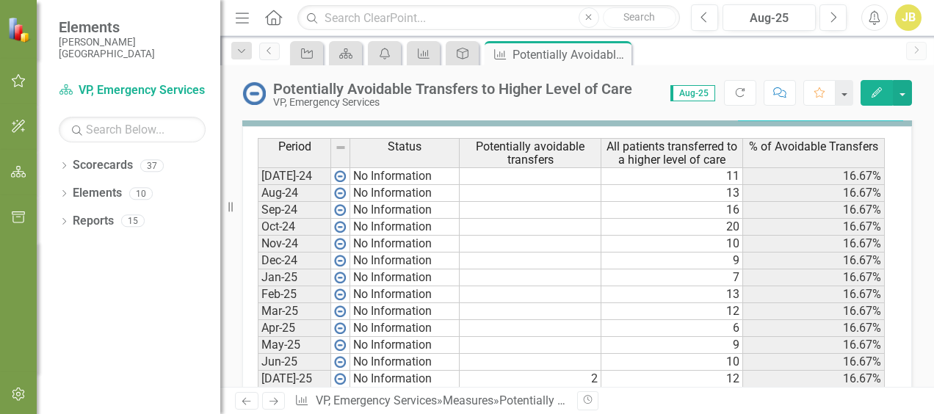
scroll to position [759, 0]
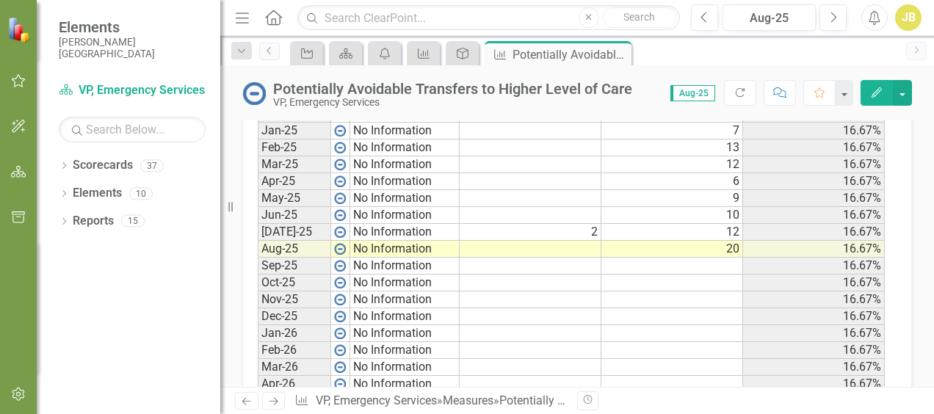
click at [882, 94] on icon "Edit" at bounding box center [876, 92] width 13 height 10
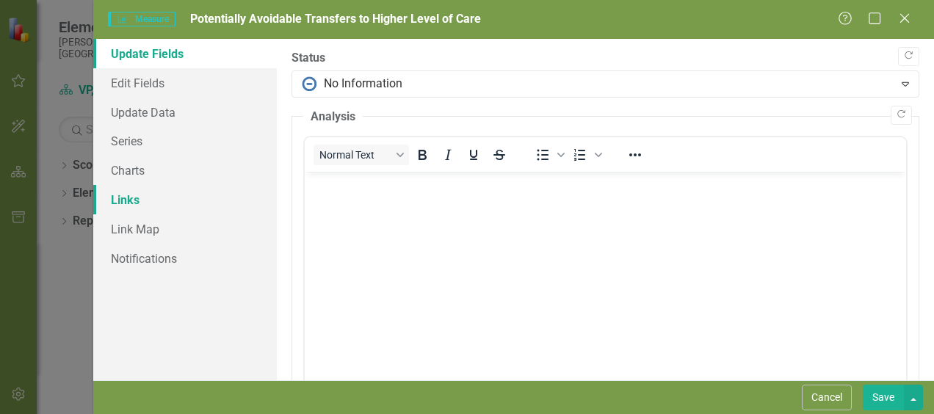
scroll to position [0, 0]
click at [143, 144] on link "Series" at bounding box center [185, 140] width 184 height 29
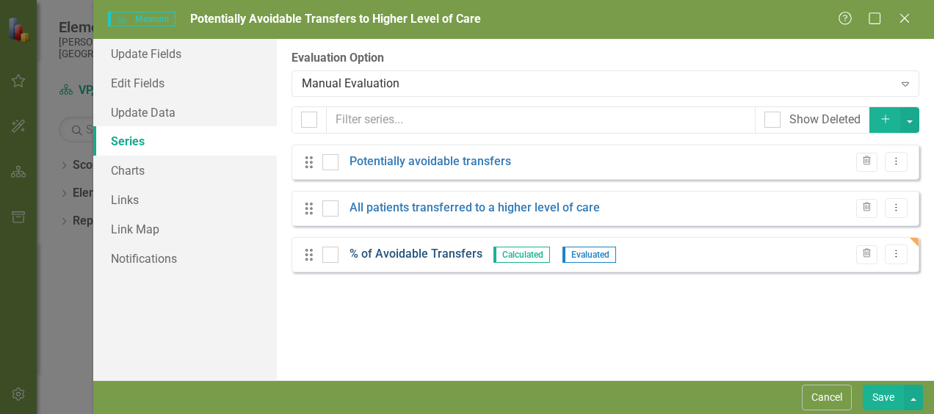
click at [424, 258] on link "% of Avoidable Transfers" at bounding box center [415, 254] width 133 height 17
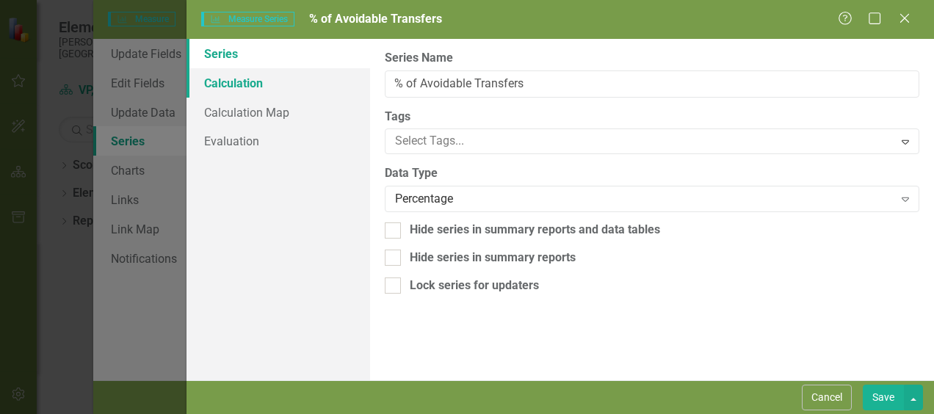
click at [236, 91] on link "Calculation" at bounding box center [278, 82] width 184 height 29
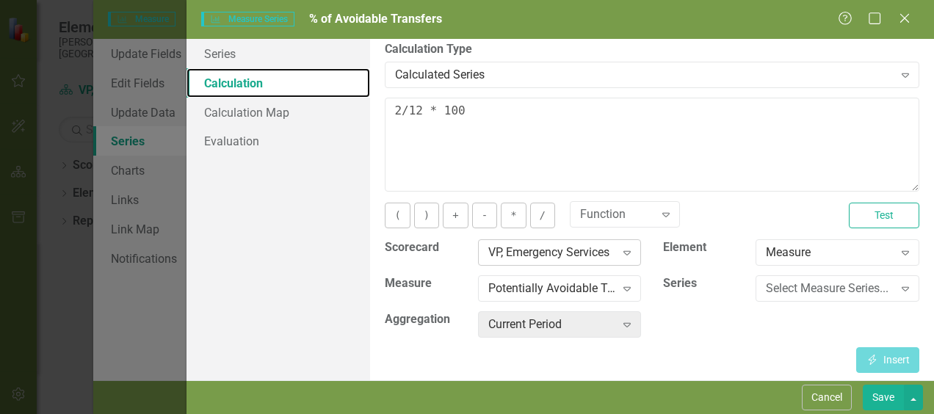
scroll to position [10, 0]
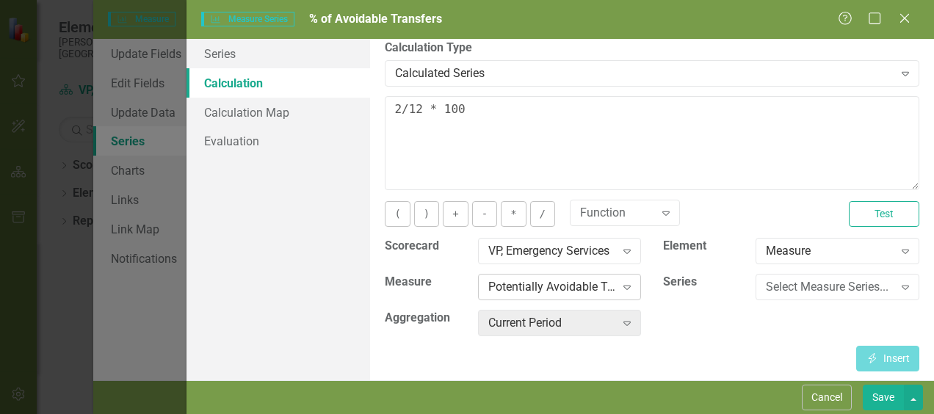
click at [623, 286] on icon at bounding box center [626, 288] width 7 height 4
click at [672, 321] on div "Scorecard VP, Emergency Services Expand Element Measure Expand Measure 4 result…" at bounding box center [652, 293] width 556 height 110
click at [620, 326] on icon "Expand" at bounding box center [626, 323] width 15 height 12
click at [898, 289] on icon "Expand" at bounding box center [905, 287] width 15 height 12
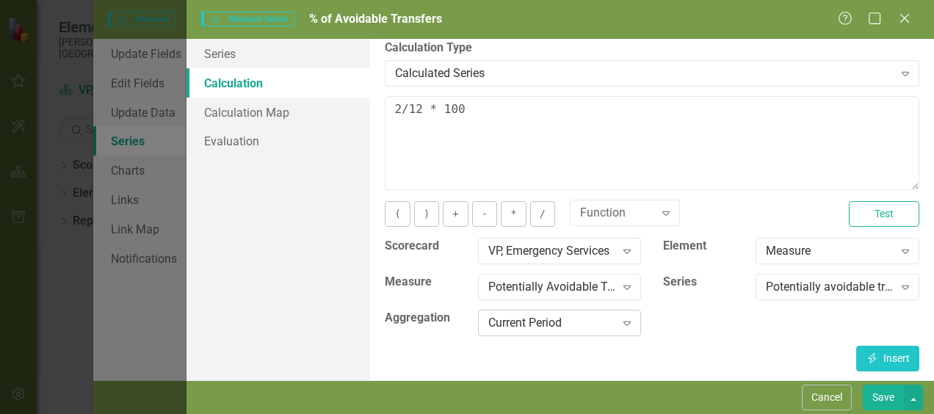
click at [623, 322] on icon at bounding box center [626, 323] width 7 height 4
click at [619, 318] on icon "Expand" at bounding box center [626, 323] width 15 height 12
click at [882, 396] on button "Save" at bounding box center [882, 398] width 41 height 26
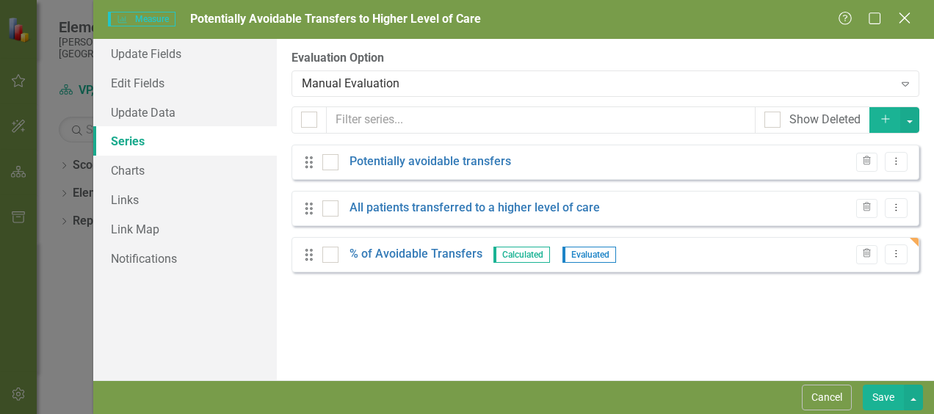
click at [905, 19] on icon "Close" at bounding box center [904, 18] width 18 height 14
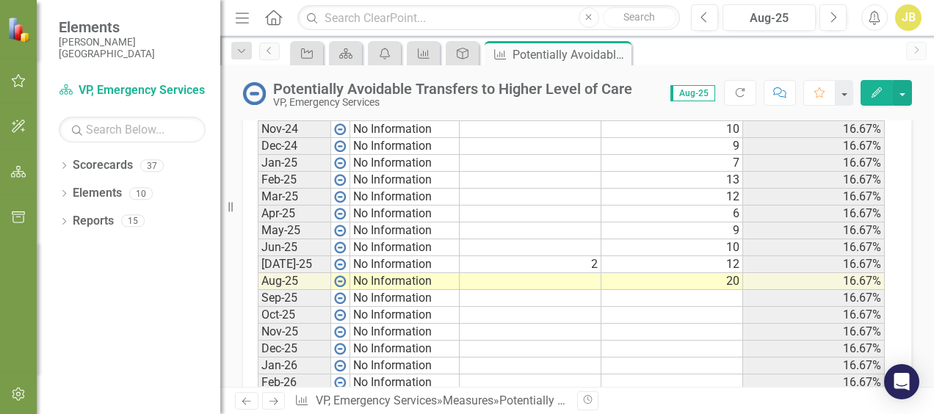
scroll to position [759, 0]
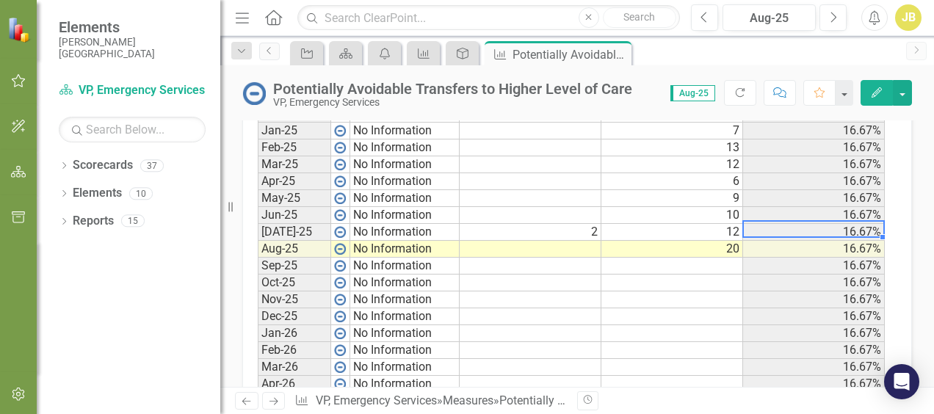
click at [794, 225] on td "16.67%" at bounding box center [814, 232] width 142 height 17
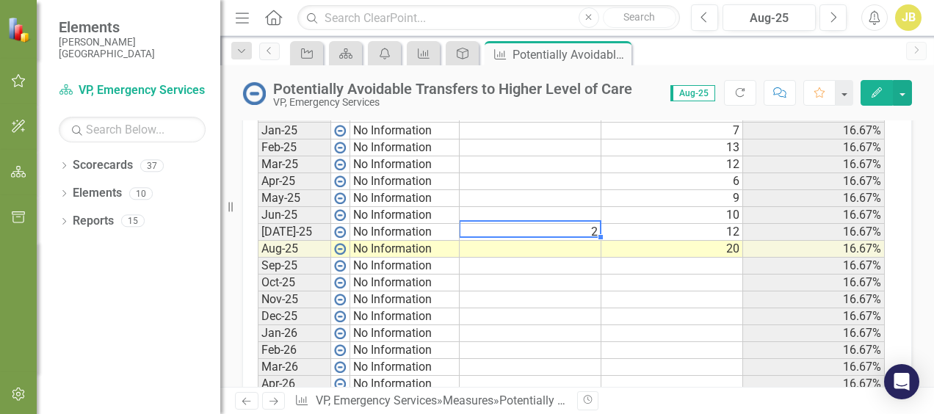
click at [570, 230] on td "2" at bounding box center [530, 232] width 142 height 17
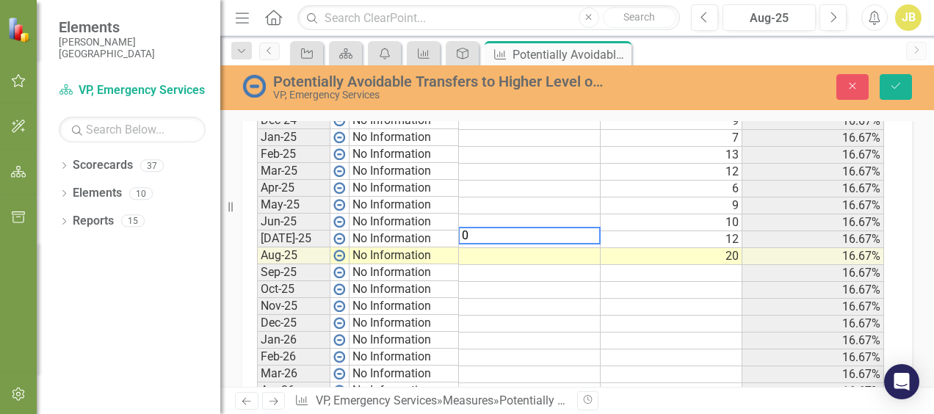
scroll to position [766, 0]
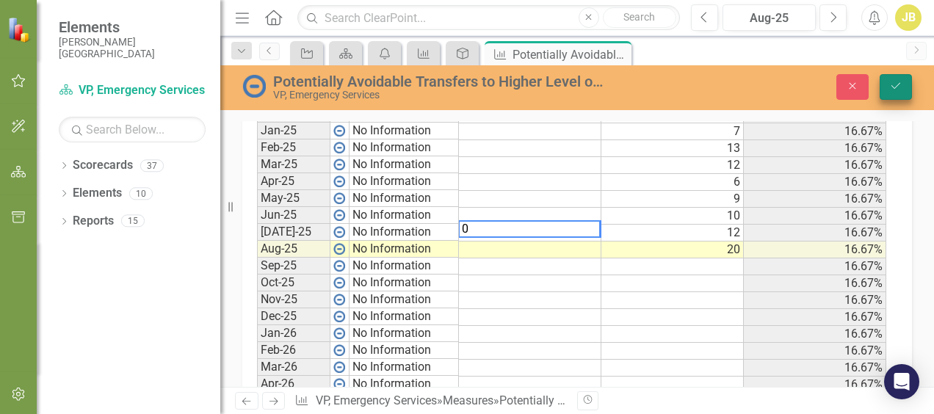
type textarea "0"
click at [888, 91] on button "Save" at bounding box center [895, 87] width 32 height 26
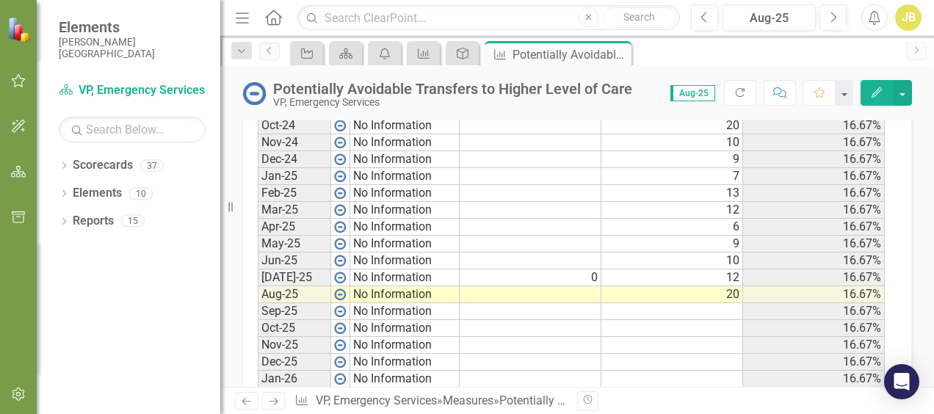
scroll to position [734, 0]
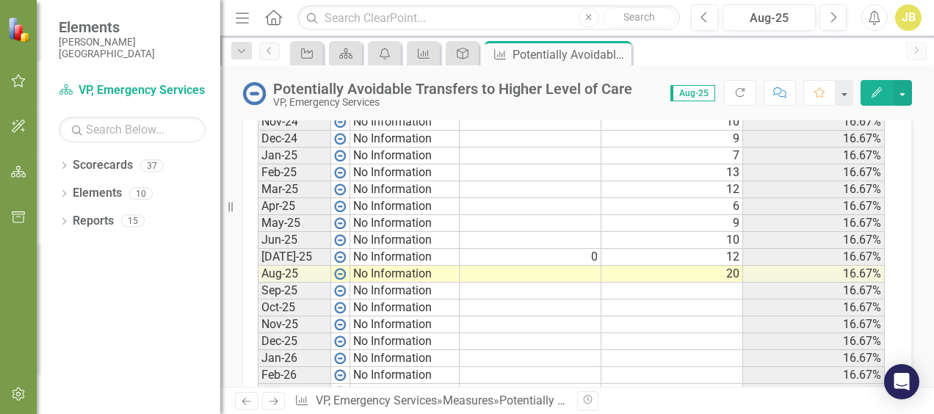
click at [581, 252] on td "0" at bounding box center [530, 257] width 142 height 17
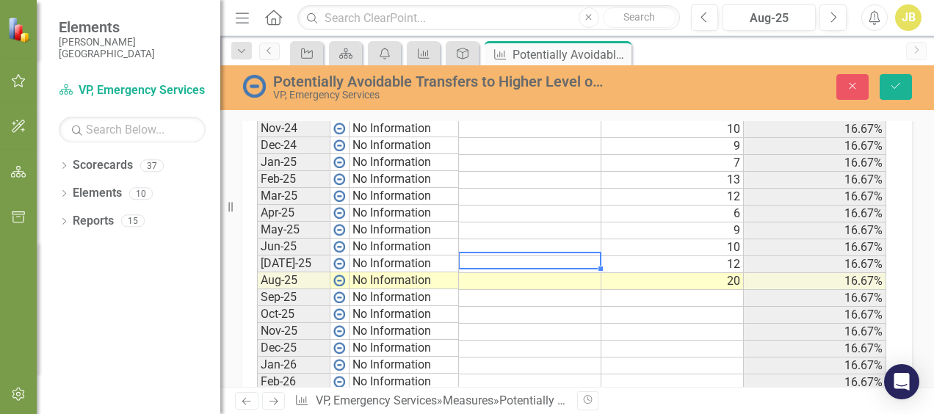
scroll to position [740, 0]
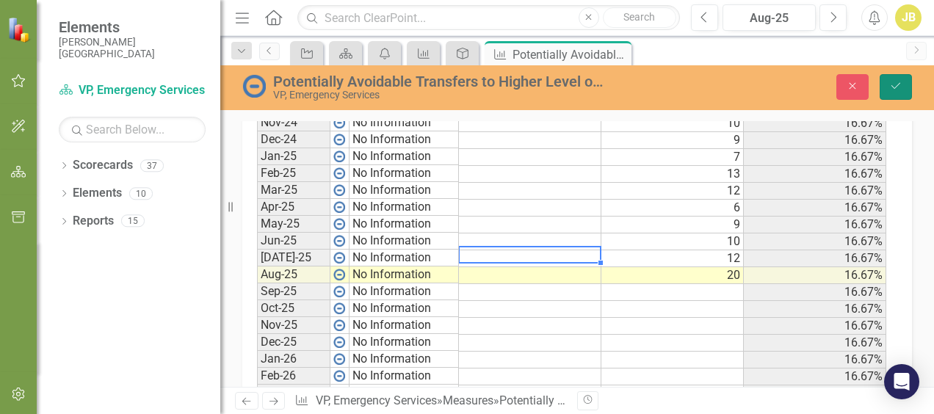
click at [893, 79] on button "Save" at bounding box center [895, 87] width 32 height 26
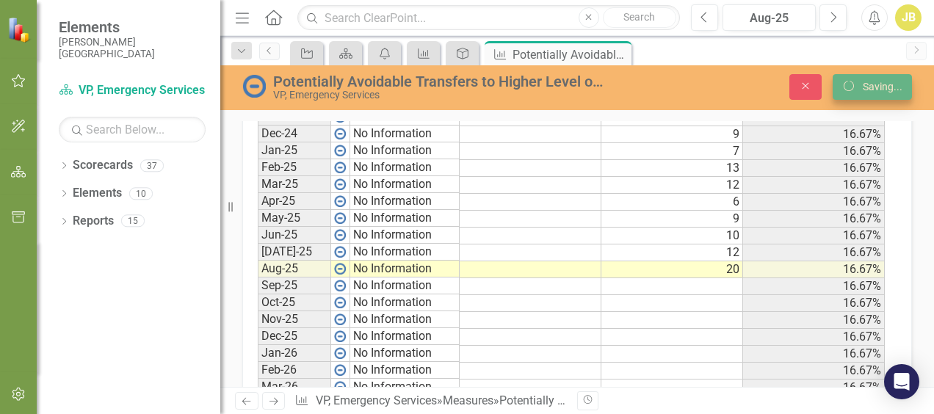
scroll to position [734, 0]
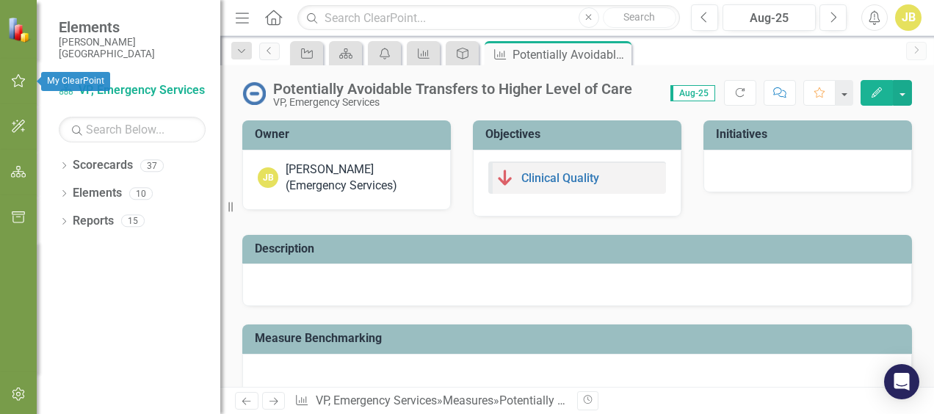
click at [15, 79] on icon "button" at bounding box center [19, 80] width 14 height 13
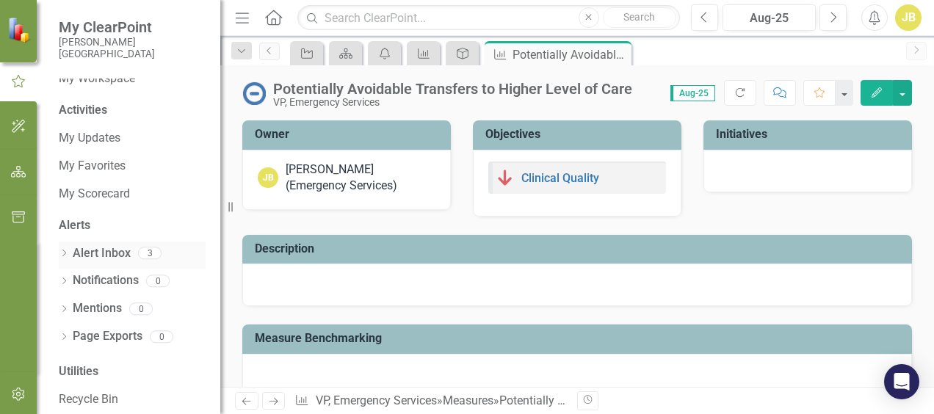
scroll to position [51, 0]
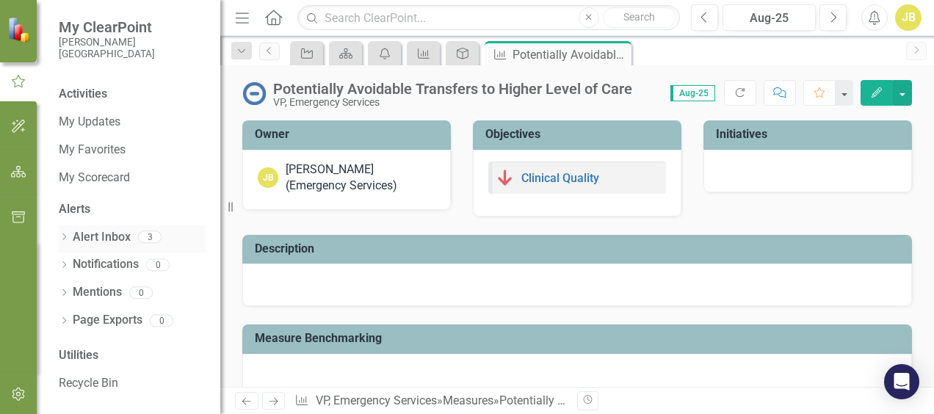
click at [115, 235] on link "Alert Inbox" at bounding box center [102, 237] width 58 height 17
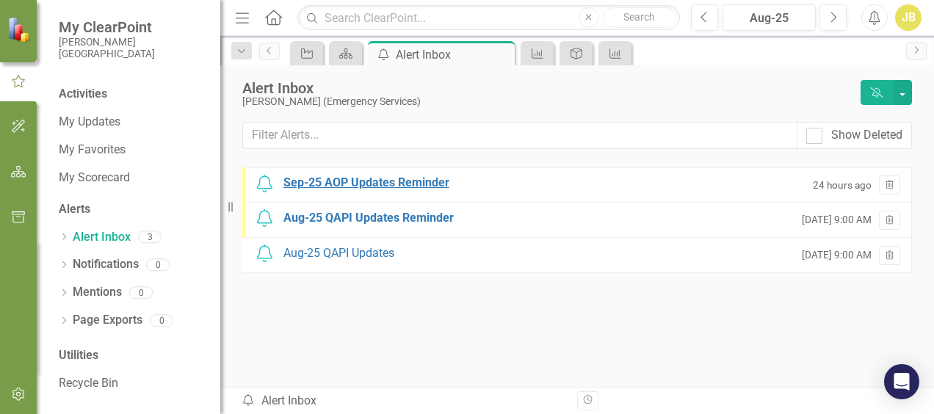
click at [415, 184] on div "Sep-25 AOP Updates Reminder" at bounding box center [366, 183] width 166 height 17
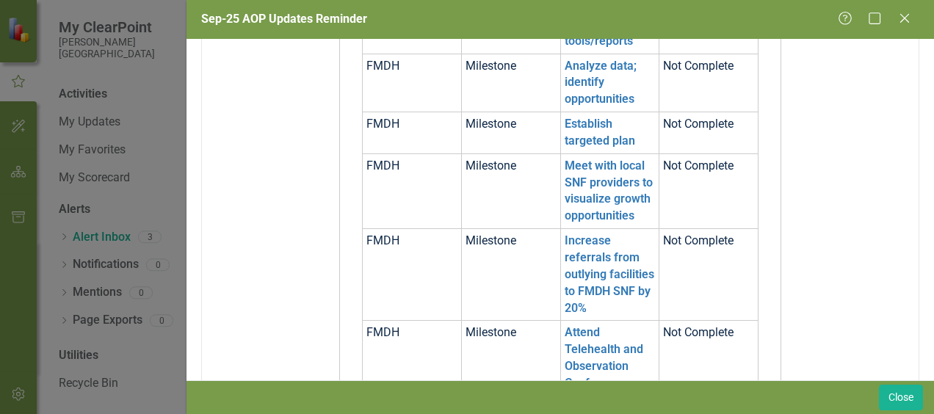
scroll to position [661, 0]
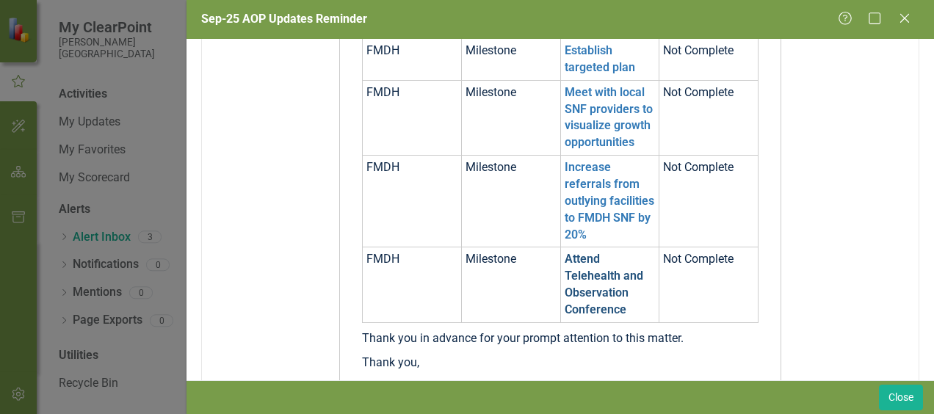
click at [575, 292] on link "Attend Telehealth and Observation Conference" at bounding box center [603, 284] width 79 height 65
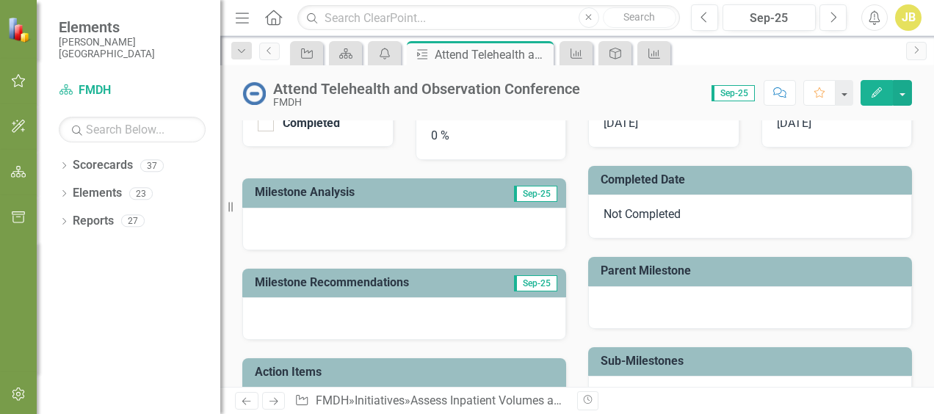
scroll to position [367, 0]
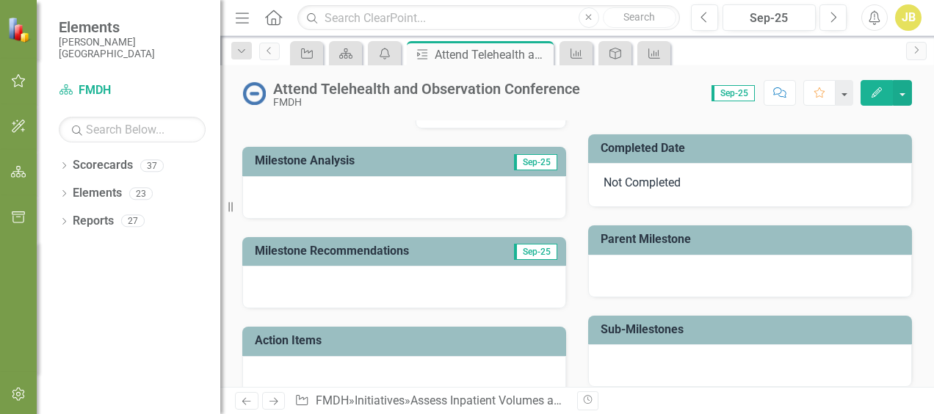
click at [529, 170] on span "Sep-25" at bounding box center [535, 162] width 43 height 16
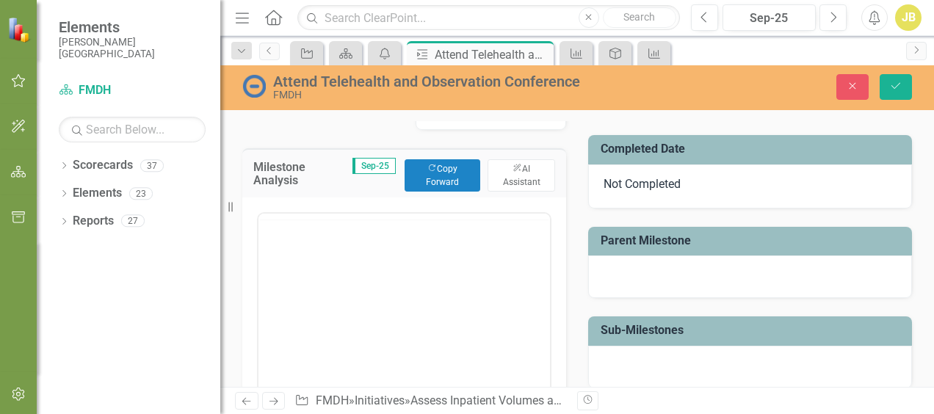
scroll to position [0, 0]
click at [498, 268] on p "Rich Text Area. Press ALT-0 for help." at bounding box center [404, 260] width 284 height 18
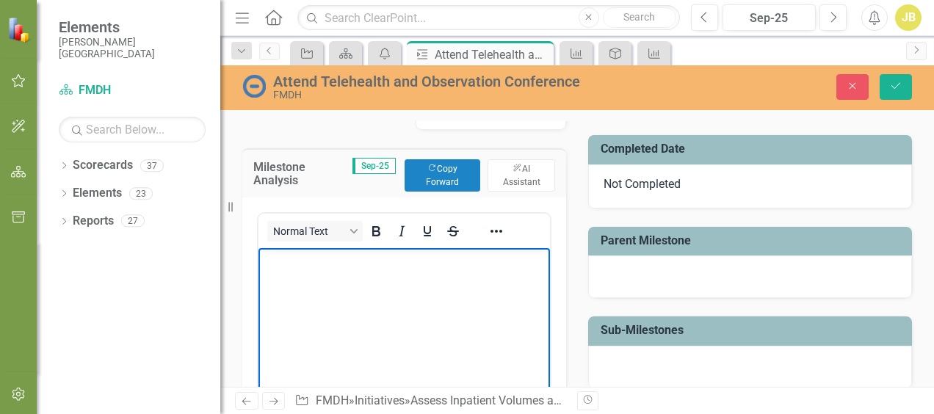
drag, startPoint x: 495, startPoint y: 269, endPoint x: 457, endPoint y: 260, distance: 39.3
click at [457, 260] on body "Rich Text Area. Press ALT-0 for help." at bounding box center [403, 357] width 291 height 220
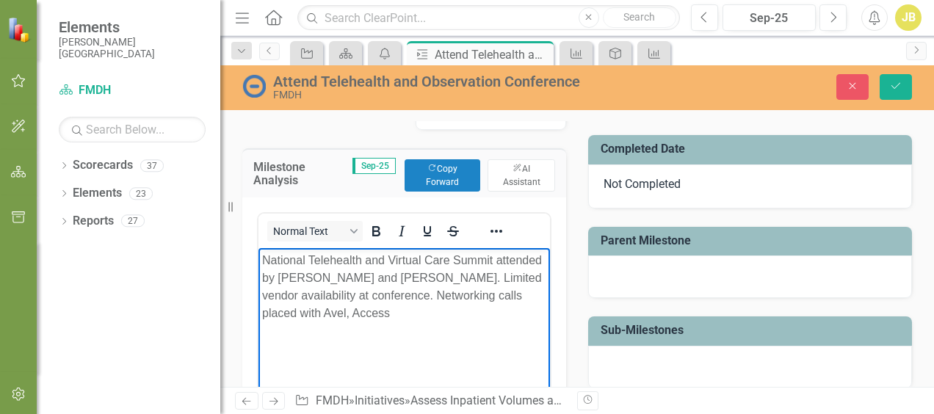
click at [306, 313] on p "National Telehealth and Virtual Care Summit attended by [PERSON_NAME] and [PERS…" at bounding box center [404, 286] width 284 height 70
click at [308, 312] on p "National Telehealth and Virtual Care Summit attended by [PERSON_NAME] and [PERS…" at bounding box center [404, 286] width 284 height 70
click at [410, 314] on p "National Telehealth and Virtual Care Summit attended by [PERSON_NAME] and [PERS…" at bounding box center [404, 286] width 284 height 70
click at [382, 321] on p "National Telehealth and Virtual Care Summit attended by Amy Bruce and Jace Ball…" at bounding box center [404, 286] width 284 height 70
click at [442, 315] on p "National Telehealth and Virtual Care Summit attended by Amy Bruce and Jace Ball…" at bounding box center [404, 286] width 284 height 70
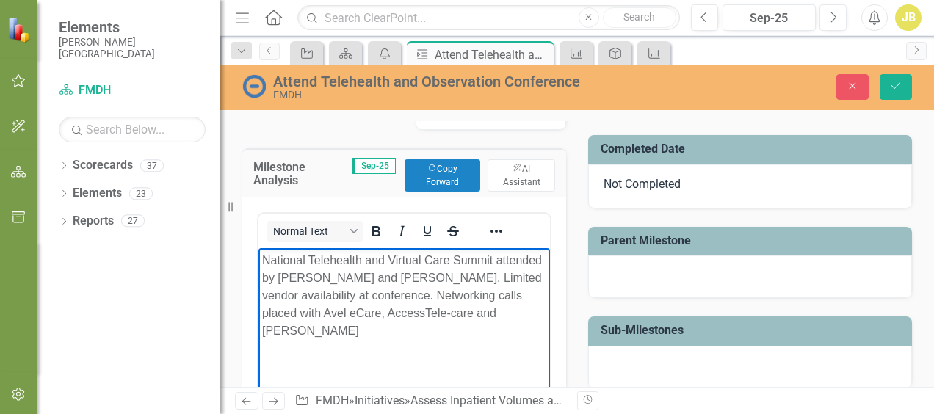
click at [429, 342] on body "National Telehealth and Virtual Care Summit attended by Amy Bruce and Jace Ball…" at bounding box center [403, 357] width 291 height 220
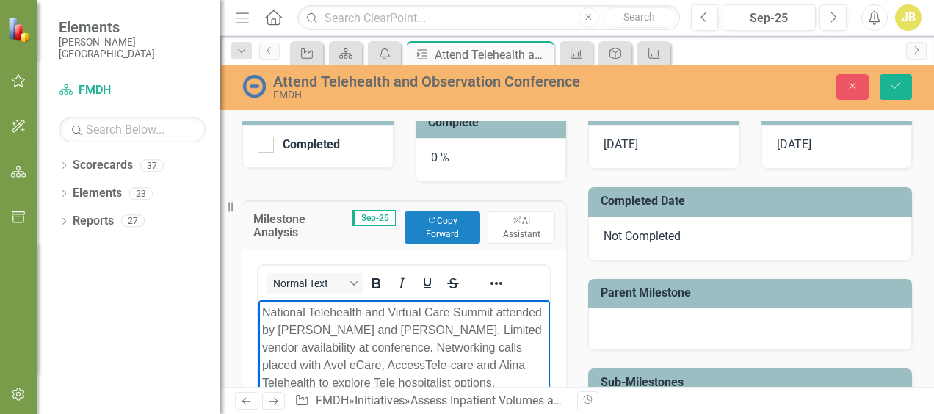
scroll to position [392, 0]
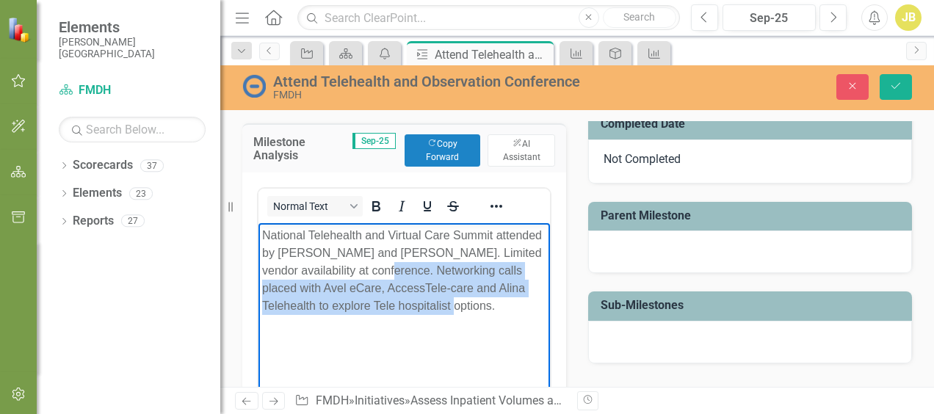
drag, startPoint x: 396, startPoint y: 269, endPoint x: 504, endPoint y: 307, distance: 113.5
click at [504, 307] on p "National Telehealth and Virtual Care Summit attended by Amy Bruce and Jace Ball…" at bounding box center [404, 270] width 284 height 88
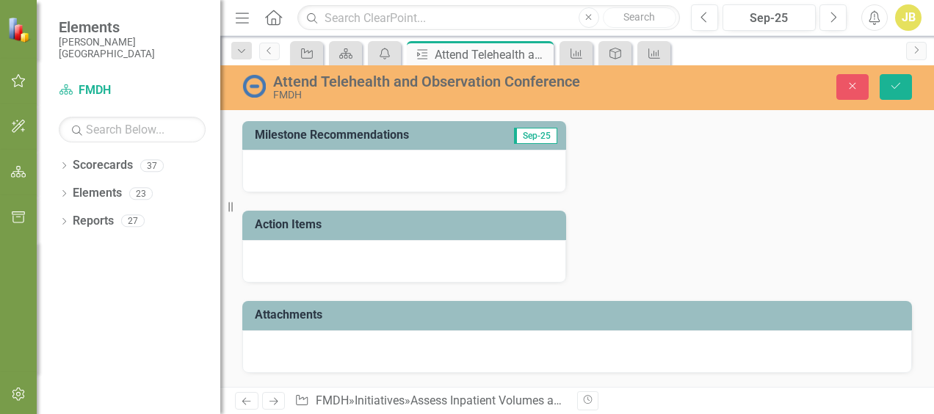
scroll to position [832, 0]
click at [347, 258] on div at bounding box center [404, 261] width 324 height 43
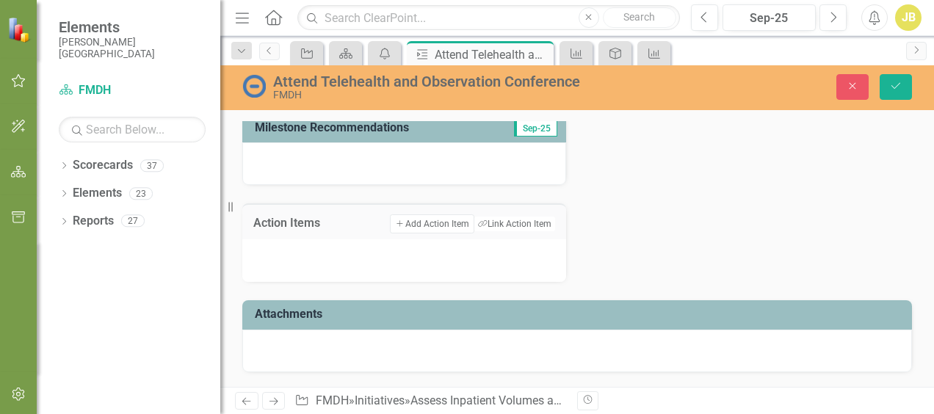
click at [381, 263] on div at bounding box center [404, 260] width 324 height 43
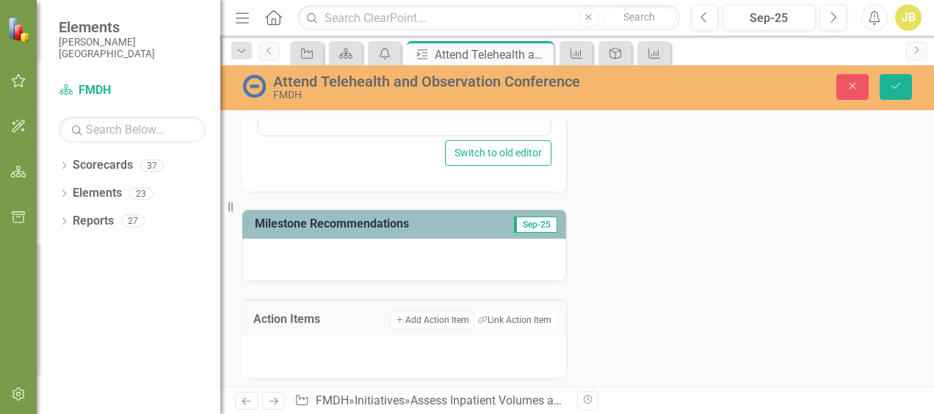
scroll to position [759, 0]
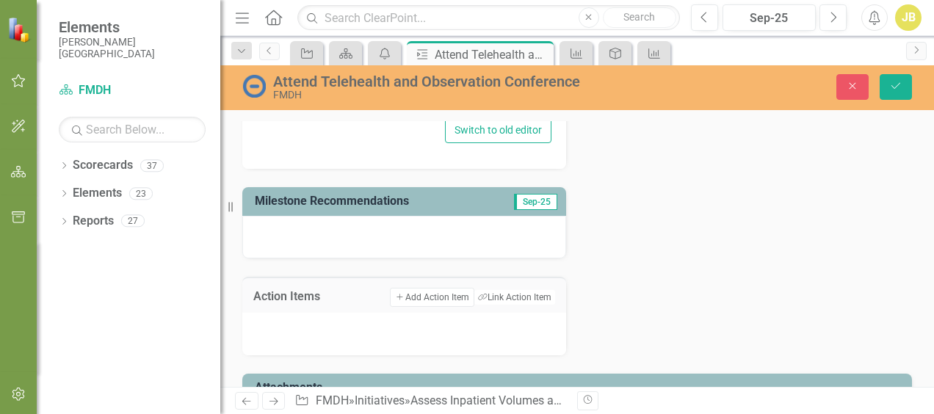
click at [408, 245] on div at bounding box center [404, 237] width 324 height 43
click at [408, 244] on div at bounding box center [404, 237] width 324 height 43
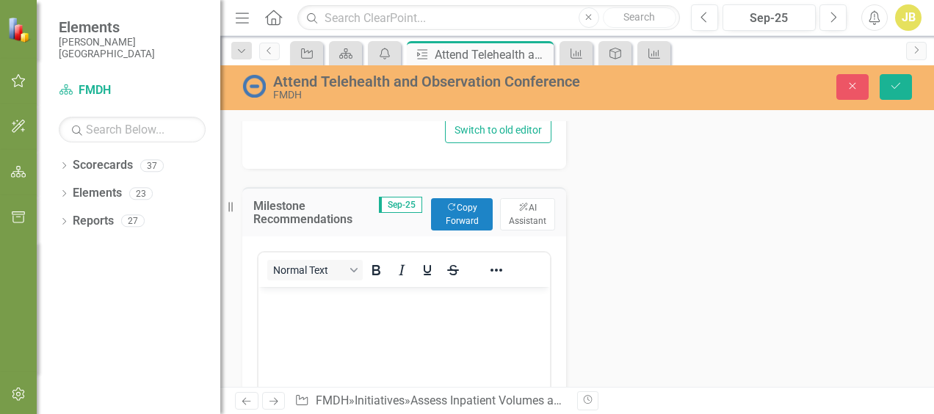
scroll to position [0, 0]
click at [356, 297] on p "Rich Text Area. Press ALT-0 for help." at bounding box center [404, 299] width 284 height 18
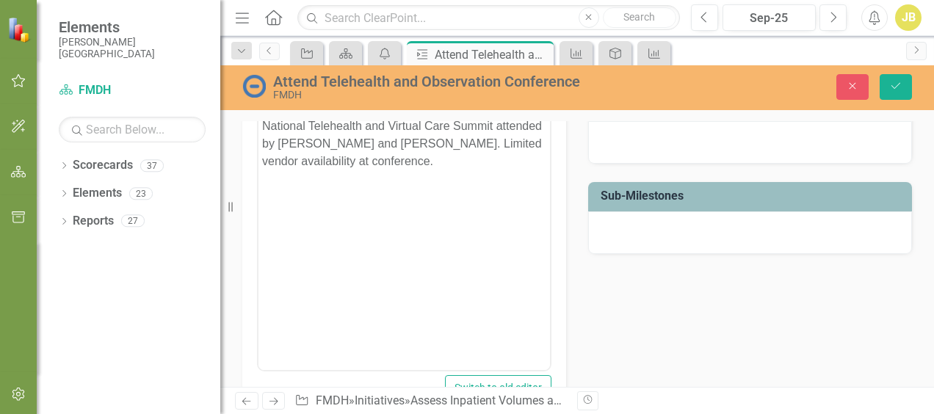
scroll to position [465, 0]
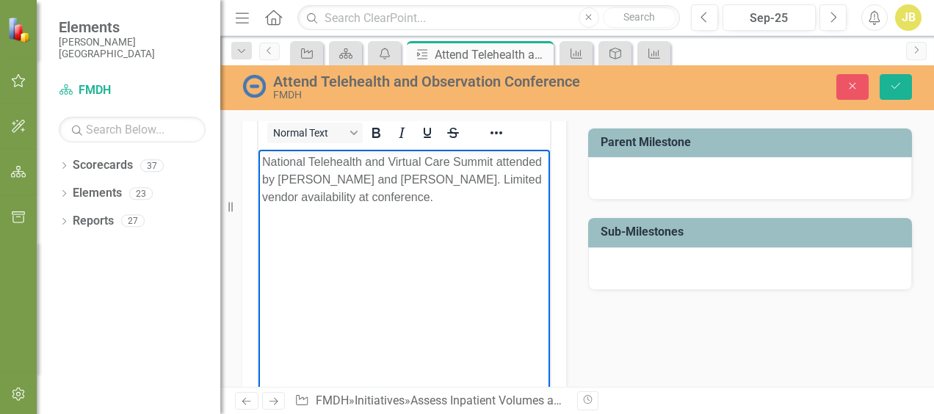
click at [442, 204] on p "National Telehealth and Virtual Care Summit attended by Amy Bruce and Jace Ball…" at bounding box center [404, 179] width 284 height 53
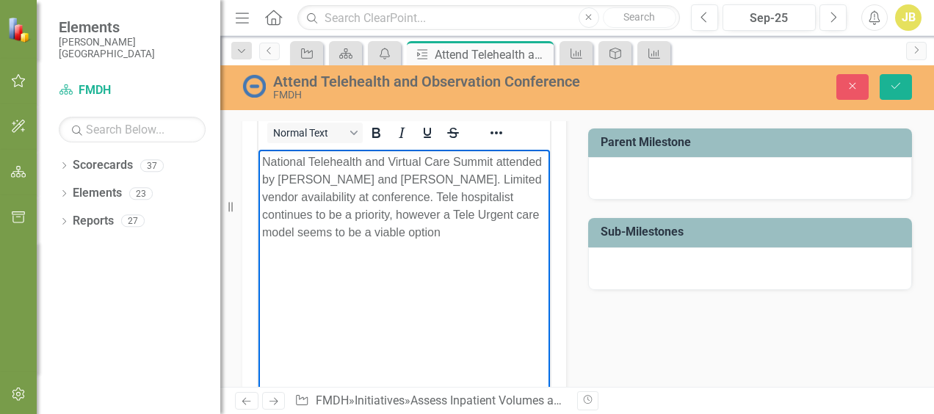
click at [422, 233] on p "National Telehealth and Virtual Care Summit attended by Amy Bruce and Jace Ball…" at bounding box center [404, 197] width 284 height 88
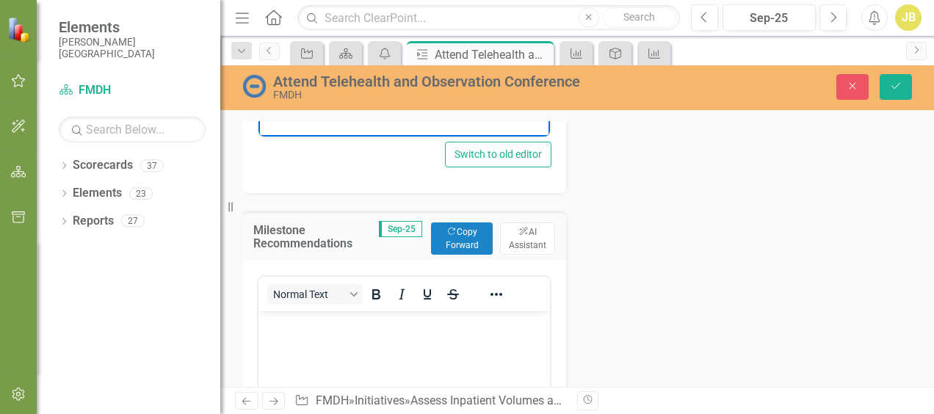
scroll to position [832, 0]
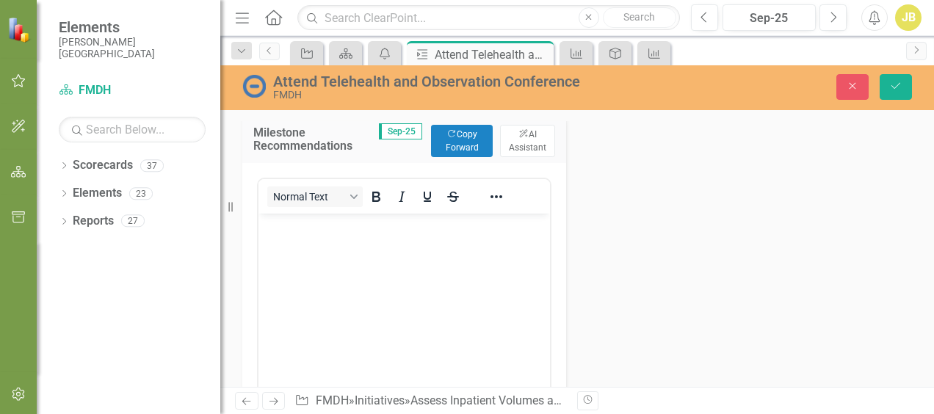
click at [324, 239] on body "Rich Text Area. Press ALT-0 for help." at bounding box center [403, 323] width 291 height 220
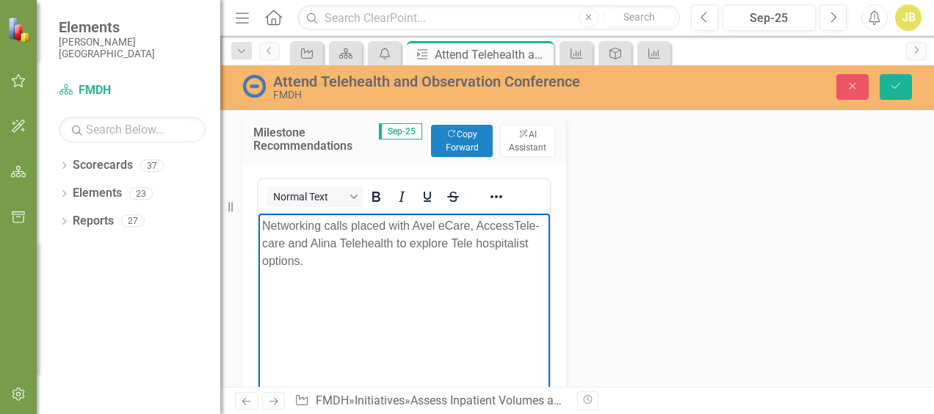
click at [264, 225] on p "Networking calls placed with Avel eCare, AccessTele-care and Alina Telehealth t…" at bounding box center [404, 243] width 284 height 53
click at [490, 226] on p "Jace has scheduled networking calls placed with Avel eCare, AccessTele-care and…" at bounding box center [404, 243] width 284 height 53
click at [317, 260] on p "Jace has scheduled networking calls with Avel eCare, AccessTele-care and Alina …" at bounding box center [404, 243] width 284 height 53
click at [487, 302] on body "Jace has scheduled networking calls with Avel eCare, AccessTele-care and Alina …" at bounding box center [403, 323] width 291 height 220
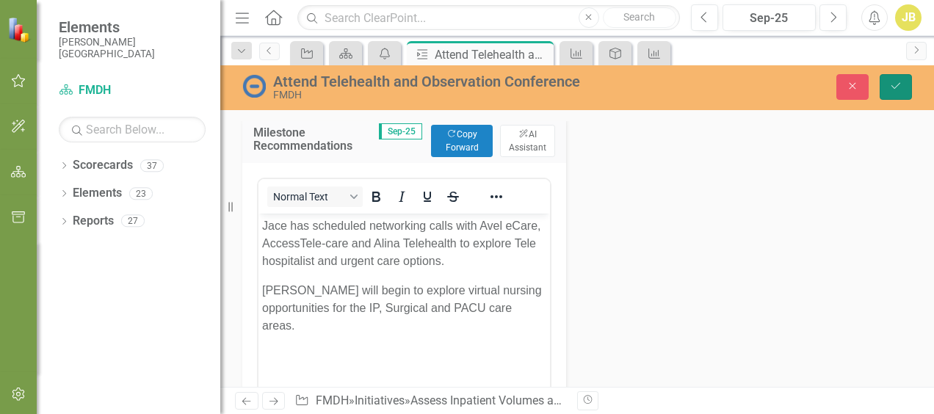
click at [900, 87] on icon "Save" at bounding box center [895, 86] width 13 height 10
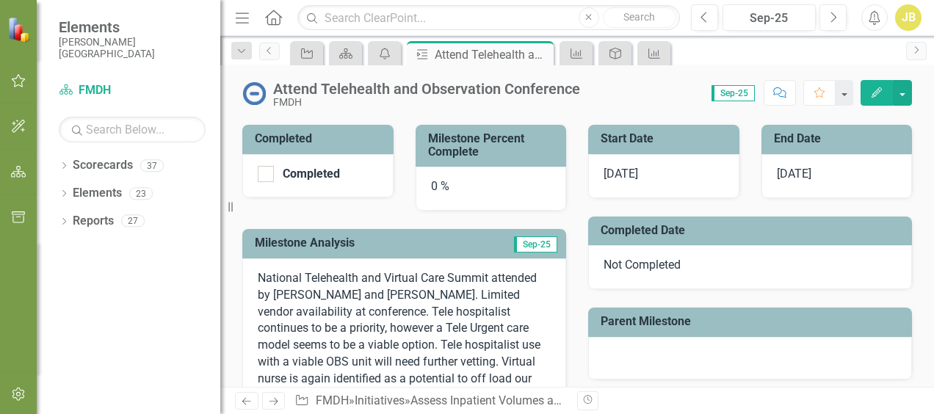
scroll to position [220, 0]
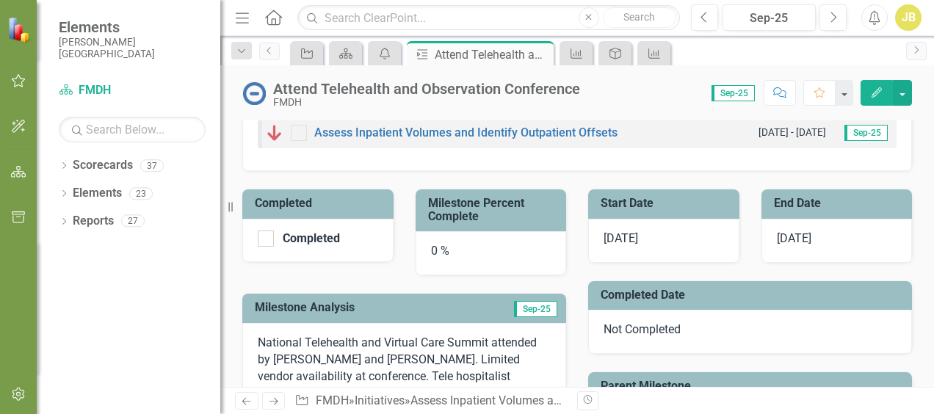
click at [432, 258] on div "0 %" at bounding box center [490, 253] width 151 height 44
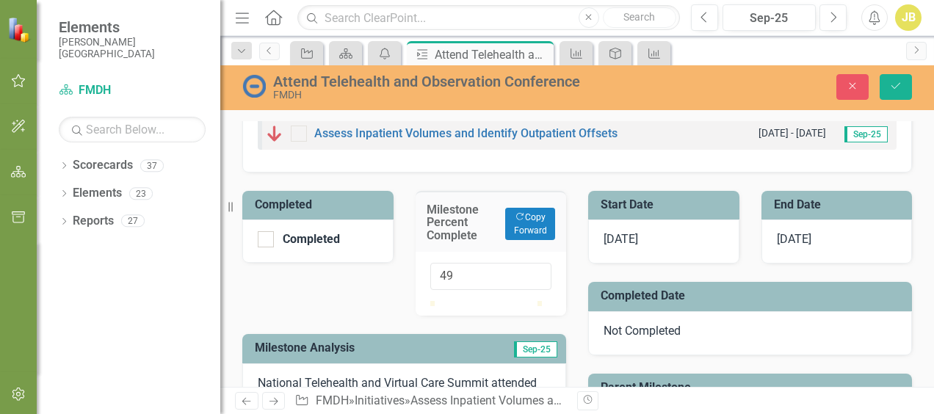
type input "50"
drag, startPoint x: 434, startPoint y: 329, endPoint x: 487, endPoint y: 338, distance: 54.4
click at [487, 301] on div at bounding box center [491, 301] width 122 height 0
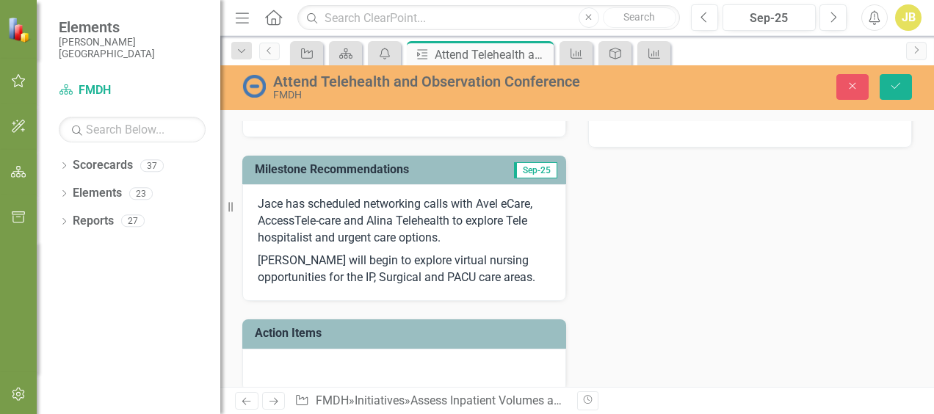
scroll to position [545, 0]
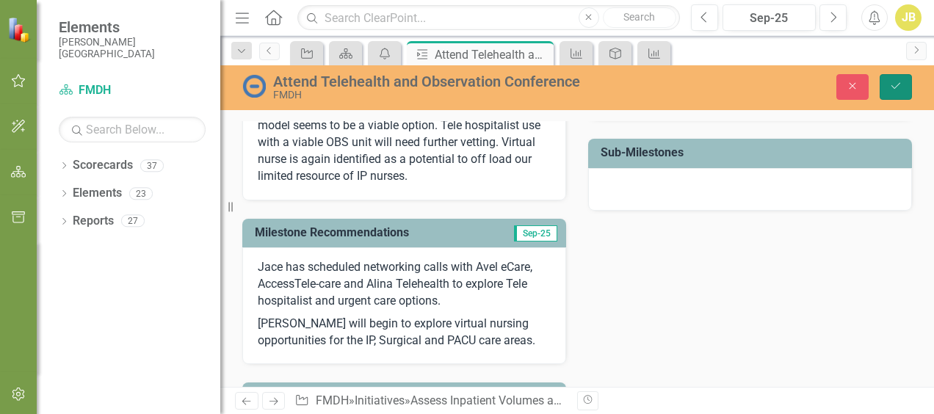
click at [902, 87] on button "Save" at bounding box center [895, 87] width 32 height 26
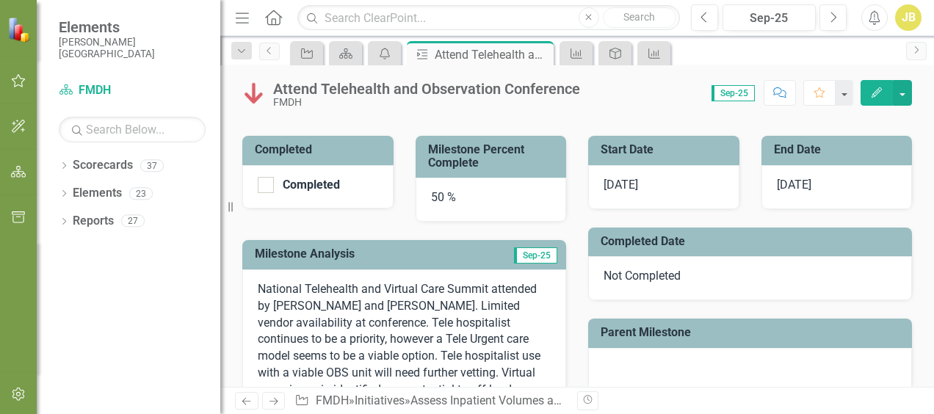
scroll to position [294, 0]
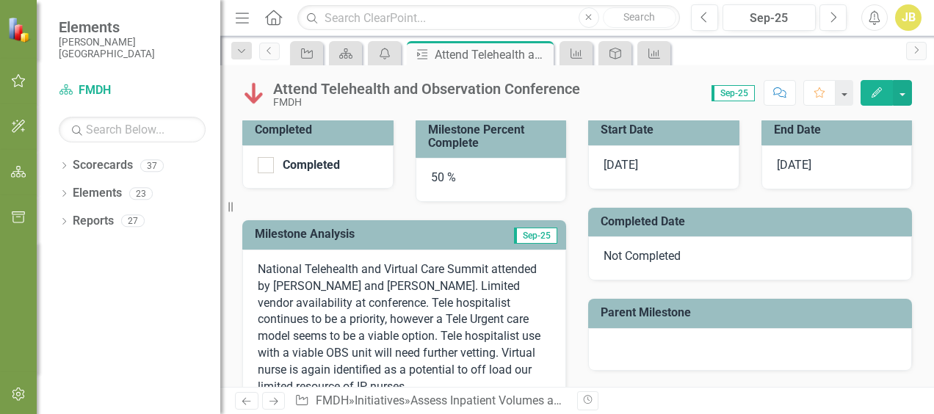
click at [432, 194] on div "50 %" at bounding box center [490, 180] width 151 height 44
click at [432, 185] on div "50 %" at bounding box center [490, 180] width 151 height 44
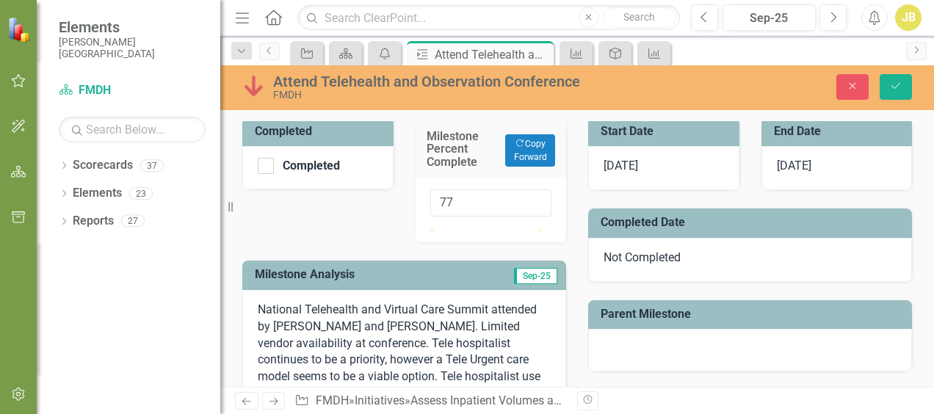
type input "78"
drag, startPoint x: 487, startPoint y: 252, endPoint x: 517, endPoint y: 253, distance: 30.1
click at [513, 228] on div at bounding box center [513, 228] width 0 height 0
click at [899, 87] on icon "Save" at bounding box center [895, 86] width 13 height 10
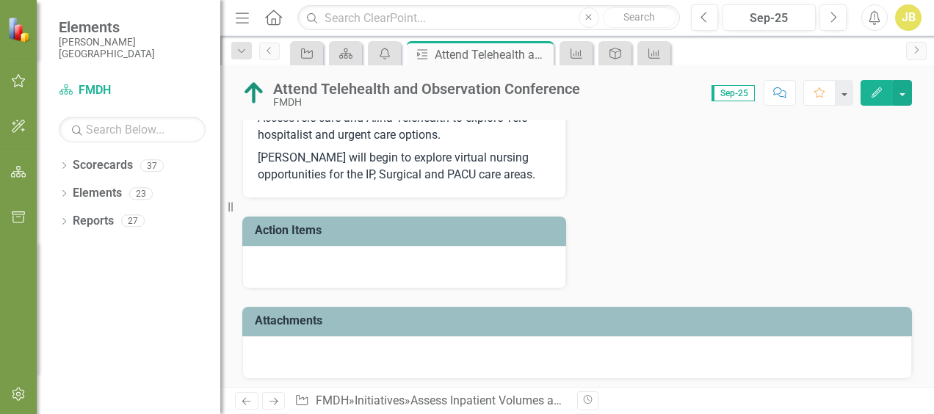
scroll to position [684, 0]
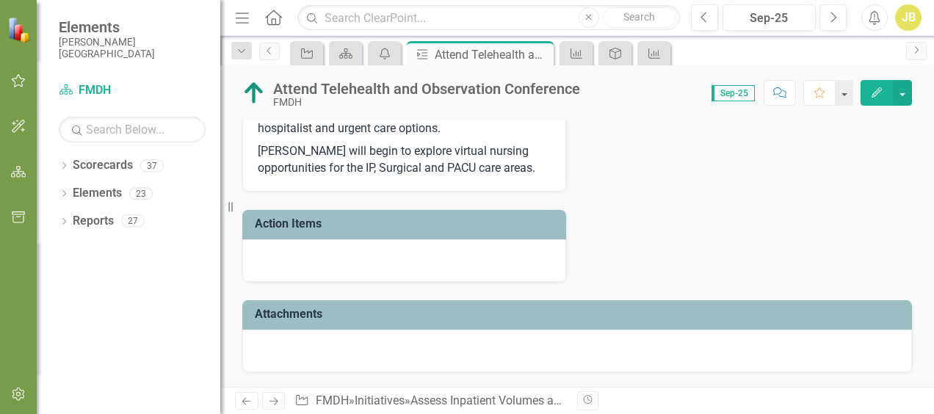
click at [458, 261] on div at bounding box center [404, 260] width 324 height 43
click at [371, 268] on div at bounding box center [404, 260] width 324 height 43
click at [371, 266] on div at bounding box center [404, 260] width 324 height 43
click at [361, 264] on div at bounding box center [404, 260] width 324 height 43
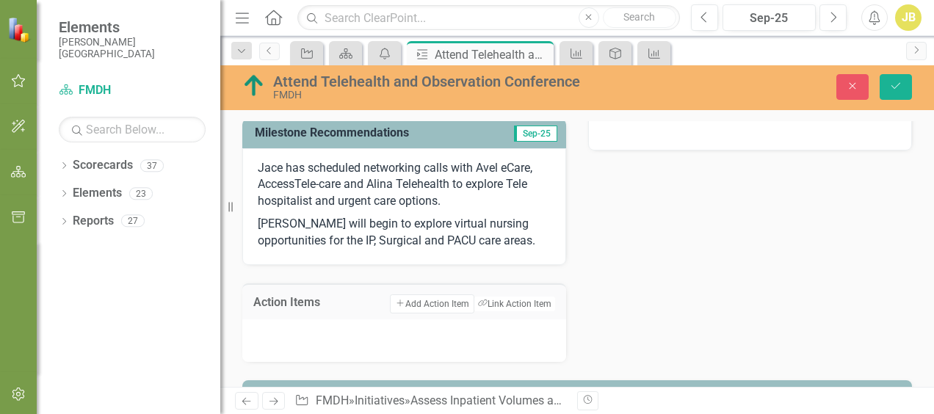
scroll to position [691, 0]
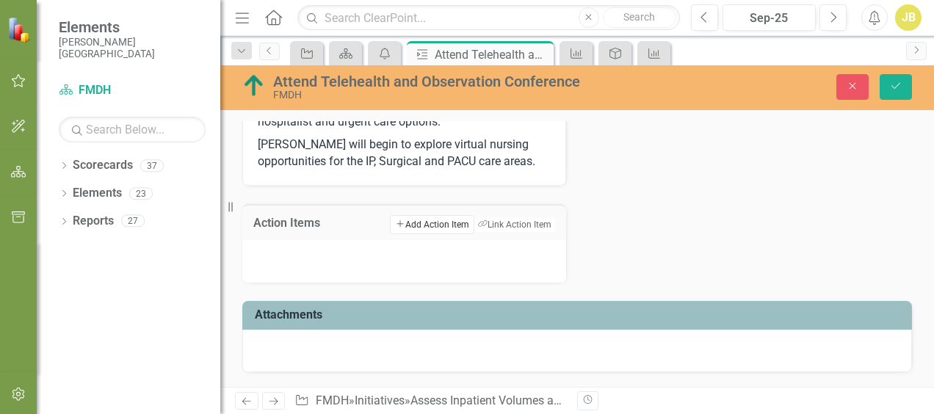
click at [396, 225] on button "Add Add Action Item" at bounding box center [432, 224] width 84 height 19
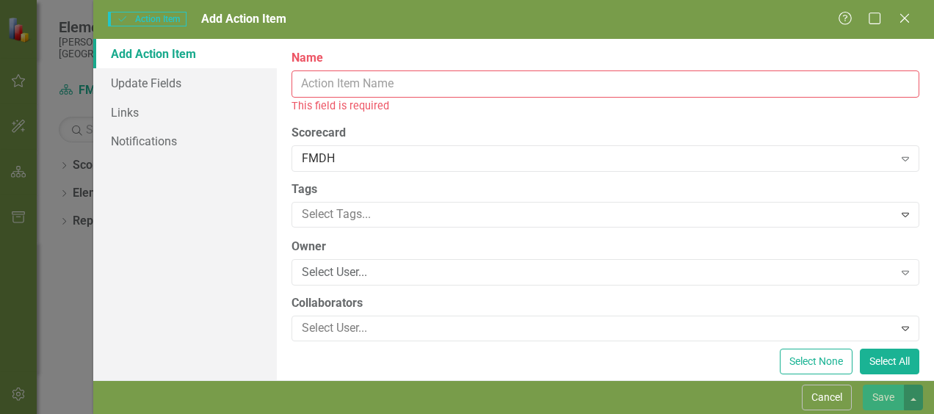
click at [413, 87] on input "Name" at bounding box center [605, 83] width 628 height 27
click at [423, 81] on input "Name" at bounding box center [605, 83] width 628 height 27
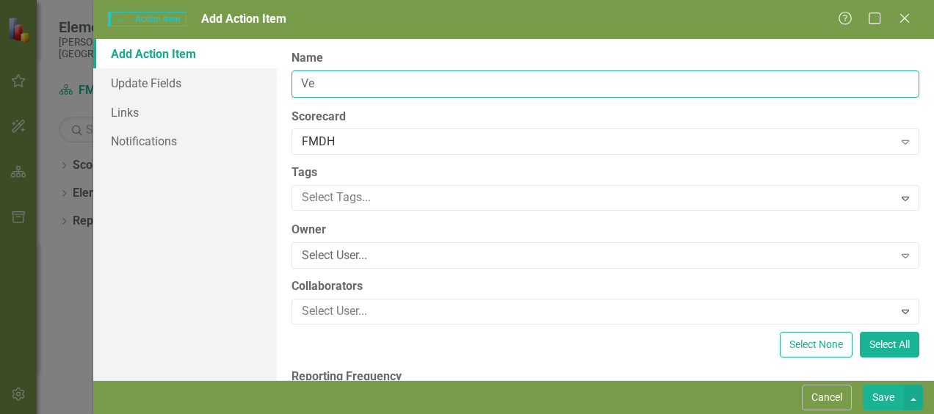
type input "V"
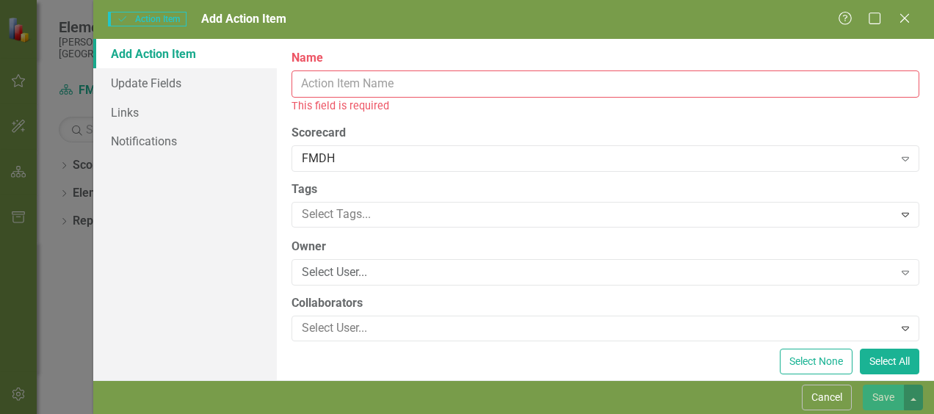
click at [370, 76] on input "Name" at bounding box center [605, 83] width 628 height 27
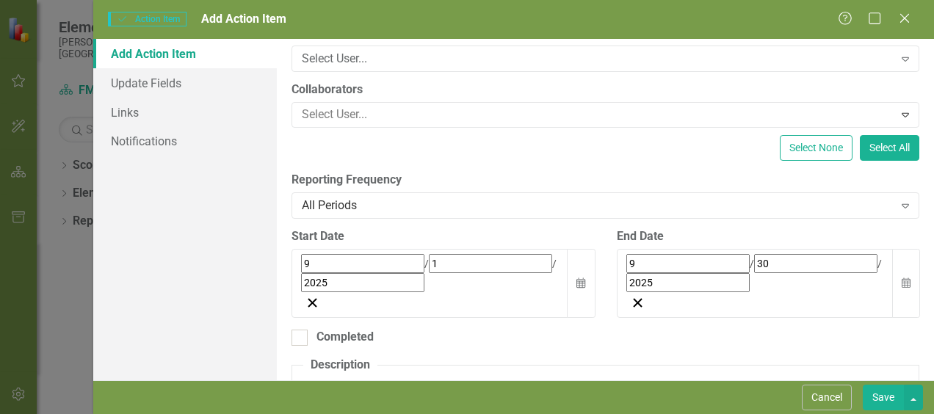
scroll to position [294, 0]
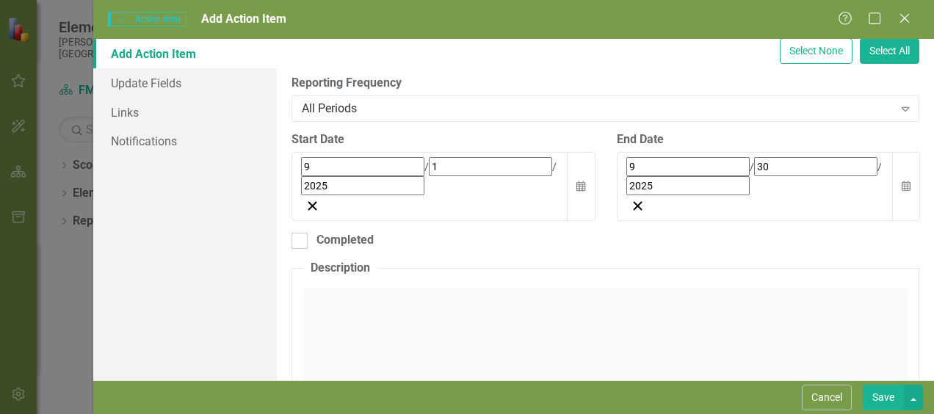
type input "Vet Telehealth Providers"
click at [468, 288] on div "Click to activate HTML editor" at bounding box center [605, 392] width 604 height 209
click at [867, 105] on div "All Periods" at bounding box center [597, 108] width 591 height 17
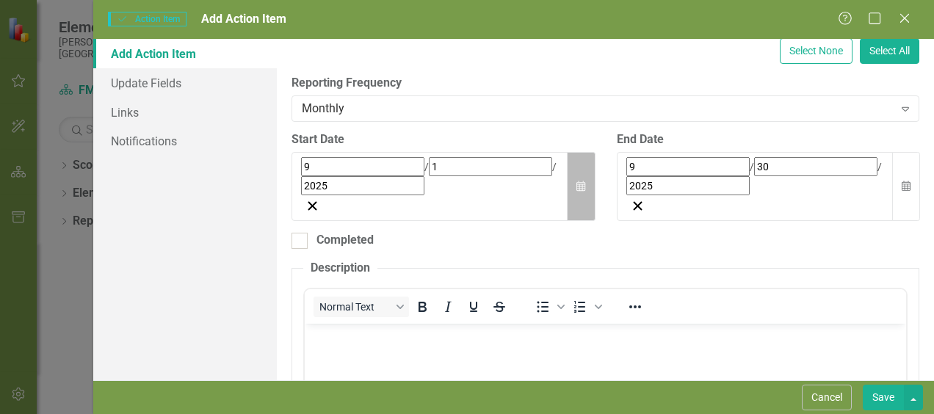
click at [576, 181] on icon "button" at bounding box center [580, 186] width 9 height 10
click at [512, 198] on button "›" at bounding box center [500, 200] width 32 height 32
click at [427, 245] on button "1" at bounding box center [420, 258] width 37 height 26
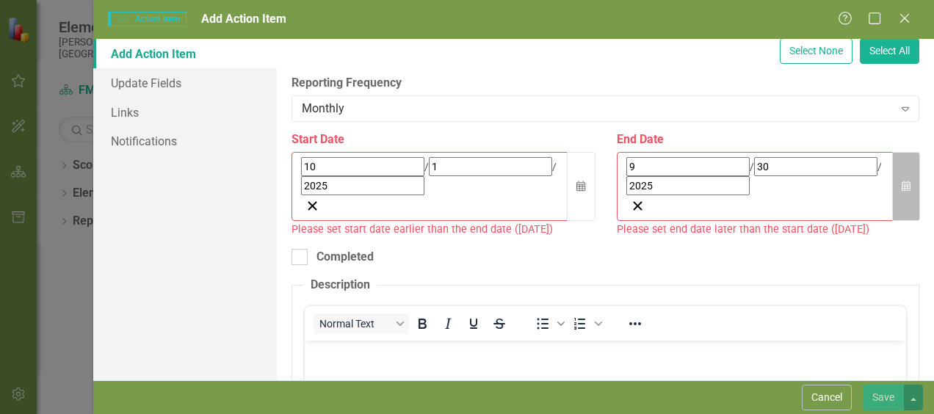
click at [892, 156] on button "Calendar" at bounding box center [906, 187] width 28 height 70
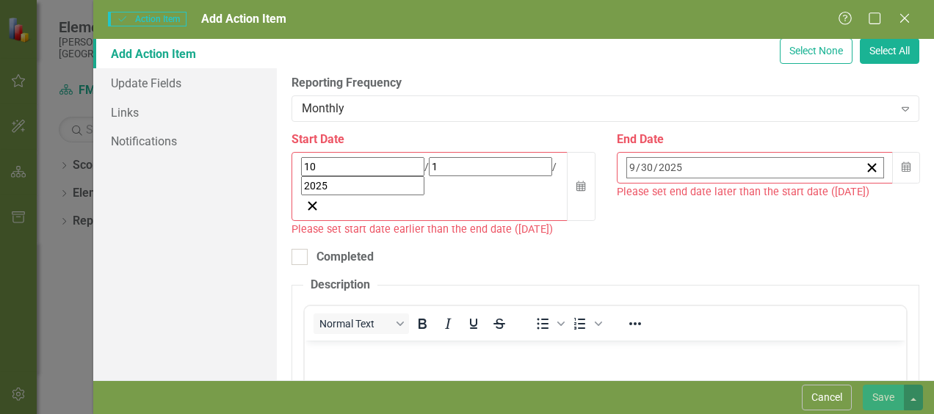
click at [837, 192] on button "›" at bounding box center [825, 200] width 32 height 32
click at [826, 352] on button "31" at bounding box center [818, 364] width 37 height 26
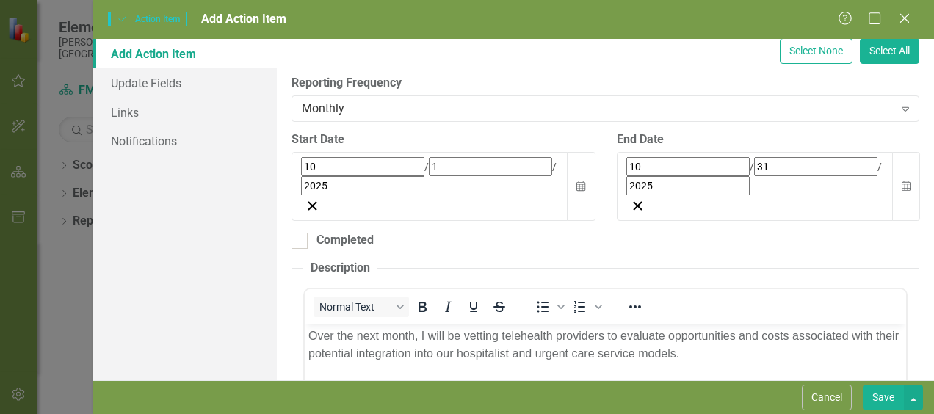
click at [890, 390] on button "Save" at bounding box center [882, 398] width 41 height 26
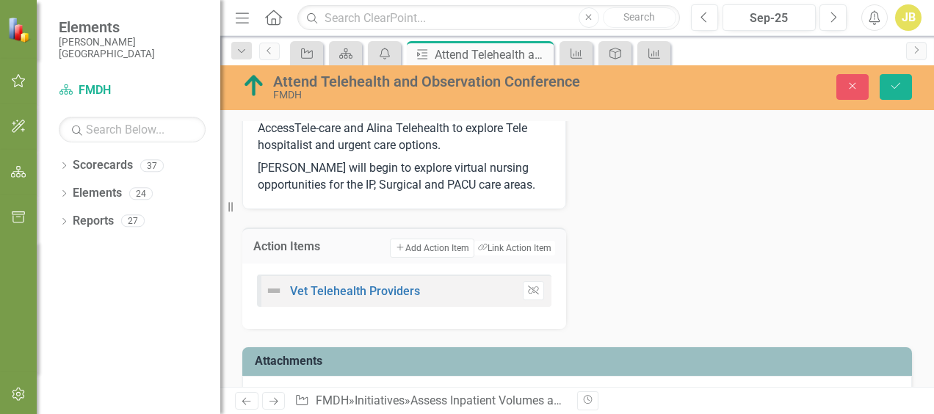
scroll to position [714, 0]
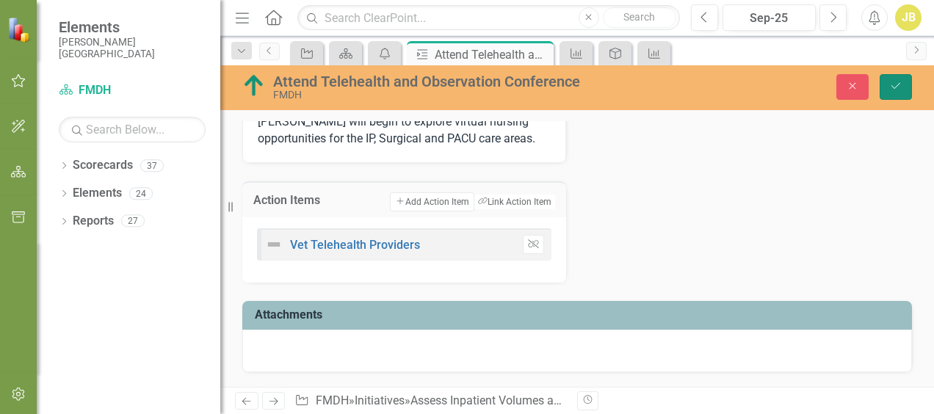
click at [899, 85] on icon "Save" at bounding box center [895, 86] width 13 height 10
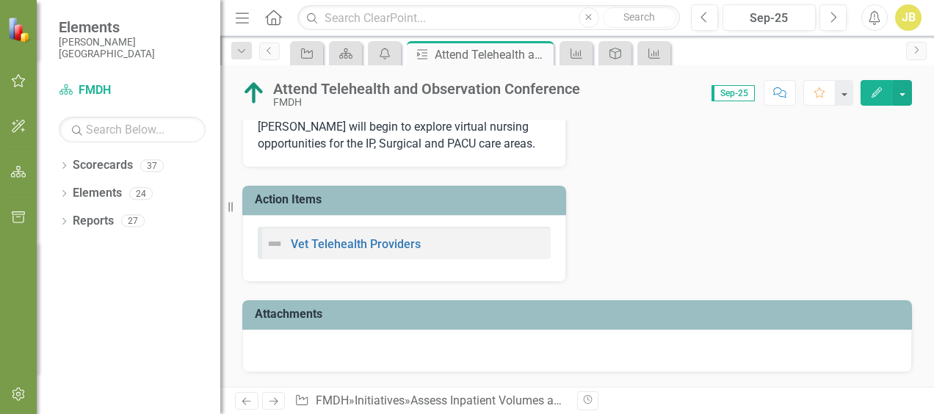
scroll to position [487, 0]
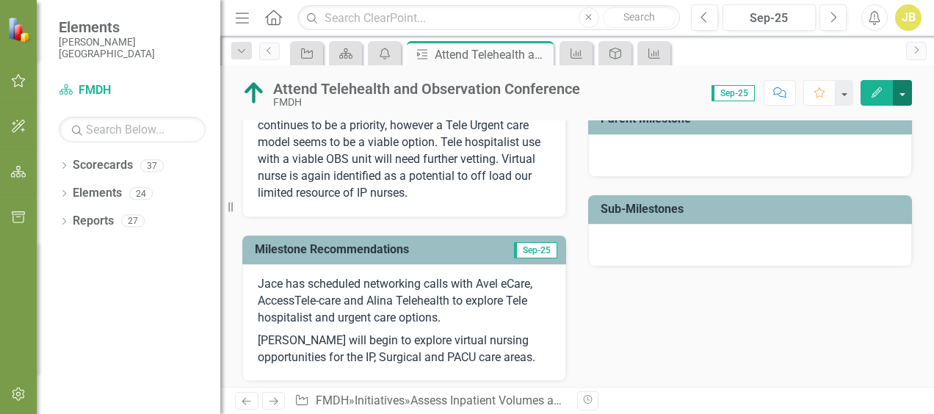
click at [898, 101] on button "button" at bounding box center [902, 93] width 19 height 26
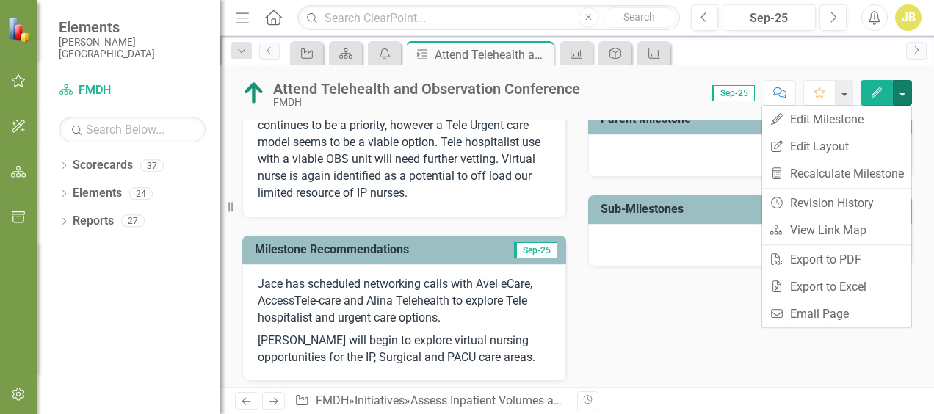
click at [704, 305] on div "Completed Completed Milestone Percent Complete 78 % Milestone Analysis Sep-25 N…" at bounding box center [576, 200] width 691 height 592
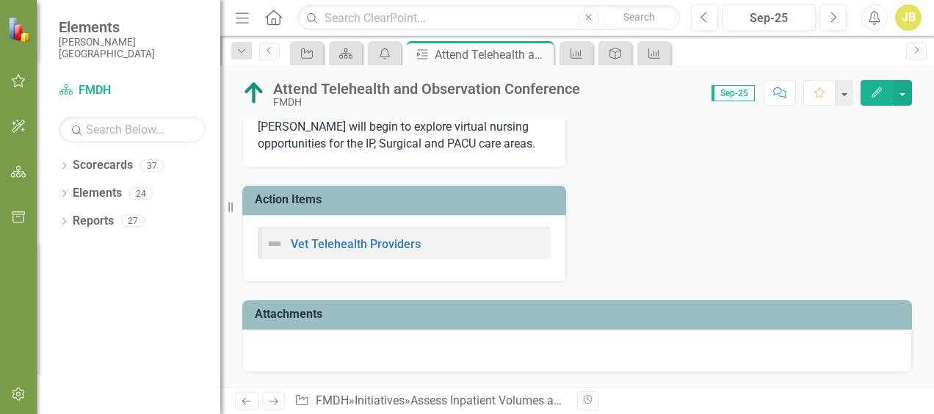
scroll to position [708, 0]
click at [276, 197] on h3 "Action Items" at bounding box center [407, 199] width 304 height 13
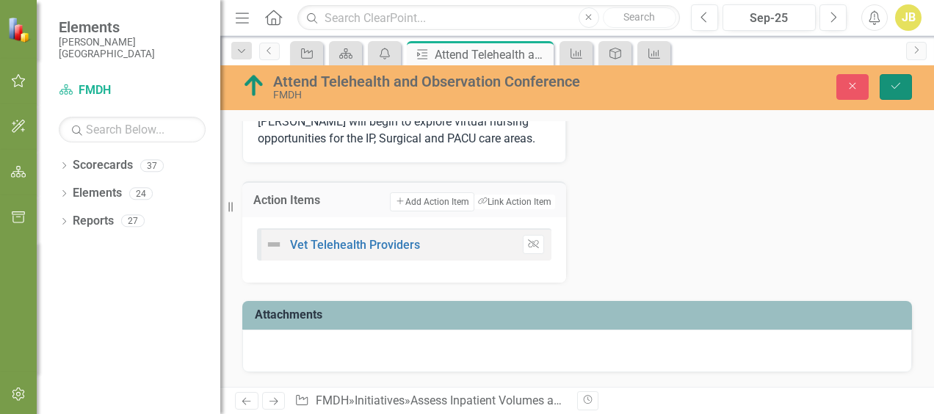
click at [882, 88] on button "Save" at bounding box center [895, 87] width 32 height 26
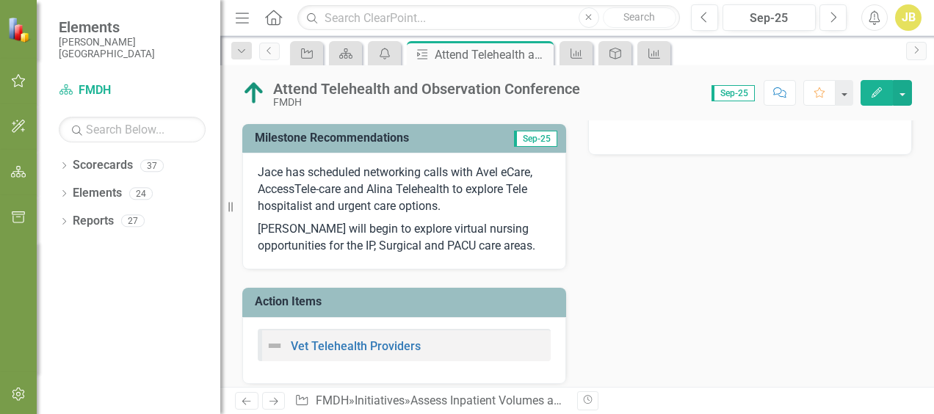
scroll to position [634, 0]
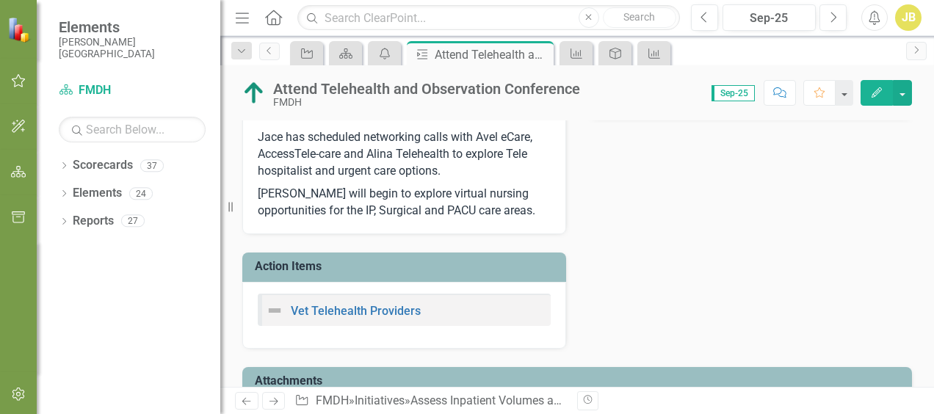
click at [289, 273] on h3 "Action Items" at bounding box center [407, 266] width 304 height 13
click at [288, 273] on h3 "Action Items" at bounding box center [407, 266] width 304 height 13
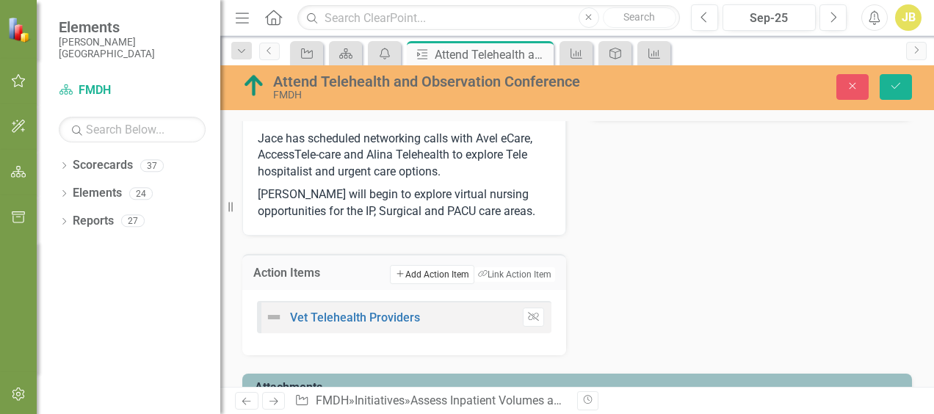
click at [426, 284] on button "Add Add Action Item" at bounding box center [432, 274] width 84 height 19
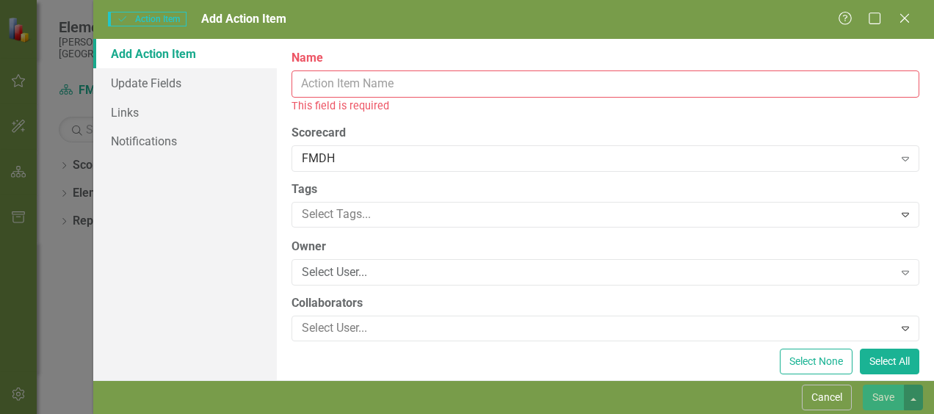
click at [462, 95] on input "Name" at bounding box center [605, 83] width 628 height 27
click at [464, 82] on input "Name" at bounding box center [605, 83] width 628 height 27
drag, startPoint x: 464, startPoint y: 84, endPoint x: 297, endPoint y: 1, distance: 186.8
click at [504, 77] on input "Name" at bounding box center [605, 83] width 628 height 27
click at [426, 79] on input "Name" at bounding box center [605, 83] width 628 height 27
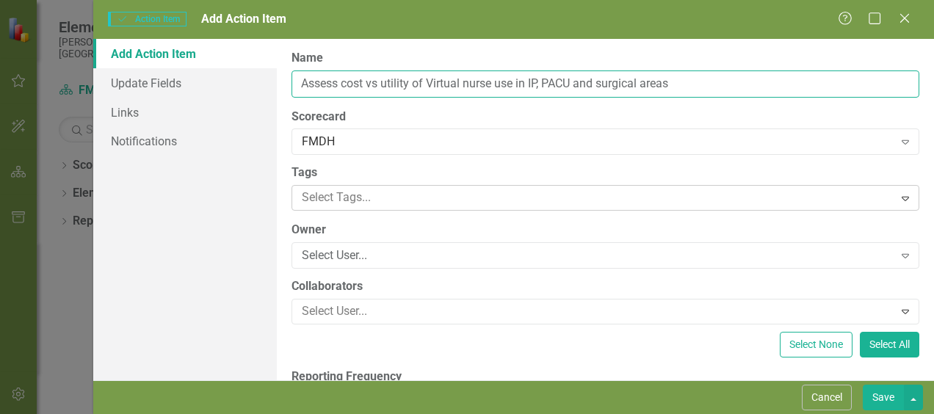
type input "Assess cost vs utility of Virtual nurse use in IP, PACU and surgical areas"
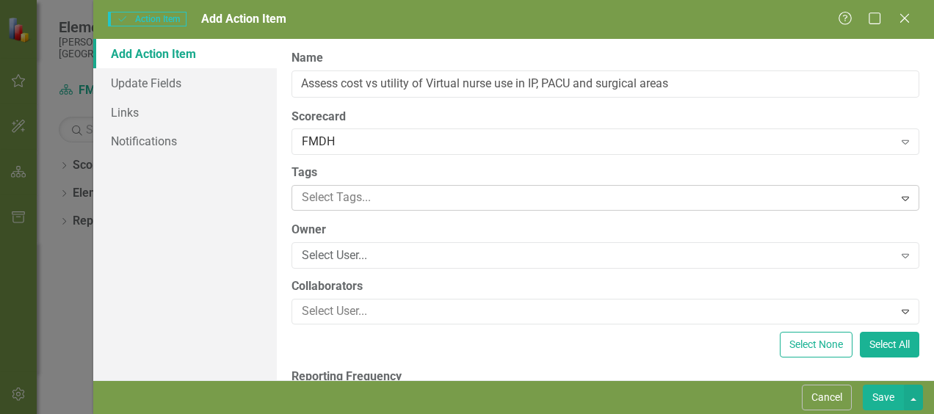
click at [458, 202] on div at bounding box center [594, 198] width 597 height 20
click at [396, 252] on div "Select User..." at bounding box center [597, 255] width 591 height 17
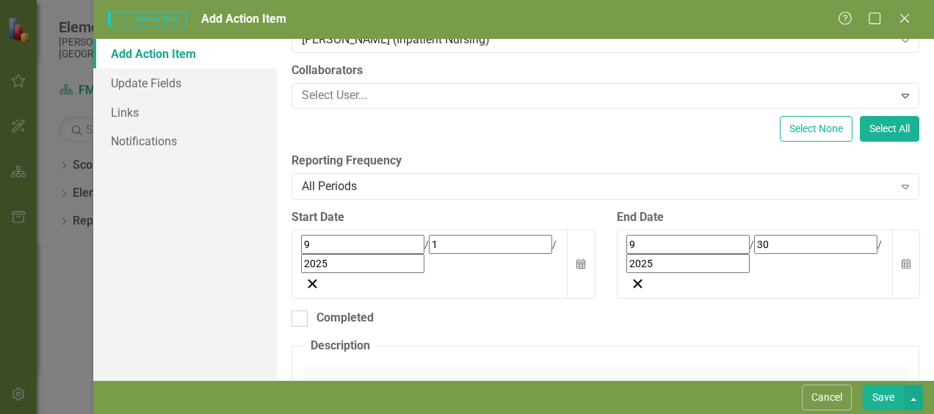
scroll to position [220, 0]
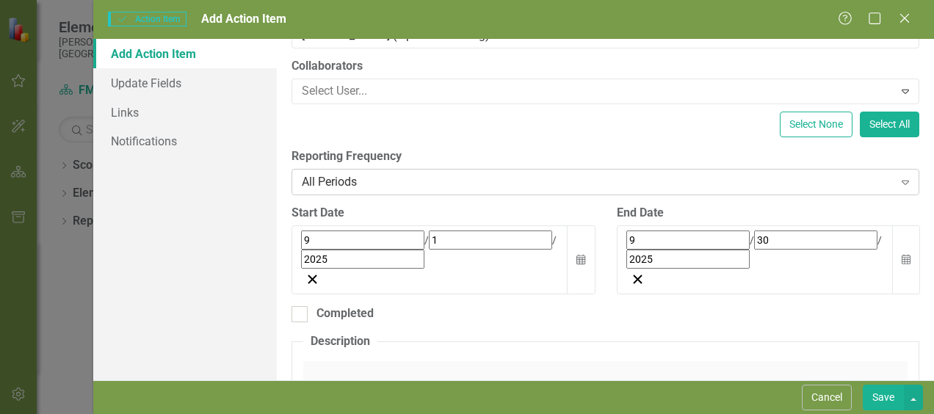
click at [897, 170] on div "Expand" at bounding box center [905, 181] width 26 height 23
click at [576, 255] on icon "Calendar" at bounding box center [580, 260] width 9 height 10
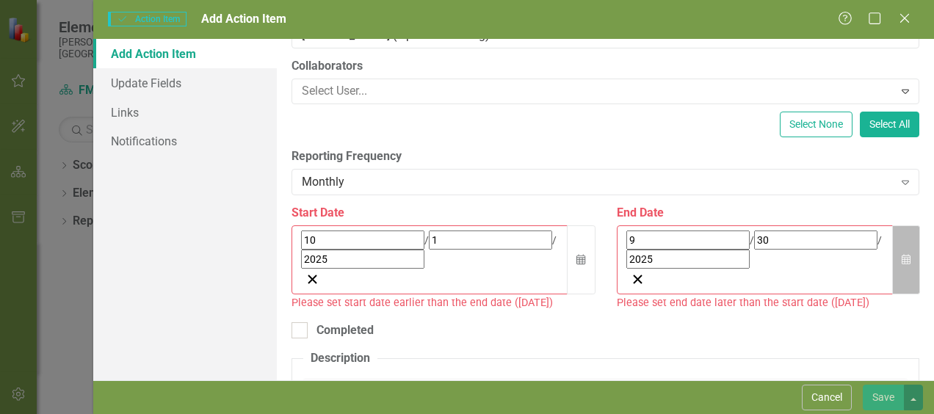
click at [901, 255] on icon "Calendar" at bounding box center [905, 260] width 9 height 10
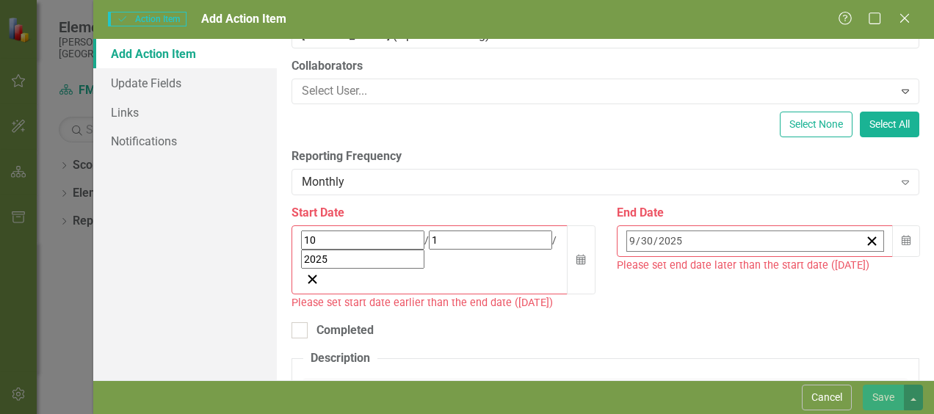
click at [831, 257] on button "›" at bounding box center [825, 273] width 32 height 32
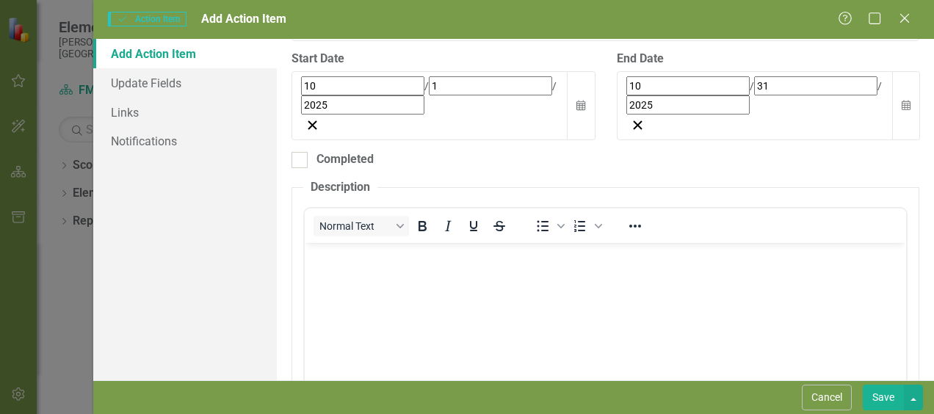
scroll to position [440, 0]
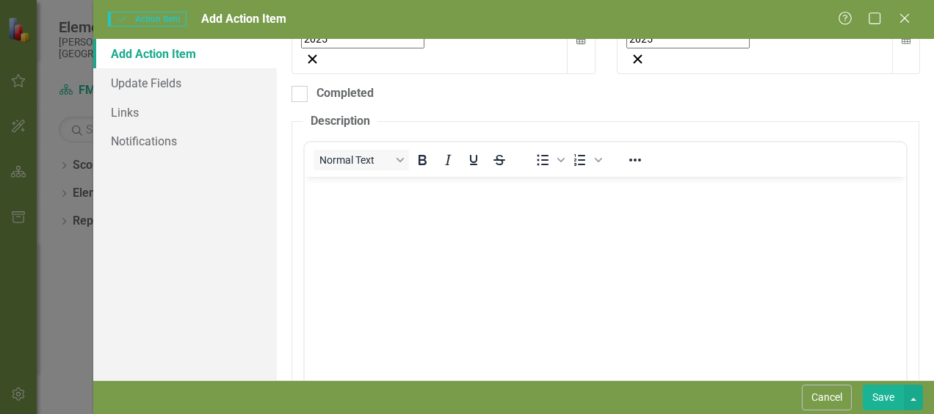
click at [881, 398] on button "Save" at bounding box center [882, 398] width 41 height 26
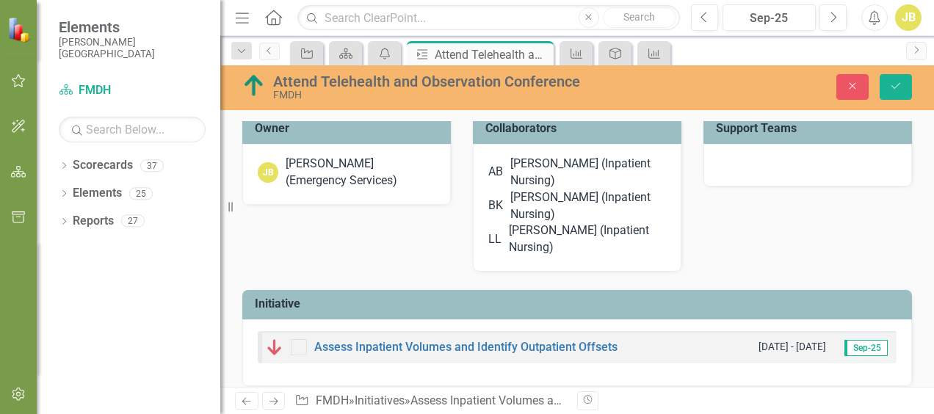
scroll to position [0, 0]
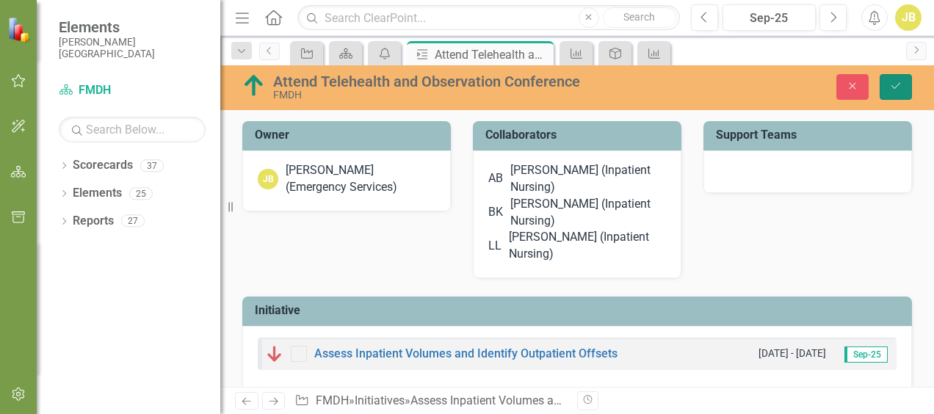
click at [898, 86] on icon "Save" at bounding box center [895, 86] width 13 height 10
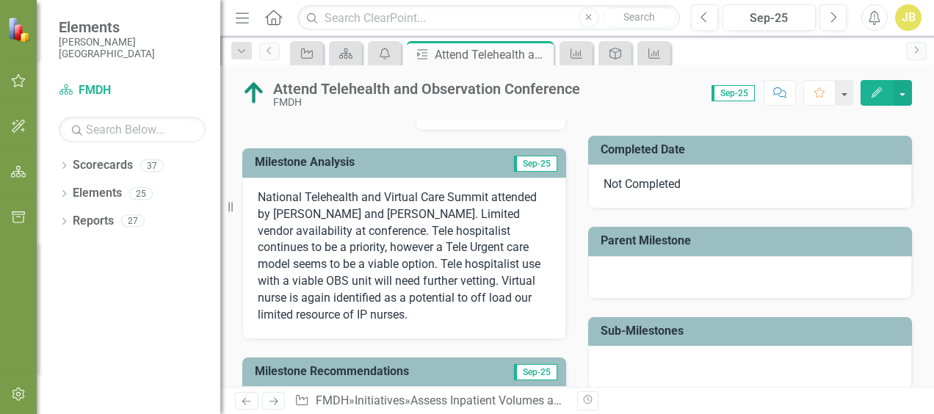
scroll to position [367, 0]
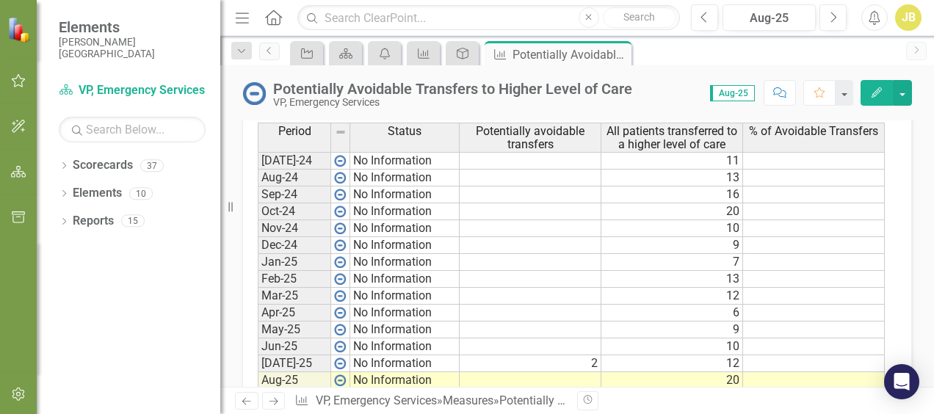
scroll to position [612, 0]
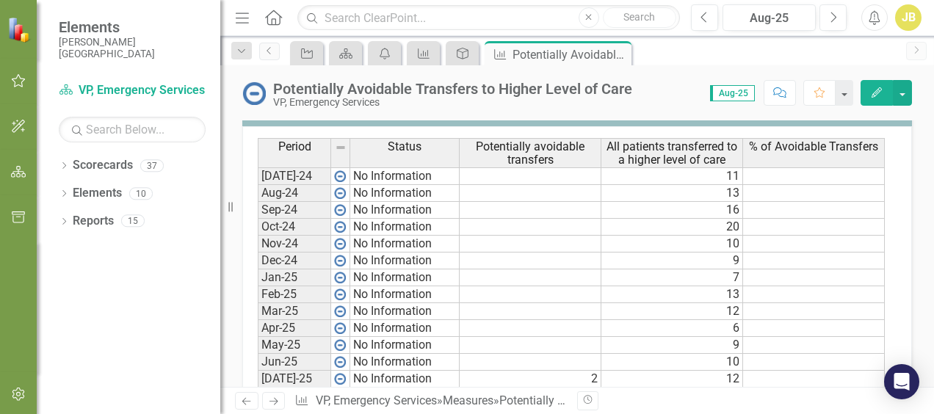
click at [769, 371] on td at bounding box center [814, 379] width 142 height 17
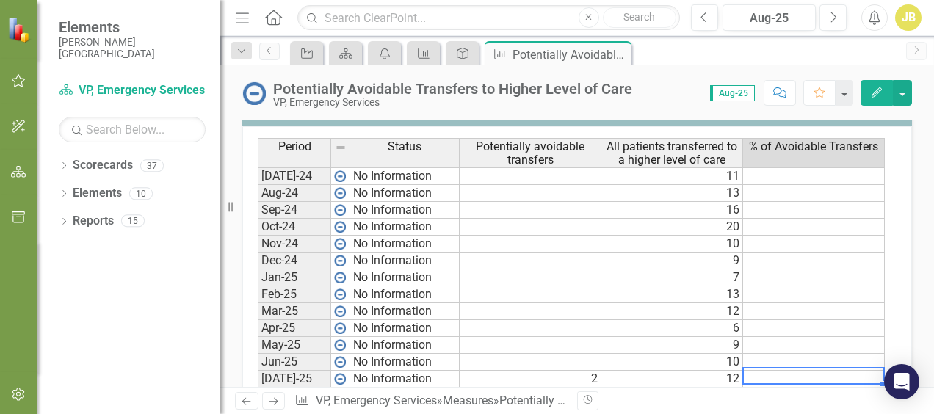
click at [876, 87] on icon "Edit" at bounding box center [876, 92] width 13 height 10
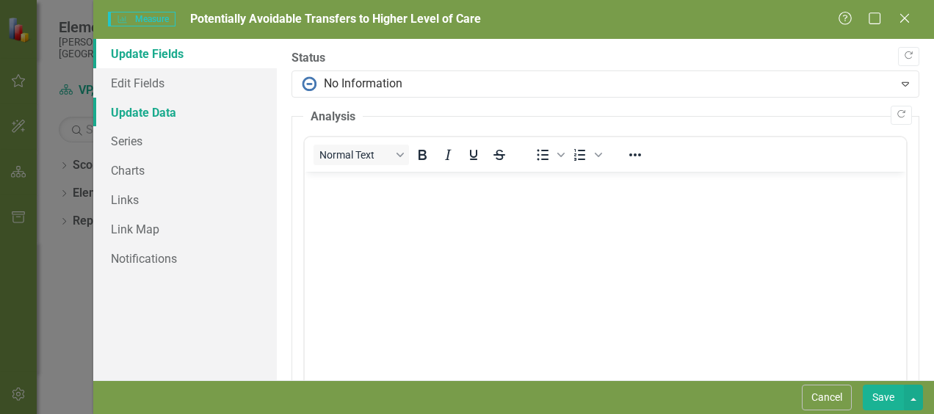
scroll to position [0, 0]
click at [128, 138] on link "Series" at bounding box center [185, 140] width 184 height 29
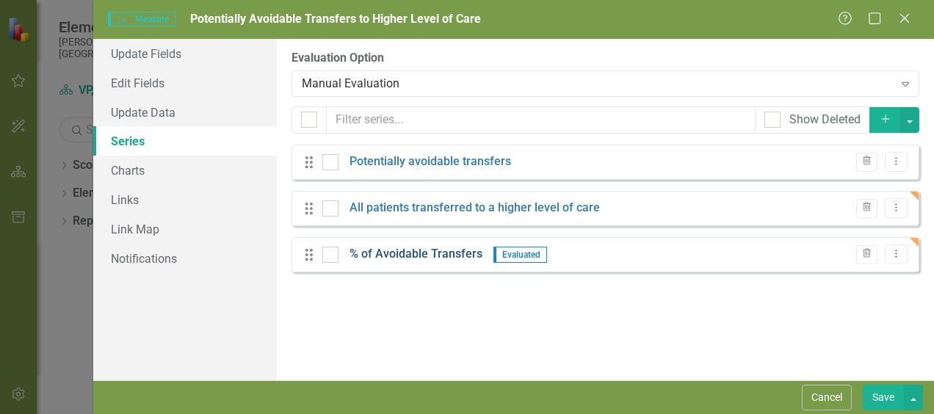
click at [434, 254] on link "% of Avoidable Transfers" at bounding box center [415, 254] width 133 height 17
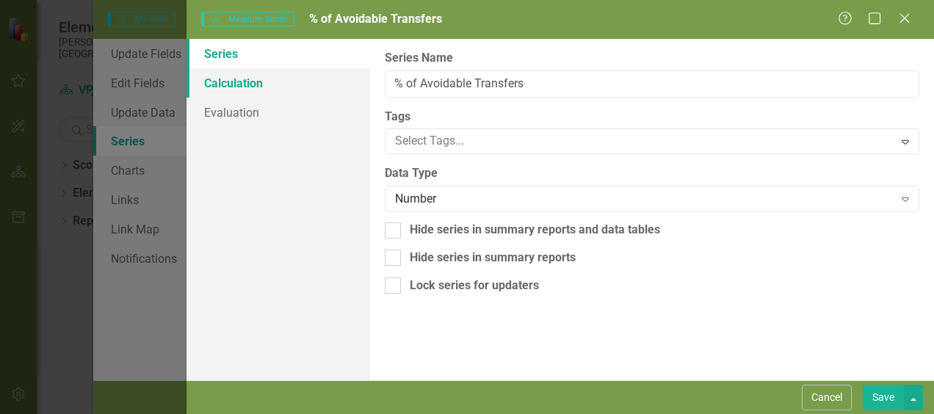
click at [255, 91] on link "Calculation" at bounding box center [278, 82] width 184 height 29
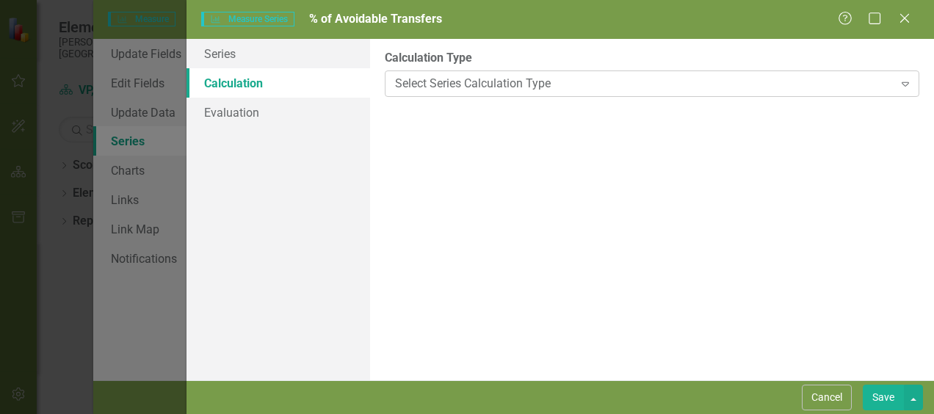
click at [886, 82] on div "Select Series Calculation Type" at bounding box center [644, 83] width 498 height 17
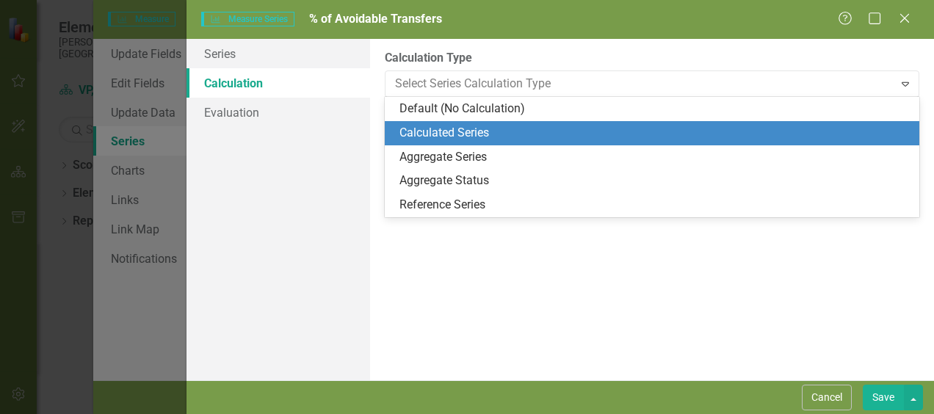
click at [540, 134] on div "Calculated Series" at bounding box center [654, 133] width 511 height 17
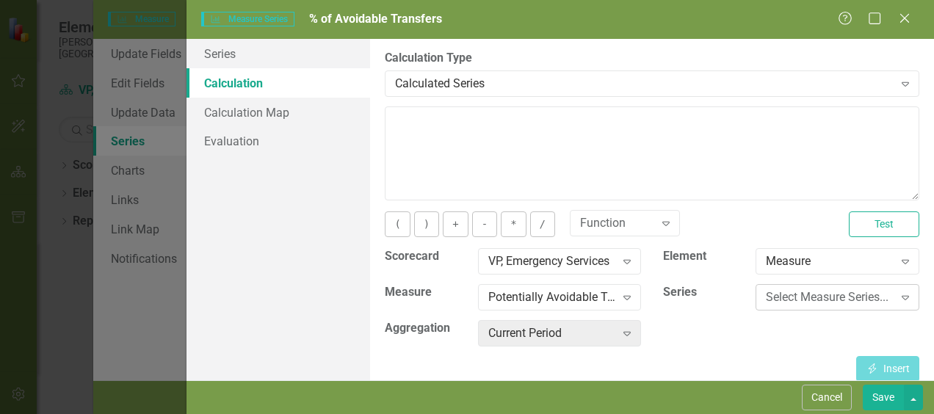
click at [825, 301] on div "Select Measure Series..." at bounding box center [829, 297] width 127 height 17
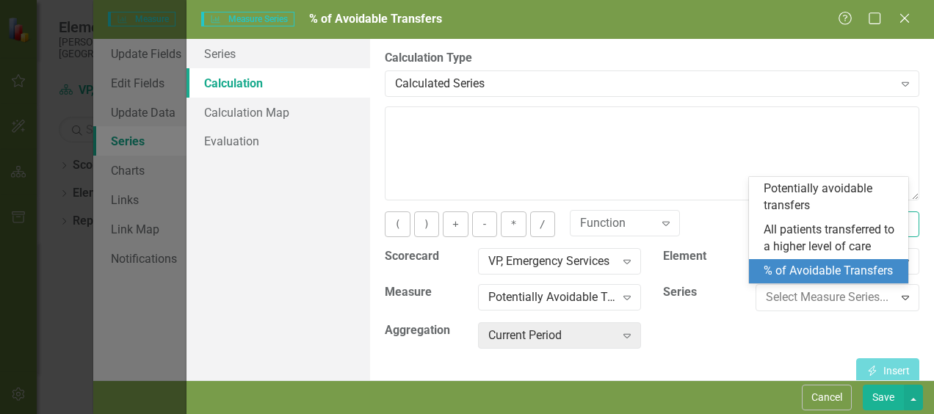
click at [809, 275] on div "% of Avoidable Transfers" at bounding box center [831, 271] width 137 height 17
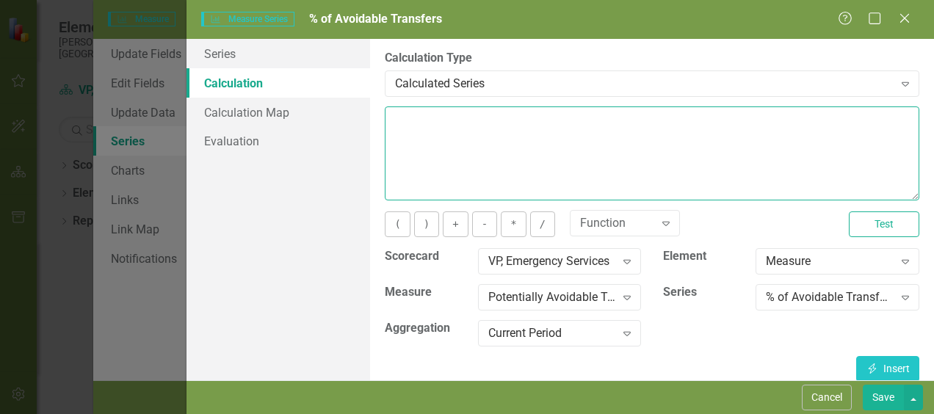
click at [585, 138] on textarea at bounding box center [652, 153] width 534 height 94
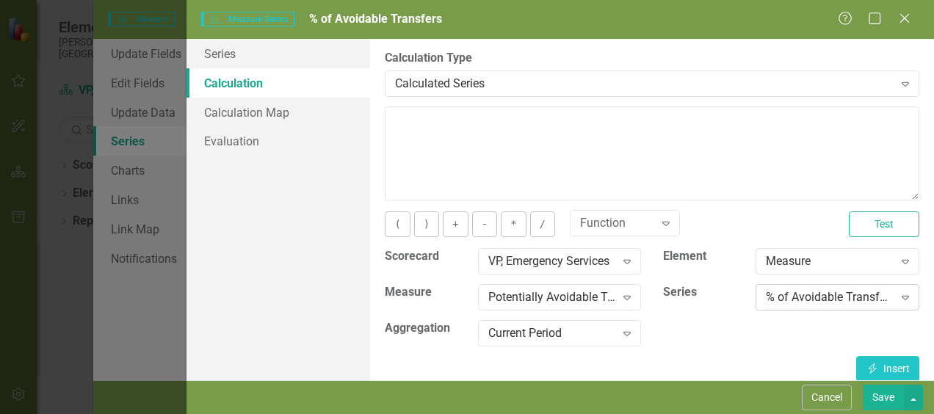
click at [826, 301] on div "% of Avoidable Transfers" at bounding box center [829, 297] width 127 height 17
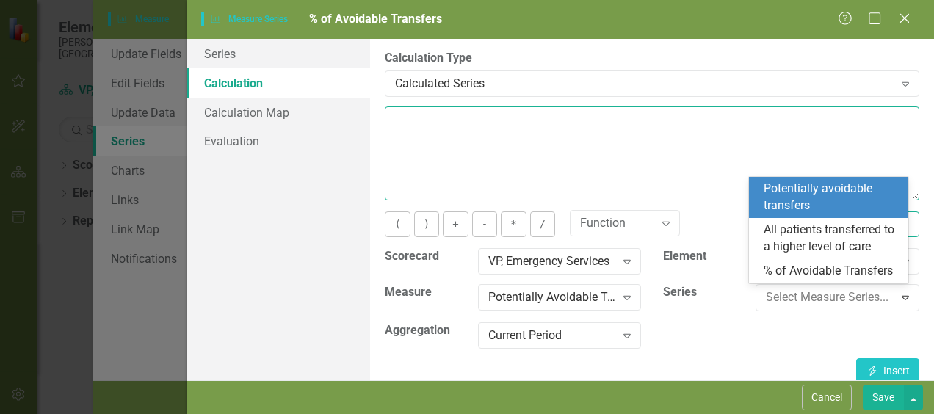
click at [624, 150] on textarea at bounding box center [652, 153] width 534 height 94
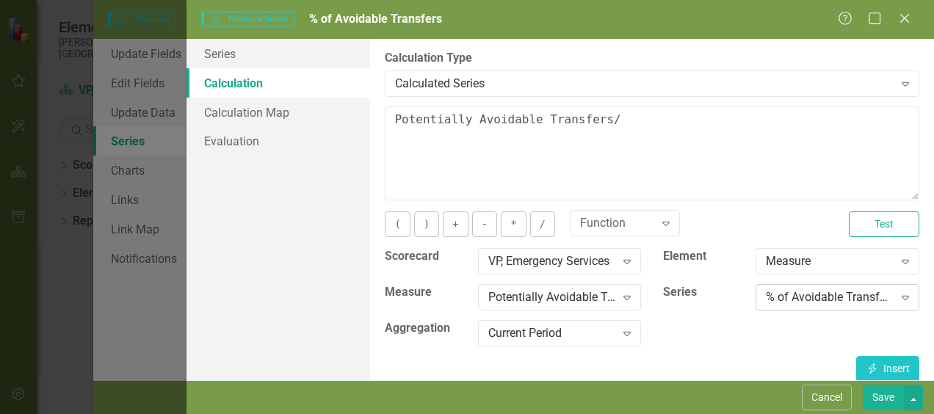
click at [901, 299] on icon at bounding box center [904, 298] width 7 height 4
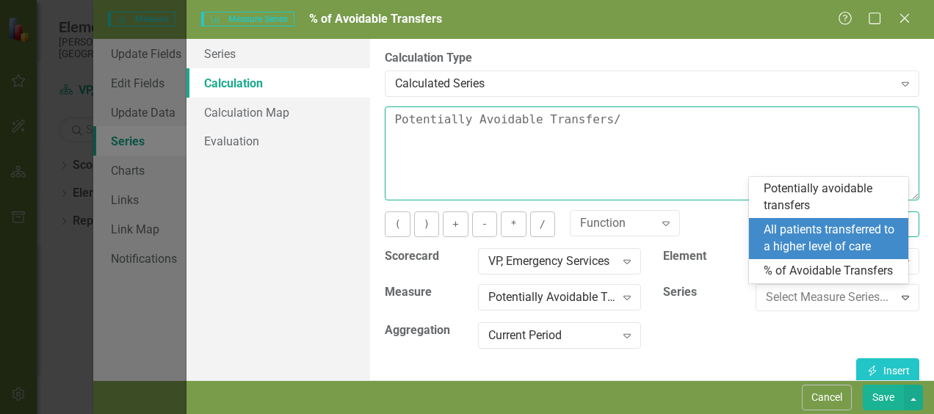
click at [636, 123] on textarea "Potentially Avoidable Transfers/" at bounding box center [652, 153] width 534 height 94
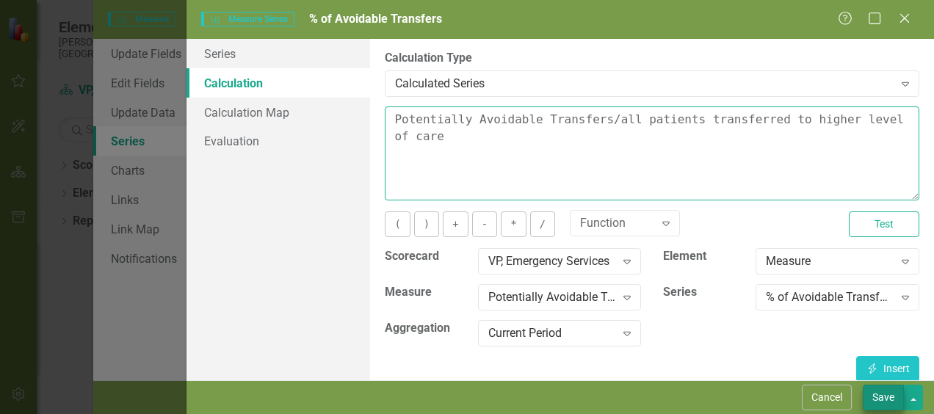
type textarea "Potentially Avoidable Transfers/all patients transferred to higher level of care"
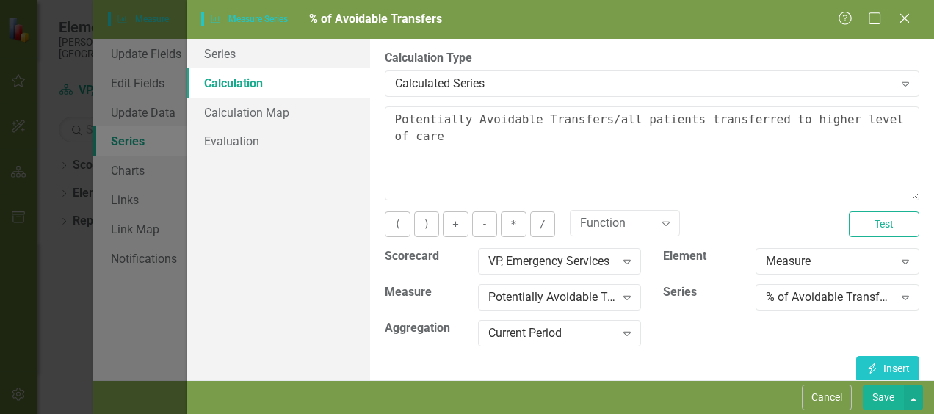
click at [878, 389] on button "Save" at bounding box center [882, 398] width 41 height 26
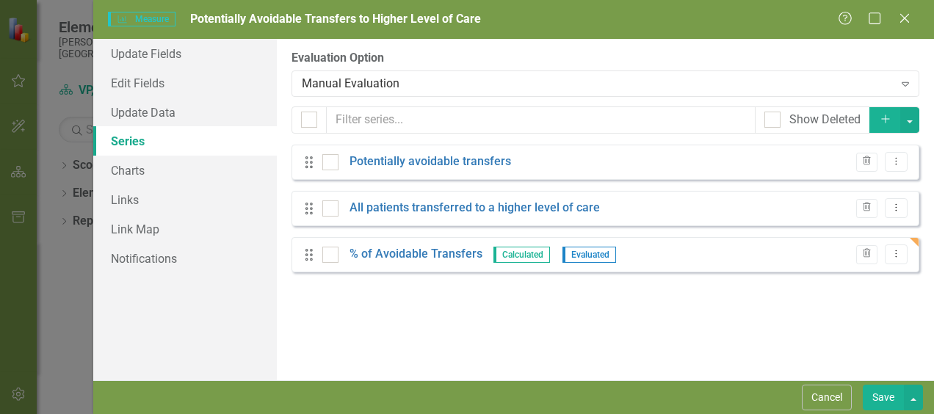
click at [890, 390] on button "Save" at bounding box center [882, 398] width 41 height 26
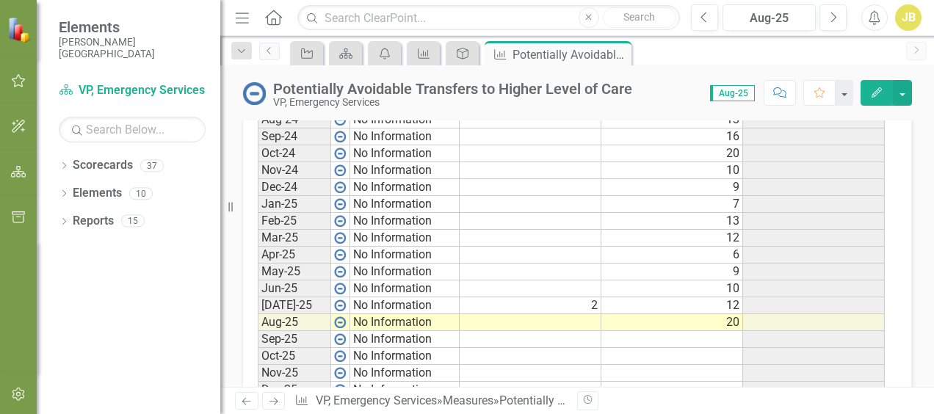
scroll to position [612, 0]
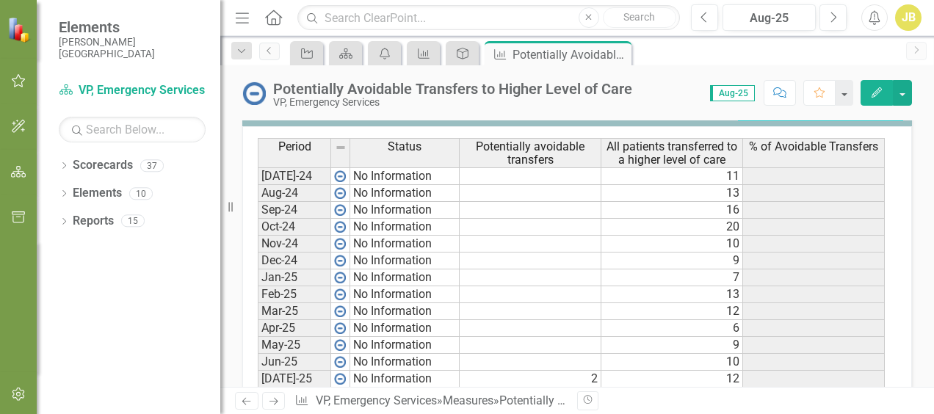
click at [874, 92] on icon "button" at bounding box center [876, 92] width 10 height 10
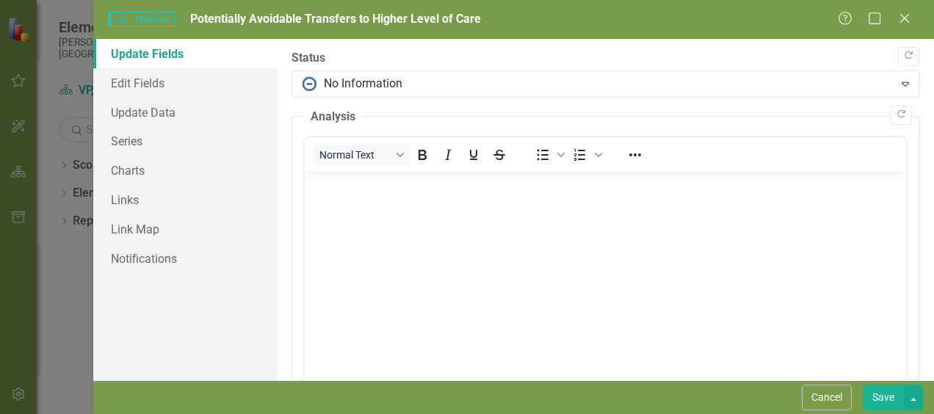
scroll to position [0, 0]
click at [123, 141] on link "Series" at bounding box center [185, 140] width 184 height 29
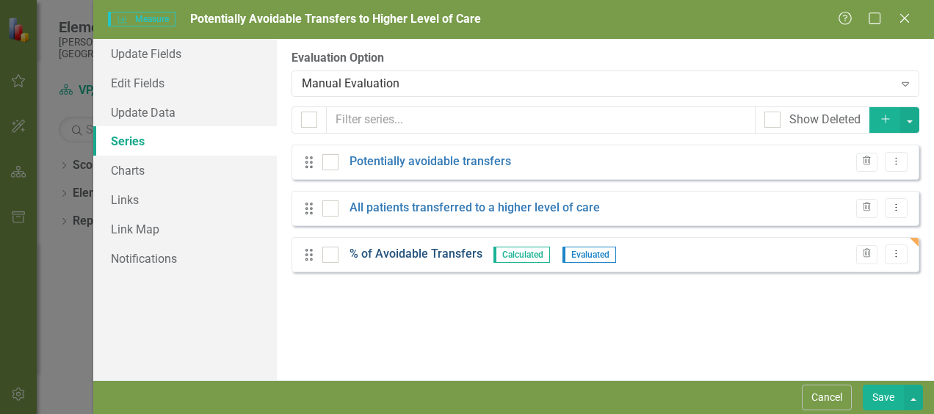
click at [400, 250] on link "% of Avoidable Transfers" at bounding box center [415, 254] width 133 height 17
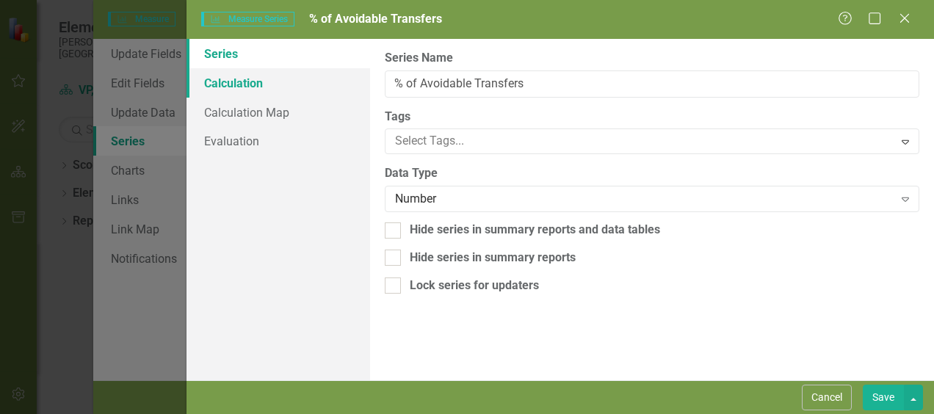
click at [254, 89] on link "Calculation" at bounding box center [278, 82] width 184 height 29
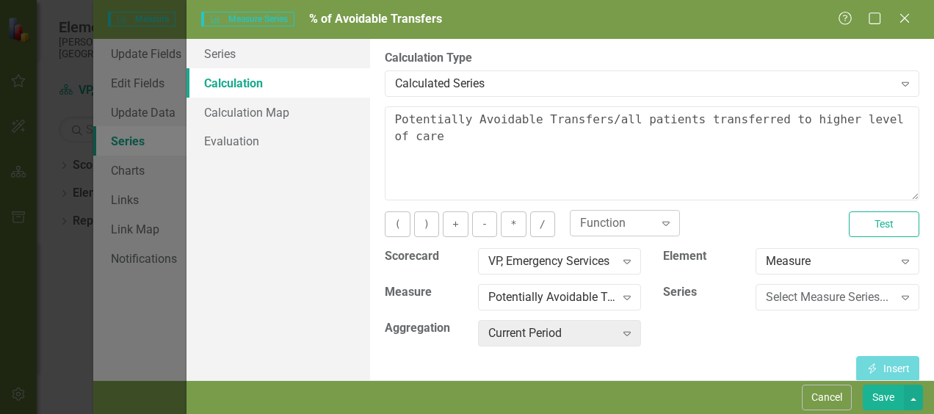
click at [666, 217] on icon "Expand" at bounding box center [665, 223] width 15 height 12
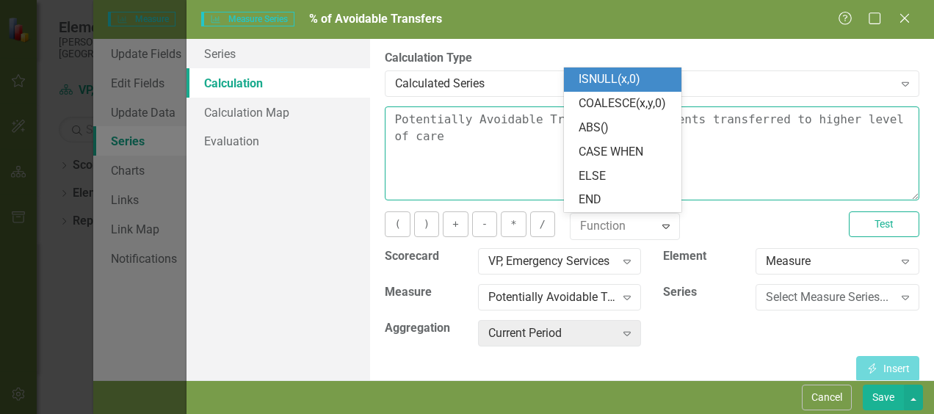
click at [716, 188] on textarea "Potentially Avoidable Transfers/all patients transferred to higher level of care" at bounding box center [652, 153] width 534 height 94
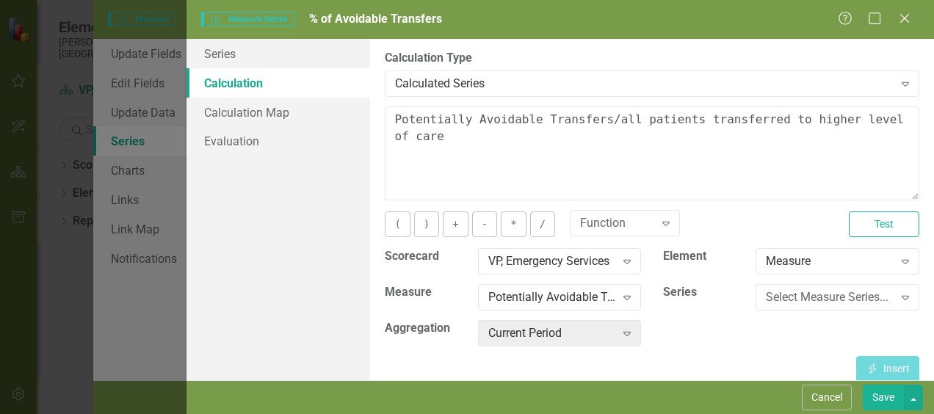
click at [862, 208] on div "You can define a default calculation for this series by referencing other serie…" at bounding box center [652, 243] width 534 height 275
click at [868, 218] on button "Test" at bounding box center [884, 224] width 70 height 26
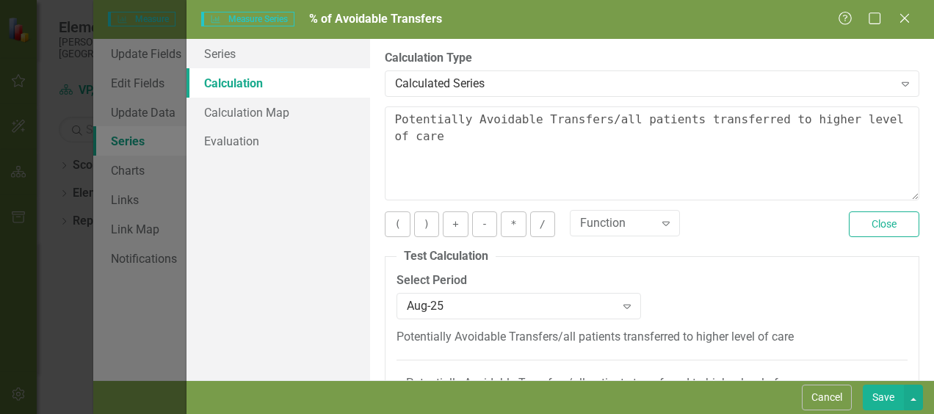
scroll to position [79, 0]
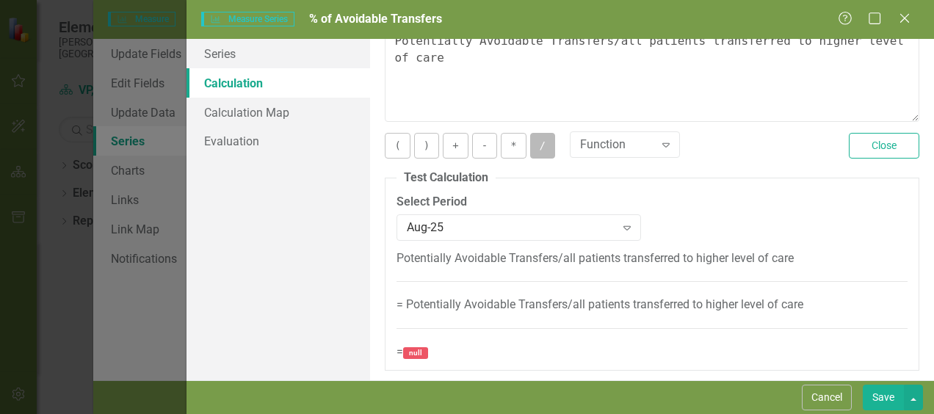
click at [543, 144] on button "/" at bounding box center [542, 146] width 25 height 26
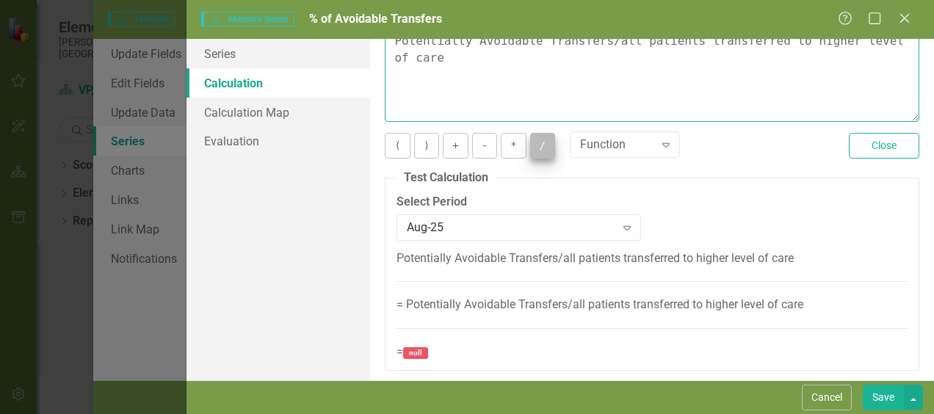
type textarea "Potentially Avoidable Transfers/all patients transferred to higher level of car…"
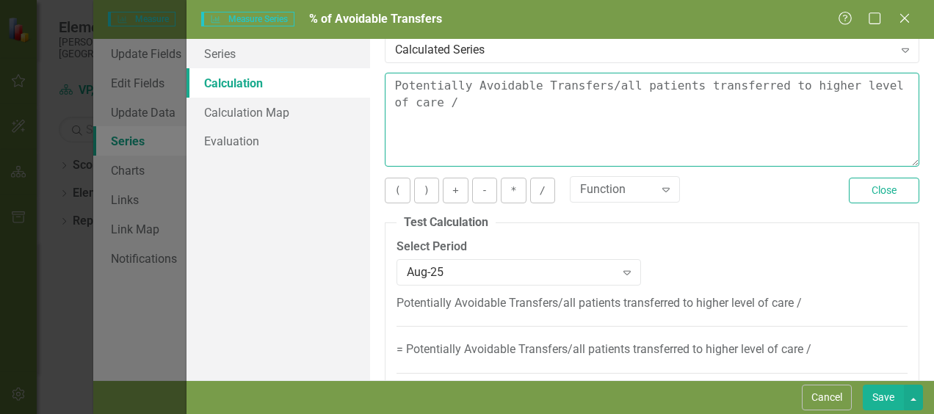
scroll to position [0, 0]
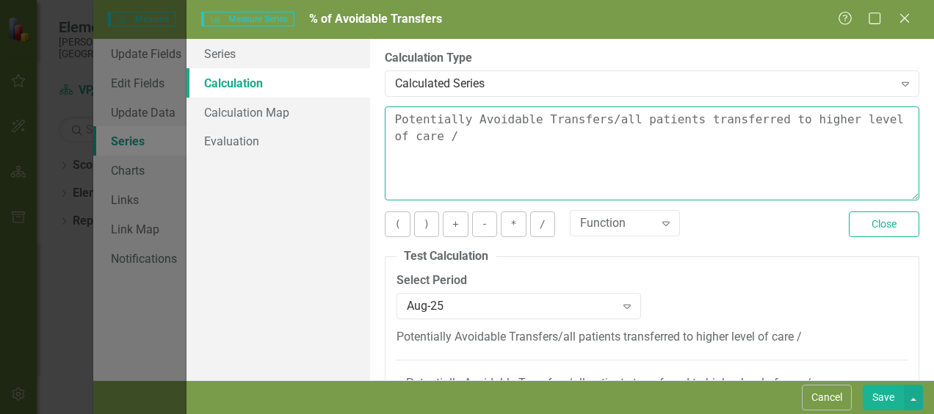
drag, startPoint x: 449, startPoint y: 139, endPoint x: 360, endPoint y: 92, distance: 100.8
click at [360, 92] on div "Series Calculation Calculation Map Evaluation From this page, you can edit the …" at bounding box center [559, 209] width 747 height 341
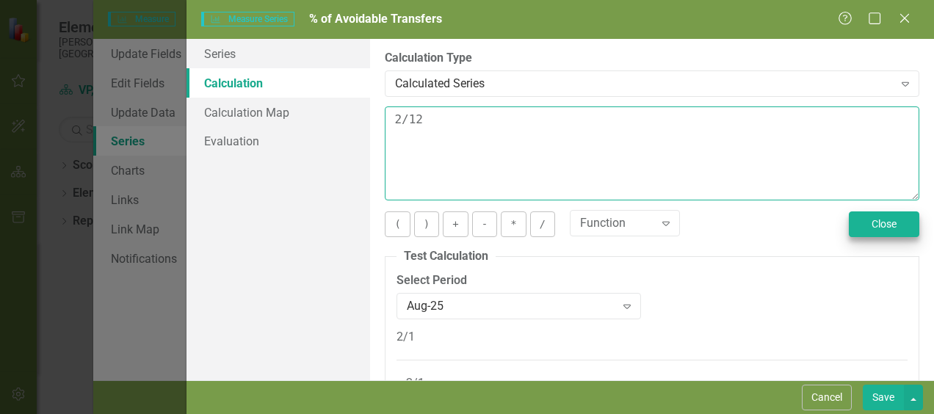
type textarea "2/12"
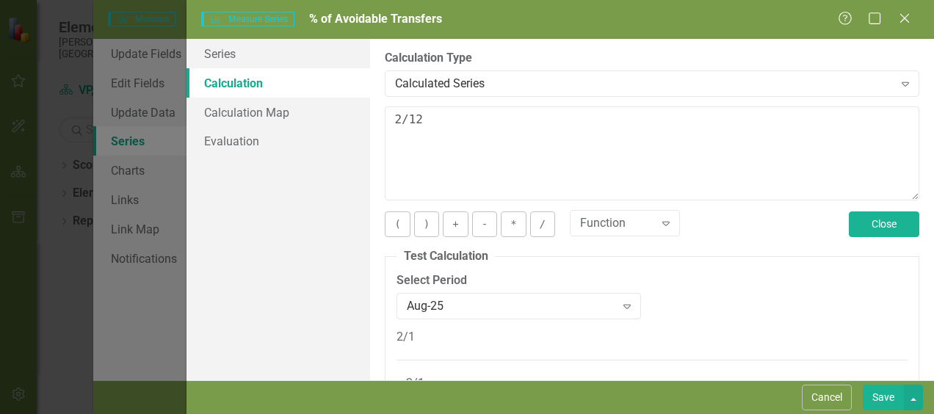
click at [871, 235] on button "Close" at bounding box center [884, 224] width 70 height 26
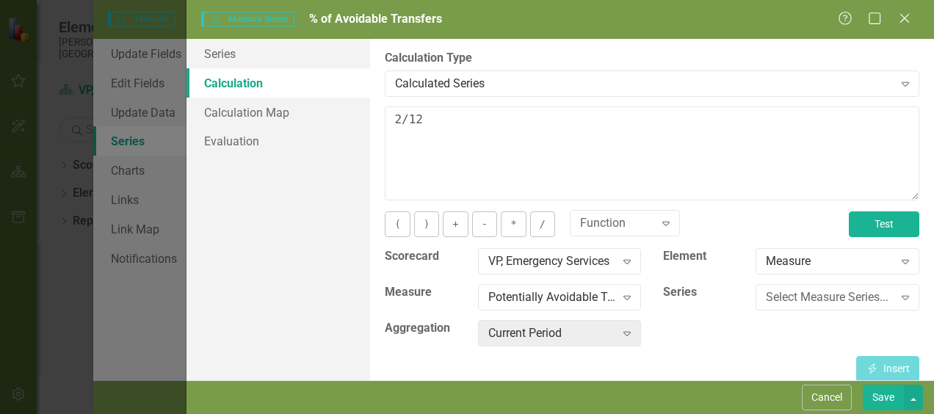
click at [853, 233] on button "Test" at bounding box center [884, 224] width 70 height 26
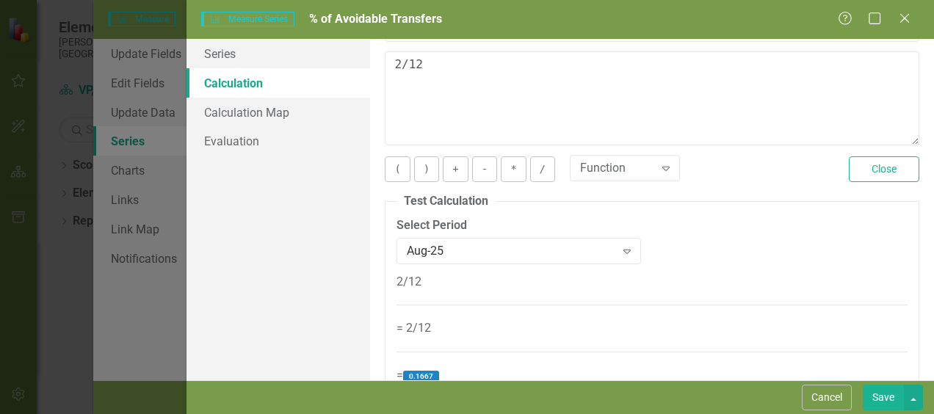
scroll to position [79, 0]
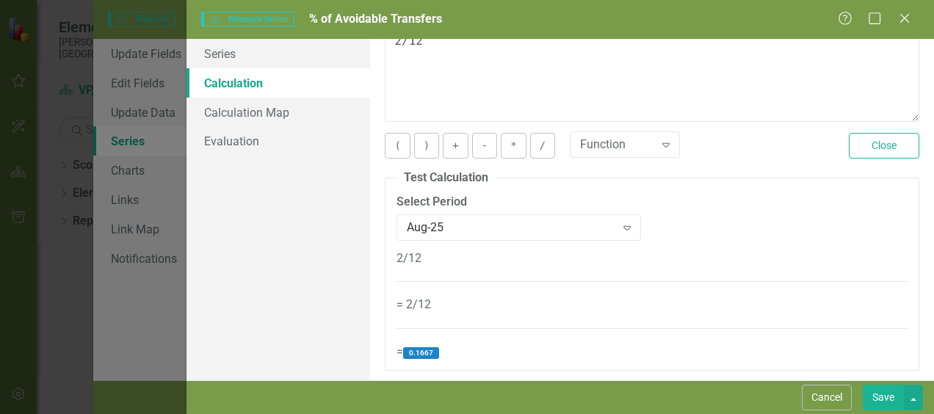
click at [890, 402] on button "Save" at bounding box center [882, 398] width 41 height 26
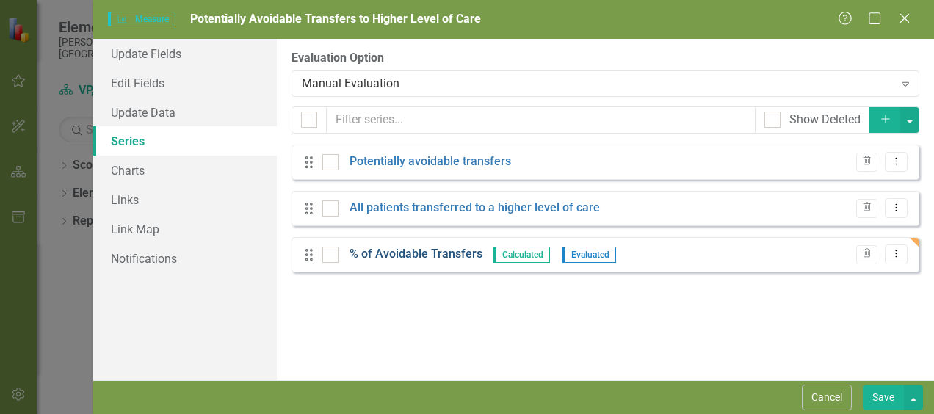
click at [388, 255] on link "% of Avoidable Transfers" at bounding box center [415, 254] width 133 height 17
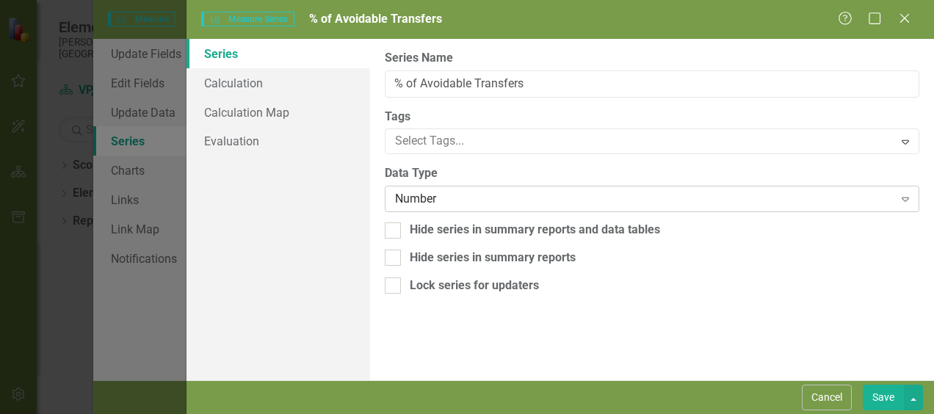
click at [905, 200] on icon "Expand" at bounding box center [905, 199] width 15 height 12
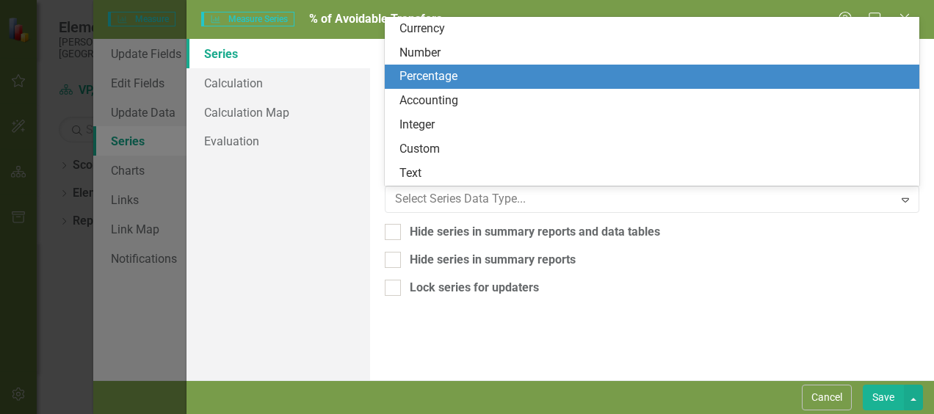
click at [441, 79] on div "Percentage" at bounding box center [654, 76] width 511 height 17
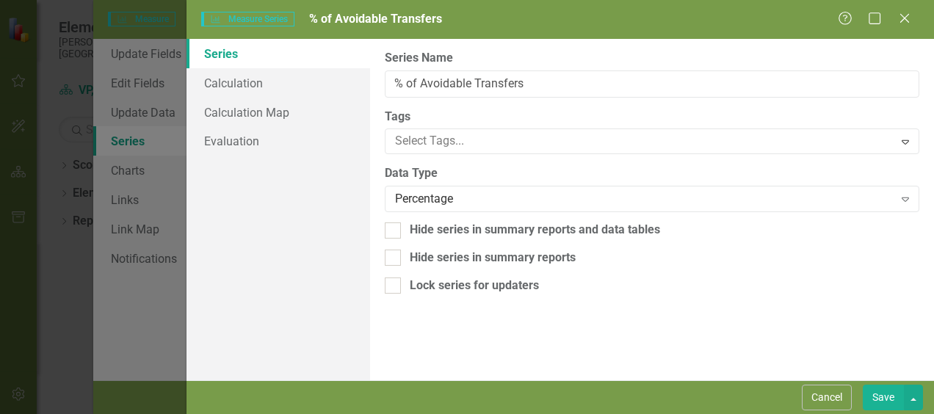
click at [892, 394] on button "Save" at bounding box center [882, 398] width 41 height 26
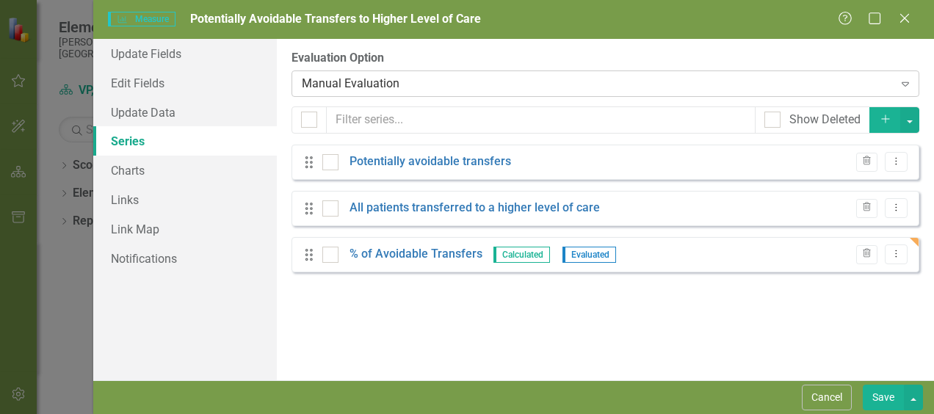
click at [900, 79] on icon "Expand" at bounding box center [905, 84] width 15 height 12
click at [500, 330] on div "From this page, you can add, edit, delete, or duplicate the measure series for …" at bounding box center [605, 209] width 657 height 341
click at [890, 399] on button "Save" at bounding box center [882, 398] width 41 height 26
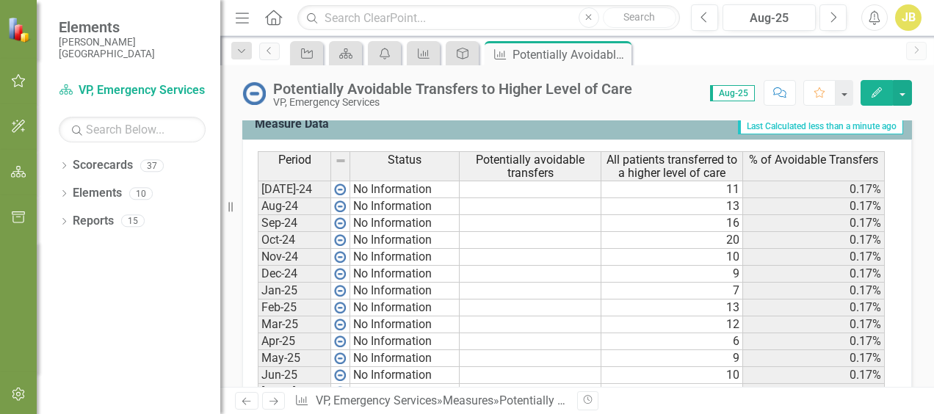
scroll to position [539, 0]
